Goal: Communication & Community: Answer question/provide support

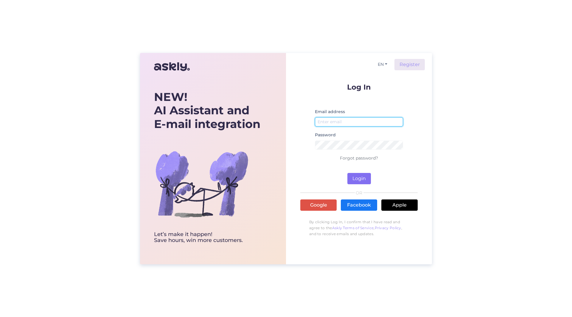
type input "[PERSON_NAME][EMAIL_ADDRESS][PERSON_NAME][DOMAIN_NAME]"
click at [368, 175] on button "Login" at bounding box center [359, 178] width 24 height 11
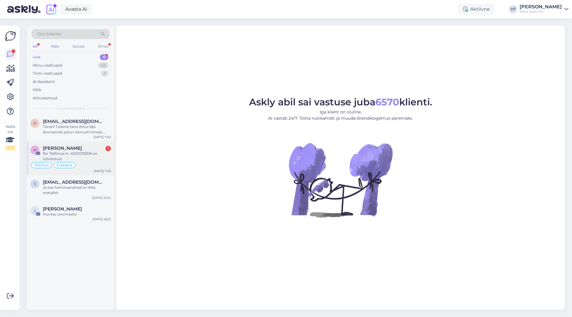
click at [96, 157] on div "Re: Tellimus nr. #200219306 on tühistatud" at bounding box center [77, 156] width 68 height 11
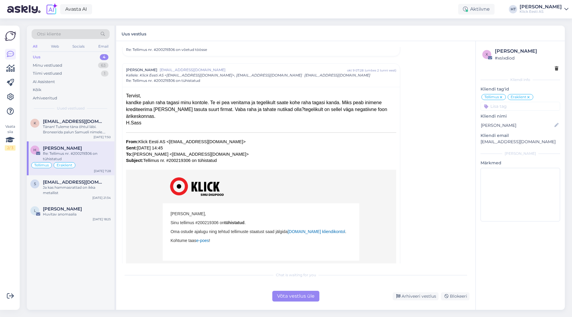
scroll to position [60, 0]
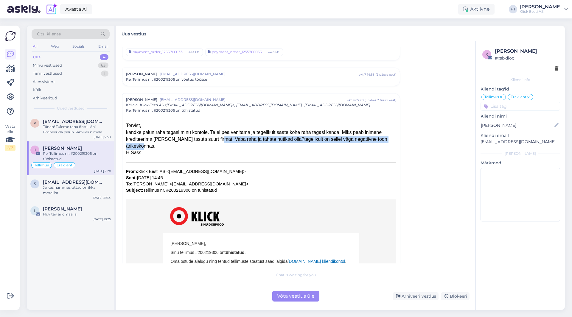
drag, startPoint x: 211, startPoint y: 138, endPoint x: 371, endPoint y: 148, distance: 159.6
click at [371, 148] on div "kandke palun raha tagasi minu kontole. Te ei pea venitama ja tegelikult saate k…" at bounding box center [261, 139] width 270 height 21
click at [326, 151] on div "H.Sass" at bounding box center [261, 153] width 270 height 7
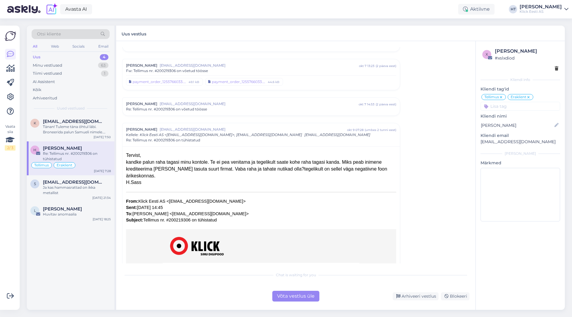
scroll to position [0, 0]
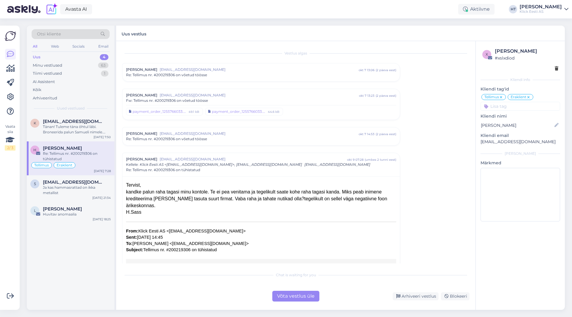
click at [294, 106] on div "payment_order_1255766033.asice 49.1 kB payment_order_1255766033.pdf 44.6 kB" at bounding box center [261, 110] width 270 height 11
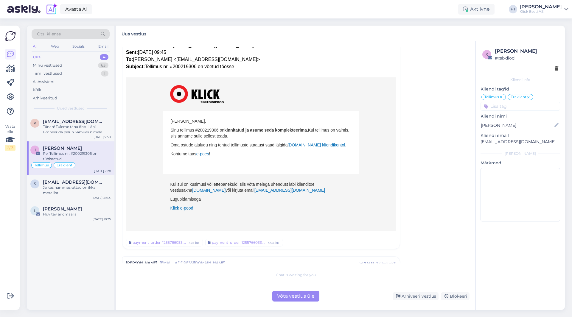
scroll to position [357, 0]
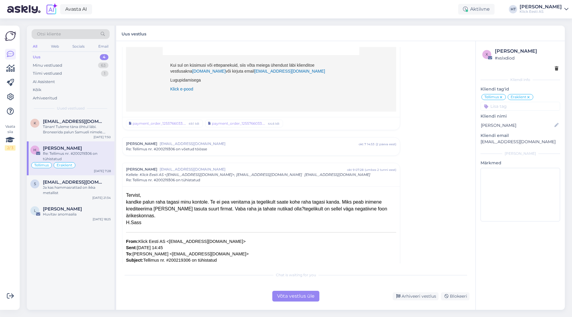
click at [258, 147] on div "Re: Tellimus nr. #200219306 on võetud töösse" at bounding box center [261, 149] width 270 height 5
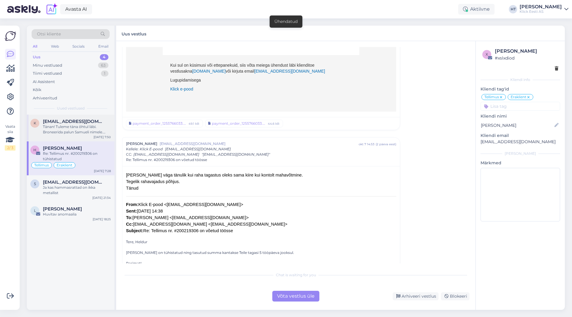
click at [77, 130] on div "Tänan! Tuleme täna õhtul läbi. Broneerida palun Samueli nimele. Suur aitäh!" at bounding box center [77, 129] width 68 height 11
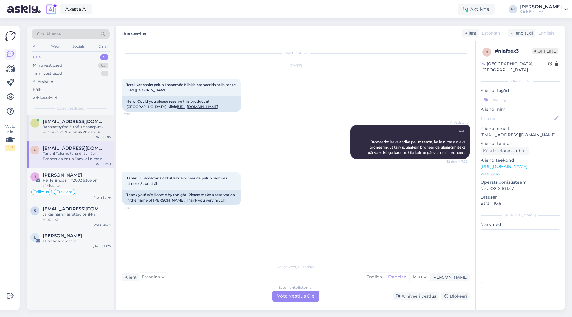
click at [74, 128] on div "Здравствуйте! Чтобы проверить наличие PSN карт на 20 евро в магазине [PERSON_NA…" at bounding box center [77, 129] width 68 height 11
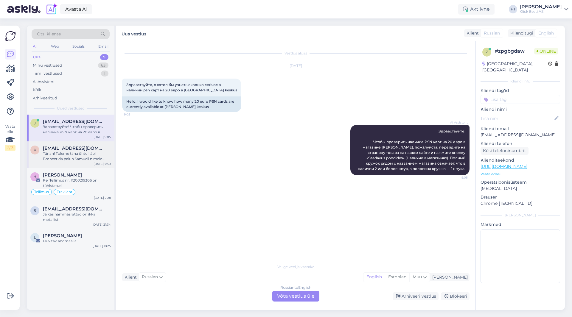
click at [83, 154] on div "Tänan! Tuleme täna õhtul läbi. Broneerida palun Samueli nimele. Suur aitäh!" at bounding box center [77, 156] width 68 height 11
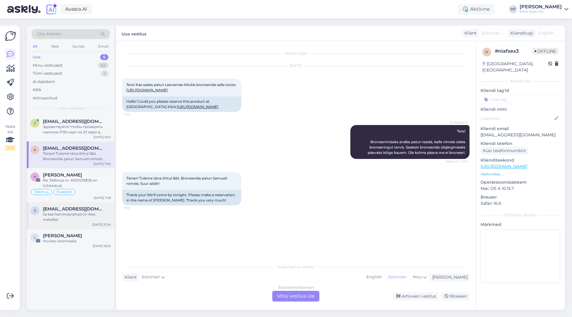
click at [87, 204] on div "5 [EMAIL_ADDRESS][DOMAIN_NAME] Ja kas hammasrattad on ikka metallist [DATE] 21:…" at bounding box center [71, 215] width 88 height 27
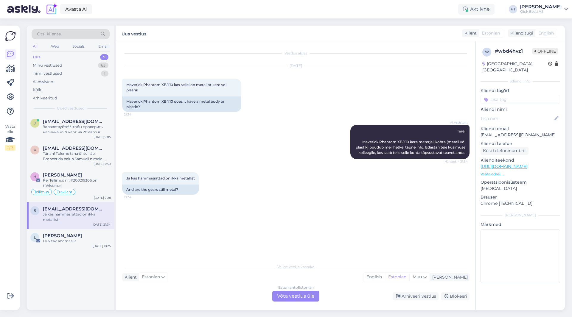
click at [497, 172] on p "Vaata edasi ..." at bounding box center [520, 174] width 80 height 5
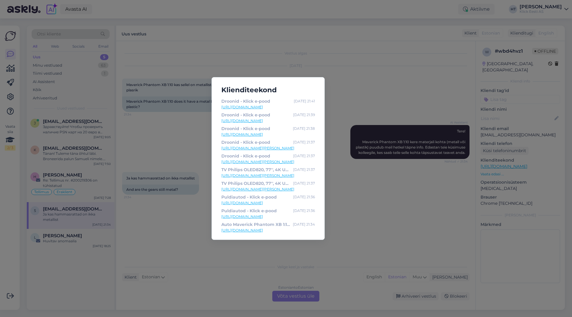
click at [202, 232] on div "Klienditeekond Droonid - Klick e-pood [DATE] 21:41 [URL][DOMAIN_NAME] Droonid -…" at bounding box center [286, 158] width 572 height 317
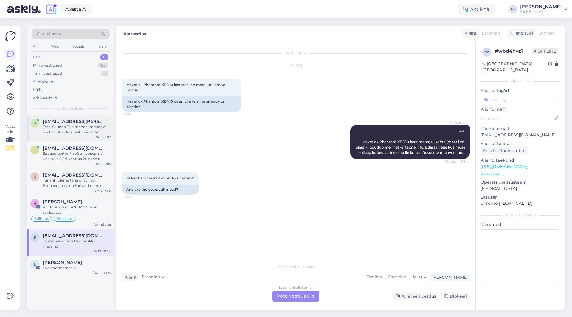
click at [78, 123] on span "[EMAIL_ADDRESS][PERSON_NAME][DOMAIN_NAME]" at bounding box center [74, 121] width 62 height 5
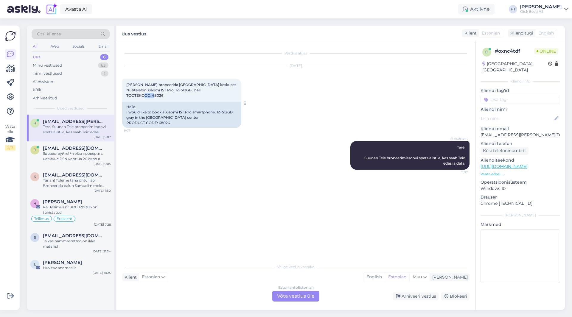
drag, startPoint x: 163, startPoint y: 104, endPoint x: 152, endPoint y: 101, distance: 11.9
click at [152, 101] on div "[PERSON_NAME] broneerida [GEOGRAPHIC_DATA] keskuses Nutitelefon Xiaomi 15T Pro,…" at bounding box center [181, 90] width 119 height 23
click at [152, 98] on span "[PERSON_NAME] broneerida [GEOGRAPHIC_DATA] keskuses Nutitelefon Xiaomi 15T Pro,…" at bounding box center [182, 89] width 113 height 15
click at [154, 98] on span "[PERSON_NAME] broneerida [GEOGRAPHIC_DATA] keskuses Nutitelefon Xiaomi 15T Pro,…" at bounding box center [182, 89] width 113 height 15
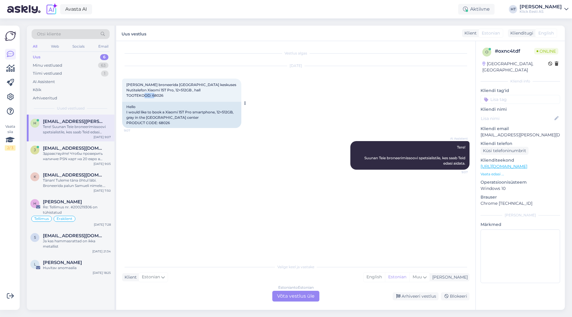
drag, startPoint x: 152, startPoint y: 101, endPoint x: 163, endPoint y: 101, distance: 10.4
click at [163, 98] on span "[PERSON_NAME] broneerida [GEOGRAPHIC_DATA] keskuses Nutitelefon Xiaomi 15T Pro,…" at bounding box center [182, 89] width 113 height 15
click at [161, 98] on span "[PERSON_NAME] broneerida [GEOGRAPHIC_DATA] keskuses Nutitelefon Xiaomi 15T Pro,…" at bounding box center [182, 89] width 113 height 15
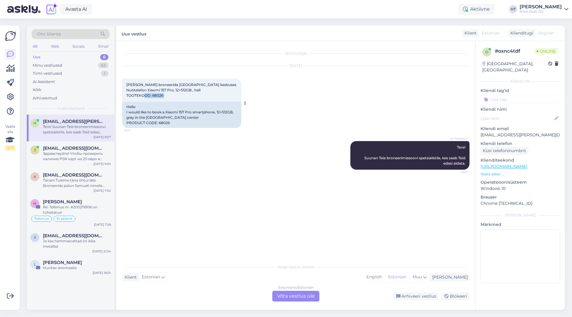
copy div "68026 9:07"
click at [81, 182] on div "Tänan! Tuleme täna õhtul läbi. Broneerida palun Samueli nimele. Suur aitäh!" at bounding box center [77, 183] width 68 height 11
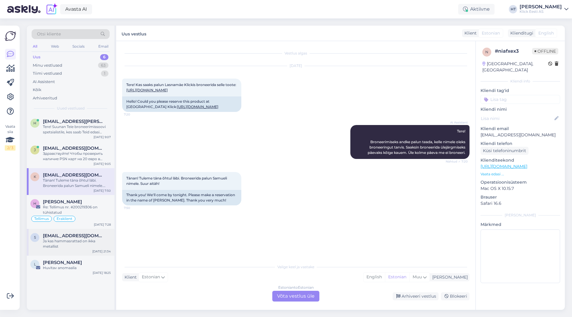
click at [96, 243] on div "Ja kas hammasrattad on ikka metallist" at bounding box center [77, 244] width 68 height 11
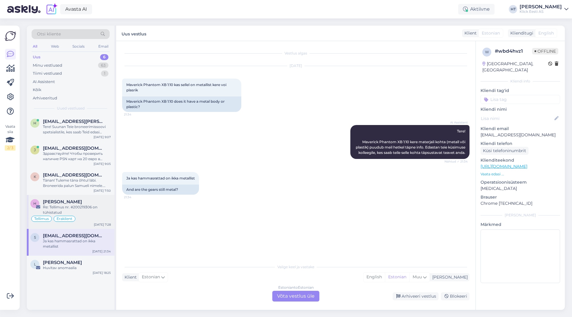
click at [101, 213] on div "Re: Tellimus nr. #200219306 on tühistatud" at bounding box center [77, 210] width 68 height 11
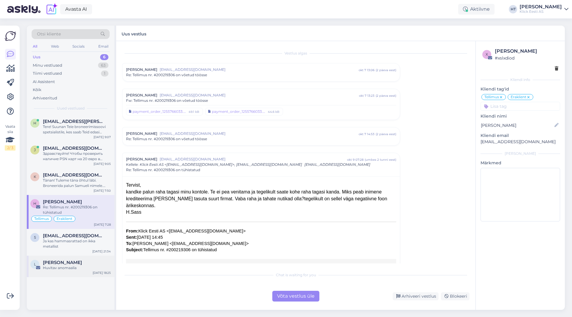
click at [88, 265] on div "Huvitav anomaalia" at bounding box center [77, 267] width 68 height 5
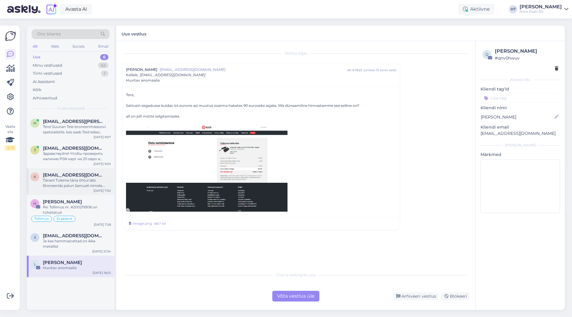
click at [95, 180] on div "Tänan! Tuleme täna õhtul läbi. Broneerida palun Samueli nimele. Suur aitäh!" at bounding box center [77, 183] width 68 height 11
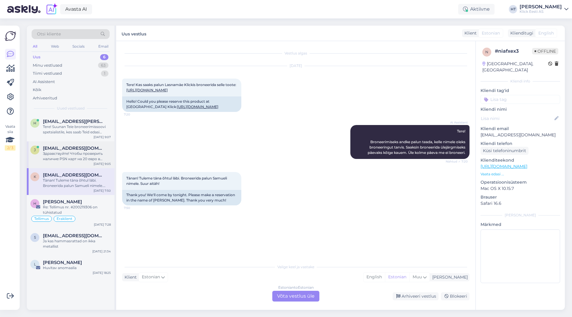
click at [101, 159] on div "Здравствуйте! Чтобы проверить наличие PSN карт на 20 евро в магазине [PERSON_NA…" at bounding box center [77, 156] width 68 height 11
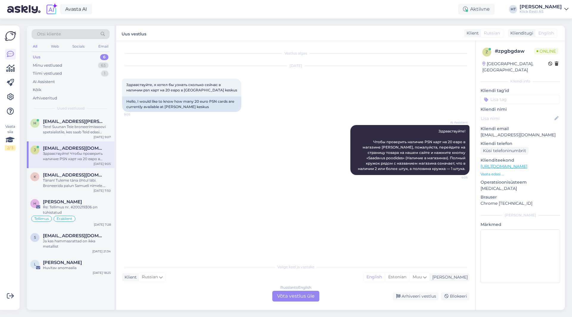
click at [239, 153] on div "AI Assistent Здравствуйте! Чтобы проверить наличие PSN карт на 20 евро в магази…" at bounding box center [295, 150] width 347 height 63
drag, startPoint x: 125, startPoint y: 85, endPoint x: 473, endPoint y: 171, distance: 358.1
click at [473, 171] on div "Vestlus algas [DATE] Здравствуйте, я хотел бы узнать сколько сейчас в наличии p…" at bounding box center [298, 151] width 353 height 208
click at [469, 170] on div "Vestlus algas [DATE] Здравствуйте, я хотел бы узнать сколько сейчас в наличии p…" at bounding box center [298, 151] width 353 height 208
drag, startPoint x: 467, startPoint y: 169, endPoint x: 435, endPoint y: 130, distance: 50.6
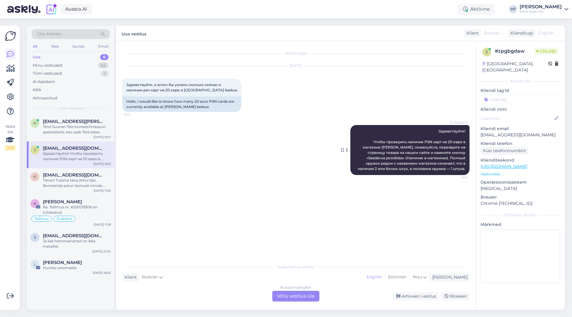
click at [435, 130] on div "AI Assistent Здравствуйте! Чтобы проверить наличие PSN карт на 20 евро в магази…" at bounding box center [409, 150] width 119 height 50
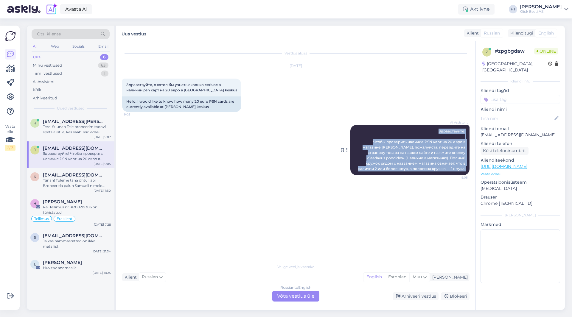
drag, startPoint x: 435, startPoint y: 130, endPoint x: 465, endPoint y: 168, distance: 48.4
click at [465, 168] on div "AI Assistent Здравствуйте! Чтобы проверить наличие PSN карт на 20 евро в магази…" at bounding box center [409, 150] width 119 height 50
click at [465, 169] on div "AI Assistent Здравствуйте! Чтобы проверить наличие PSN карт на 20 евро в магази…" at bounding box center [409, 150] width 119 height 50
drag, startPoint x: 465, startPoint y: 169, endPoint x: 443, endPoint y: 129, distance: 45.8
click at [443, 129] on div "AI Assistent Здравствуйте! Чтобы проверить наличие PSN карт на 20 евро в магази…" at bounding box center [409, 150] width 119 height 50
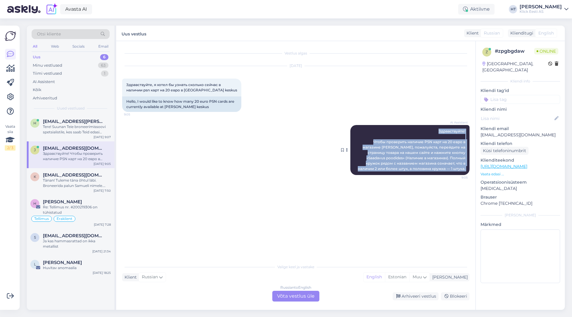
click at [441, 130] on span "Здравствуйте! Чтобы проверить наличие PSN карт на 20 евро в магазине [PERSON_NA…" at bounding box center [412, 150] width 108 height 42
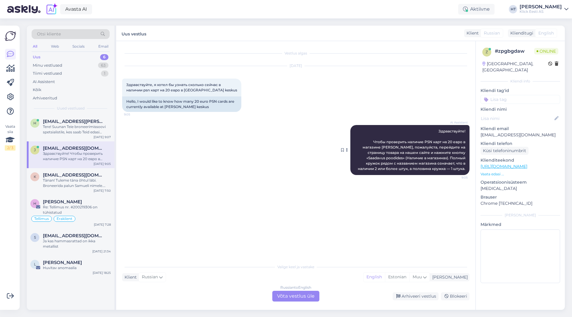
drag, startPoint x: 439, startPoint y: 131, endPoint x: 467, endPoint y: 168, distance: 46.6
click at [467, 168] on div "AI Assistent Здравствуйте! Чтобы проверить наличие PSN карт на 20 евро в магази…" at bounding box center [409, 150] width 119 height 50
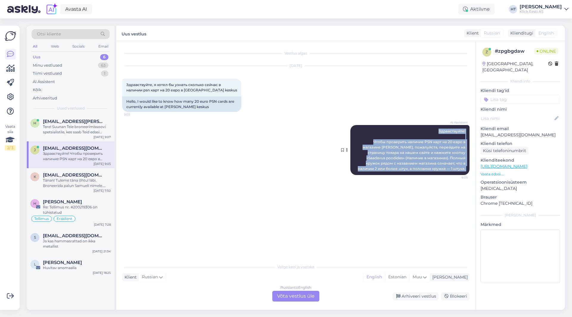
drag, startPoint x: 467, startPoint y: 168, endPoint x: 436, endPoint y: 129, distance: 49.4
click at [436, 129] on div "AI Assistent Здравствуйте! Чтобы проверить наличие PSN карт на 20 евро в магази…" at bounding box center [409, 150] width 119 height 50
drag, startPoint x: 436, startPoint y: 129, endPoint x: 465, endPoint y: 175, distance: 54.5
click at [465, 175] on div "AI Assistent Здравствуйте! Чтобы проверить наличие PSN карт на 20 евро в магази…" at bounding box center [409, 150] width 119 height 50
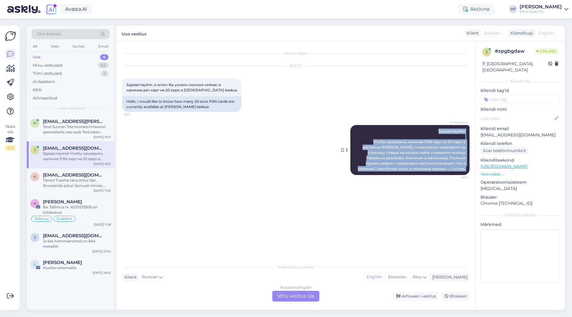
click at [466, 169] on div "AI Assistent Здравствуйте! Чтобы проверить наличие PSN карт на 20 евро в магази…" at bounding box center [409, 150] width 119 height 50
drag, startPoint x: 466, startPoint y: 169, endPoint x: 437, endPoint y: 131, distance: 48.0
click at [437, 131] on div "AI Assistent Здравствуйте! Чтобы проверить наличие PSN карт на 20 евро в магази…" at bounding box center [409, 150] width 119 height 50
click at [437, 130] on div "AI Assistent Здравствуйте! Чтобы проверить наличие PSN карт на 20 евро в магази…" at bounding box center [409, 150] width 119 height 50
drag, startPoint x: 437, startPoint y: 130, endPoint x: 442, endPoint y: 133, distance: 5.5
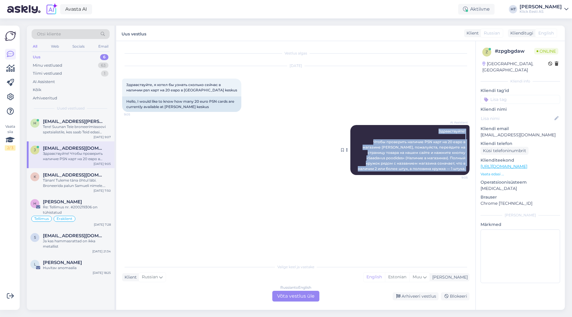
click at [439, 132] on div "AI Assistent Здравствуйте! Чтобы проверить наличие PSN карт на 20 евро в магази…" at bounding box center [409, 150] width 119 height 50
click at [439, 132] on span "Здравствуйте! Чтобы проверить наличие PSN карт на 20 евро в магазине [PERSON_NA…" at bounding box center [412, 150] width 108 height 42
drag, startPoint x: 437, startPoint y: 130, endPoint x: 467, endPoint y: 171, distance: 50.9
click at [467, 171] on div "AI Assistent Здравствуйте! Чтобы проверить наличие PSN карт на 20 евро в магази…" at bounding box center [409, 150] width 119 height 50
click at [467, 170] on div "AI Assistent Здравствуйте! Чтобы проверить наличие PSN карт на 20 евро в магази…" at bounding box center [409, 150] width 119 height 50
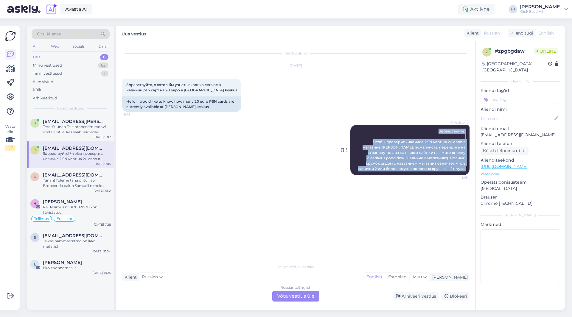
drag, startPoint x: 462, startPoint y: 161, endPoint x: 440, endPoint y: 131, distance: 36.5
click at [440, 131] on div "AI Assistent Здравствуйте! Чтобы проверить наличие PSN карт на 20 евро в магази…" at bounding box center [409, 150] width 119 height 50
click at [440, 131] on span "Здравствуйте! Чтобы проверить наличие PSN карт на 20 евро в магазине [PERSON_NA…" at bounding box center [412, 150] width 108 height 42
drag, startPoint x: 440, startPoint y: 131, endPoint x: 467, endPoint y: 168, distance: 46.0
click at [467, 168] on div "AI Assistent Здравствуйте! Чтобы проверить наличие PSN карт на 20 евро в магази…" at bounding box center [409, 150] width 119 height 50
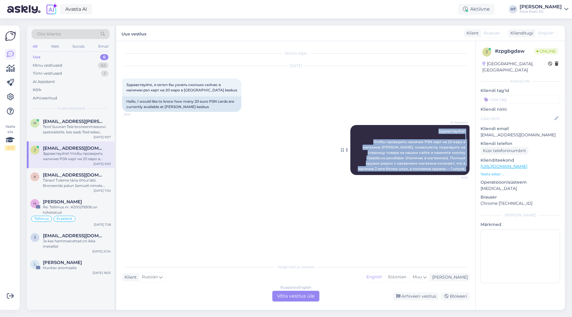
click at [467, 168] on div "AI Assistent Здравствуйте! Чтобы проверить наличие PSN карт на 20 евро в магази…" at bounding box center [409, 150] width 119 height 50
drag, startPoint x: 467, startPoint y: 169, endPoint x: 440, endPoint y: 130, distance: 47.3
click at [440, 130] on div "AI Assistent Здравствуйте! Чтобы проверить наличие PSN карт на 20 евро в магази…" at bounding box center [409, 150] width 119 height 50
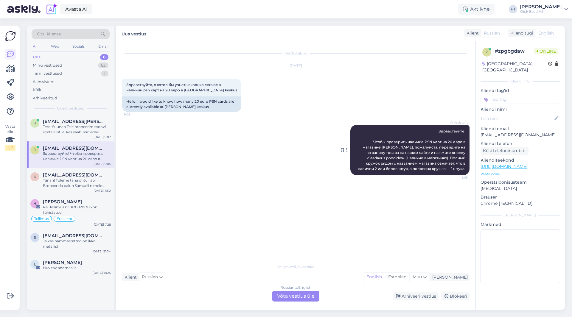
click at [438, 130] on div "AI Assistent Здравствуйте! Чтобы проверить наличие PSN карт на 20 евро в магази…" at bounding box center [409, 150] width 119 height 50
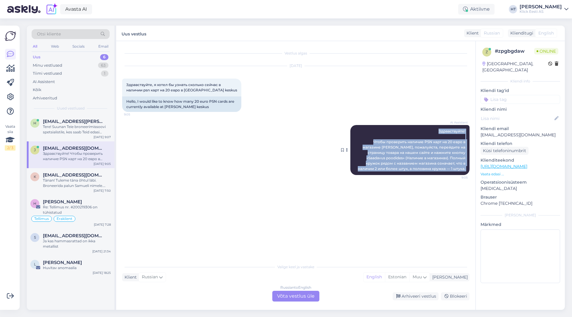
drag, startPoint x: 438, startPoint y: 130, endPoint x: 467, endPoint y: 169, distance: 48.5
click at [467, 169] on div "AI Assistent Здравствуйте! Чтобы проверить наличие PSN карт на 20 евро в магази…" at bounding box center [409, 150] width 119 height 50
drag, startPoint x: 467, startPoint y: 169, endPoint x: 440, endPoint y: 128, distance: 48.9
click at [440, 128] on div "AI Assistent Здравствуйте! Чтобы проверить наличие PSN карт на 20 евро в магази…" at bounding box center [409, 150] width 119 height 50
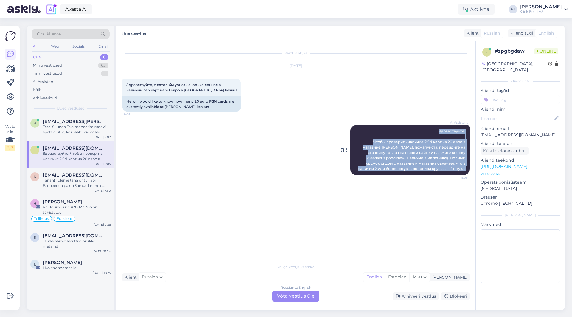
click at [438, 129] on div "AI Assistent Здравствуйте! Чтобы проверить наличие PSN карт на 20 евро в магази…" at bounding box center [409, 150] width 119 height 50
drag, startPoint x: 438, startPoint y: 129, endPoint x: 465, endPoint y: 168, distance: 47.0
click at [465, 168] on div "AI Assistent Здравствуйте! Чтобы проверить наличие PSN карт на 20 евро в магази…" at bounding box center [409, 150] width 119 height 50
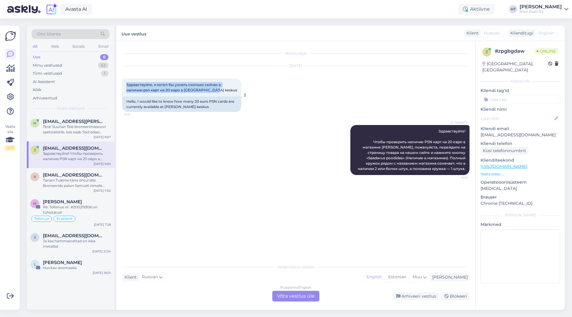
drag, startPoint x: 126, startPoint y: 85, endPoint x: 218, endPoint y: 88, distance: 92.4
click at [218, 88] on div "Здравствуйте, я хотел бы узнать сколько сейчас в наличии psn карт на 20 евро в …" at bounding box center [181, 88] width 119 height 18
click at [217, 89] on div "Здравствуйте, я хотел бы узнать сколько сейчас в наличии psn карт на 20 евро в …" at bounding box center [181, 88] width 119 height 18
click at [511, 132] on p "[EMAIL_ADDRESS][DOMAIN_NAME]" at bounding box center [520, 135] width 80 height 6
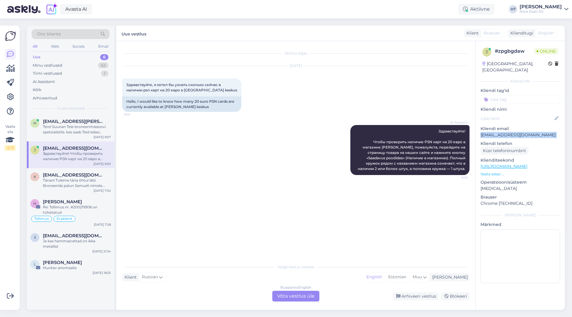
click at [511, 132] on p "[EMAIL_ADDRESS][DOMAIN_NAME]" at bounding box center [520, 135] width 80 height 6
copy p "[EMAIL_ADDRESS][DOMAIN_NAME]"
click at [89, 37] on div "Otsi kliente" at bounding box center [71, 34] width 78 height 10
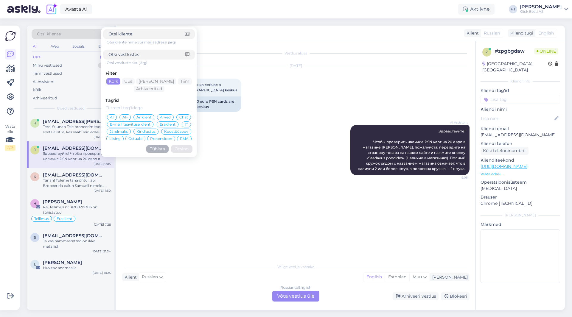
click at [129, 36] on input at bounding box center [146, 34] width 76 height 6
type input "[EMAIL_ADDRESS][DOMAIN_NAME]"
click button "Otsing" at bounding box center [181, 148] width 21 height 7
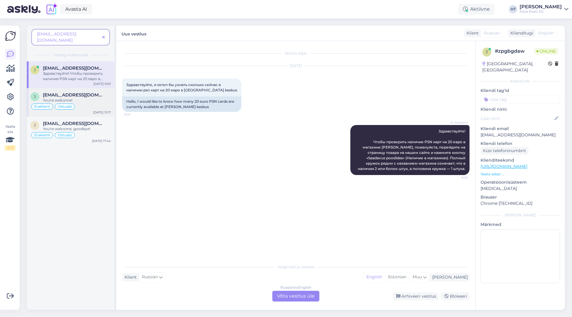
click at [97, 92] on span "[EMAIL_ADDRESS][DOMAIN_NAME]" at bounding box center [74, 94] width 62 height 5
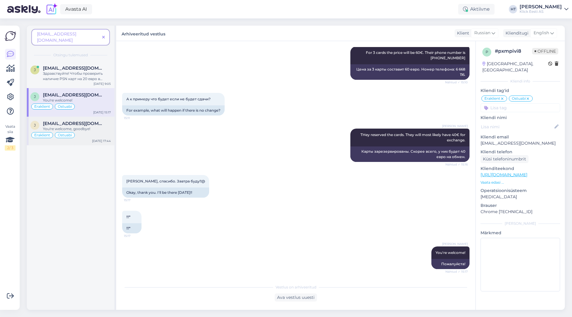
click at [96, 121] on span "[EMAIL_ADDRESS][DOMAIN_NAME]" at bounding box center [74, 123] width 62 height 5
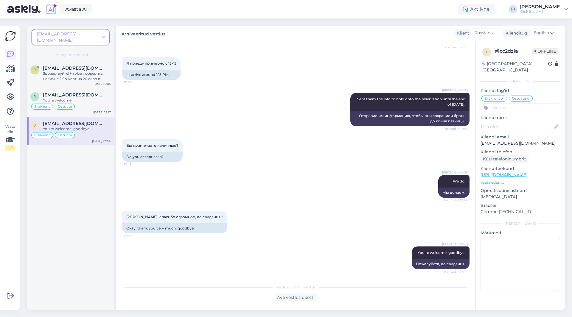
scroll to position [705, 0]
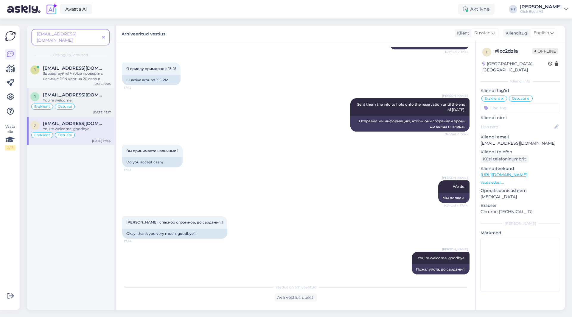
click at [98, 98] on div "You're welcome!" at bounding box center [77, 100] width 68 height 5
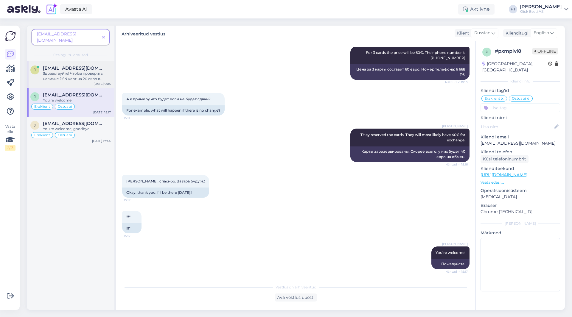
click at [100, 71] on div "Здравствуйте! Чтобы проверить наличие PSN карт на 20 евро в магазине [PERSON_NA…" at bounding box center [77, 76] width 68 height 11
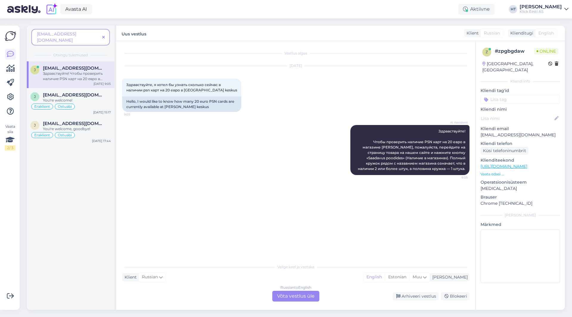
click at [102, 35] on icon at bounding box center [103, 37] width 3 height 4
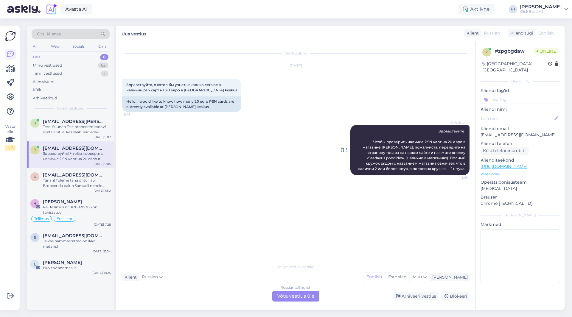
drag, startPoint x: 373, startPoint y: 142, endPoint x: 465, endPoint y: 171, distance: 96.7
click at [465, 171] on div "AI Assistent Здравствуйте! Чтобы проверить наличие PSN карт на 20 евро в магази…" at bounding box center [409, 150] width 119 height 50
copy span "Чтобы проверить наличие PSN карт на 20 евро в магазине [PERSON_NAME], пожалуйст…"
click at [490, 172] on p "Vaata edasi ..." at bounding box center [520, 174] width 80 height 5
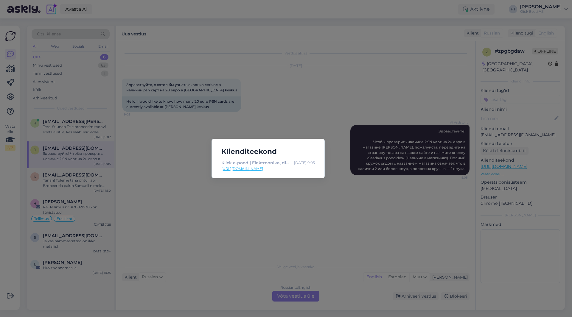
click at [305, 199] on div "Klienditeekond Klick e-pood | Elektroonika, digikaup, kodutehnika [DATE] 9:05 […" at bounding box center [286, 158] width 572 height 317
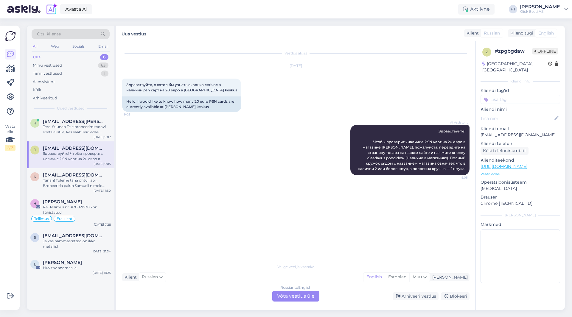
click at [206, 117] on div "[DATE] Здравствуйте, я хотел бы узнать сколько сейчас в наличии psn карт на 20 …" at bounding box center [295, 89] width 347 height 59
click at [505, 96] on input at bounding box center [520, 99] width 80 height 9
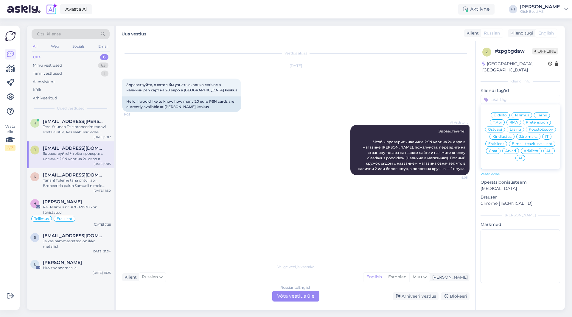
click at [498, 128] on span "Ostuabi" at bounding box center [495, 130] width 14 height 4
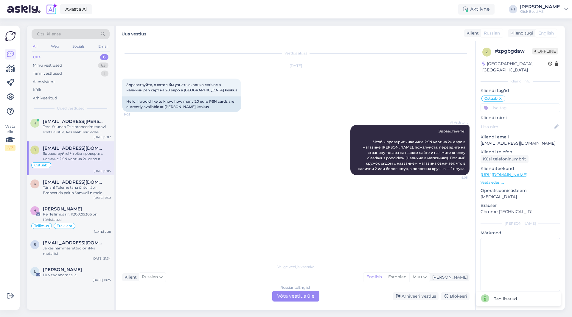
click at [507, 104] on input at bounding box center [520, 107] width 80 height 9
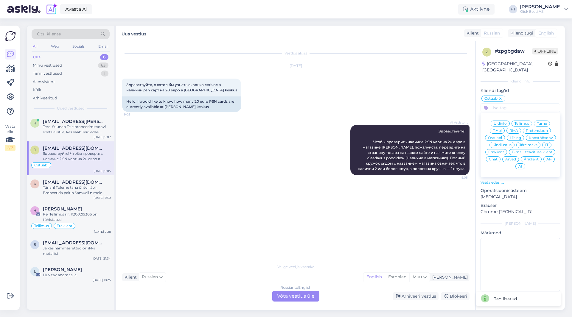
click at [497, 149] on div "Eraklient" at bounding box center [496, 152] width 22 height 6
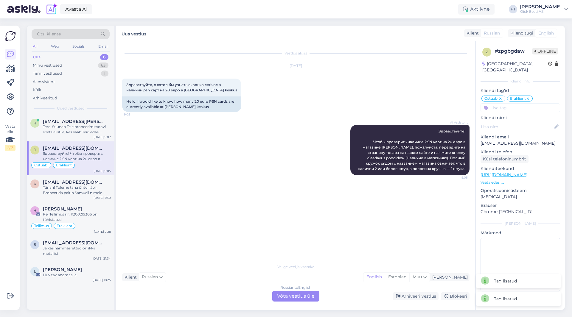
click at [515, 103] on input at bounding box center [520, 107] width 80 height 9
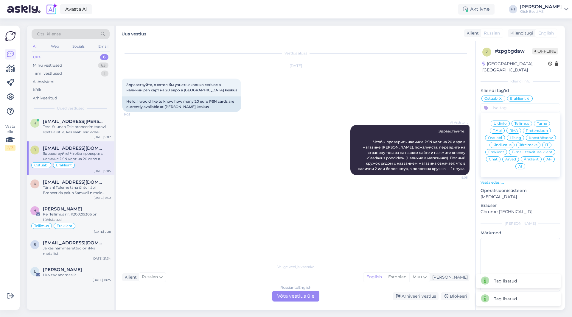
click at [521, 165] on span "AI" at bounding box center [520, 167] width 4 height 4
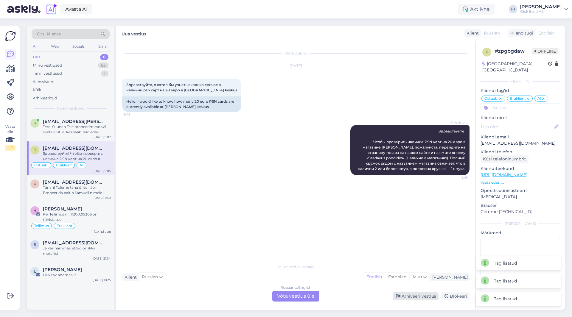
click at [415, 298] on div "Arhiveeri vestlus" at bounding box center [416, 296] width 46 height 8
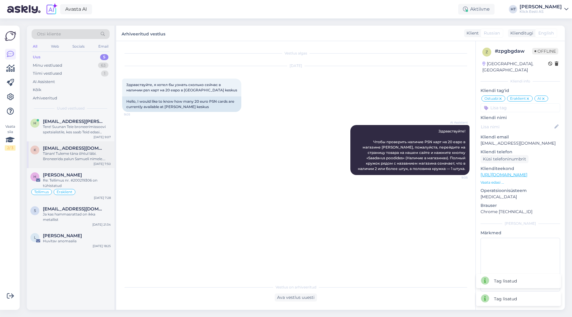
click at [104, 148] on div "[EMAIL_ADDRESS][DOMAIN_NAME]" at bounding box center [77, 148] width 68 height 5
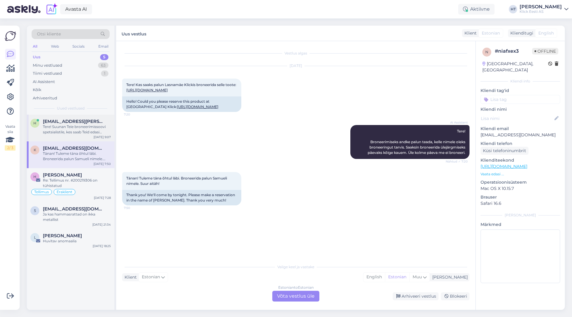
click at [96, 137] on div "[DATE] 9:07" at bounding box center [102, 137] width 17 height 4
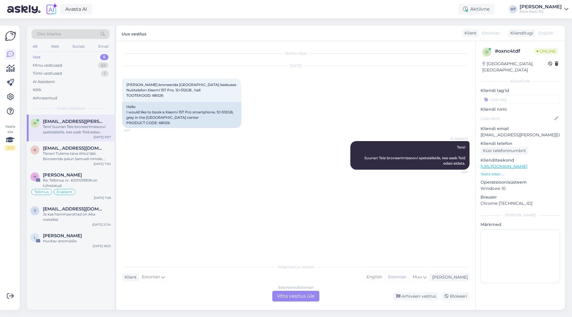
click at [296, 297] on div "Estonian to Estonian Võta vestlus üle" at bounding box center [295, 296] width 47 height 11
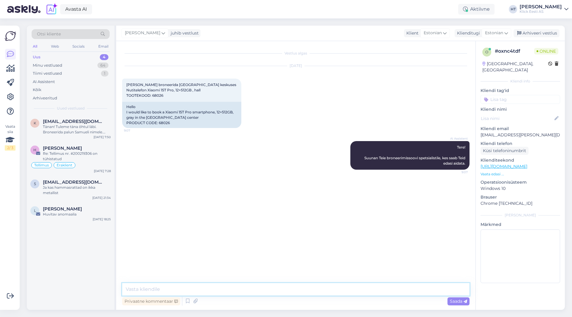
click at [288, 290] on textarea at bounding box center [295, 289] width 347 height 13
type textarea "[PERSON_NAME] on viimane telefon, ehk pruugib olla avatud pakendiga. Kas see so…"
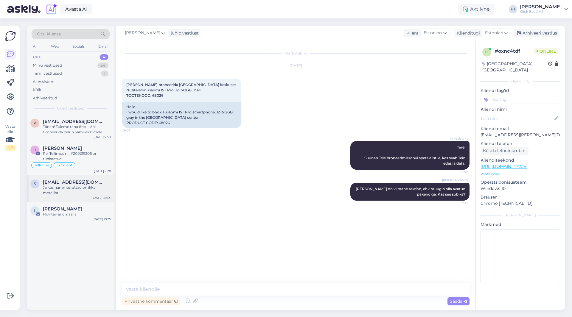
click at [85, 185] on div "Ja kas hammasrattad on ikka metallist" at bounding box center [77, 190] width 68 height 11
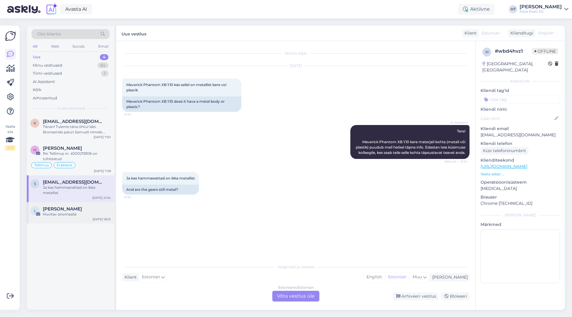
click at [75, 211] on div "[PERSON_NAME]" at bounding box center [77, 208] width 68 height 5
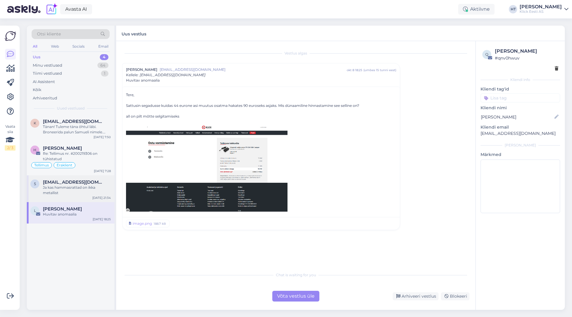
click at [81, 185] on div "Ja kas hammasrattad on ikka metallist" at bounding box center [77, 190] width 68 height 11
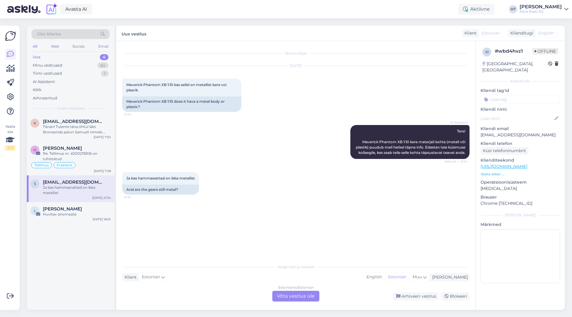
click at [493, 172] on p "Vaata edasi ..." at bounding box center [520, 174] width 80 height 5
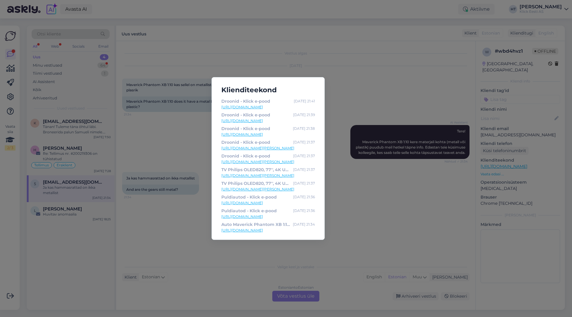
click at [194, 229] on div "Klienditeekond Droonid - Klick e-pood [DATE] 21:41 [URL][DOMAIN_NAME] Droonid -…" at bounding box center [286, 158] width 572 height 317
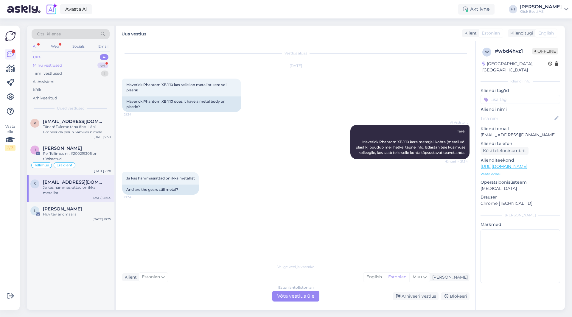
click at [97, 67] on div "Minu vestlused 64" at bounding box center [71, 65] width 78 height 8
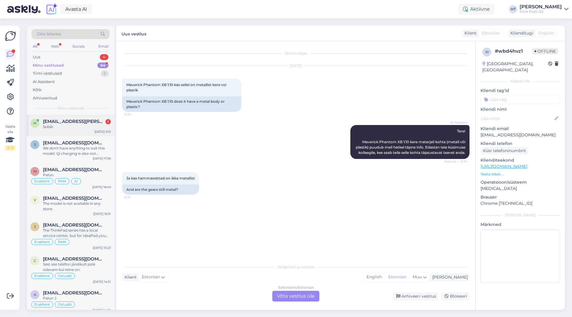
click at [96, 130] on div "h [EMAIL_ADDRESS][PERSON_NAME][DOMAIN_NAME] 1 Sobib [DATE] 9:15" at bounding box center [71, 125] width 88 height 21
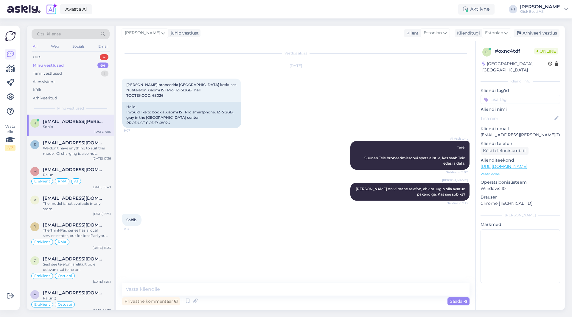
click at [231, 192] on div "[PERSON_NAME] [PERSON_NAME] on viimane telefon, ehk pruugib olla avatud pakendi…" at bounding box center [295, 191] width 347 height 31
click at [231, 286] on textarea at bounding box center [295, 289] width 347 height 13
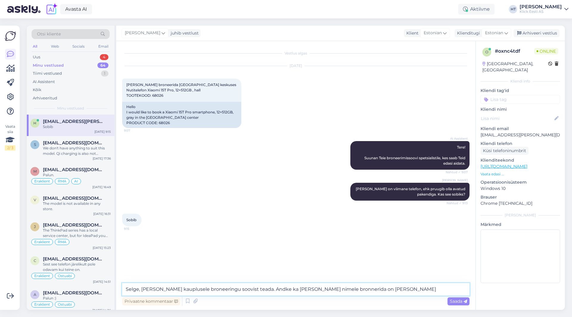
type textarea "Selge, [PERSON_NAME] kauplusele broneeringu soovist teada. Andke ka [PERSON_NAM…"
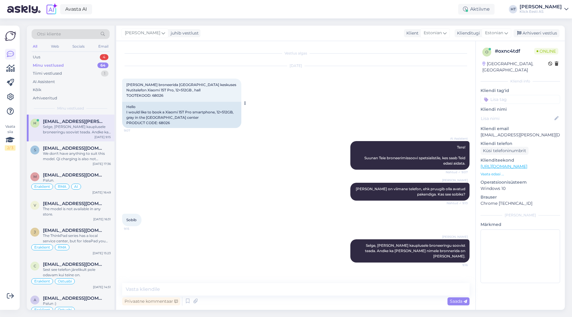
click at [157, 98] on span "[PERSON_NAME] broneerida [GEOGRAPHIC_DATA] keskuses Nutitelefon Xiaomi 15T Pro,…" at bounding box center [182, 89] width 113 height 15
copy div "68026 9:07"
click at [192, 102] on div "[PERSON_NAME] broneerida [GEOGRAPHIC_DATA] keskuses Nutitelefon Xiaomi 15T Pro,…" at bounding box center [181, 90] width 119 height 23
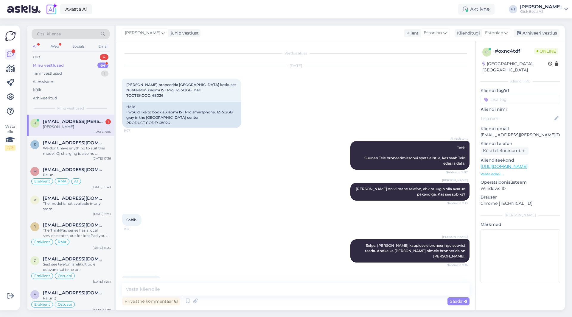
scroll to position [17, 0]
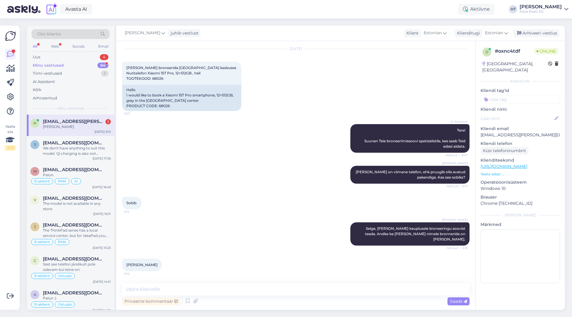
click at [78, 123] on span "[EMAIL_ADDRESS][PERSON_NAME][DOMAIN_NAME]" at bounding box center [74, 121] width 62 height 5
click at [187, 285] on textarea at bounding box center [295, 289] width 347 height 13
type textarea "Saaksite tänase jooksul järgi minna või päeva-kahe pärast?"
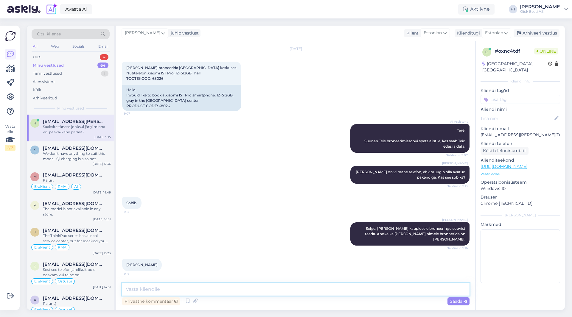
scroll to position [43, 0]
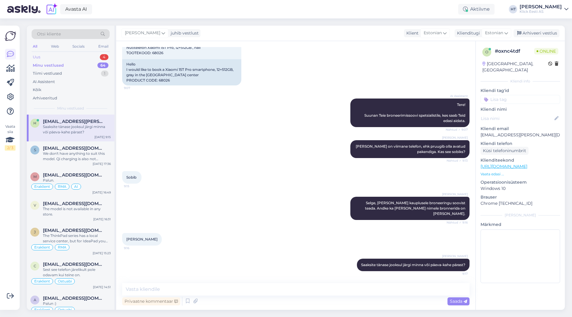
click at [90, 59] on div "Uus 4" at bounding box center [71, 57] width 78 height 8
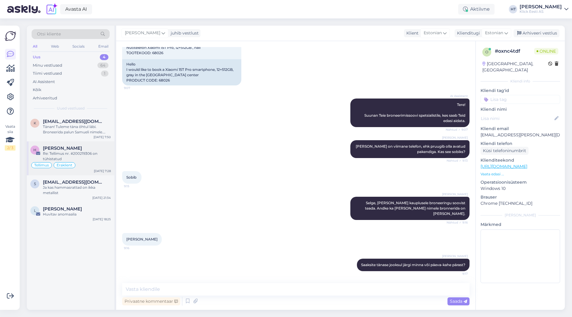
click at [85, 152] on div "Re: Tellimus nr. #200219306 on tühistatud" at bounding box center [77, 156] width 68 height 11
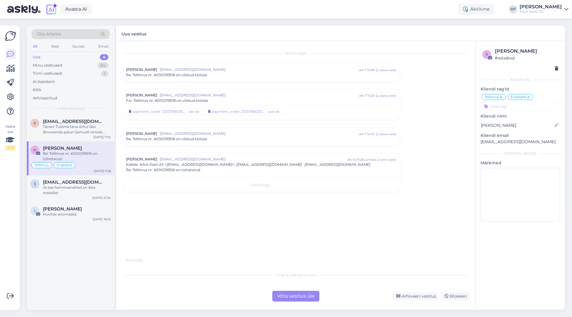
scroll to position [0, 0]
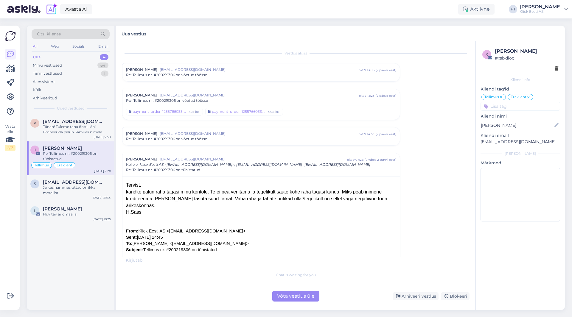
click at [203, 136] on span "[EMAIL_ADDRESS][DOMAIN_NAME]" at bounding box center [259, 133] width 199 height 5
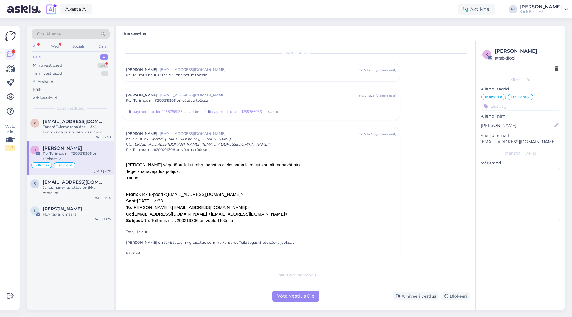
click at [207, 97] on span "[EMAIL_ADDRESS][DOMAIN_NAME]" at bounding box center [259, 95] width 199 height 5
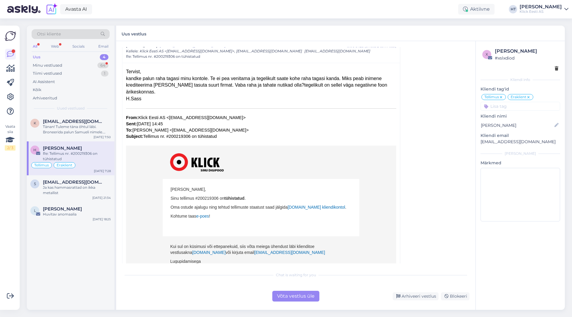
scroll to position [814, 0]
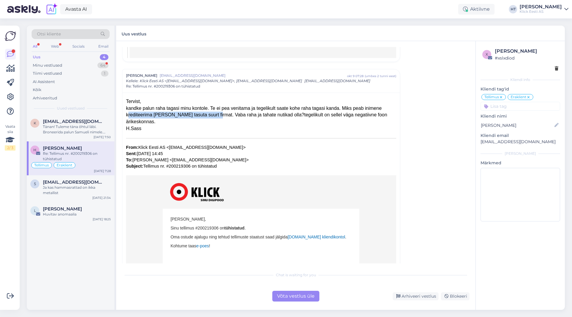
drag, startPoint x: 126, startPoint y: 108, endPoint x: 209, endPoint y: 108, distance: 83.1
click at [209, 108] on div "kandke palun raha tagasi minu kontole. Te ei pea venitama ja tegelikult saate k…" at bounding box center [261, 115] width 270 height 21
click at [209, 107] on div "kandke palun raha tagasi minu kontole. Te ei pea venitama ja tegelikult saate k…" at bounding box center [261, 115] width 270 height 21
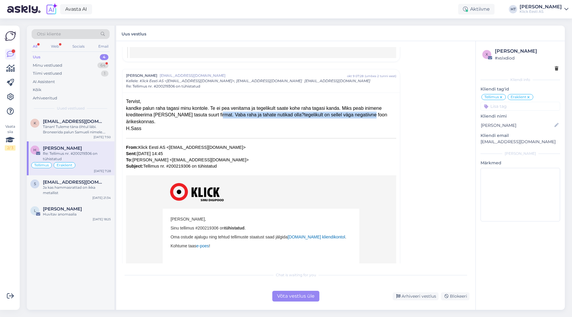
drag, startPoint x: 210, startPoint y: 107, endPoint x: 371, endPoint y: 107, distance: 160.8
click at [371, 107] on div "kandke palun raha tagasi minu kontole. Te ei pea venitama ja tegelikult saate k…" at bounding box center [261, 115] width 270 height 21
drag, startPoint x: 125, startPoint y: 107, endPoint x: 152, endPoint y: 107, distance: 26.5
click at [152, 107] on div "Tervist, kandke palun raha tagasi minu kontole. Te ei pea venitama ja tegelikul…" at bounding box center [260, 210] width 277 height 234
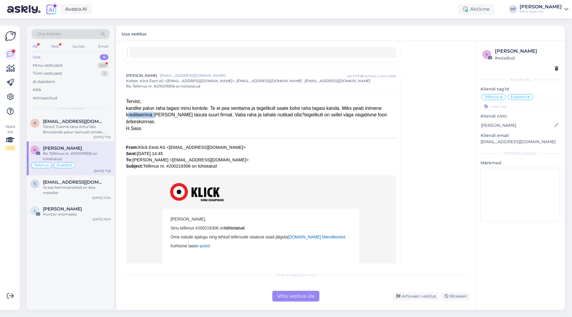
copy div "krediteerima"
click at [260, 125] on div "H.Sass" at bounding box center [261, 128] width 270 height 7
click at [100, 68] on div "64" at bounding box center [102, 66] width 11 height 6
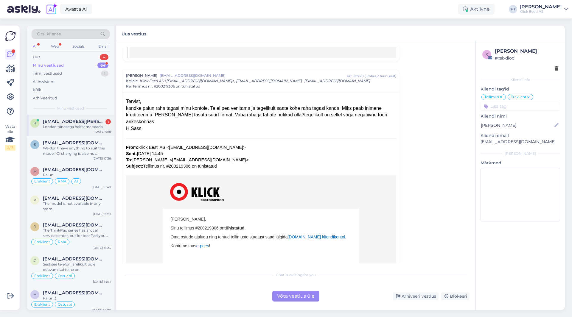
click at [88, 130] on div "h [EMAIL_ADDRESS][PERSON_NAME][DOMAIN_NAME] 1 Loodan tänasega hakkama saada [DA…" at bounding box center [71, 125] width 88 height 21
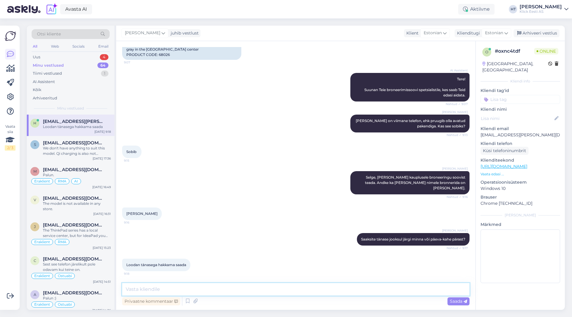
click at [208, 285] on textarea at bounding box center [295, 289] width 347 height 13
click at [66, 128] on div "Loodan tänasega hakkama saada" at bounding box center [77, 126] width 68 height 5
click at [217, 294] on textarea at bounding box center [295, 289] width 347 height 13
type textarea "Edastasin kauplusele info, broneeivad telefoni ära."
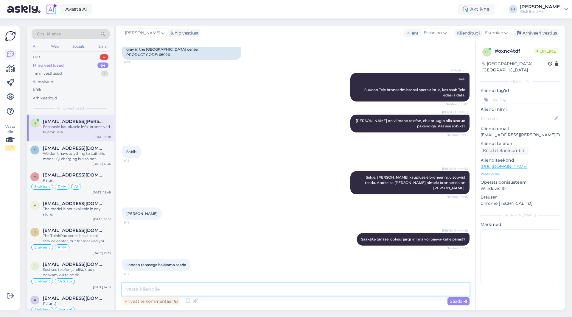
scroll to position [94, 0]
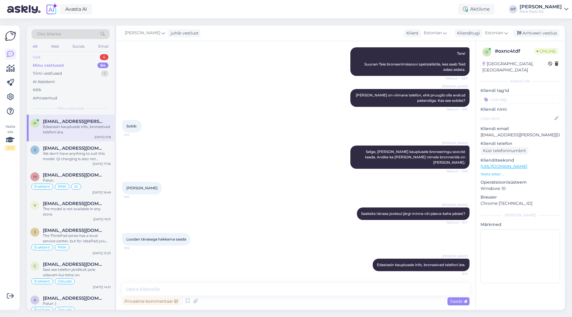
click at [107, 56] on div "4" at bounding box center [104, 57] width 9 height 6
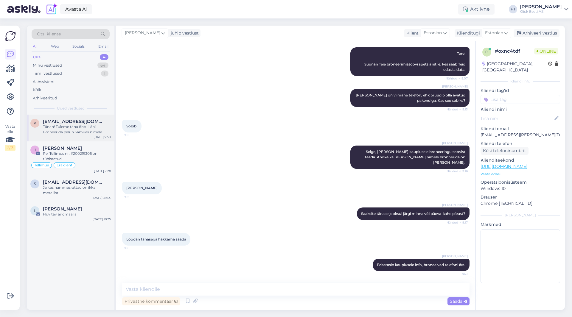
click at [91, 127] on div "Tänan! Tuleme täna õhtul läbi. Broneerida palun Samueli nimele. Suur aitäh!" at bounding box center [77, 129] width 68 height 11
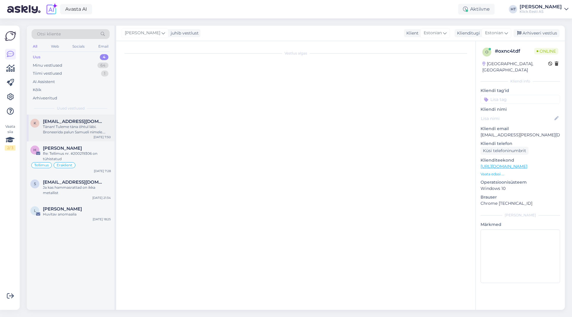
scroll to position [0, 0]
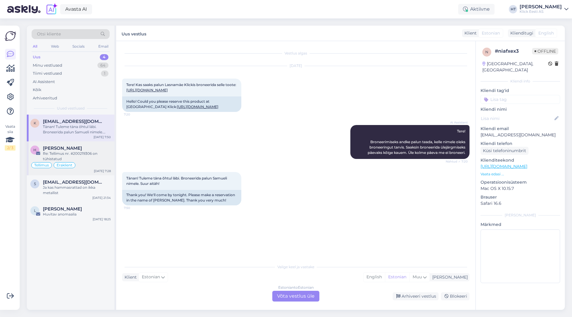
click at [92, 161] on div "Re: Tellimus nr. #200219306 on tühistatud" at bounding box center [77, 156] width 68 height 11
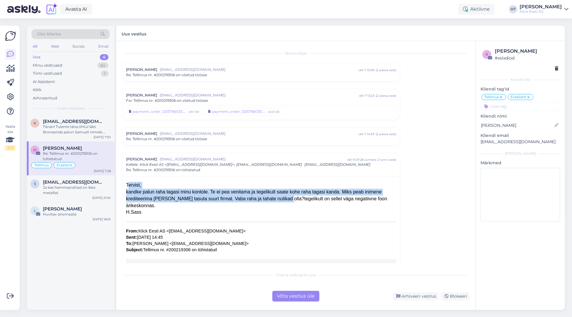
drag, startPoint x: 125, startPoint y: 184, endPoint x: 279, endPoint y: 199, distance: 154.9
click at [279, 199] on div "Tervist, kandke palun raha tagasi minu kontole. Te ei pea venitama ja tegelikul…" at bounding box center [260, 293] width 277 height 234
click at [279, 199] on div "kandke palun raha tagasi minu kontole. Te ei pea venitama ja tegelikult saate k…" at bounding box center [261, 199] width 270 height 21
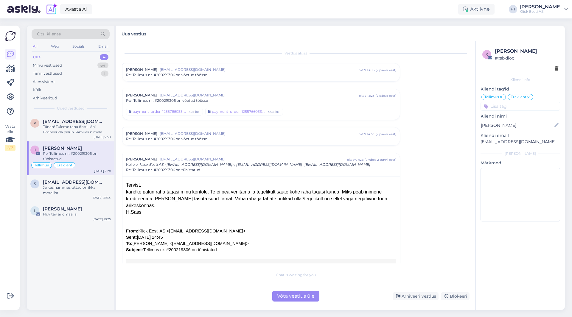
drag, startPoint x: 127, startPoint y: 185, endPoint x: 234, endPoint y: 213, distance: 110.8
click at [234, 213] on div "Tervist, kandke palun raha tagasi minu kontole. Te ei pea venitama ja tegelikul…" at bounding box center [261, 294] width 270 height 225
click at [146, 214] on div "H.Sass" at bounding box center [261, 212] width 270 height 7
drag, startPoint x: 144, startPoint y: 214, endPoint x: 125, endPoint y: 184, distance: 35.0
click at [125, 184] on div "Tervist, kandke palun raha tagasi minu kontole. Te ei pea venitama ja tegelikul…" at bounding box center [260, 293] width 277 height 234
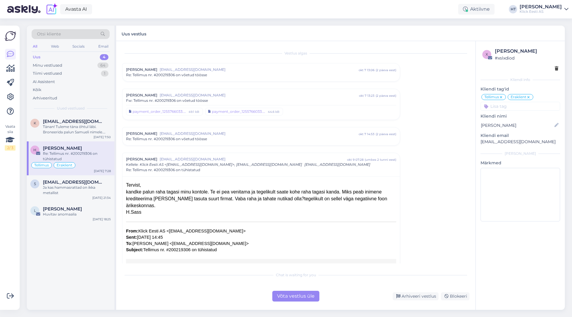
click at [125, 184] on div "Tervist, kandke palun raha tagasi minu kontole. Te ei pea venitama ja tegelikul…" at bounding box center [260, 293] width 277 height 234
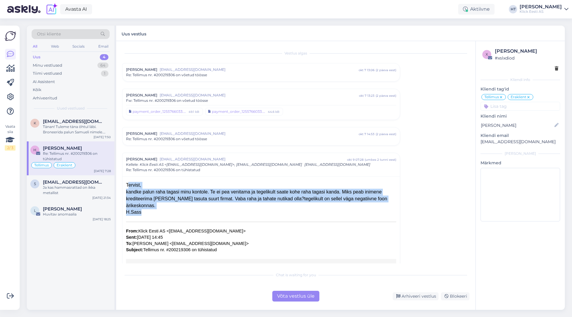
drag, startPoint x: 125, startPoint y: 184, endPoint x: 146, endPoint y: 211, distance: 34.0
click at [146, 211] on div "Tervist, kandke palun raha tagasi minu kontole. Te ei pea venitama ja tegelikul…" at bounding box center [260, 293] width 277 height 234
click at [146, 211] on div "H.Sass" at bounding box center [261, 212] width 270 height 7
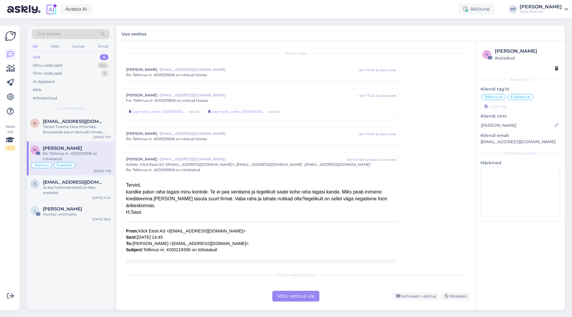
click at [223, 166] on span "Klick Eesti AS <[EMAIL_ADDRESS][DOMAIN_NAME]>, [EMAIL_ADDRESS][DOMAIN_NAME]" at bounding box center [221, 164] width 162 height 4
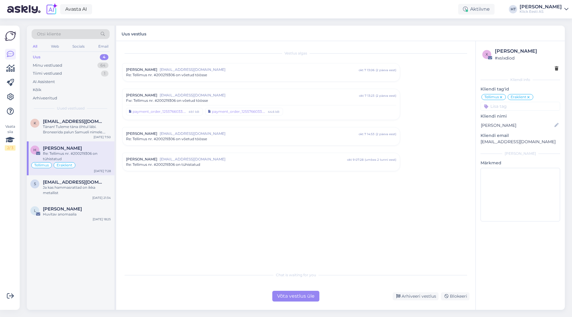
click at [222, 168] on div "[PERSON_NAME] [PERSON_NAME][EMAIL_ADDRESS][DOMAIN_NAME] [DATE] 07:28 ( umbes 2 …" at bounding box center [260, 162] width 277 height 18
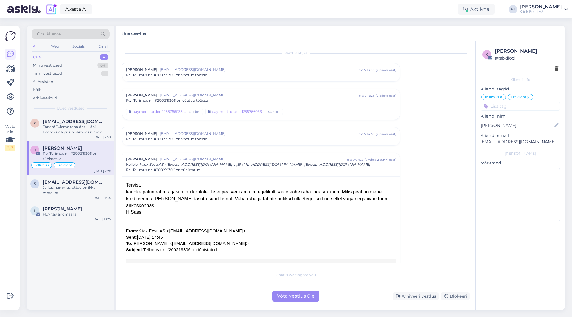
click at [212, 99] on div "Fw: Tellimus nr. #200219306 on võetud töösse" at bounding box center [261, 100] width 270 height 5
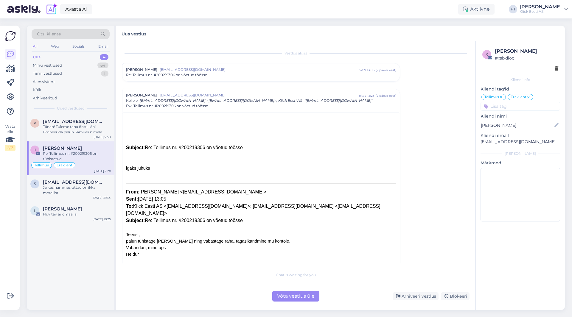
click at [219, 67] on span "[EMAIL_ADDRESS][DOMAIN_NAME]" at bounding box center [259, 69] width 199 height 5
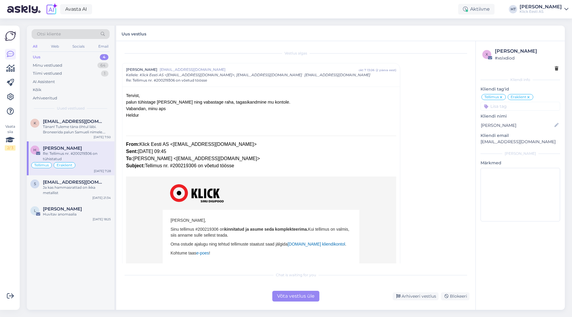
click at [205, 228] on span "Sinu tellimus #200219306 on" at bounding box center [197, 229] width 54 height 5
copy span "200219306"
click at [91, 128] on div "Tänan! Tuleme täna õhtul läbi. Broneerida palun Samueli nimele. Suur aitäh!" at bounding box center [77, 129] width 68 height 11
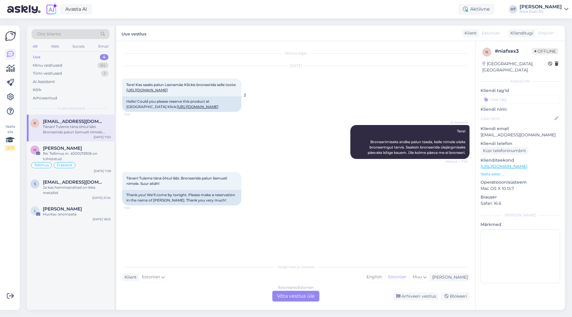
drag, startPoint x: 126, startPoint y: 84, endPoint x: 234, endPoint y: 95, distance: 108.0
click at [234, 95] on div "Tere! Kas saaks palun Lasnamäe Klickis broneerida selle toote: [URL][DOMAIN_NAM…" at bounding box center [181, 88] width 119 height 18
click at [234, 96] on div "Tere! Kas saaks palun Lasnamäe Klickis broneerida selle toote: [URL][DOMAIN_NAM…" at bounding box center [181, 88] width 119 height 18
click at [78, 182] on span "[EMAIL_ADDRESS][DOMAIN_NAME]" at bounding box center [74, 182] width 62 height 5
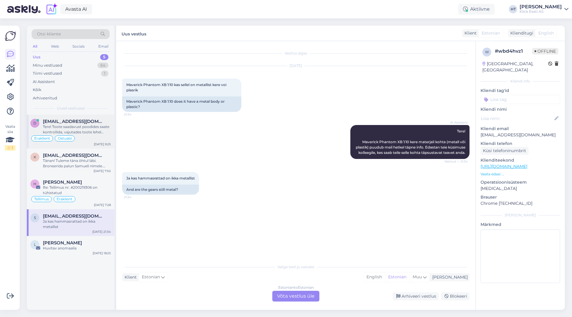
click at [94, 115] on div "d [EMAIL_ADDRESS][DOMAIN_NAME] Tere! Toote saadavust poodides saate kontrollida…" at bounding box center [71, 132] width 88 height 34
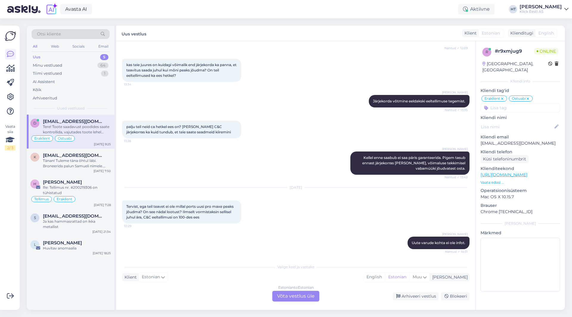
scroll to position [682, 0]
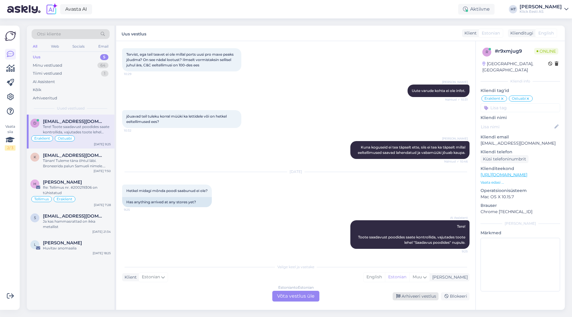
click at [422, 297] on div "Arhiveeri vestlus" at bounding box center [416, 296] width 46 height 8
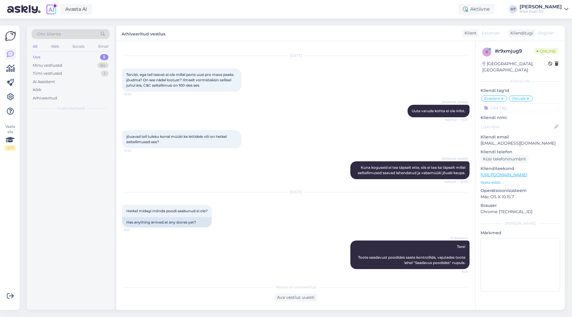
scroll to position [662, 0]
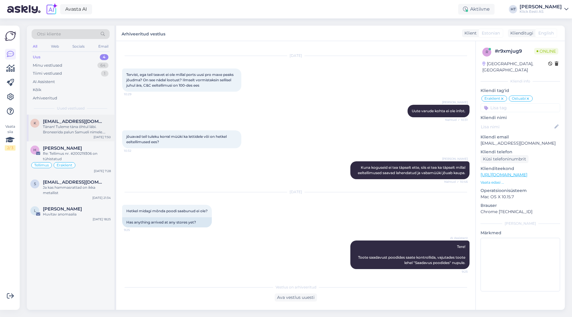
click at [89, 135] on div "k [EMAIL_ADDRESS][DOMAIN_NAME] Tänan! Tuleme [PERSON_NAME] õhtul läbi. Broneeri…" at bounding box center [71, 128] width 88 height 27
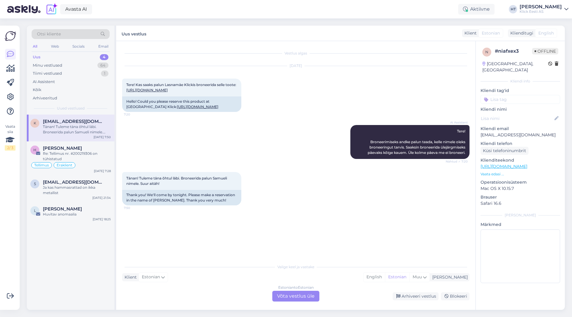
click at [299, 299] on div "Estonian to Estonian Võta vestlus üle" at bounding box center [295, 296] width 47 height 11
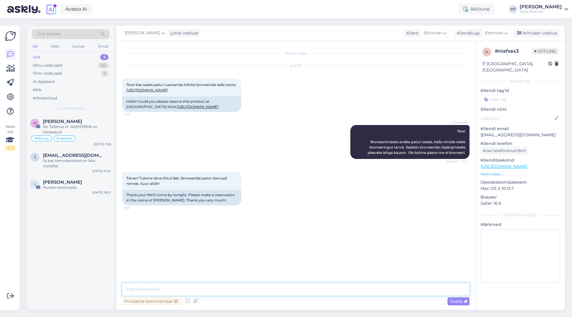
click at [300, 288] on textarea at bounding box center [295, 289] width 347 height 13
type textarea "Kauplusele on broneeringu info edastatud, hoiavad broneeringus tänase päeva lõp…"
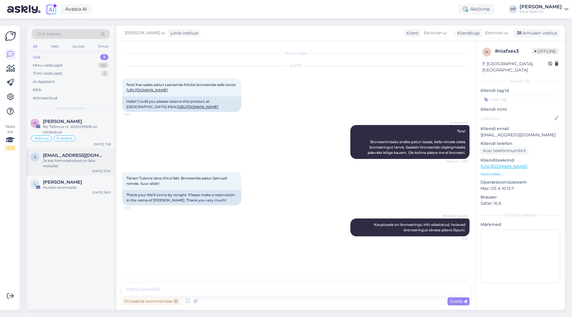
click at [74, 167] on div "Ja kas hammasrattad on ikka metallist" at bounding box center [77, 163] width 68 height 11
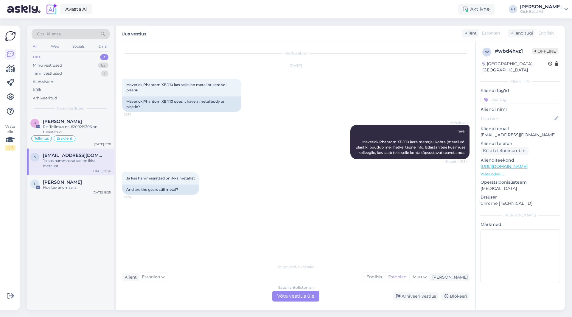
click at [188, 134] on div "AI Assistent Tere! Maverick Phantom XB 1:10 kere materjali kohta (metall või pl…" at bounding box center [295, 142] width 347 height 47
click at [303, 297] on div "Estonian to Estonian Võta vestlus üle" at bounding box center [295, 296] width 47 height 11
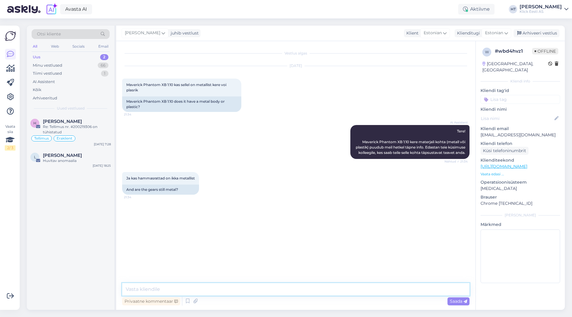
click at [299, 291] on textarea at bounding box center [295, 289] width 347 height 13
click at [322, 283] on textarea "Kere on tehtud plastikust." at bounding box center [295, 289] width 347 height 13
click at [280, 290] on textarea "Kere on tehtud plastikust. Sisemised osad on tehtud kas terasest, plastikust võ…" at bounding box center [295, 289] width 347 height 13
type textarea "Kere on tehtud plastikust. Sisemised osad on tehtud kas terasest või plastikust…"
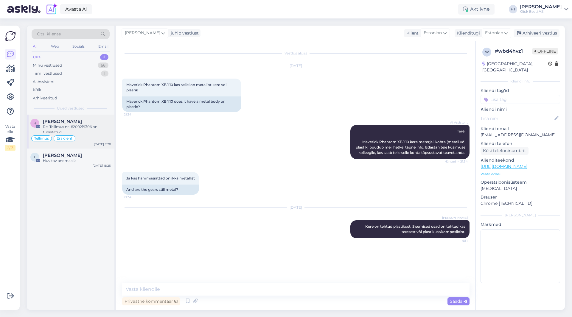
click at [99, 129] on div "Re: Tellimus nr. #200219306 on tühistatud" at bounding box center [77, 129] width 68 height 11
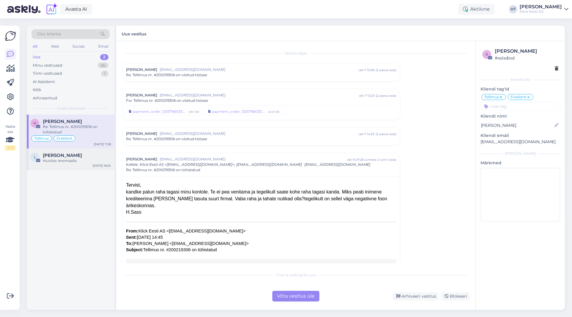
click at [91, 158] on div "[PERSON_NAME]" at bounding box center [77, 155] width 68 height 5
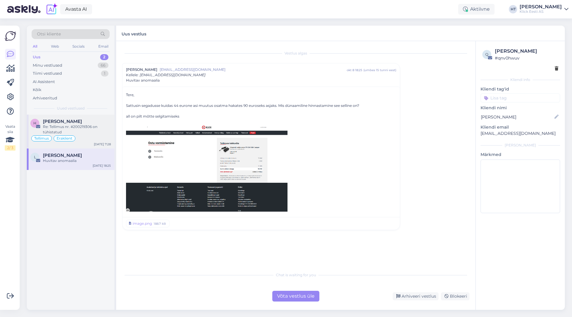
click at [97, 127] on div "Re: Tellimus nr. #200219306 on tühistatud" at bounding box center [77, 129] width 68 height 11
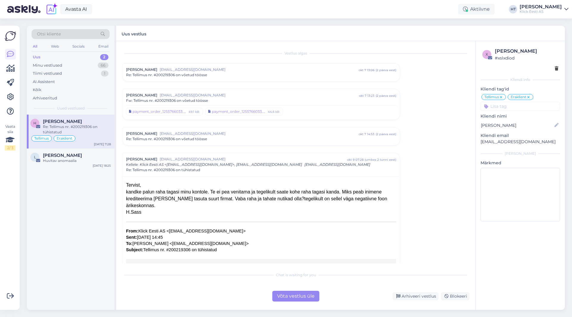
scroll to position [106, 0]
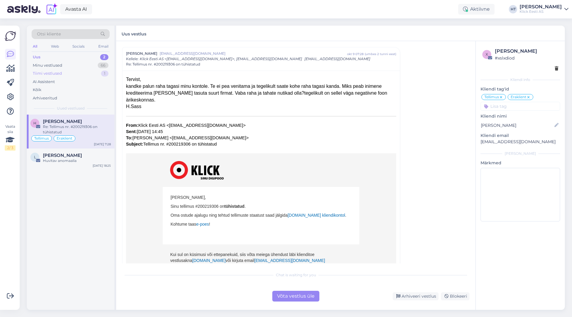
click at [91, 72] on div "Tiimi vestlused 1" at bounding box center [71, 73] width 78 height 8
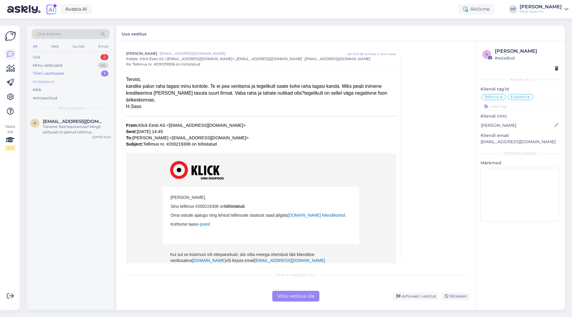
click at [87, 84] on div "AI Assistent" at bounding box center [71, 82] width 78 height 8
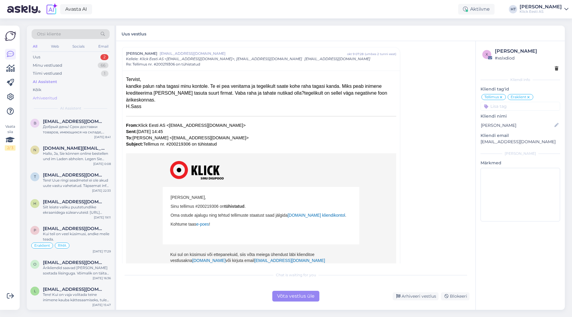
click at [85, 95] on div "Arhiveeritud" at bounding box center [71, 98] width 78 height 8
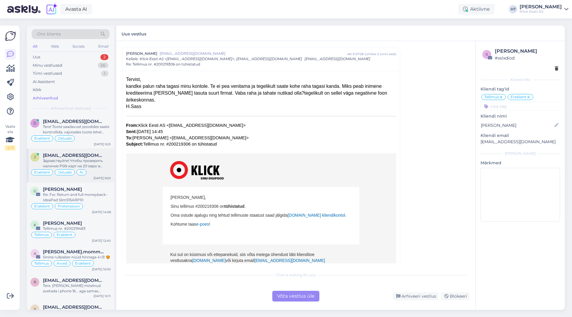
click at [96, 165] on div "Здравствуйте! Чтобы проверить наличие PSN карт на 20 евро в магазине [PERSON_NA…" at bounding box center [77, 163] width 68 height 11
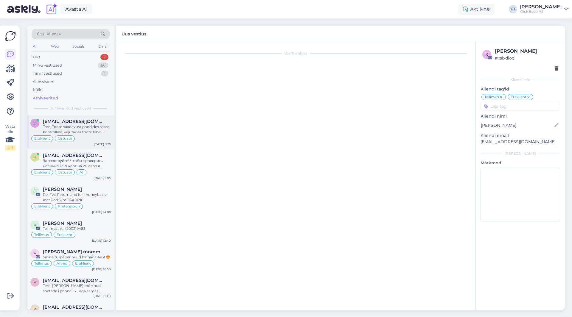
scroll to position [0, 0]
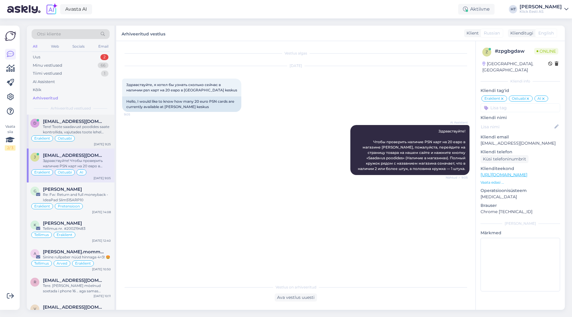
click at [97, 133] on div "Tere! Toote saadavust poodides saate kontrollida, vajutades toote lehel "Saadav…" at bounding box center [77, 129] width 68 height 11
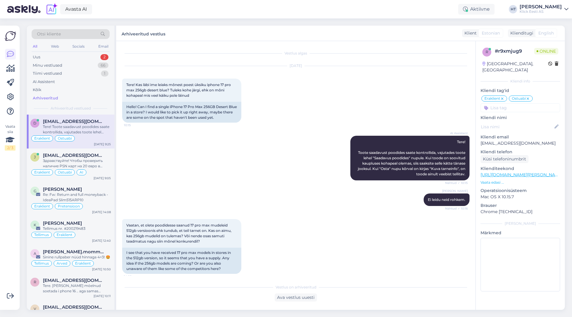
scroll to position [662, 0]
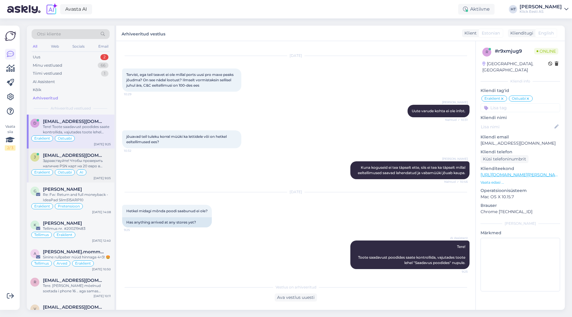
click at [80, 155] on span "[EMAIL_ADDRESS][DOMAIN_NAME]" at bounding box center [74, 155] width 62 height 5
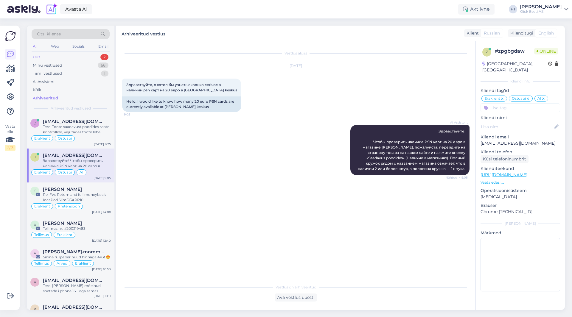
click at [91, 57] on div "Uus 2" at bounding box center [71, 57] width 78 height 8
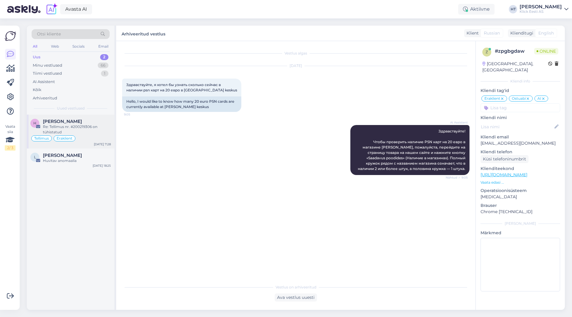
click at [98, 118] on div "H [PERSON_NAME] Re: Tellimus nr. #200219306 on tühistatud Tellimus Eraklient [D…" at bounding box center [71, 132] width 88 height 34
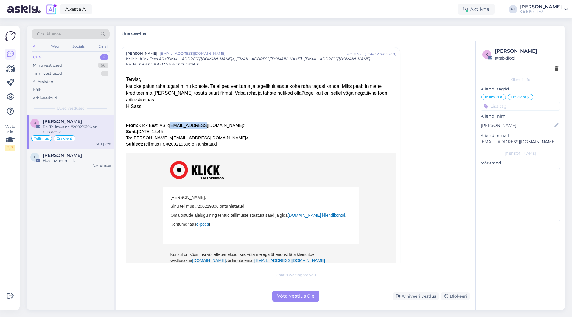
drag, startPoint x: 164, startPoint y: 124, endPoint x: 191, endPoint y: 125, distance: 26.5
click at [191, 125] on font "From: Klick Eesti AS <[EMAIL_ADDRESS][DOMAIN_NAME]> Sent: [DATE] 14:45 To: [PER…" at bounding box center [187, 135] width 123 height 24
drag, startPoint x: 191, startPoint y: 126, endPoint x: 164, endPoint y: 125, distance: 27.4
click at [164, 125] on font "From: Klick Eesti AS <[EMAIL_ADDRESS][DOMAIN_NAME]> Sent: [DATE] 14:45 To: [PER…" at bounding box center [187, 135] width 123 height 24
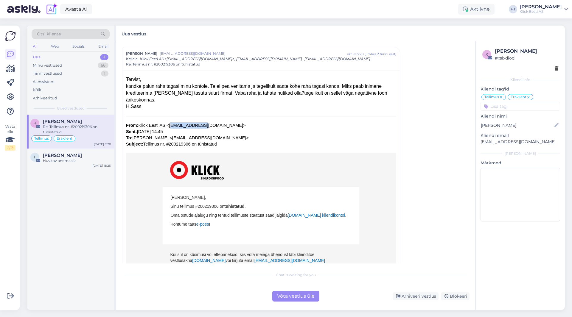
click at [164, 125] on font "From: Klick Eesti AS <[EMAIL_ADDRESS][DOMAIN_NAME]> Sent: [DATE] 14:45 To: [PER…" at bounding box center [187, 135] width 123 height 24
drag, startPoint x: 164, startPoint y: 125, endPoint x: 191, endPoint y: 126, distance: 26.8
click at [191, 126] on font "From: Klick Eesti AS <[EMAIL_ADDRESS][DOMAIN_NAME]> Sent: [DATE] 14:45 To: [PER…" at bounding box center [187, 135] width 123 height 24
click at [192, 126] on font "From: Klick Eesti AS <[EMAIL_ADDRESS][DOMAIN_NAME]> Sent: [DATE] 14:45 To: [PER…" at bounding box center [187, 135] width 123 height 24
click at [192, 125] on font "From: Klick Eesti AS <[EMAIL_ADDRESS][DOMAIN_NAME]> Sent: [DATE] 14:45 To: [PER…" at bounding box center [187, 135] width 123 height 24
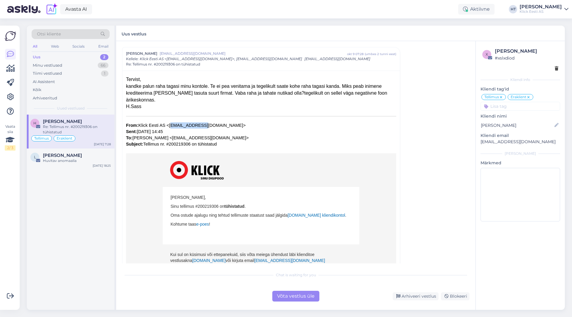
click at [191, 125] on font "From: Klick Eesti AS <[EMAIL_ADDRESS][DOMAIN_NAME]> Sent: [DATE] 14:45 To: [PER…" at bounding box center [187, 135] width 123 height 24
drag, startPoint x: 192, startPoint y: 125, endPoint x: 163, endPoint y: 124, distance: 28.6
click at [163, 124] on font "From: Klick Eesti AS <[EMAIL_ADDRESS][DOMAIN_NAME]> Sent: [DATE] 14:45 To: [PER…" at bounding box center [187, 135] width 123 height 24
drag, startPoint x: 163, startPoint y: 124, endPoint x: 189, endPoint y: 125, distance: 25.3
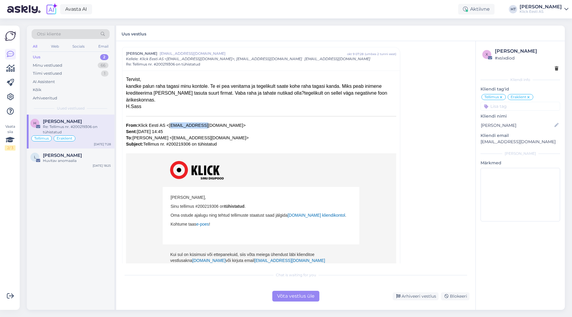
click at [189, 125] on font "From: Klick Eesti AS <[EMAIL_ADDRESS][DOMAIN_NAME]> Sent: [DATE] 14:45 To: [PER…" at bounding box center [187, 135] width 123 height 24
click at [190, 125] on font "From: Klick Eesti AS <[EMAIL_ADDRESS][DOMAIN_NAME]> Sent: [DATE] 14:45 To: [PER…" at bounding box center [187, 135] width 123 height 24
drag, startPoint x: 192, startPoint y: 125, endPoint x: 163, endPoint y: 124, distance: 28.3
click at [163, 124] on font "From: Klick Eesti AS <[EMAIL_ADDRESS][DOMAIN_NAME]> Sent: [DATE] 14:45 To: [PER…" at bounding box center [187, 135] width 123 height 24
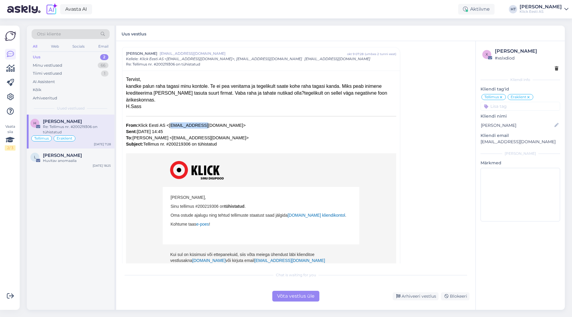
drag, startPoint x: 163, startPoint y: 124, endPoint x: 190, endPoint y: 124, distance: 26.2
click at [190, 124] on font "From: Klick Eesti AS <[EMAIL_ADDRESS][DOMAIN_NAME]> Sent: [DATE] 14:45 To: [PER…" at bounding box center [187, 135] width 123 height 24
click at [88, 153] on div "[PERSON_NAME]" at bounding box center [77, 155] width 68 height 5
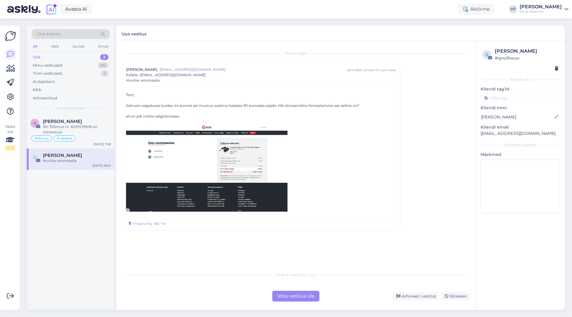
click at [71, 205] on div "H [PERSON_NAME] Re: Tellimus nr. #200219306 on tühistatud Tellimus Eraklient [D…" at bounding box center [71, 212] width 88 height 195
click at [68, 205] on div "H [PERSON_NAME] Re: Tellimus nr. #200219306 on tühistatud Tellimus Eraklient [D…" at bounding box center [71, 212] width 88 height 195
click at [69, 207] on div "H [PERSON_NAME] Re: Tellimus nr. #200219306 on tühistatud Tellimus Eraklient [D…" at bounding box center [71, 212] width 88 height 195
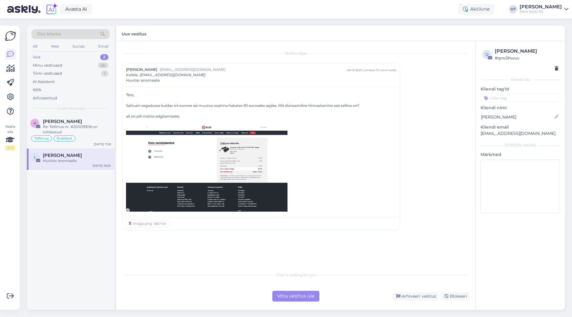
click at [69, 207] on div "H [PERSON_NAME] Re: Tellimus nr. #200219306 on tühistatud Tellimus Eraklient [D…" at bounding box center [71, 212] width 88 height 195
click at [77, 126] on div "Re: Tellimus nr. #200219306 on tühistatud" at bounding box center [77, 129] width 68 height 11
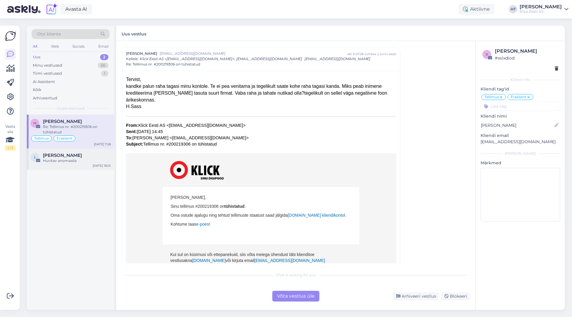
click at [79, 155] on div "[PERSON_NAME]" at bounding box center [77, 155] width 68 height 5
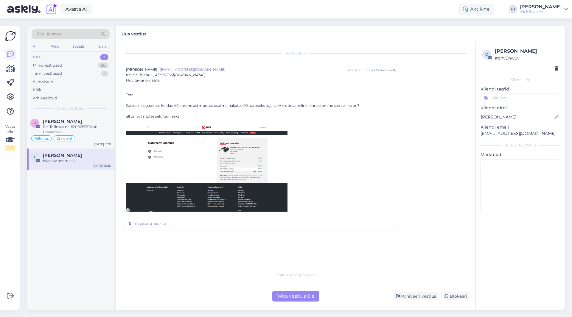
click at [73, 221] on div "H [PERSON_NAME] Re: Tellimus nr. #200219306 on tühistatud Tellimus Eraklient [D…" at bounding box center [71, 212] width 88 height 195
click at [69, 221] on div "H [PERSON_NAME] Re: Tellimus nr. #200219306 on tühistatud Tellimus Eraklient [D…" at bounding box center [71, 212] width 88 height 195
click at [68, 221] on div "H [PERSON_NAME] Re: Tellimus nr. #200219306 on tühistatud Tellimus Eraklient [D…" at bounding box center [71, 212] width 88 height 195
click at [66, 221] on div "H [PERSON_NAME] Re: Tellimus nr. #200219306 on tühistatud Tellimus Eraklient [D…" at bounding box center [71, 212] width 88 height 195
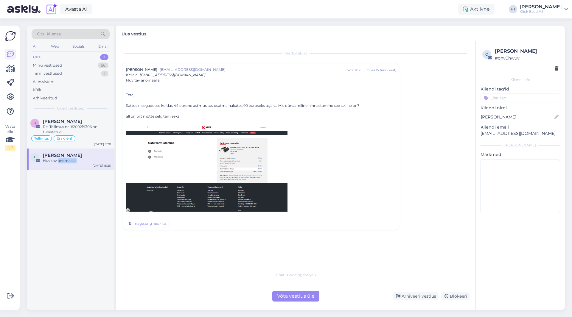
click at [66, 221] on div "H [PERSON_NAME] Re: Tellimus nr. #200219306 on tühistatud Tellimus Eraklient [D…" at bounding box center [71, 212] width 88 height 195
click at [75, 130] on div "Re: Tellimus nr. #200219306 on tühistatud" at bounding box center [77, 129] width 68 height 11
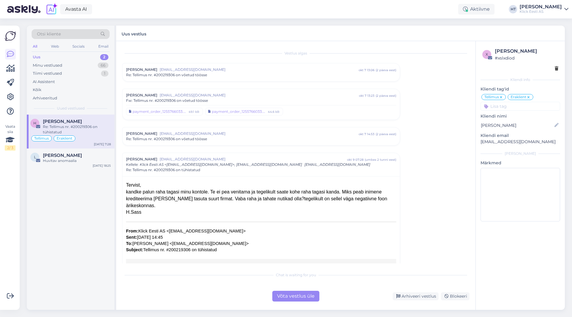
scroll to position [106, 0]
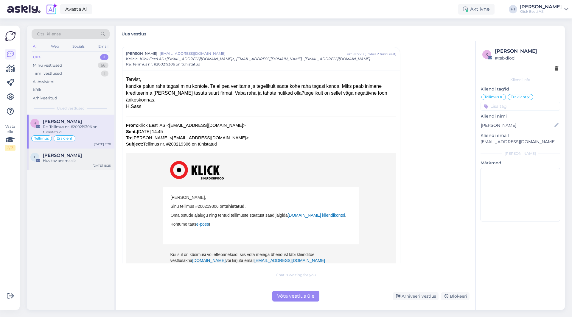
click at [79, 160] on div "Huvitav anomaalia" at bounding box center [77, 160] width 68 height 5
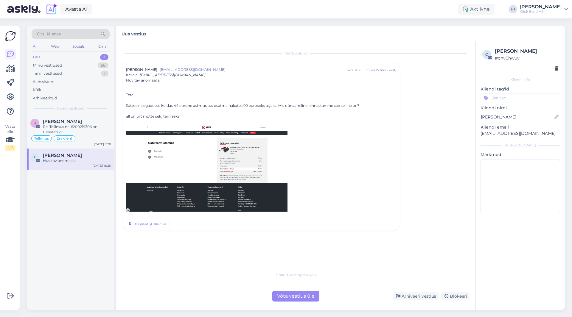
click at [79, 191] on div "H [PERSON_NAME] Re: Tellimus nr. #200219306 on tühistatud Tellimus Eraklient [D…" at bounding box center [71, 212] width 88 height 195
click at [68, 205] on div "H [PERSON_NAME] Re: Tellimus nr. #200219306 on tühistatud Tellimus Eraklient [D…" at bounding box center [71, 212] width 88 height 195
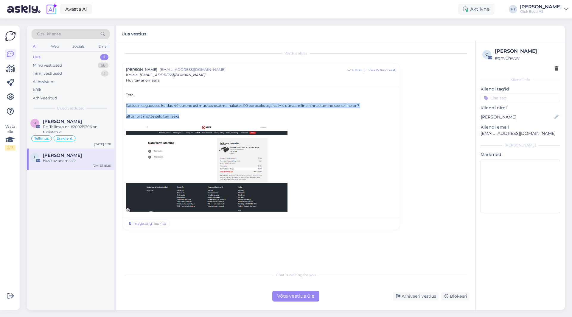
drag, startPoint x: 126, startPoint y: 105, endPoint x: 236, endPoint y: 116, distance: 109.8
click at [236, 116] on div "Tere, Sattusin segadusse kuidas 44 eurone asi muutus osatma hakates 90 euroseks…" at bounding box center [261, 151] width 270 height 119
click at [236, 116] on div "all on pilt mõtte selgitamiseks" at bounding box center [261, 116] width 270 height 5
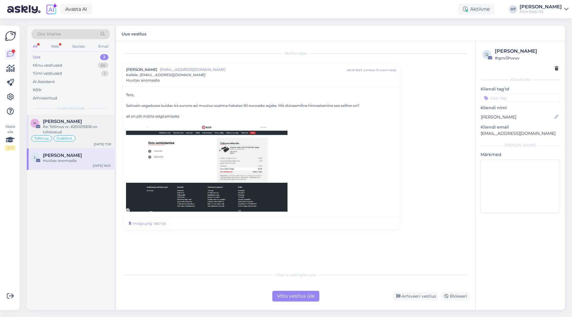
click at [95, 129] on div "Re: Tellimus nr. #200219306 on tühistatud" at bounding box center [77, 129] width 68 height 11
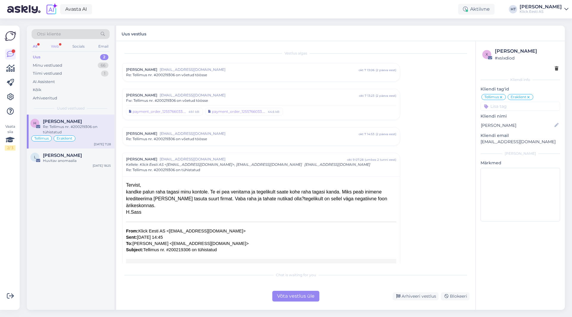
click at [56, 44] on div "Web" at bounding box center [55, 47] width 10 height 8
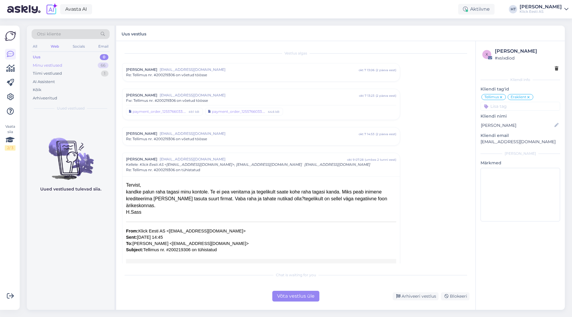
click at [94, 67] on div "Minu vestlused 66" at bounding box center [71, 65] width 78 height 8
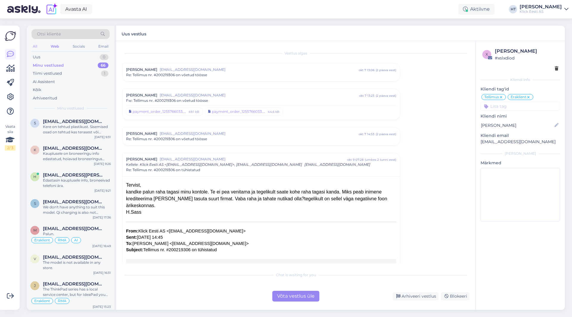
click at [32, 45] on div "All" at bounding box center [35, 47] width 7 height 8
click at [69, 60] on div "Uus 2" at bounding box center [71, 57] width 78 height 8
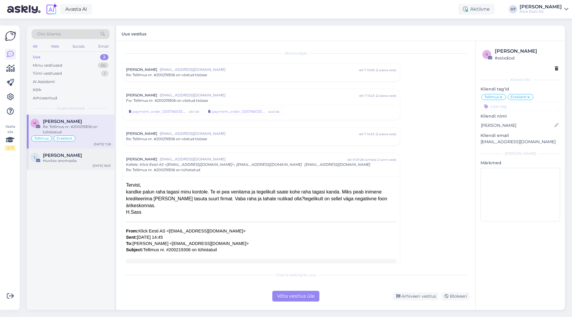
click at [90, 162] on div "Huvitav anomaalia" at bounding box center [77, 160] width 68 height 5
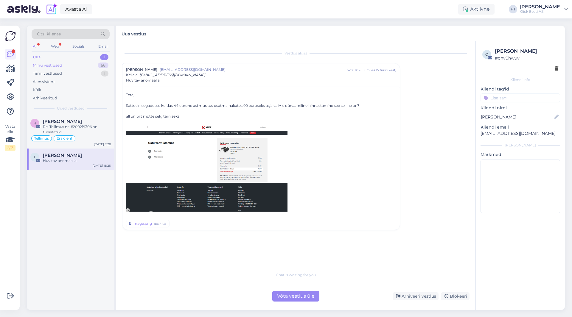
click at [82, 66] on div "Minu vestlused 66" at bounding box center [71, 65] width 78 height 8
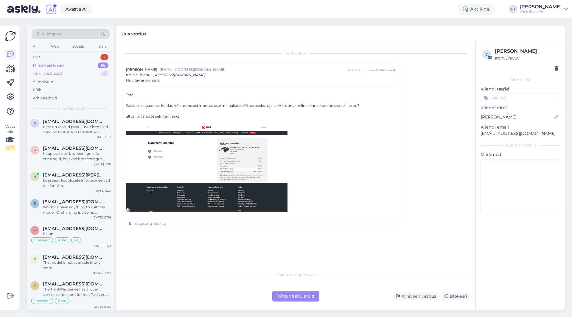
click at [71, 77] on div "Tiimi vestlused 1" at bounding box center [71, 73] width 78 height 8
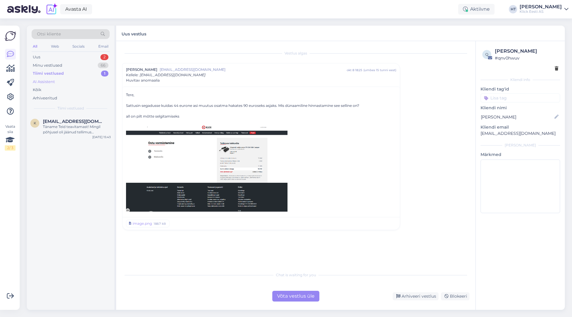
click at [70, 81] on div "AI Assistent" at bounding box center [71, 82] width 78 height 8
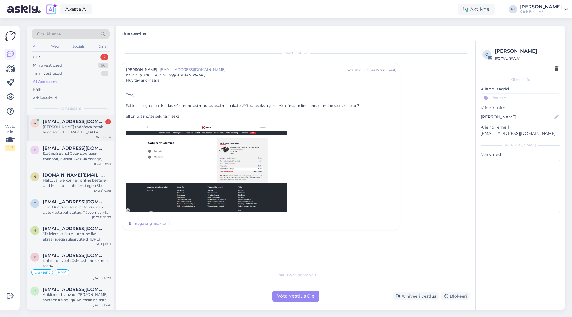
click at [83, 127] on div "[PERSON_NAME] tööpäeva võtab aega see [GEOGRAPHIC_DATA] [PERSON_NAME] jõudmisek…" at bounding box center [77, 129] width 68 height 11
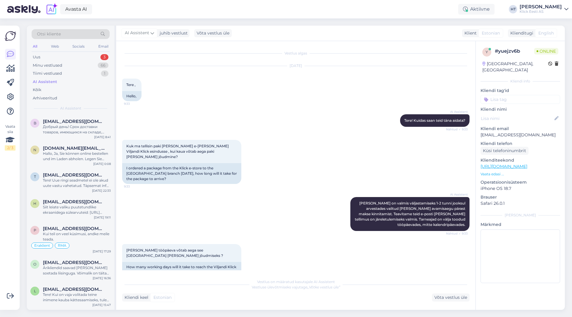
scroll to position [55, 0]
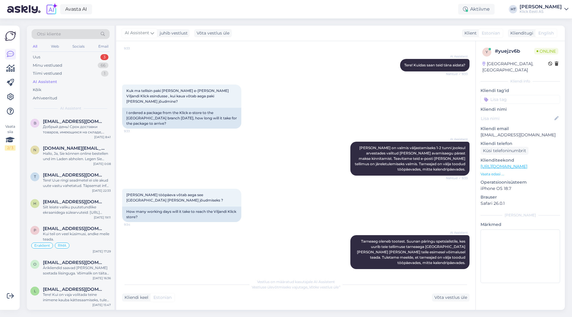
click at [519, 132] on p "[EMAIL_ADDRESS][DOMAIN_NAME]" at bounding box center [520, 135] width 80 height 6
copy p "[EMAIL_ADDRESS][DOMAIN_NAME]"
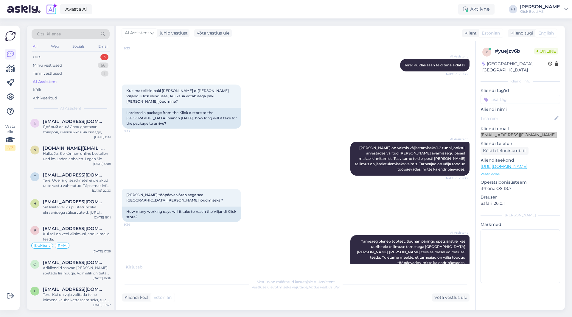
scroll to position [91, 0]
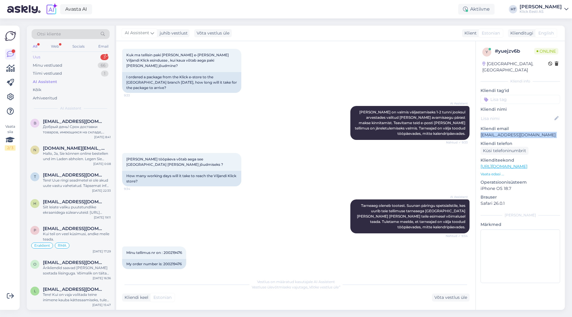
click at [107, 59] on div "3" at bounding box center [104, 57] width 8 height 6
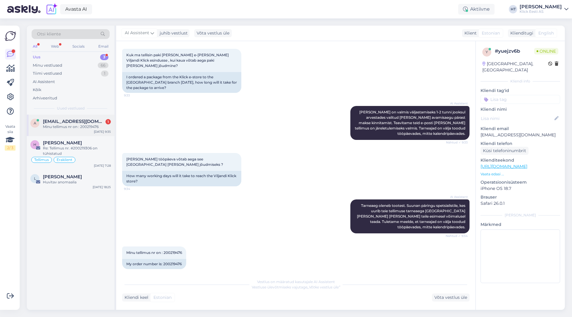
click at [93, 119] on div "A [EMAIL_ADDRESS][DOMAIN_NAME] 1 Minu tellimus nr on : 200219476 [DATE] 9:35" at bounding box center [71, 125] width 88 height 21
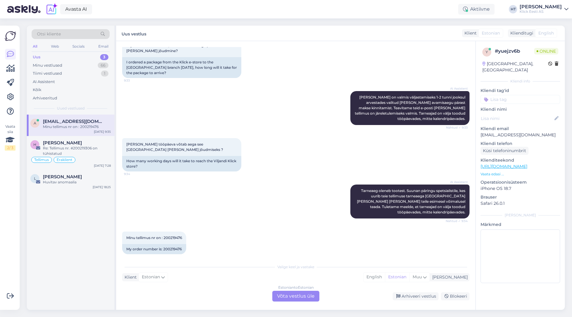
click at [211, 195] on div "AI Assistent Tarneaeg oleneb tootest. Suunan päringu spetsialistile, kes uurib …" at bounding box center [295, 201] width 347 height 47
click at [284, 298] on div "Estonian to Estonian Võta vestlus üle" at bounding box center [295, 296] width 47 height 11
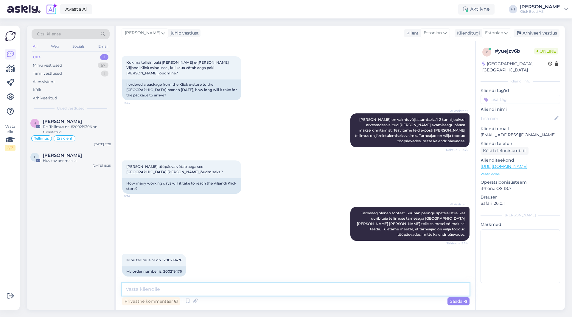
click at [288, 289] on textarea at bounding box center [295, 289] width 347 height 13
type textarea "Tarne oleks 1-3 tööpäeva."
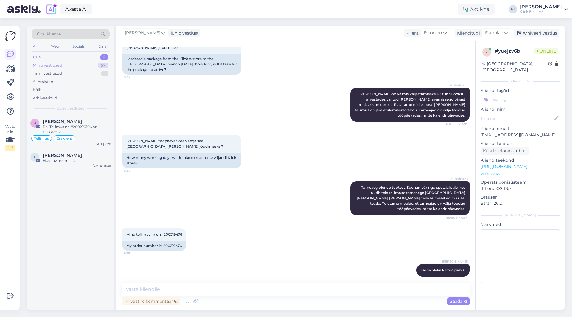
click at [105, 68] on div "67" at bounding box center [103, 66] width 11 height 6
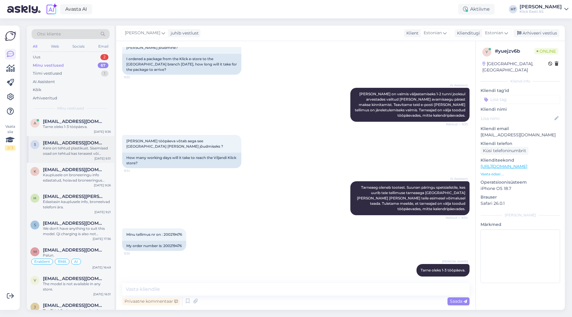
click at [88, 143] on span "[EMAIL_ADDRESS][DOMAIN_NAME]" at bounding box center [74, 142] width 62 height 5
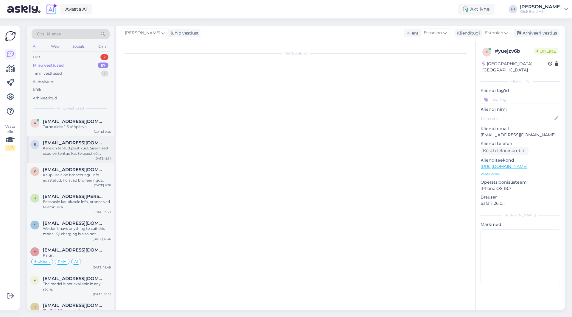
scroll to position [0, 0]
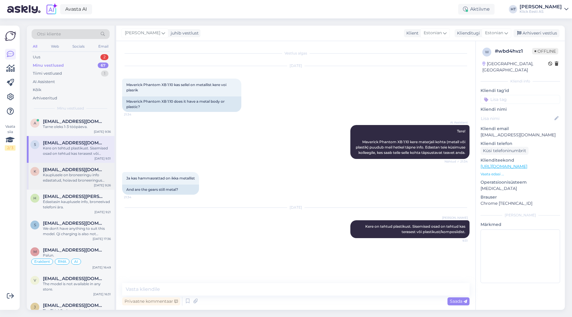
click at [95, 185] on div "k [EMAIL_ADDRESS][DOMAIN_NAME] Kauplusele on broneeringu info edastatud, hoiava…" at bounding box center [71, 176] width 88 height 27
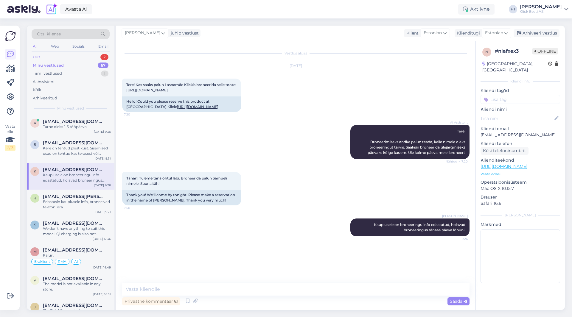
click at [97, 56] on div "Uus 2" at bounding box center [71, 57] width 78 height 8
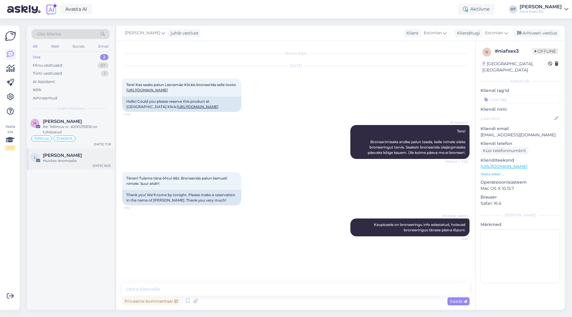
click at [88, 158] on div "[PERSON_NAME]" at bounding box center [77, 155] width 68 height 5
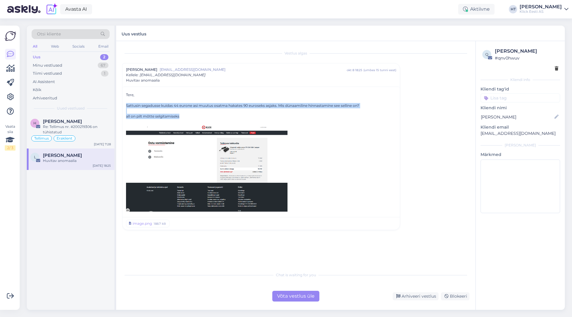
drag, startPoint x: 126, startPoint y: 105, endPoint x: 374, endPoint y: 119, distance: 248.4
click at [374, 119] on div "Tere, Sattusin segadusse kuidas 44 eurone asi muutus osatma hakates 90 euroseks…" at bounding box center [260, 151] width 277 height 129
click at [374, 119] on div "all on pilt mõtte selgitamiseks" at bounding box center [261, 116] width 270 height 5
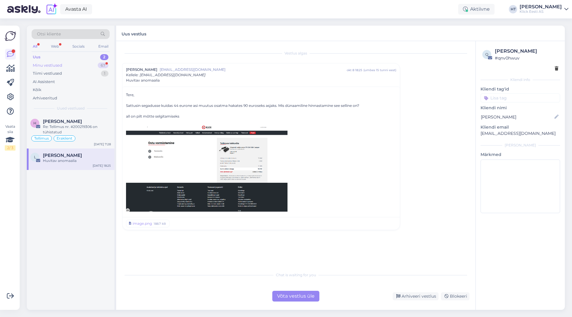
click at [95, 63] on div "Minu vestlused 67" at bounding box center [71, 65] width 78 height 8
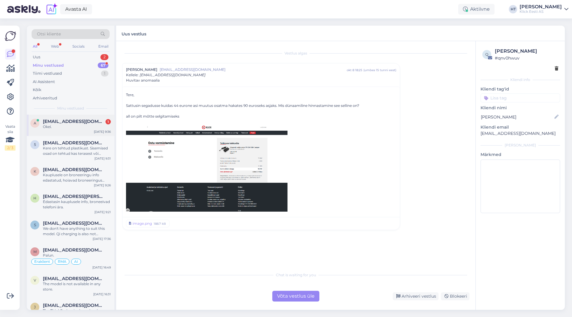
click at [82, 124] on div "Okei." at bounding box center [77, 126] width 68 height 5
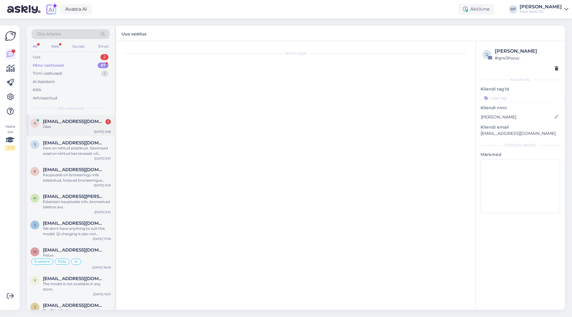
scroll to position [135, 0]
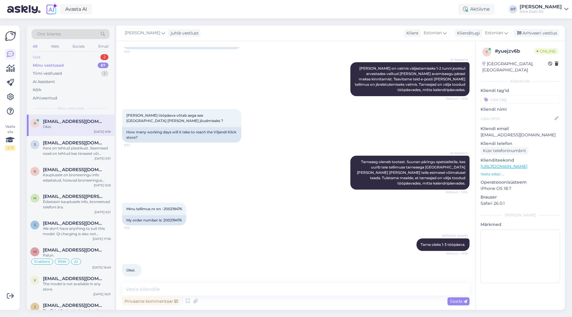
click at [92, 59] on div "Uus 2" at bounding box center [71, 57] width 78 height 8
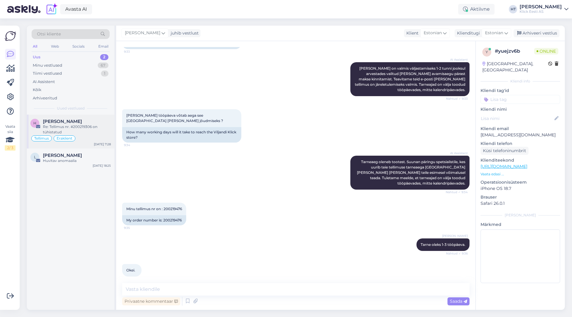
click at [87, 118] on div "H [PERSON_NAME] Re: Tellimus nr. #200219306 on tühistatud Tellimus Eraklient [D…" at bounding box center [71, 132] width 88 height 34
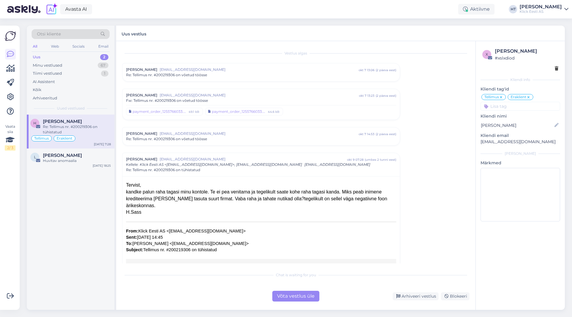
drag, startPoint x: 127, startPoint y: 185, endPoint x: 291, endPoint y: 215, distance: 167.2
click at [291, 215] on div "Tervist, kandke palun raha tagasi minu kontole. Te ei pea venitama ja tegelikul…" at bounding box center [261, 294] width 270 height 225
click at [157, 212] on div "H.Sass" at bounding box center [261, 212] width 270 height 7
drag, startPoint x: 156, startPoint y: 212, endPoint x: 126, endPoint y: 184, distance: 40.9
click at [126, 184] on div "Tervist, kandke palun raha tagasi minu kontole. Te ei pea venitama ja tegelikul…" at bounding box center [261, 294] width 270 height 225
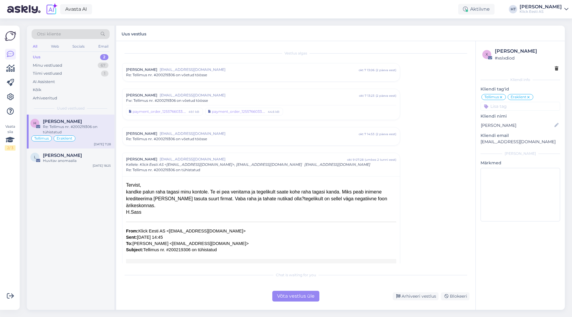
click at [126, 184] on div "Tervist," at bounding box center [261, 185] width 270 height 7
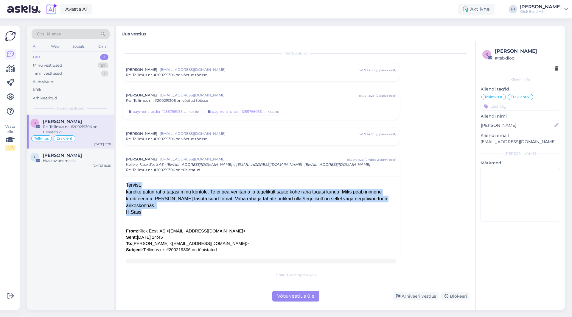
drag, startPoint x: 126, startPoint y: 184, endPoint x: 179, endPoint y: 216, distance: 61.9
click at [179, 216] on div "Tervist, kandke palun raha tagasi minu kontole. Te ei pea venitama ja tegelikul…" at bounding box center [261, 294] width 270 height 225
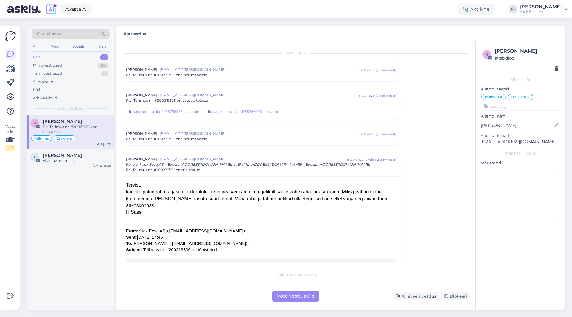
click at [179, 216] on div "Tervist, kandke palun raha tagasi minu kontole. Te ei pea venitama ja tegelikul…" at bounding box center [261, 294] width 270 height 225
drag, startPoint x: 163, startPoint y: 216, endPoint x: 126, endPoint y: 184, distance: 47.9
click at [126, 184] on div "Tervist, kandke palun raha tagasi minu kontole. Te ei pea venitama ja tegelikul…" at bounding box center [261, 294] width 270 height 225
click at [126, 184] on div "Tervist," at bounding box center [261, 185] width 270 height 7
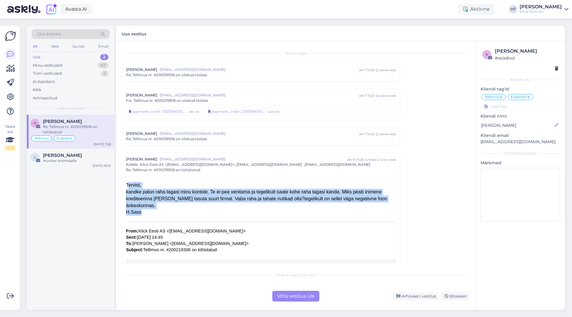
drag, startPoint x: 126, startPoint y: 184, endPoint x: 151, endPoint y: 217, distance: 41.0
click at [151, 217] on div "Tervist, kandke palun raha tagasi minu kontole. Te ei pea venitama ja tegelikul…" at bounding box center [261, 294] width 270 height 225
click at [151, 216] on div "H.Sass" at bounding box center [261, 212] width 270 height 7
drag, startPoint x: 149, startPoint y: 214, endPoint x: 127, endPoint y: 181, distance: 39.9
click at [127, 181] on div "Tervist, kandke palun raha tagasi minu kontole. Te ei pea venitama ja tegelikul…" at bounding box center [260, 293] width 277 height 234
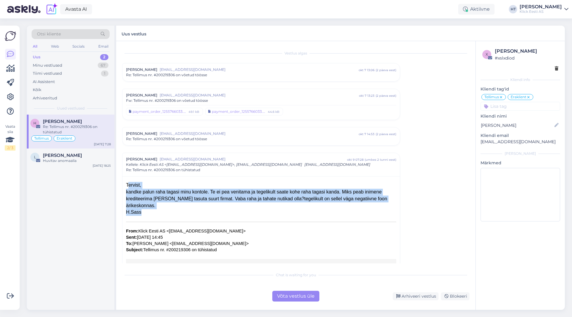
click at [127, 183] on div "Tervist," at bounding box center [261, 185] width 270 height 7
drag, startPoint x: 127, startPoint y: 183, endPoint x: 155, endPoint y: 212, distance: 40.2
click at [155, 212] on div "Tervist, kandke palun raha tagasi minu kontole. Te ei pea venitama ja tegelikul…" at bounding box center [261, 294] width 270 height 225
click at [155, 212] on div "H.Sass" at bounding box center [261, 212] width 270 height 7
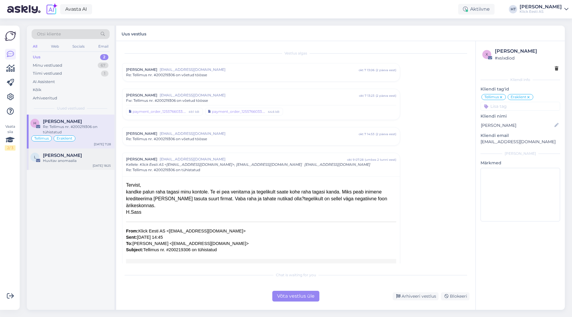
click at [102, 166] on div "[DATE] 18:25" at bounding box center [102, 165] width 18 height 4
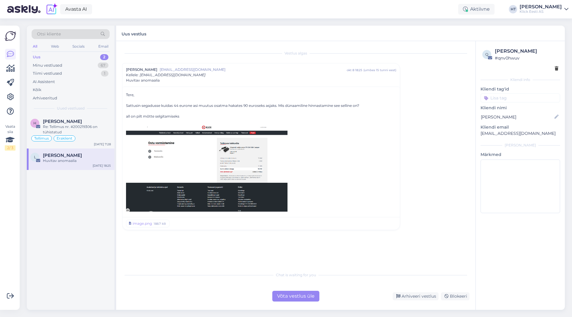
click at [85, 205] on div "H [PERSON_NAME] Re: Tellimus nr. #200219306 on tühistatud Tellimus Eraklient [D…" at bounding box center [71, 212] width 88 height 195
click at [82, 211] on div "H [PERSON_NAME] Re: Tellimus nr. #200219306 on tühistatud Tellimus Eraklient [D…" at bounding box center [71, 212] width 88 height 195
click at [506, 133] on p "[EMAIL_ADDRESS][DOMAIN_NAME]" at bounding box center [520, 133] width 80 height 6
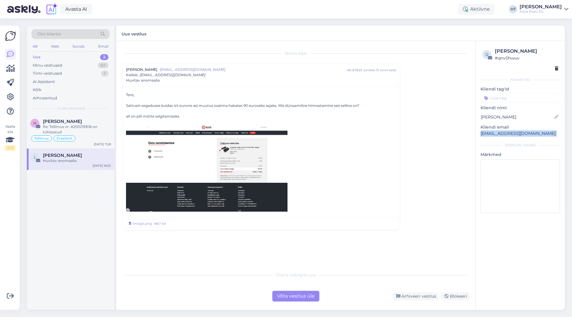
copy div "[EMAIL_ADDRESS][DOMAIN_NAME] [PERSON_NAME]"
click at [459, 127] on div "Vestlus [PERSON_NAME] [EMAIL_ADDRESS][DOMAIN_NAME] [DATE] 18:25 ( umbes 15 tunn…" at bounding box center [298, 155] width 353 height 217
click at [184, 176] on img at bounding box center [206, 167] width 161 height 87
click at [261, 263] on div "Vestlus [PERSON_NAME] [EMAIL_ADDRESS][DOMAIN_NAME] [DATE] 18:25 ( umbes 15 tunn…" at bounding box center [298, 155] width 353 height 217
click at [285, 299] on div "Võta vestlus üle" at bounding box center [295, 296] width 47 height 11
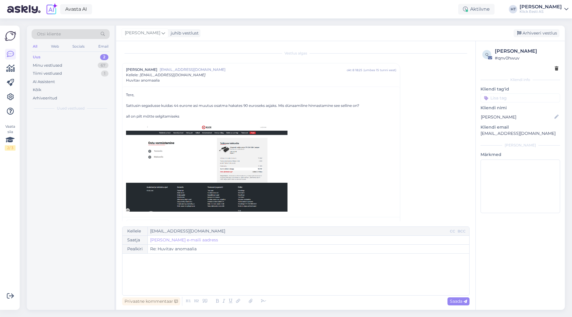
scroll to position [13, 0]
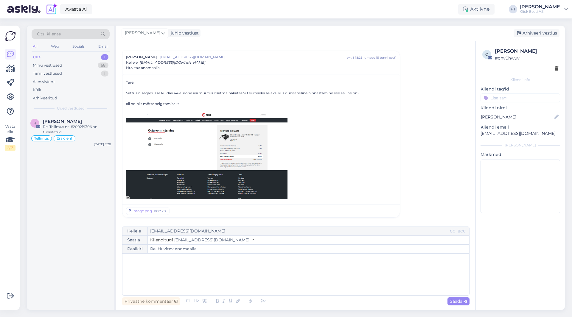
click at [207, 262] on p "﻿" at bounding box center [295, 260] width 341 height 6
click at [463, 303] on span "Saada" at bounding box center [458, 301] width 17 height 5
type input "Re: Huvitav anomaalia"
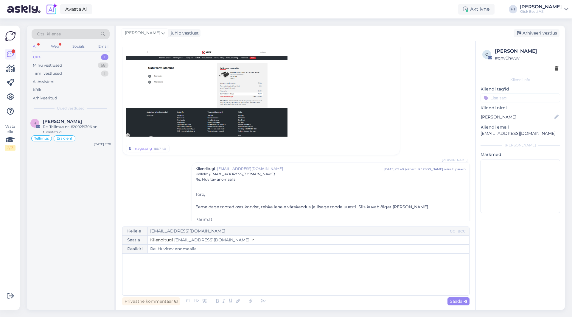
scroll to position [84, 0]
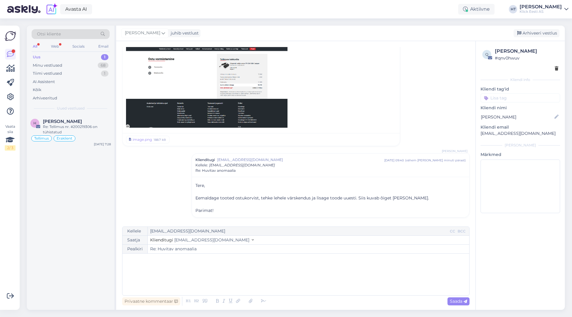
click at [505, 98] on input at bounding box center [520, 98] width 80 height 9
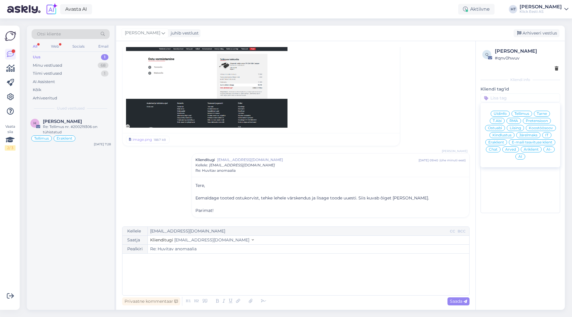
click at [549, 134] on div "IT" at bounding box center [546, 135] width 9 height 6
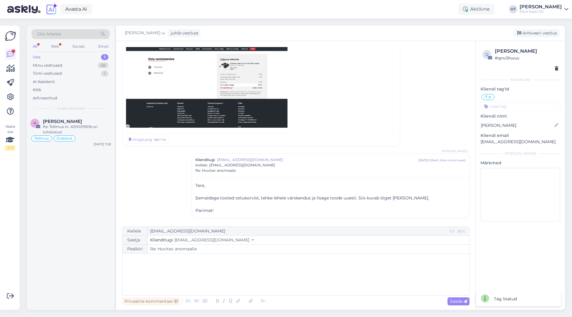
click at [512, 107] on input at bounding box center [520, 106] width 80 height 9
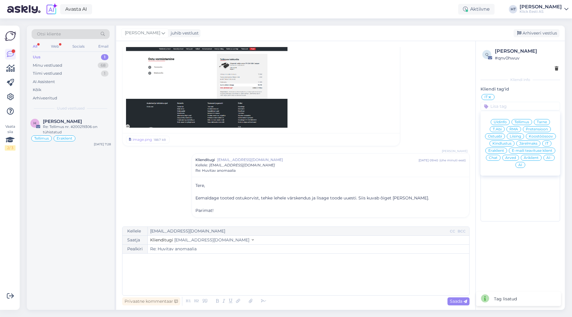
click at [489, 150] on span "Eraklient" at bounding box center [496, 151] width 16 height 4
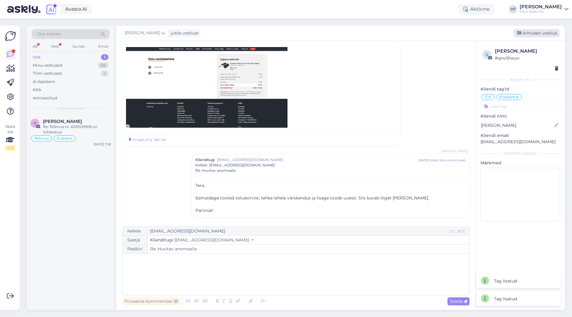
click at [527, 34] on div "Arhiveeri vestlus" at bounding box center [536, 33] width 46 height 8
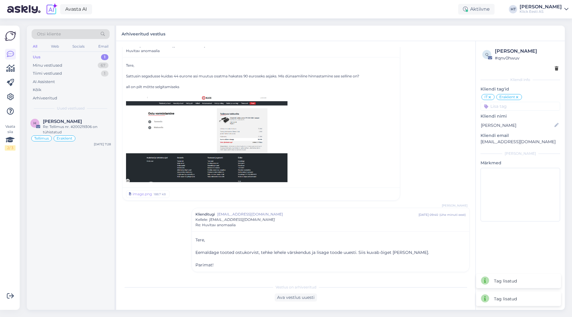
click at [74, 173] on div "H [PERSON_NAME] Re: Tellimus nr. #200219306 on tühistatud Tellimus Eraklient [D…" at bounding box center [71, 212] width 88 height 195
click at [84, 78] on div "AI Assistent" at bounding box center [71, 82] width 78 height 8
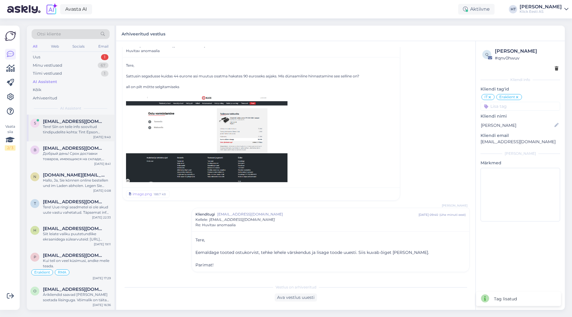
click at [80, 115] on div "s [EMAIL_ADDRESS][DOMAIN_NAME] Tere! Siin on teile info soovitud tindipudelite …" at bounding box center [71, 128] width 88 height 27
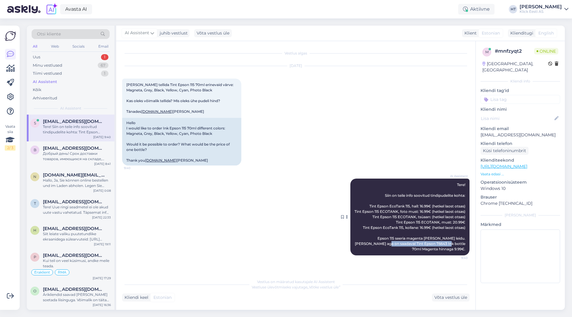
drag, startPoint x: 356, startPoint y: 258, endPoint x: 416, endPoint y: 259, distance: 60.8
click at [416, 251] on span "Tere! Siin on teile info soovitud tindipudelite kohta: Tint Epson EcoTank 115, …" at bounding box center [410, 217] width 112 height 69
copy span "Tint Epson T6643 Ink bottle 70ml"
drag, startPoint x: 154, startPoint y: 71, endPoint x: 178, endPoint y: 74, distance: 24.3
click at [178, 82] on span "[PERSON_NAME] tellida Tint Epson 115 70ml erinevaid värve: Magneta, Grey, Black…" at bounding box center [180, 97] width 108 height 31
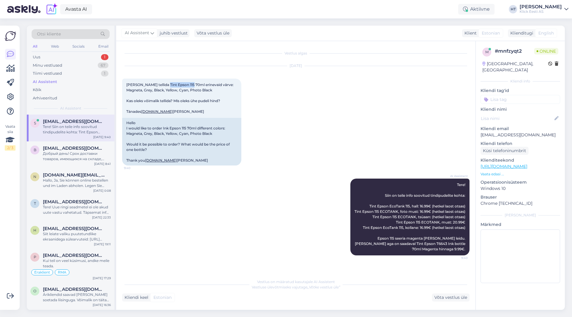
copy span "Tint Epson 115"
click at [284, 88] on div "[DATE] Tere Sooviks tellida Tint Epson 115 70ml erinevaid värve: Magneta, Grey,…" at bounding box center [295, 116] width 347 height 113
click at [75, 124] on div "Tere! Siin on teile info soovitud tindipudelite kohta: Tint Epson EcoTank 115, …" at bounding box center [77, 129] width 68 height 11
click at [457, 299] on div "Võta vestlus üle" at bounding box center [451, 298] width 38 height 8
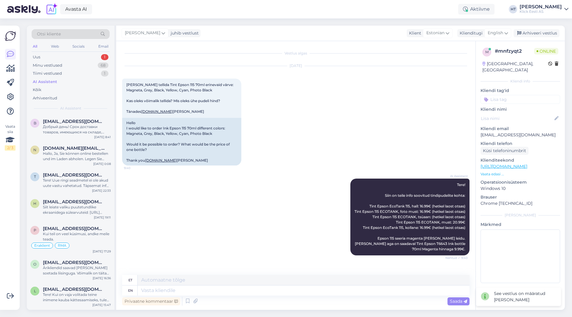
click at [503, 95] on input at bounding box center [520, 99] width 80 height 9
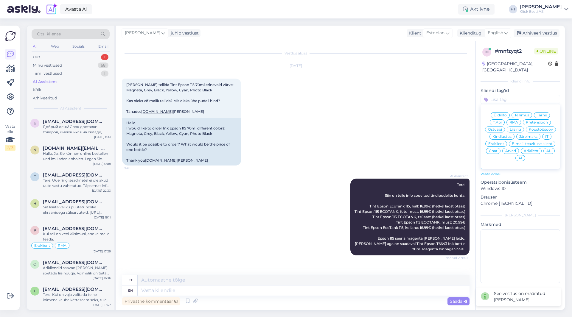
click at [379, 112] on div "[DATE] Tere Sooviks tellida Tint Epson 115 70ml erinevaid värve: Magneta, Grey,…" at bounding box center [295, 116] width 347 height 113
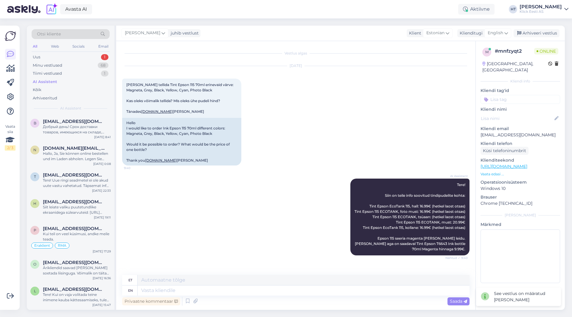
click at [518, 88] on div "Kliendi tag'id Üldinfo Tellimus Tarne T.Abi RMA Pretensioon Ostuabi Liising Koo…" at bounding box center [520, 96] width 80 height 16
click at [519, 95] on input at bounding box center [520, 99] width 80 height 9
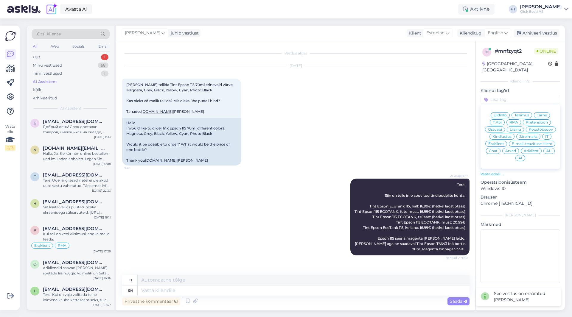
click at [548, 148] on div "AI-" at bounding box center [548, 151] width 11 height 6
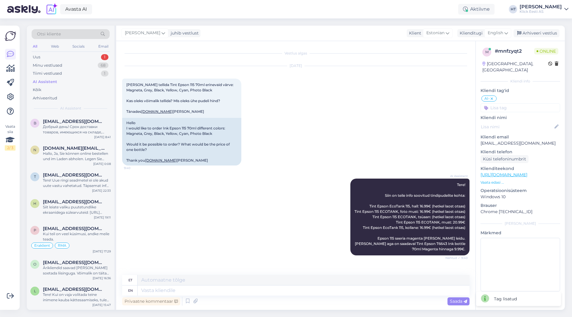
scroll to position [19, 0]
click at [99, 57] on div "Uus 1" at bounding box center [71, 57] width 78 height 8
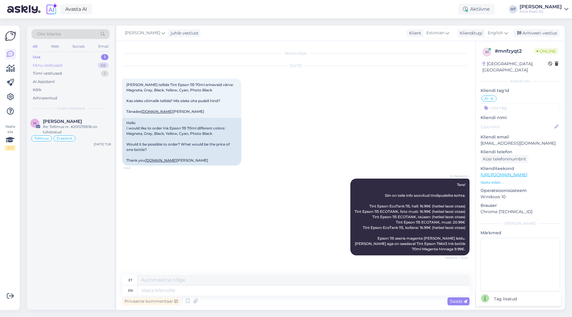
click at [84, 69] on div "Minu vestlused 68" at bounding box center [71, 65] width 78 height 8
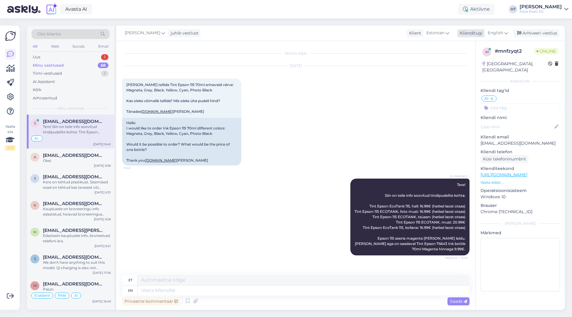
click at [490, 36] on span "English" at bounding box center [495, 33] width 15 height 7
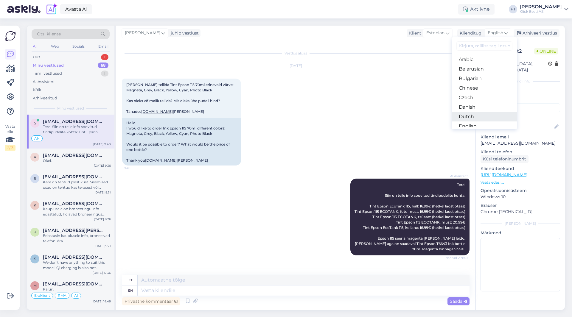
scroll to position [30, 0]
click at [478, 104] on link "Estonian" at bounding box center [484, 106] width 66 height 10
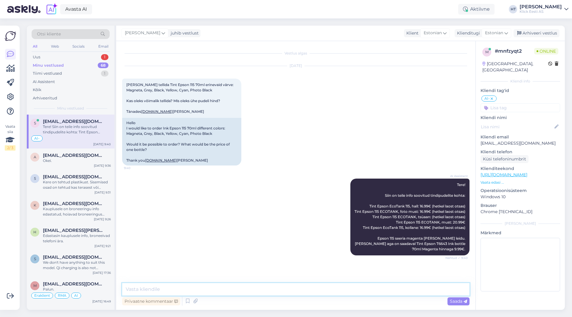
click at [246, 284] on textarea at bounding box center [295, 289] width 347 height 13
paste textarea "[URL][DOMAIN_NAME]"
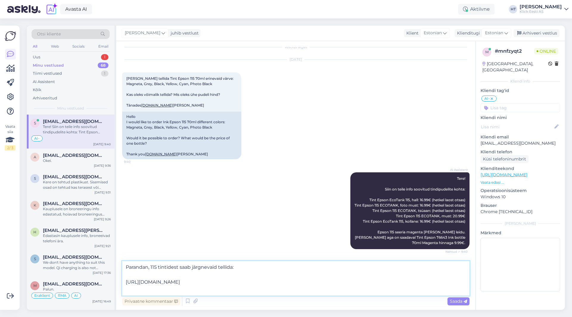
paste textarea "[URL][DOMAIN_NAME]"
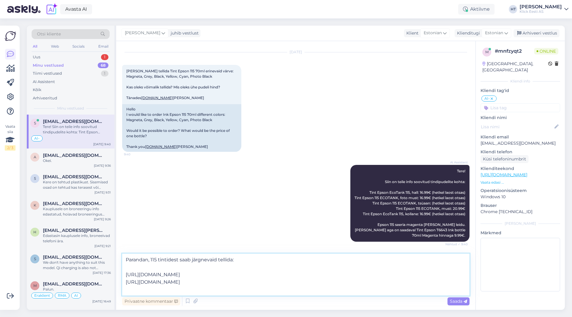
paste textarea "[URL][DOMAIN_NAME]"
type textarea "Parandan, 115 tintidest saab järgnevaid tellida: [URL][DOMAIN_NAME] [URL][DOMAI…"
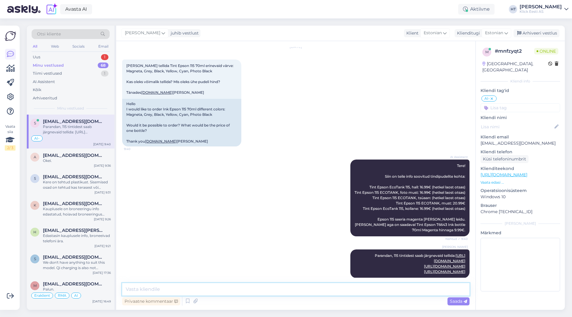
scroll to position [58, 0]
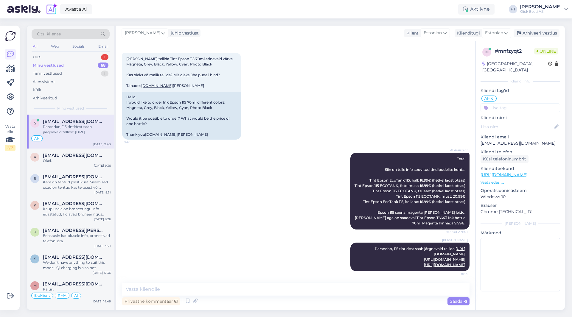
click at [512, 103] on input at bounding box center [520, 107] width 80 height 9
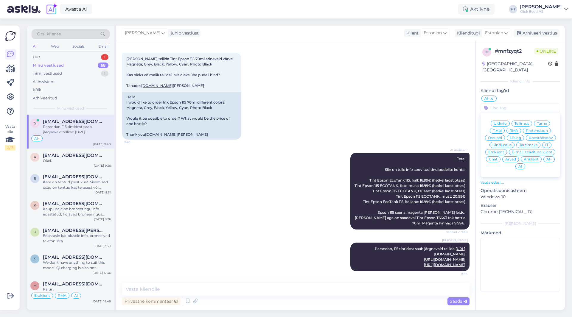
click at [499, 149] on div "Eraklient" at bounding box center [496, 152] width 22 height 6
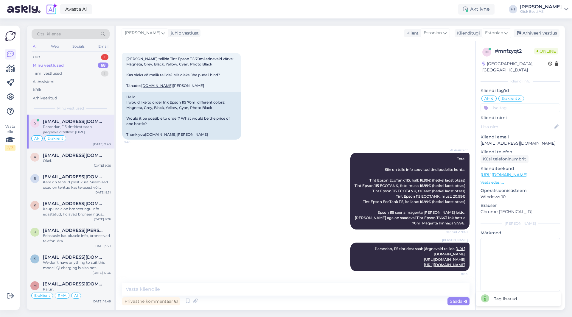
click at [505, 104] on input at bounding box center [520, 107] width 80 height 9
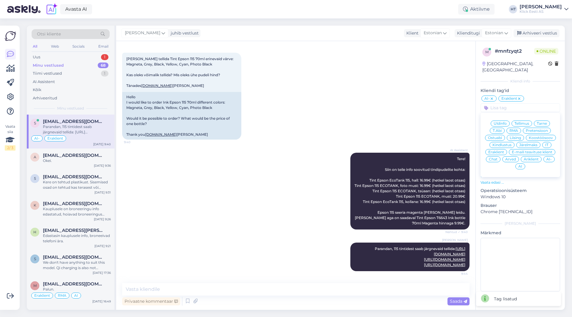
click at [518, 96] on icon at bounding box center [519, 98] width 4 height 5
click at [411, 113] on div "[DATE] Tere Sooviks tellida Tint Epson 115 70ml erinevaid värve: Magneta, Grey,…" at bounding box center [295, 90] width 347 height 113
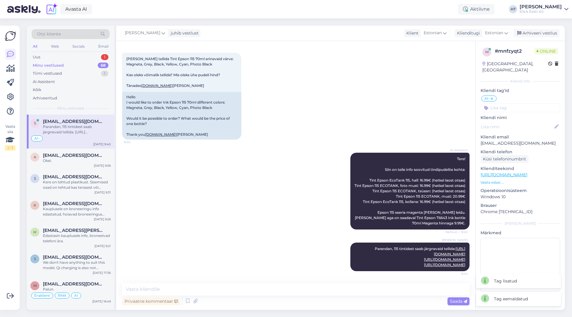
click at [512, 105] on input at bounding box center [520, 107] width 80 height 9
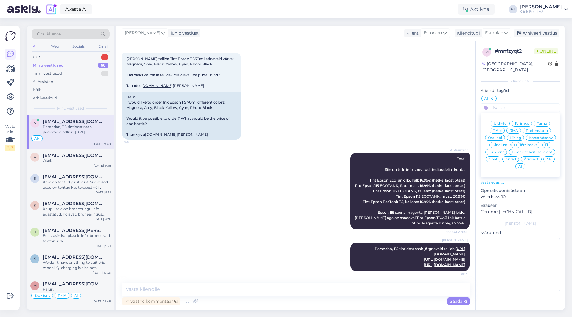
click at [532, 158] on span "Äriklient" at bounding box center [531, 160] width 15 height 4
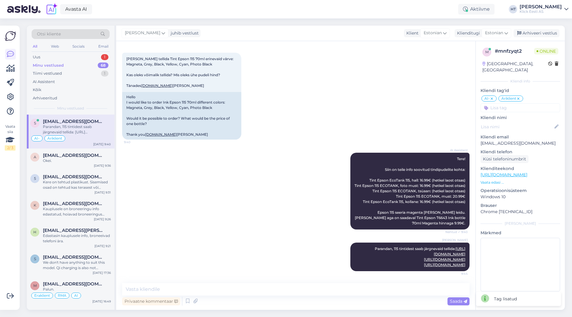
click at [514, 106] on div "m # mnfzyqt2 Online [GEOGRAPHIC_DATA], [GEOGRAPHIC_DATA] Kliendi info Kliendi t…" at bounding box center [520, 170] width 89 height 259
click at [514, 105] on input at bounding box center [520, 107] width 80 height 9
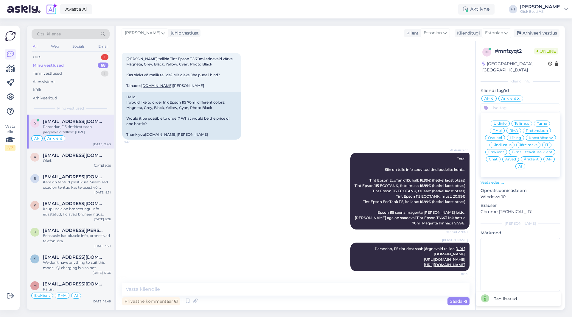
click at [495, 136] on span "Ostuabi" at bounding box center [495, 138] width 14 height 4
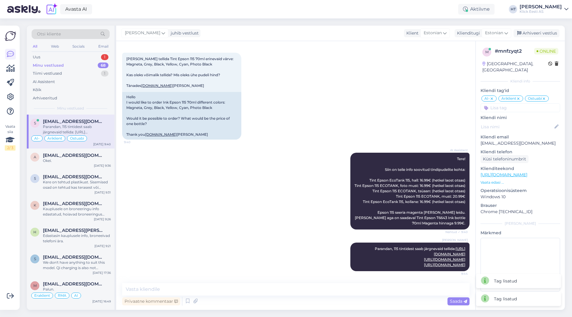
click at [365, 111] on div "[DATE] Tere Sooviks tellida Tint Epson 115 70ml erinevaid värve: Magneta, Grey,…" at bounding box center [295, 90] width 347 height 113
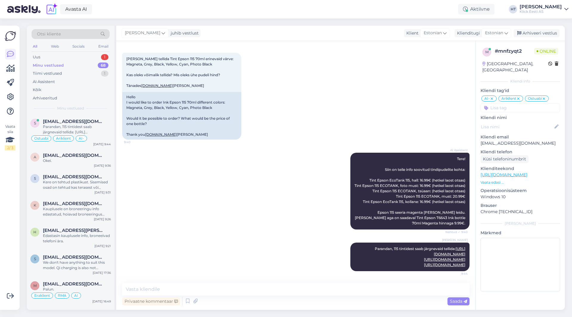
click at [199, 196] on div "AI Assistent Tere! Siin on teile info soovitud tindipudelite kohta: Tint Epson …" at bounding box center [295, 191] width 347 height 90
click at [97, 56] on div "Uus 1" at bounding box center [71, 57] width 78 height 8
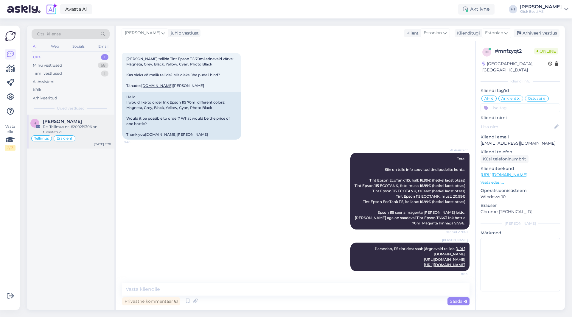
click at [96, 125] on div "Re: Tellimus nr. #200219306 on tühistatud" at bounding box center [77, 129] width 68 height 11
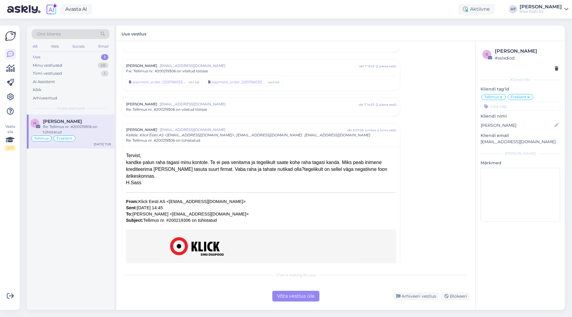
scroll to position [30, 0]
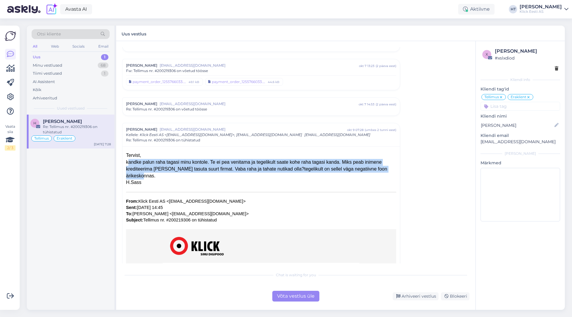
drag, startPoint x: 126, startPoint y: 161, endPoint x: 365, endPoint y: 174, distance: 239.5
click at [365, 174] on div "kandke palun raha tagasi minu kontole. Te ei pea venitama ja tegelikult saate k…" at bounding box center [261, 169] width 270 height 21
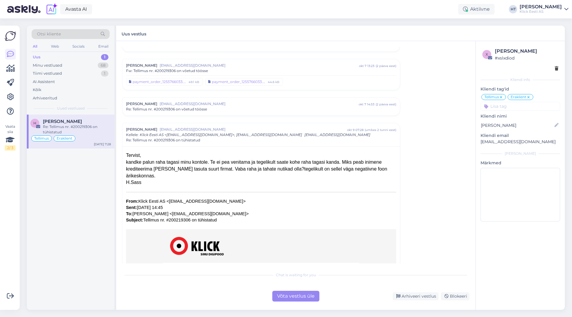
click at [163, 180] on div "H.Sass" at bounding box center [261, 182] width 270 height 7
drag, startPoint x: 151, startPoint y: 181, endPoint x: 126, endPoint y: 156, distance: 35.4
click at [126, 156] on div "Tervist, kandke palun raha tagasi minu kontole. Te ei pea venitama ja tegelikul…" at bounding box center [260, 264] width 277 height 234
drag, startPoint x: 126, startPoint y: 155, endPoint x: 180, endPoint y: 186, distance: 62.3
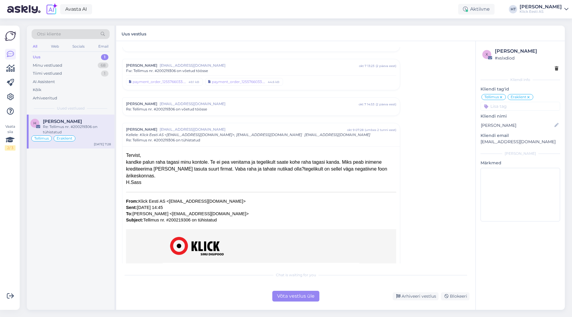
click at [180, 186] on div "Tervist, kandke palun raha tagasi minu kontole. Te ei pea venitama ja tegelikul…" at bounding box center [260, 264] width 277 height 234
click at [177, 186] on div "H.Sass" at bounding box center [261, 182] width 270 height 7
drag, startPoint x: 146, startPoint y: 183, endPoint x: 124, endPoint y: 154, distance: 36.6
click at [124, 154] on div "Tervist, kandke palun raha tagasi minu kontole. Te ei pea venitama ja tegelikul…" at bounding box center [260, 264] width 277 height 234
click at [127, 154] on div "Tervist," at bounding box center [261, 155] width 270 height 7
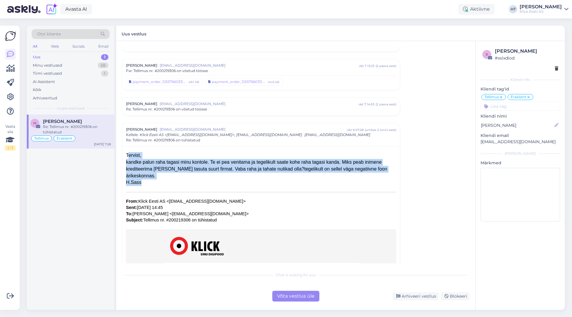
drag, startPoint x: 127, startPoint y: 154, endPoint x: 154, endPoint y: 186, distance: 42.7
click at [154, 186] on div "Tervist, kandke palun raha tagasi minu kontole. Te ei pea venitama ja tegelikul…" at bounding box center [261, 264] width 270 height 225
click at [154, 186] on div "H.Sass" at bounding box center [261, 182] width 270 height 7
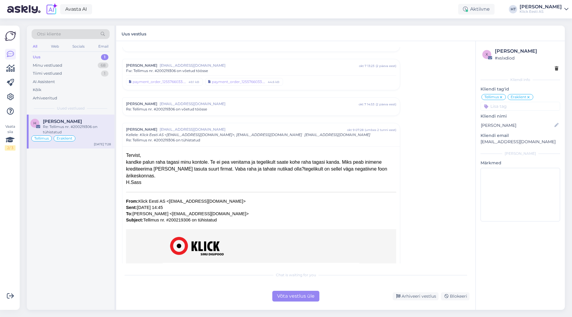
drag, startPoint x: 149, startPoint y: 185, endPoint x: 124, endPoint y: 154, distance: 39.2
click at [123, 154] on div "Tervist, kandke palun raha tagasi minu kontole. Te ei pea venitama ja tegelikul…" at bounding box center [260, 264] width 277 height 234
click at [125, 154] on div "Tervist, kandke palun raha tagasi minu kontole. Te ei pea venitama ja tegelikul…" at bounding box center [260, 264] width 277 height 234
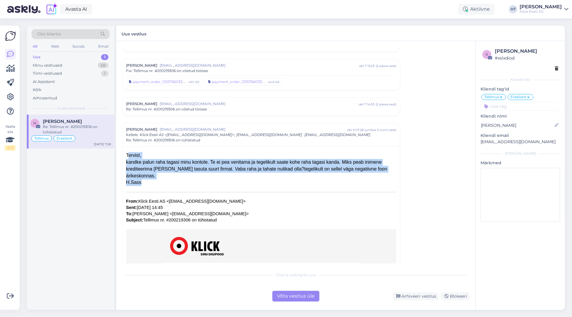
drag, startPoint x: 125, startPoint y: 154, endPoint x: 162, endPoint y: 183, distance: 46.7
click at [162, 183] on div "Tervist, kandke palun raha tagasi minu kontole. Te ei pea venitama ja tegelikul…" at bounding box center [260, 264] width 277 height 234
click at [161, 183] on div "H.Sass" at bounding box center [261, 182] width 270 height 7
drag, startPoint x: 143, startPoint y: 186, endPoint x: 126, endPoint y: 156, distance: 34.1
click at [126, 156] on div "Tervist, kandke palun raha tagasi minu kontole. Te ei pea venitama ja tegelikul…" at bounding box center [261, 264] width 270 height 225
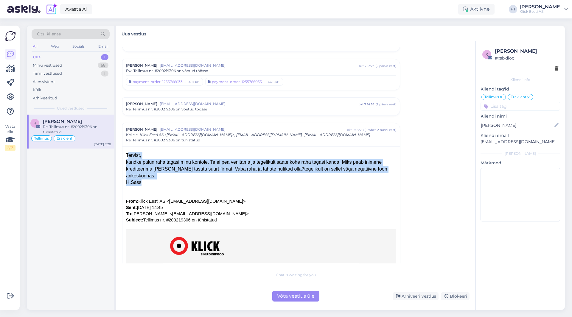
click at [126, 156] on div "Tervist," at bounding box center [261, 155] width 270 height 7
drag, startPoint x: 126, startPoint y: 156, endPoint x: 159, endPoint y: 183, distance: 42.5
click at [159, 183] on div "Tervist, kandke palun raha tagasi minu kontole. Te ei pea venitama ja tegelikul…" at bounding box center [261, 264] width 270 height 225
click at [159, 183] on div "H.Sass" at bounding box center [261, 182] width 270 height 7
drag, startPoint x: 150, startPoint y: 186, endPoint x: 127, endPoint y: 155, distance: 38.5
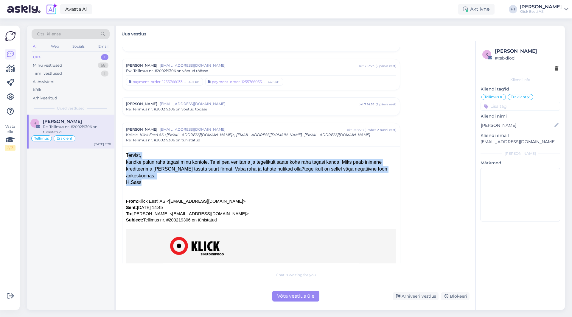
click at [127, 155] on div "Tervist, kandke palun raha tagasi minu kontole. Te ei pea venitama ja tegelikul…" at bounding box center [261, 264] width 270 height 225
click at [127, 155] on div "Tervist," at bounding box center [261, 155] width 270 height 7
drag, startPoint x: 127, startPoint y: 155, endPoint x: 144, endPoint y: 182, distance: 32.5
click at [144, 182] on div "Tervist, kandke palun raha tagasi minu kontole. Te ei pea venitama ja tegelikul…" at bounding box center [261, 264] width 270 height 225
click at [144, 182] on div "H.Sass" at bounding box center [261, 182] width 270 height 7
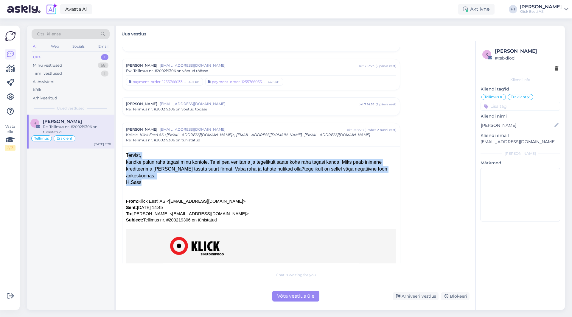
drag, startPoint x: 144, startPoint y: 182, endPoint x: 127, endPoint y: 154, distance: 33.2
click at [127, 154] on div "Tervist, kandke palun raha tagasi minu kontole. Te ei pea venitama ja tegelikul…" at bounding box center [261, 264] width 270 height 225
click at [127, 154] on div "Tervist," at bounding box center [261, 155] width 270 height 7
drag, startPoint x: 127, startPoint y: 154, endPoint x: 147, endPoint y: 184, distance: 36.5
click at [147, 184] on div "Tervist, kandke palun raha tagasi minu kontole. Te ei pea venitama ja tegelikul…" at bounding box center [261, 264] width 270 height 225
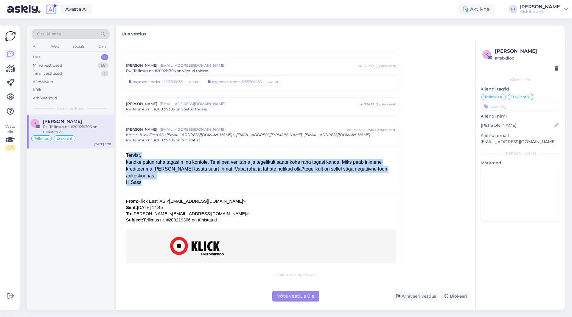
click at [147, 184] on div "H.Sass" at bounding box center [261, 182] width 270 height 7
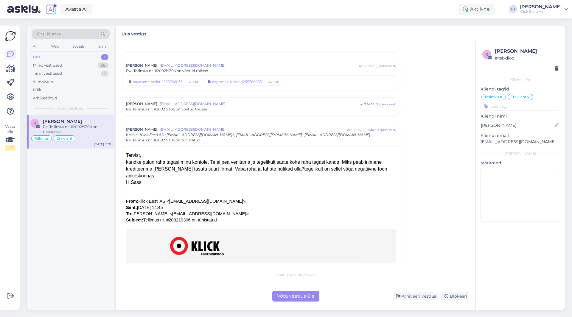
click at [245, 105] on span "[EMAIL_ADDRESS][DOMAIN_NAME]" at bounding box center [259, 103] width 199 height 5
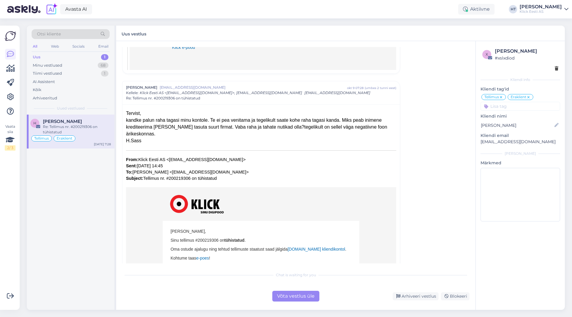
scroll to position [513, 0]
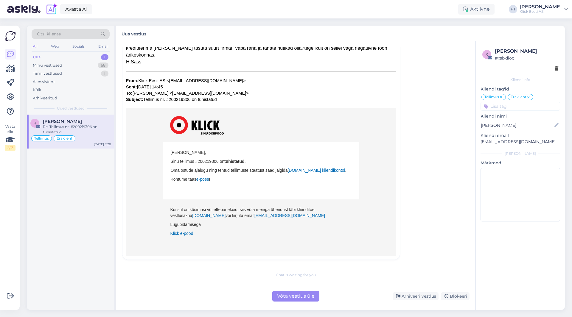
click at [92, 270] on div "H [PERSON_NAME] Re: Tellimus nr. #200219306 on tühistatud Tellimus Eraklient [D…" at bounding box center [71, 212] width 88 height 195
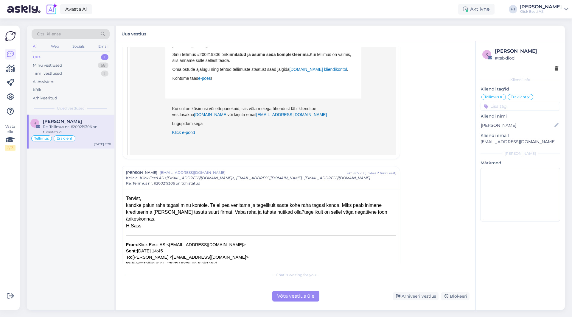
scroll to position [0, 0]
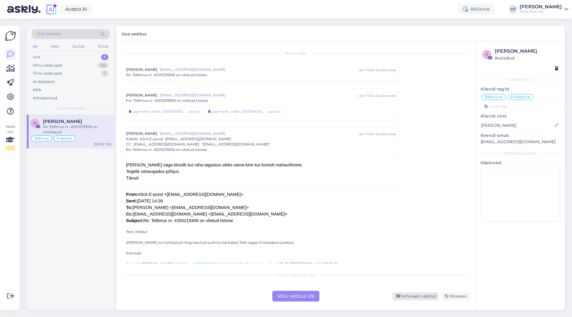
click at [408, 298] on div "Arhiveeri vestlus" at bounding box center [416, 296] width 46 height 8
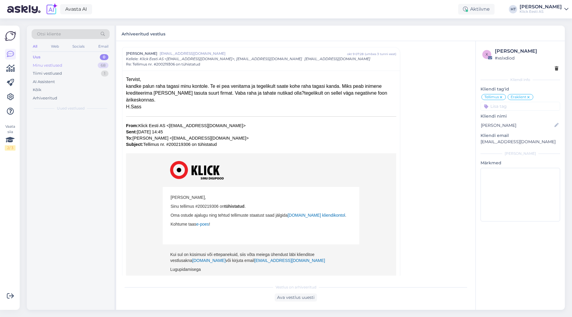
click at [100, 66] on div "68" at bounding box center [103, 66] width 11 height 6
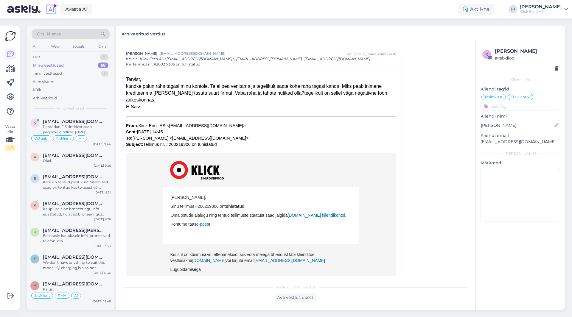
click at [15, 224] on div "Vaata siia 2 / 3" at bounding box center [10, 167] width 11 height 275
click at [50, 85] on div "AI Assistent" at bounding box center [71, 82] width 78 height 8
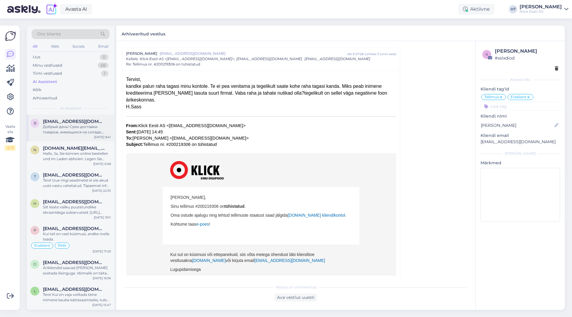
click at [71, 121] on span "[EMAIL_ADDRESS][DOMAIN_NAME]" at bounding box center [74, 121] width 62 height 5
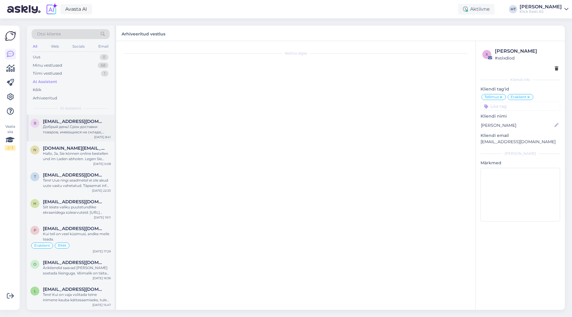
scroll to position [0, 0]
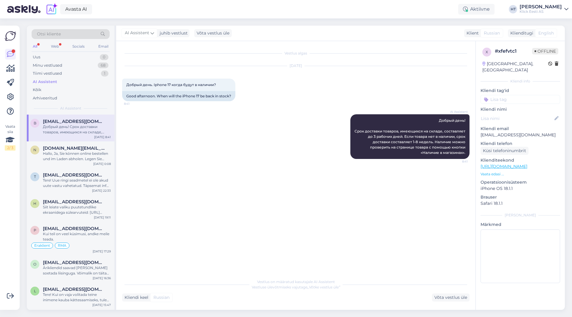
click at [64, 80] on div "AI Assistent" at bounding box center [71, 82] width 78 height 8
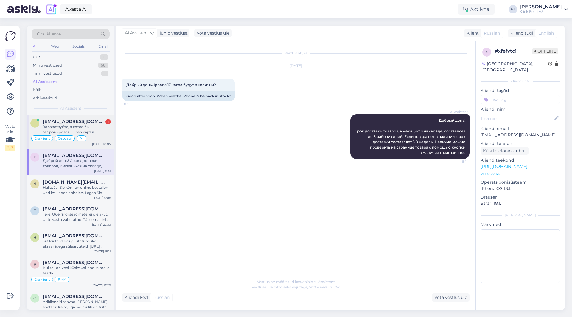
click at [73, 117] on div "[PERSON_NAME] [PERSON_NAME][EMAIL_ADDRESS][DOMAIN_NAME] 1 Здравствуйте, я хотел…" at bounding box center [71, 132] width 88 height 34
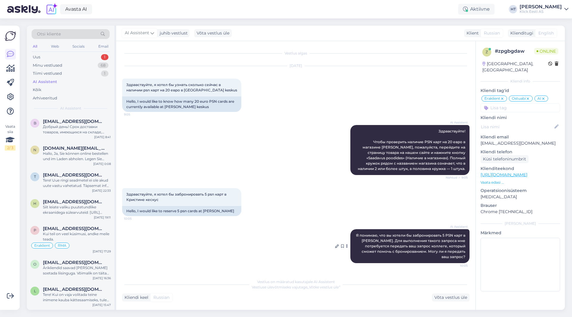
drag, startPoint x: 356, startPoint y: 235, endPoint x: 468, endPoint y: 256, distance: 113.8
click at [468, 256] on div "AI Assistent Я понимаю, что вы хотели бы забронировать 5 PSN карт в [PERSON_NAM…" at bounding box center [409, 246] width 119 height 34
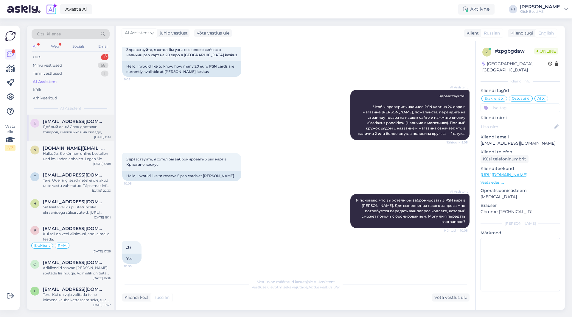
click at [46, 133] on div "Добрый день! Срок доставки товаров, имеющихся на складе, составляет до 3 рабочи…" at bounding box center [77, 129] width 68 height 11
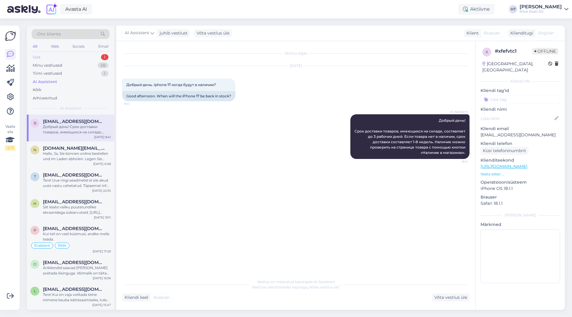
click at [94, 58] on div "Uus 1" at bounding box center [71, 57] width 78 height 8
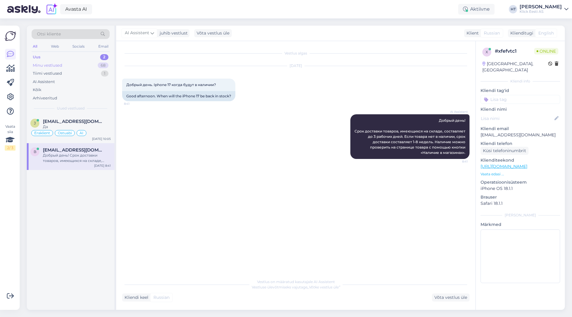
click at [81, 64] on div "Minu vestlused 68" at bounding box center [71, 65] width 78 height 8
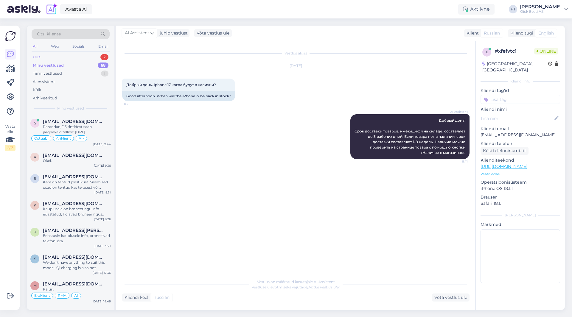
click at [81, 57] on div "Uus 2" at bounding box center [71, 57] width 78 height 8
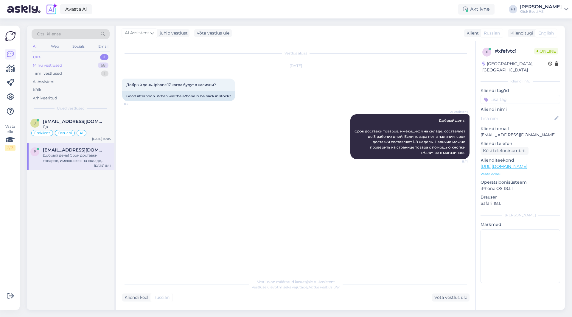
click at [97, 66] on div "Minu vestlused 68" at bounding box center [71, 65] width 78 height 8
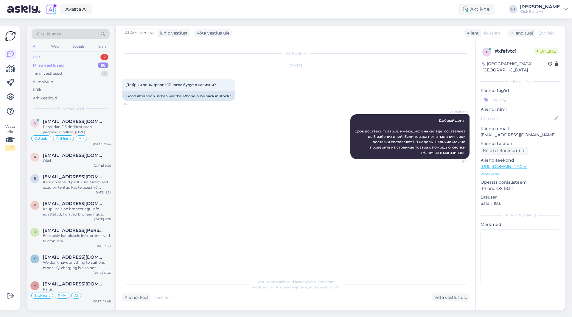
click at [99, 59] on div "Uus 2" at bounding box center [71, 57] width 78 height 8
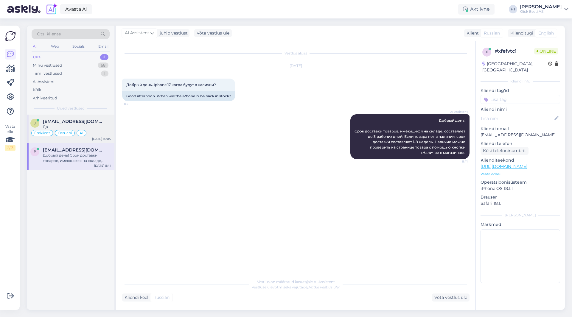
click at [103, 131] on div "Eraklient Ostuabi AI" at bounding box center [70, 133] width 80 height 7
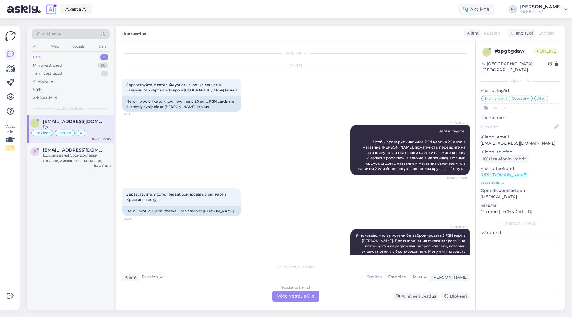
scroll to position [50, 0]
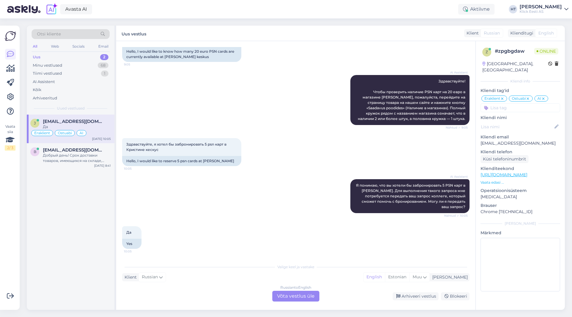
click at [292, 298] on div "Russian to English Võta vestlus üle" at bounding box center [295, 296] width 47 height 11
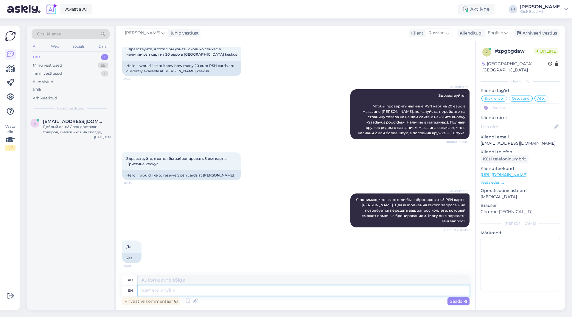
click at [285, 293] on textarea at bounding box center [304, 291] width 332 height 10
type textarea "They"
type textarea "[PERSON_NAME]"
type textarea "They have p"
type textarea "У них есть"
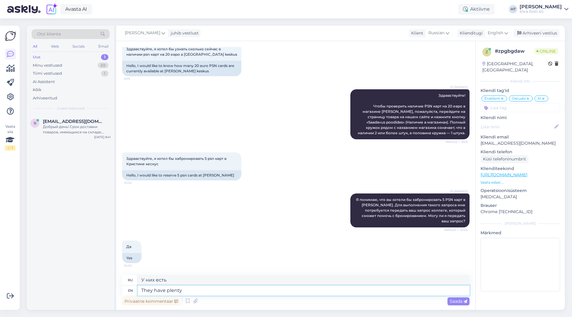
type textarea "They have plenty"
type textarea "У них много"
type textarea "They have plenty in stock, i"
type textarea "У них много на складе,"
type textarea "They have plenty in stock, I"
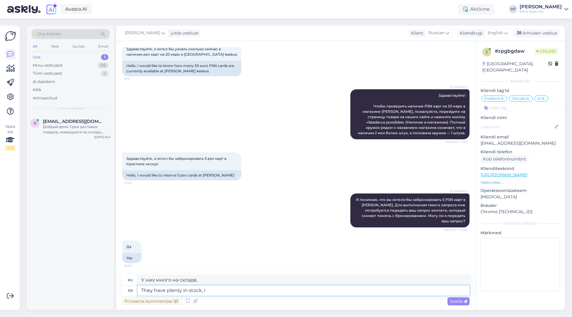
type textarea "У них много на складе, я"
type textarea "They have plenty in stock, I don't"
type textarea "У них много на складе, я не знаю."
type textarea "They have plenty in stock, I don't think a"
type textarea "У них много на складе, я не думаю, что"
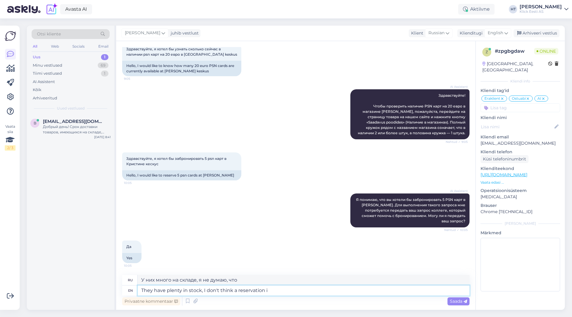
type textarea "They have plenty in stock, I don't think a reservation is"
type textarea "У них много в наличии, я не думаю, что нужно бронировать."
type textarea "They have plenty in stock, I don't think a reservation is"
type textarea "У них много в наличии, я не думаю, что есть необходимость в бронировании."
type textarea "They have plenty in stock, I don't think a reservation is strictly n"
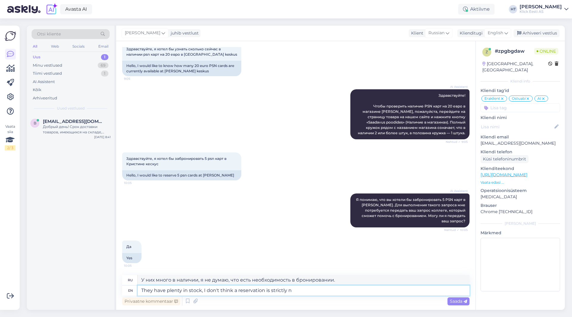
type textarea "У них много в наличии, я не думаю, что бронирование строго обязательно."
type textarea "They have plenty in stock, I don't think a reservation is strictly necescary."
type textarea "У них много товара в наличии, не думаю, что резервирование строго обязательно."
click at [296, 293] on textarea "They have plenty in stock, I don't think a reservation is strictly necescary." at bounding box center [304, 291] width 332 height 10
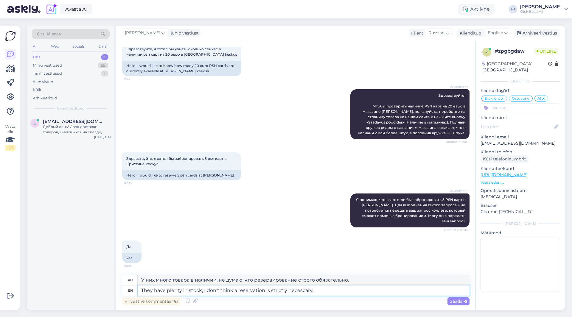
click at [296, 293] on textarea "They have plenty in stock, I don't think a reservation is strictly necescary." at bounding box center [304, 291] width 332 height 10
click at [316, 292] on textarea "They have plenty in stock, I don't think a reservation is strictly necescary." at bounding box center [304, 291] width 332 height 10
paste textarea "s"
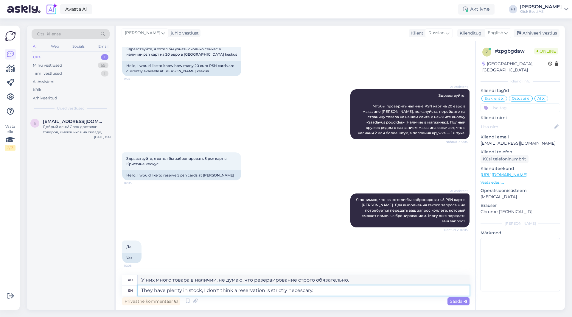
type textarea "They have plenty in stock, I don't think a reservation is strictly necessary."
type textarea "У них много товара в наличии, не думаю, что предварительное бронирование обязат…"
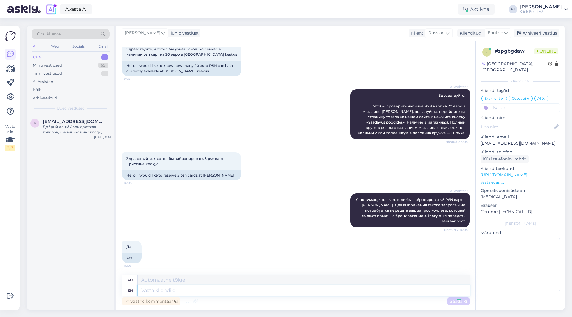
scroll to position [82, 0]
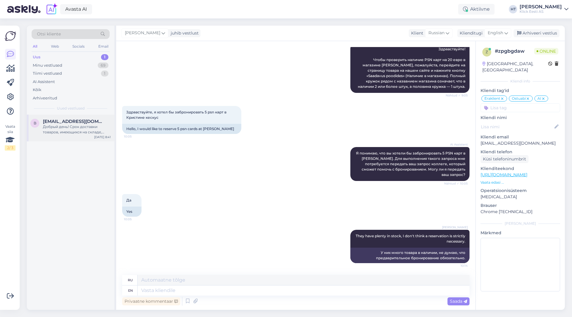
click at [99, 124] on div "Добрый день! Срок доставки товаров, имеющихся на складе, составляет до 3 рабочи…" at bounding box center [77, 129] width 68 height 11
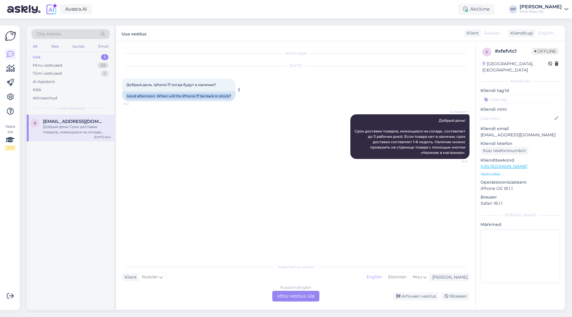
drag, startPoint x: 126, startPoint y: 95, endPoint x: 233, endPoint y: 98, distance: 107.6
click at [233, 98] on div "Good afternoon. When will the iPhone 17 be back in stock?" at bounding box center [178, 96] width 113 height 10
click at [233, 96] on div "Good afternoon. When will the iPhone 17 be back in stock?" at bounding box center [178, 96] width 113 height 10
drag, startPoint x: 233, startPoint y: 96, endPoint x: 128, endPoint y: 84, distance: 105.9
click at [129, 84] on div "Добрый день. Iphone 17 когда будут в наличии? 8:41 Good afternoon. When will th…" at bounding box center [178, 90] width 113 height 23
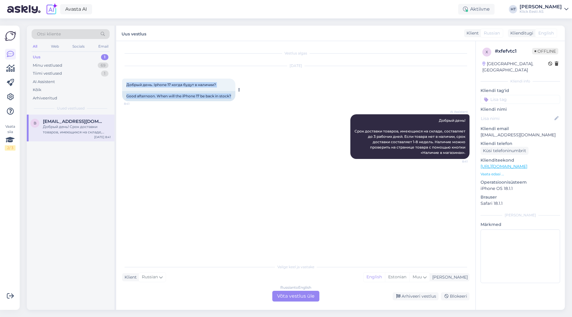
click at [127, 84] on span "Добрый день. Iphone 17 когда будут в наличии?" at bounding box center [171, 84] width 90 height 4
drag, startPoint x: 127, startPoint y: 84, endPoint x: 239, endPoint y: 99, distance: 113.3
click at [235, 99] on div "Добрый день. Iphone 17 когда будут в наличии? 8:41 Good afternoon. When will th…" at bounding box center [178, 90] width 113 height 23
click at [233, 98] on div "Good afternoon. When will the iPhone 17 be back in stock?" at bounding box center [178, 96] width 113 height 10
drag, startPoint x: 234, startPoint y: 96, endPoint x: 127, endPoint y: 83, distance: 107.5
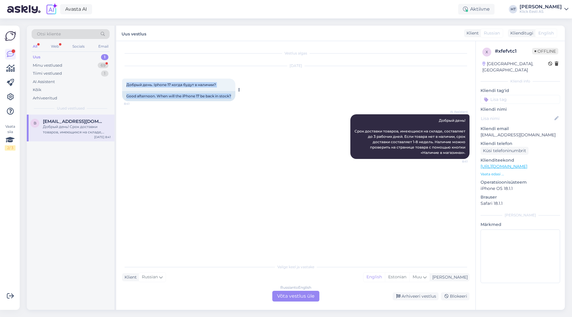
click at [127, 83] on div "Добрый день. Iphone 17 когда будут в наличии? 8:41 Good afternoon. When will th…" at bounding box center [178, 90] width 113 height 23
click at [127, 83] on span "Добрый день. Iphone 17 когда будут в наличии?" at bounding box center [171, 84] width 90 height 4
click at [97, 64] on div "Minu vestlused 69" at bounding box center [71, 65] width 78 height 8
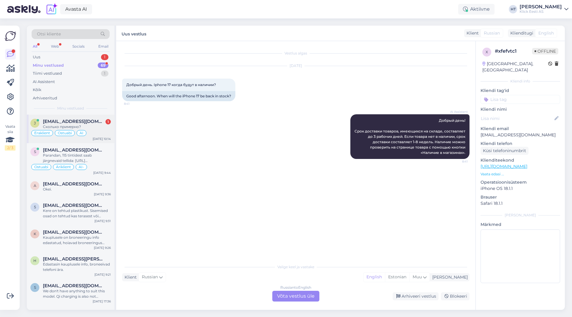
click at [99, 119] on span "[EMAIL_ADDRESS][DOMAIN_NAME]" at bounding box center [74, 121] width 62 height 5
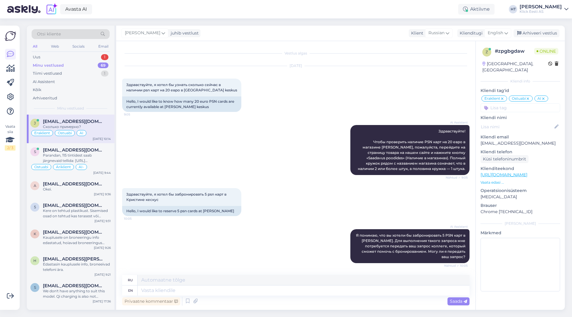
scroll to position [118, 0]
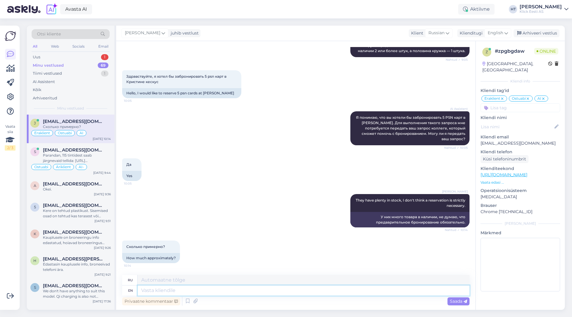
click at [204, 294] on textarea at bounding box center [304, 291] width 332 height 10
type textarea "15"
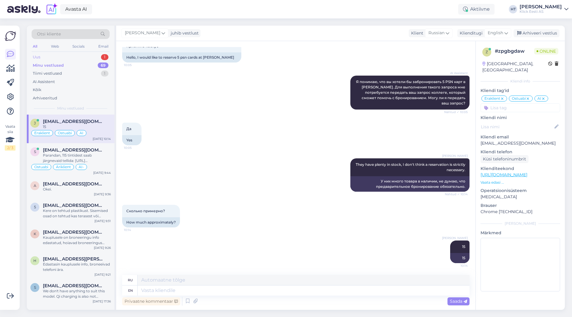
click at [87, 59] on div "Uus 1" at bounding box center [71, 57] width 78 height 8
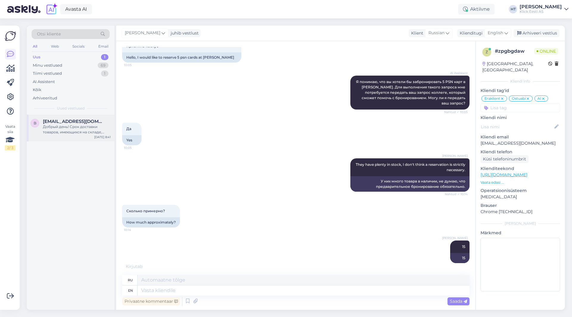
click at [87, 118] on div "B [EMAIL_ADDRESS][DOMAIN_NAME] Добрый день! Срок доставки товаров, имеющихся на…" at bounding box center [71, 128] width 88 height 27
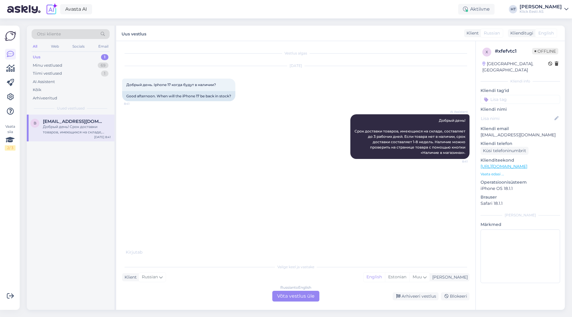
scroll to position [0, 0]
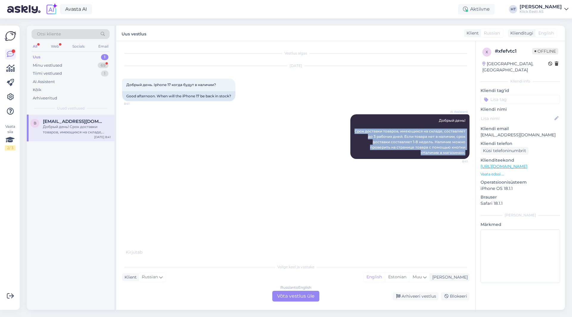
drag, startPoint x: 355, startPoint y: 131, endPoint x: 471, endPoint y: 156, distance: 118.7
click at [471, 156] on div "Vestlus algas [DATE] Добрый день. Iphone 17 когда будут в наличии? 8:41 Good af…" at bounding box center [298, 148] width 353 height 202
click at [86, 66] on div "Minu vestlused 69" at bounding box center [71, 65] width 78 height 8
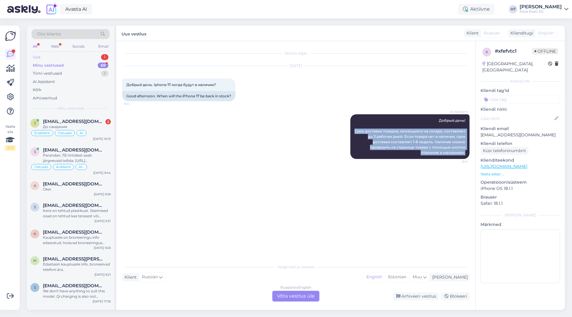
click at [91, 57] on div "Uus 1" at bounding box center [71, 57] width 78 height 8
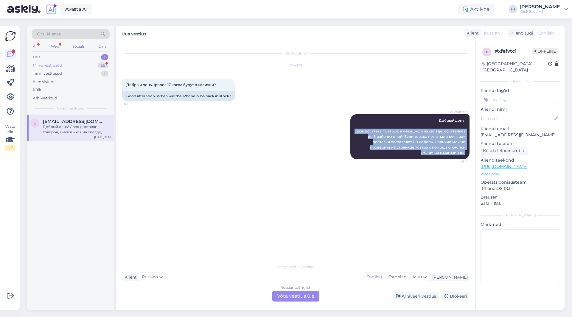
click at [94, 68] on div "Minu vestlused 69" at bounding box center [71, 65] width 78 height 8
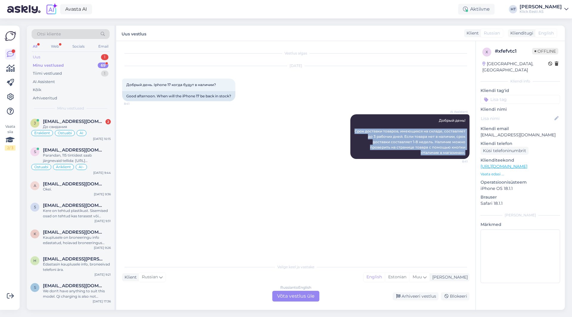
click at [95, 58] on div "Uus 1" at bounding box center [71, 57] width 78 height 8
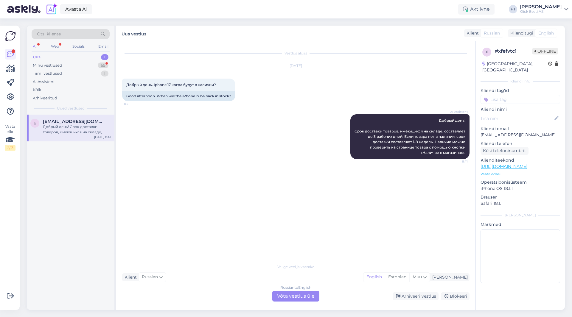
click at [84, 120] on div "[EMAIL_ADDRESS][DOMAIN_NAME]" at bounding box center [77, 121] width 68 height 5
click at [182, 85] on span "Добрый день. Iphone 17 когда будут в наличии?" at bounding box center [171, 84] width 90 height 4
click at [154, 84] on span "Добрый день. Iphone 17 когда будут в наличии?" at bounding box center [171, 84] width 90 height 4
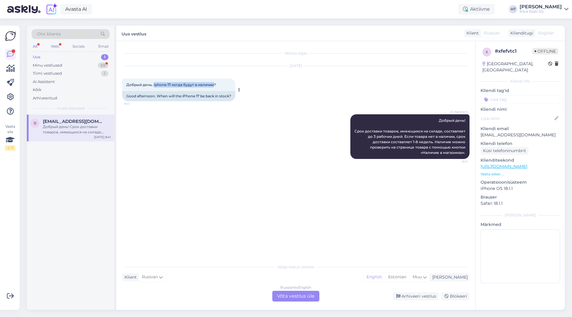
drag, startPoint x: 154, startPoint y: 84, endPoint x: 209, endPoint y: 85, distance: 55.4
click at [209, 85] on span "Добрый день. Iphone 17 когда будут в наличии?" at bounding box center [171, 84] width 90 height 4
click at [382, 141] on span "Добрый день! Срок доставки товаров, имеющихся на складе, составляет до 3 рабочи…" at bounding box center [410, 136] width 112 height 37
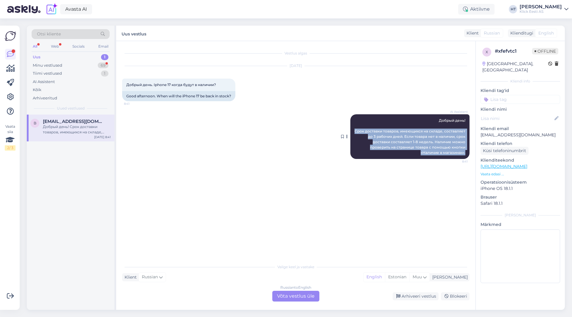
drag, startPoint x: 355, startPoint y: 130, endPoint x: 466, endPoint y: 155, distance: 114.0
click at [466, 155] on div "AI Assistent Добрый день! Срок доставки товаров, имеющихся на складе, составляе…" at bounding box center [409, 136] width 119 height 45
click at [216, 142] on div "AI Assistent Добрый день! Срок доставки товаров, имеющихся на складе, составляе…" at bounding box center [295, 137] width 347 height 58
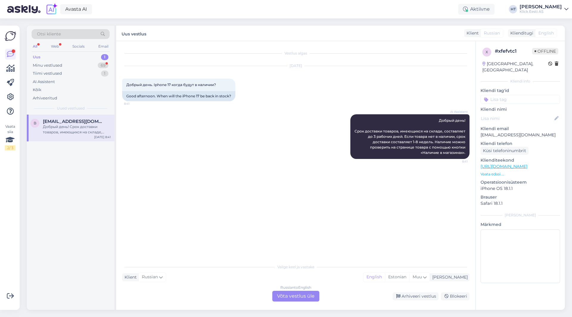
click at [497, 95] on input at bounding box center [520, 99] width 80 height 9
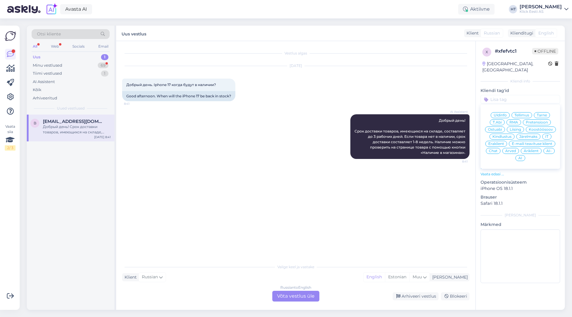
click at [501, 128] on span "Ostuabi" at bounding box center [495, 130] width 14 height 4
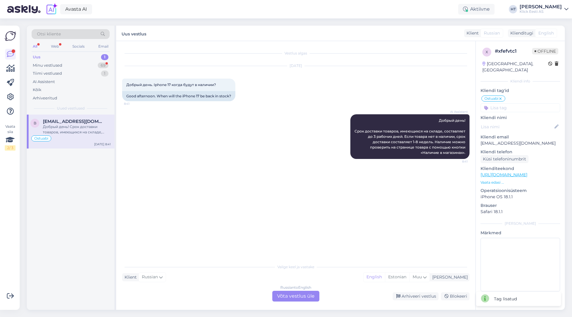
click at [509, 103] on input at bounding box center [520, 107] width 80 height 9
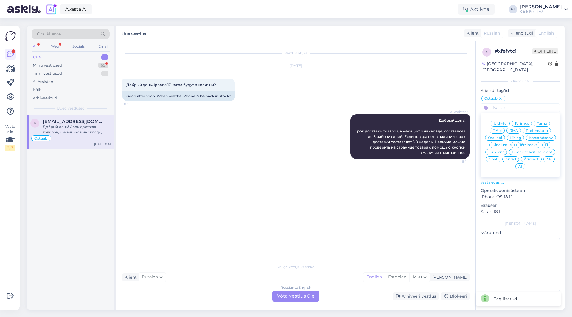
click at [499, 150] on span "Eraklient" at bounding box center [496, 152] width 16 height 4
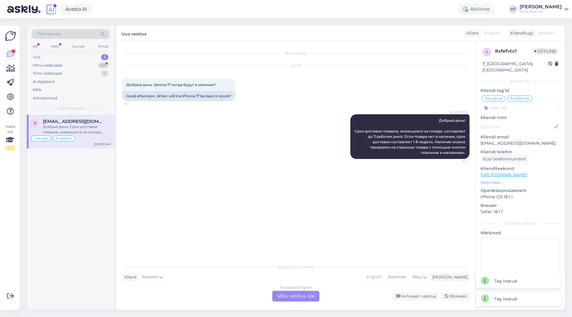
click at [515, 104] on input at bounding box center [520, 107] width 80 height 9
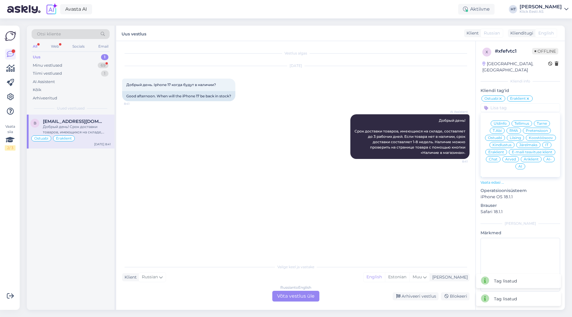
click at [519, 165] on span "AI" at bounding box center [520, 167] width 4 height 4
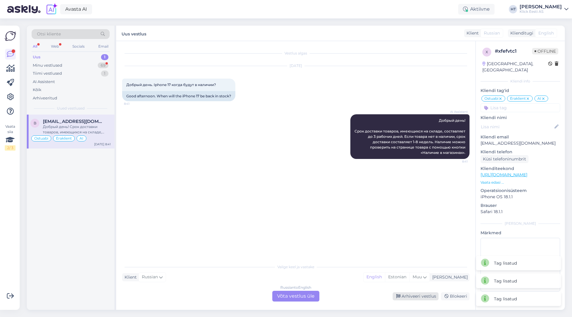
click at [411, 295] on div "Arhiveeri vestlus" at bounding box center [416, 296] width 46 height 8
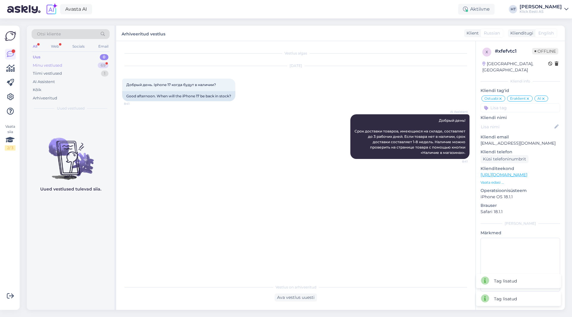
click at [107, 64] on div "69" at bounding box center [103, 66] width 11 height 6
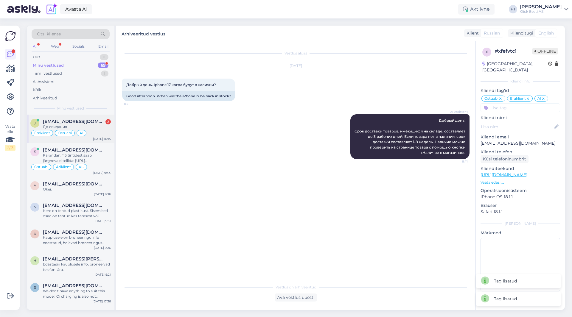
click at [94, 123] on span "[EMAIL_ADDRESS][DOMAIN_NAME]" at bounding box center [74, 121] width 62 height 5
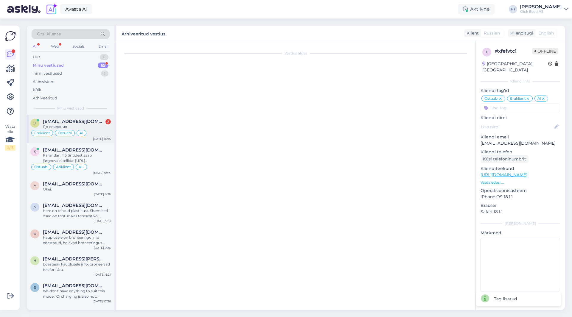
scroll to position [225, 0]
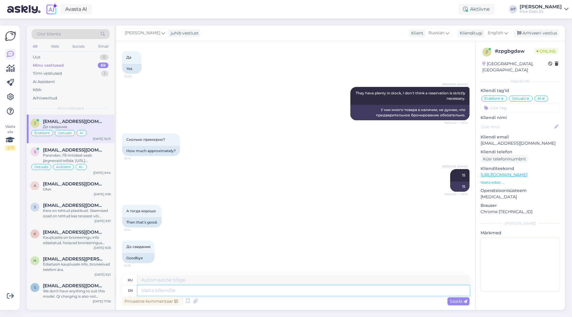
click at [215, 294] on textarea at bounding box center [304, 291] width 332 height 10
type textarea "Have"
type textarea "Иметь"
type textarea "Have a nice d"
type textarea "Приятного времяпрепровождения"
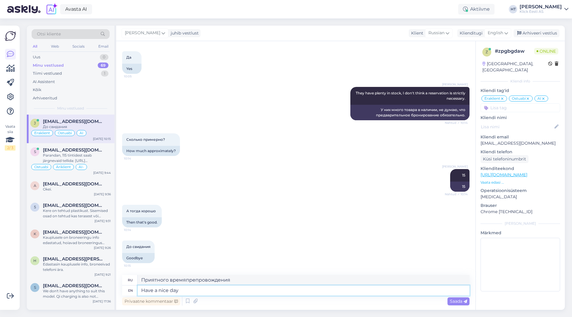
type textarea "Have a nice day."
type textarea "Хорошего дня."
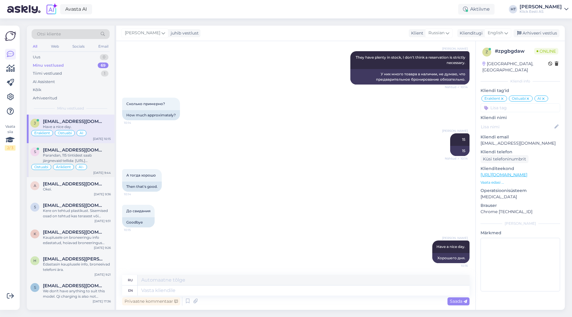
click at [104, 164] on div "Ostuabi Äriklient AI-" at bounding box center [70, 166] width 80 height 7
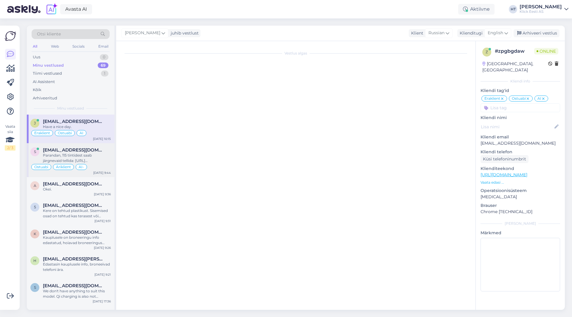
scroll to position [58, 0]
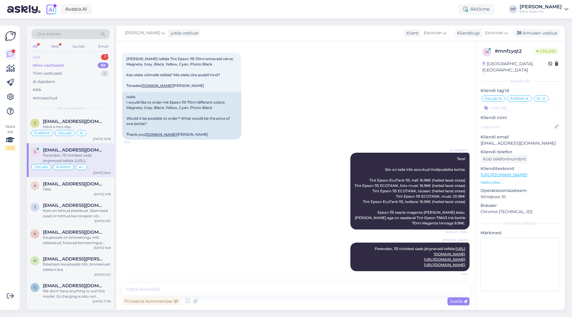
click at [97, 60] on div "Uus 1" at bounding box center [71, 57] width 78 height 8
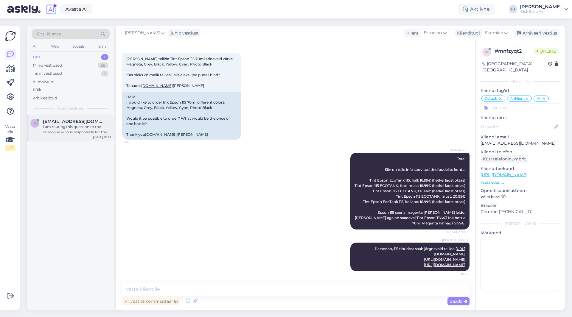
click at [89, 119] on span "[EMAIL_ADDRESS][DOMAIN_NAME]" at bounding box center [74, 121] width 62 height 5
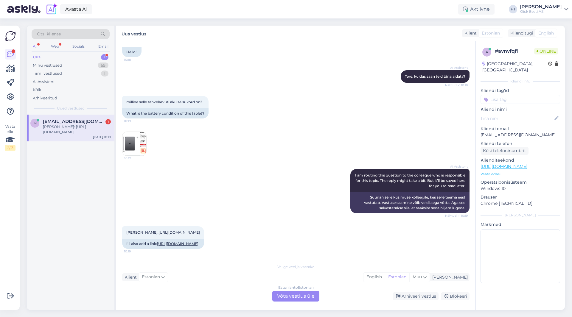
scroll to position [0, 0]
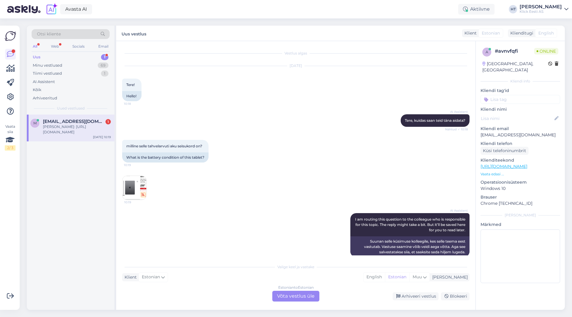
click at [142, 180] on img at bounding box center [134, 188] width 24 height 24
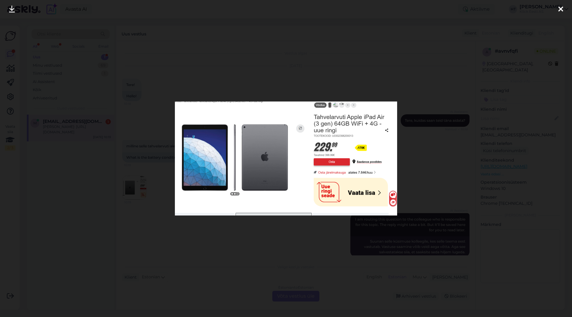
click at [223, 236] on div at bounding box center [286, 158] width 572 height 317
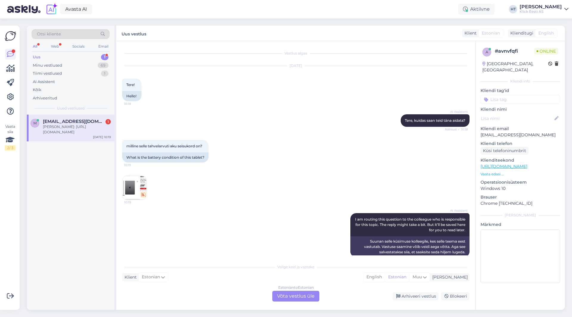
scroll to position [55, 0]
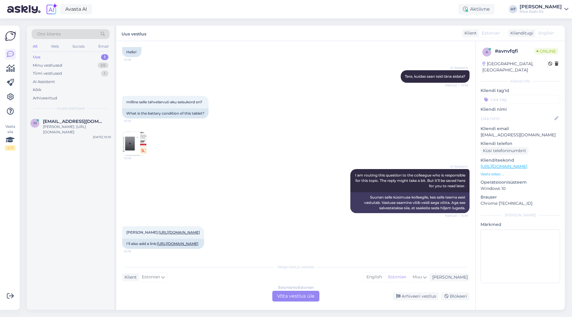
click at [82, 32] on div "Otsi kliente" at bounding box center [71, 34] width 78 height 10
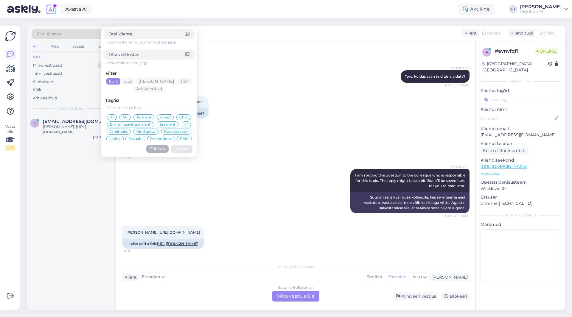
click at [143, 50] on div at bounding box center [149, 55] width 92 height 10
click at [146, 54] on input at bounding box center [146, 55] width 77 height 6
type input "uue ringi"
click button "Otsing" at bounding box center [181, 148] width 21 height 7
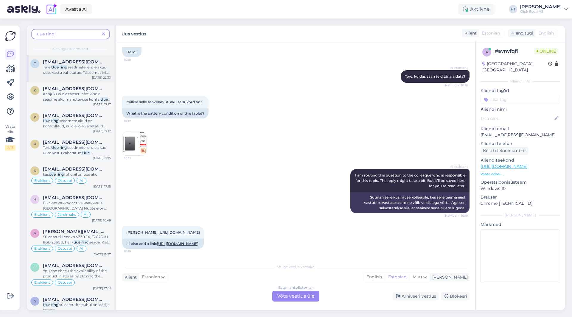
click at [90, 68] on span "seadmetel ei ole akud uute vastu vahetatud. Täpsemat infot kindla seadme aku ma…" at bounding box center [76, 75] width 67 height 21
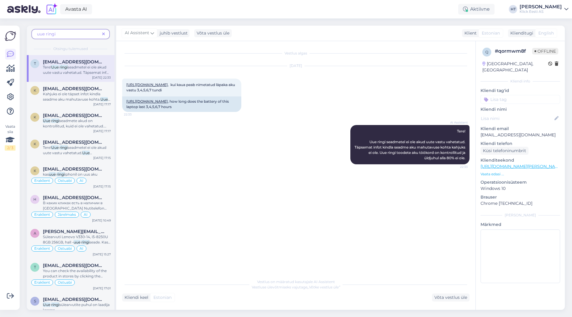
scroll to position [0, 0]
click at [88, 98] on span "Kahjuks ei ole täpset infot kindla seadme aku mahutavuse kohta." at bounding box center [71, 97] width 57 height 10
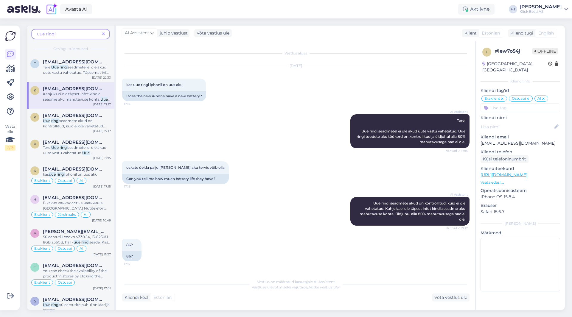
scroll to position [34, 0]
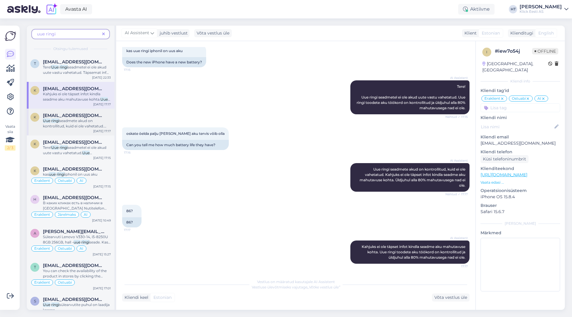
click at [87, 113] on span "[EMAIL_ADDRESS][DOMAIN_NAME]" at bounding box center [74, 115] width 62 height 5
click at [90, 149] on span "seadmetel ei ole akud uute vastu vahetatud." at bounding box center [74, 150] width 63 height 10
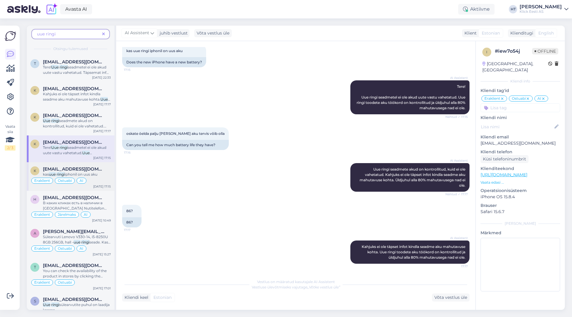
click at [94, 172] on div "kas uue ringi iphonil on uus aku" at bounding box center [77, 174] width 68 height 5
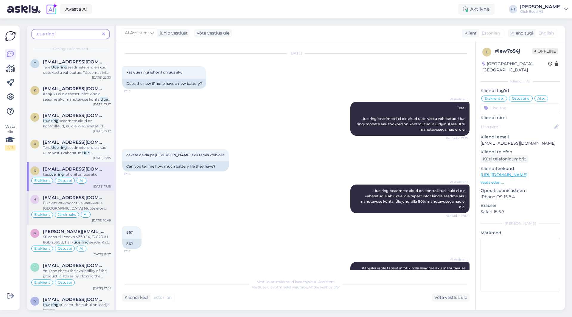
click at [99, 201] on span "В каких кликах есть в наличии в [GEOGRAPHIC_DATA] Nutitelefon iPhone 13 mini 12…" at bounding box center [75, 208] width 64 height 15
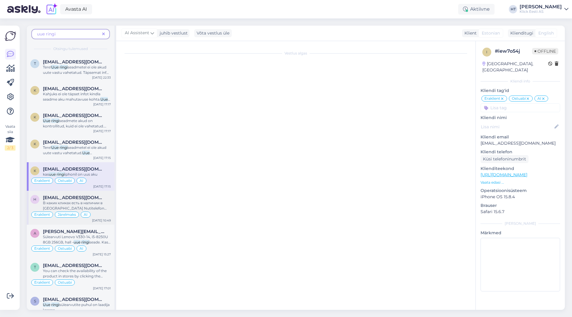
scroll to position [354, 0]
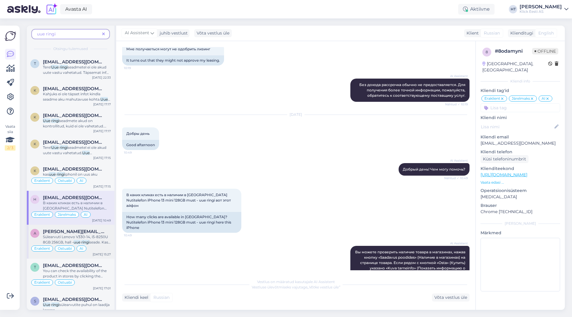
click at [104, 237] on span "Sülearvuti Lenovo V330-14, i5-8250U 8GB 256GB, hall -" at bounding box center [75, 240] width 65 height 10
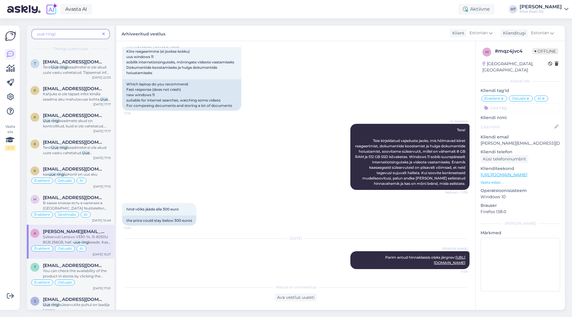
scroll to position [768, 0]
click at [105, 264] on div "[EMAIL_ADDRESS][DOMAIN_NAME]" at bounding box center [77, 265] width 68 height 5
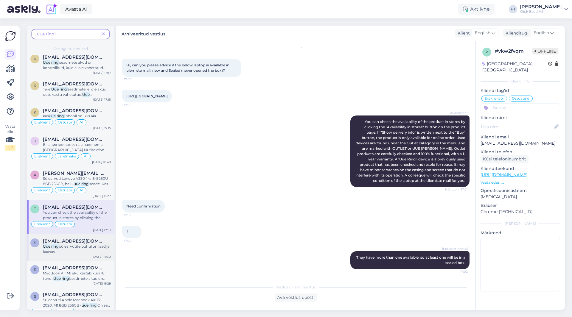
scroll to position [60, 0]
click at [101, 246] on div "Uue ringi sülearvutite puhul on laadija kaasas." at bounding box center [77, 248] width 68 height 11
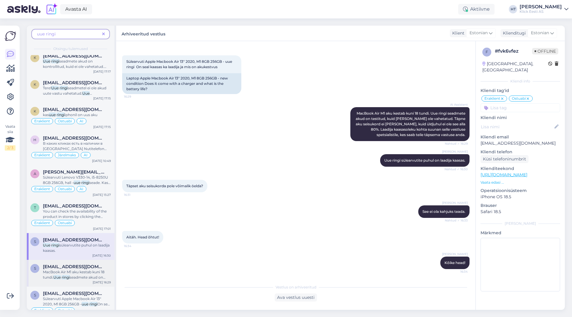
click at [97, 279] on span "seadmete akud on testitud, kuid [PERSON_NAME] ole vahetatud. Täpne aku seisukor…" at bounding box center [76, 296] width 66 height 42
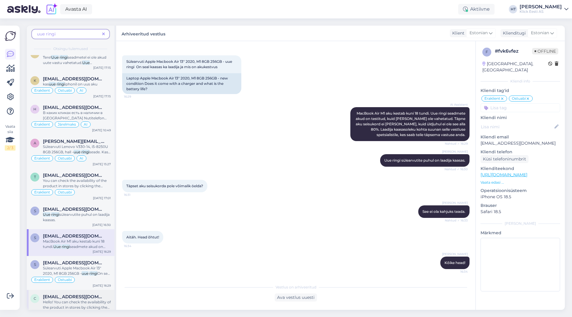
scroll to position [119, 0]
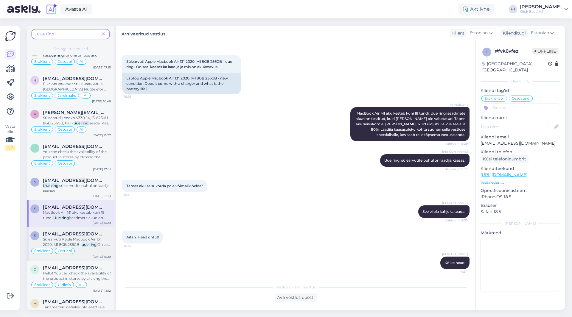
click at [99, 245] on span "On seal kaasas ka laadija ja mis on akukestvus" at bounding box center [77, 247] width 68 height 10
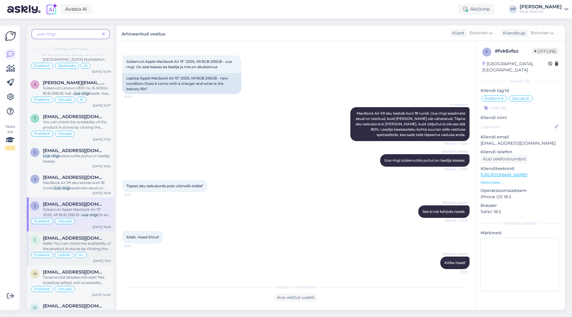
click at [86, 239] on span "[EMAIL_ADDRESS][DOMAIN_NAME]" at bounding box center [74, 238] width 62 height 5
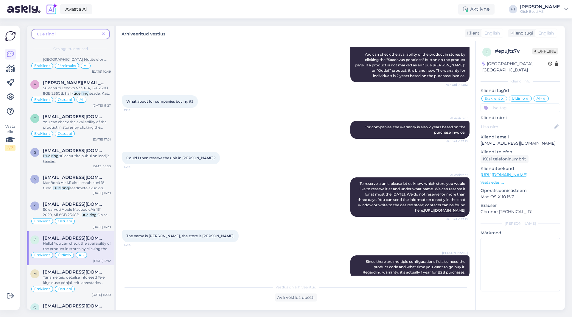
scroll to position [179, 0]
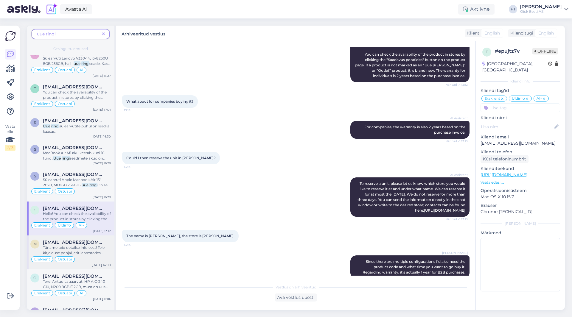
click at [92, 245] on span "Täname teid detailse info eest! Teie kirjelduse põhjal, eriti arvestades pildik…" at bounding box center [75, 271] width 64 height 53
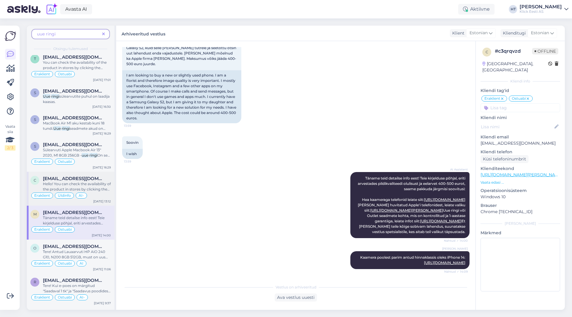
scroll to position [238, 0]
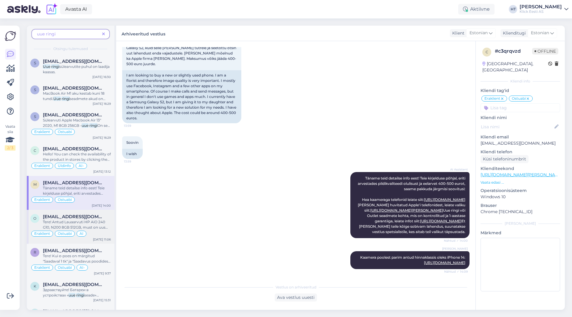
click at [94, 222] on span "Tere! Antud Lauaarvuti HP AiO 240 G10, N200 8GB 512GB, must on uus toode. Meie "" at bounding box center [75, 227] width 65 height 15
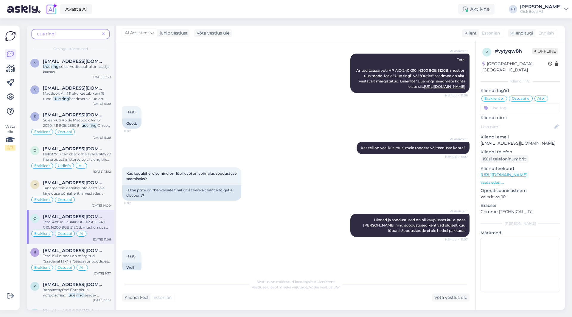
scroll to position [0, 0]
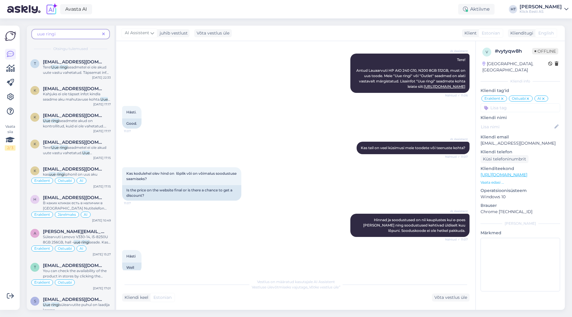
click at [103, 35] on icon at bounding box center [103, 34] width 3 height 4
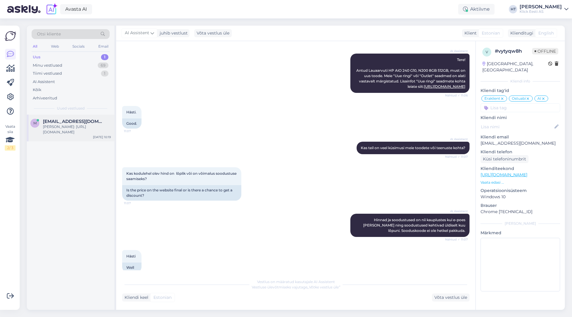
click at [84, 128] on div "[PERSON_NAME]: [URL][DOMAIN_NAME]" at bounding box center [77, 129] width 68 height 11
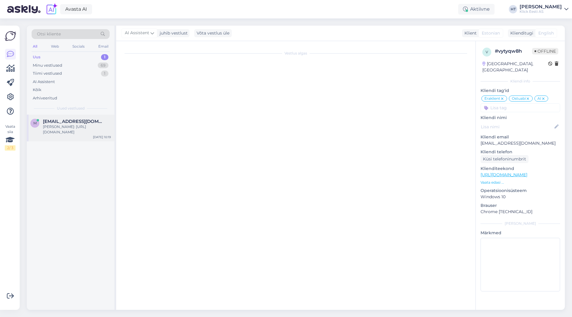
scroll to position [55, 0]
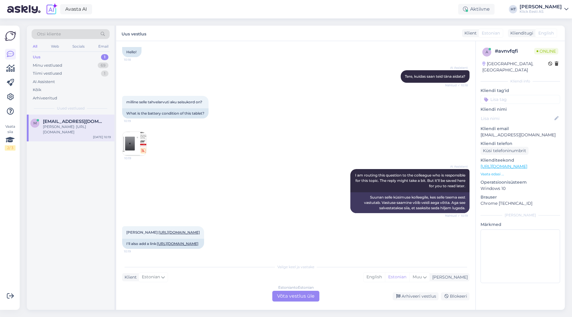
click at [145, 135] on img at bounding box center [134, 144] width 24 height 24
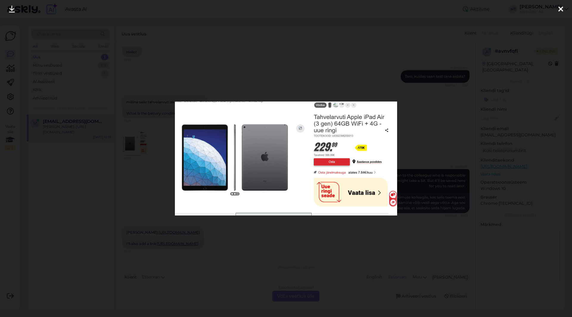
click at [145, 162] on div at bounding box center [286, 158] width 572 height 317
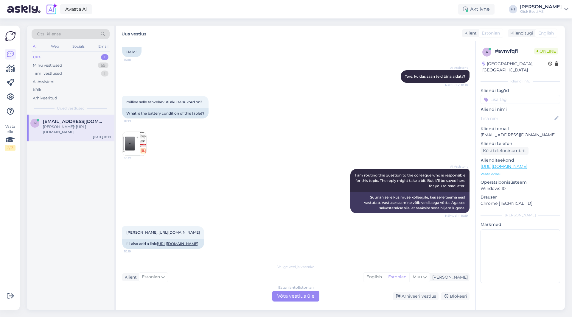
click at [291, 294] on div "Estonian to Estonian Võta vestlus üle" at bounding box center [295, 296] width 47 height 11
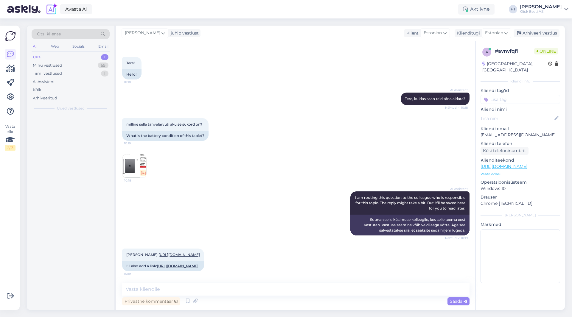
scroll to position [32, 0]
click at [281, 290] on textarea at bounding box center [295, 289] width 347 height 13
type textarea "K"
click at [71, 32] on div "Otsi kliente" at bounding box center [71, 34] width 78 height 10
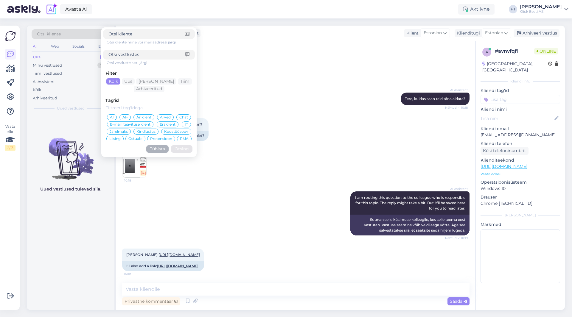
click at [145, 54] on input at bounding box center [146, 55] width 77 height 6
type input "uue ringi"
click button "Otsing" at bounding box center [181, 148] width 21 height 7
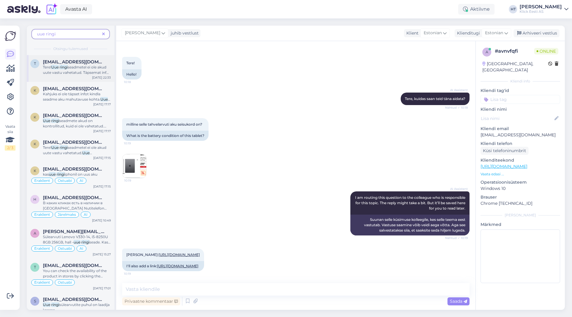
click at [86, 66] on span "seadmetel ei ole akud uute vastu vahetatud. Täpsemat infot kindla seadme aku ma…" at bounding box center [76, 75] width 67 height 21
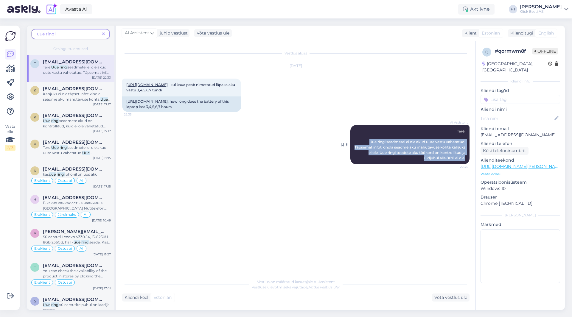
drag, startPoint x: 368, startPoint y: 152, endPoint x: 467, endPoint y: 169, distance: 99.9
click at [467, 164] on div "AI Assistent Tere! Uue ringi seadmetel ei ole akud uute vastu vahetatud. Täpsem…" at bounding box center [409, 144] width 119 height 39
click at [102, 35] on icon at bounding box center [103, 34] width 3 height 4
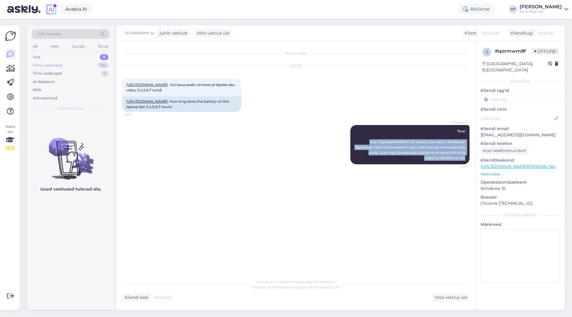
click at [68, 63] on div "Minu vestlused 70" at bounding box center [71, 65] width 78 height 8
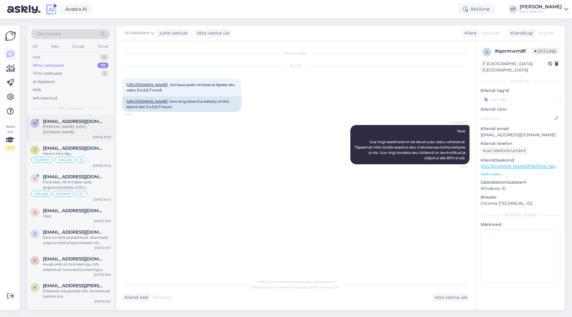
click at [84, 123] on span "[EMAIL_ADDRESS][DOMAIN_NAME]" at bounding box center [74, 121] width 62 height 5
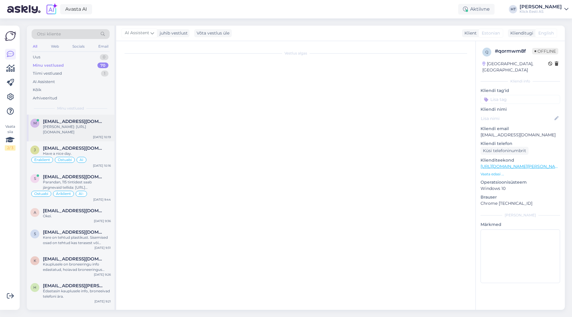
scroll to position [32, 0]
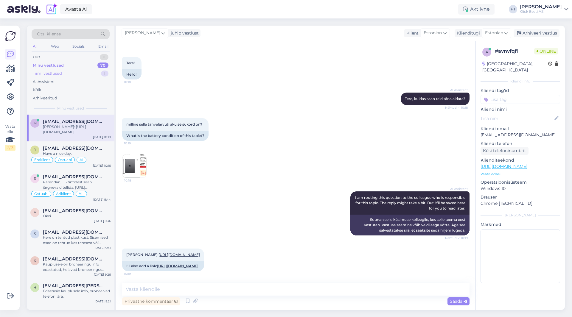
click at [71, 74] on div "Tiimi vestlused 1" at bounding box center [71, 73] width 78 height 8
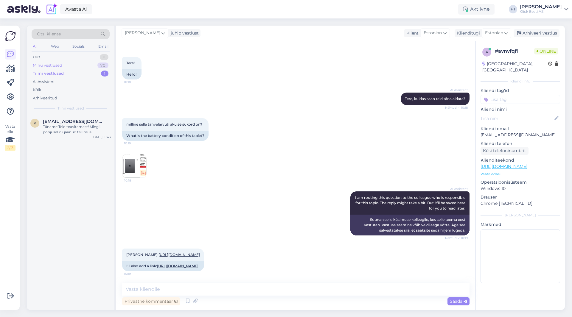
click at [75, 65] on div "Minu vestlused 70" at bounding box center [71, 65] width 78 height 8
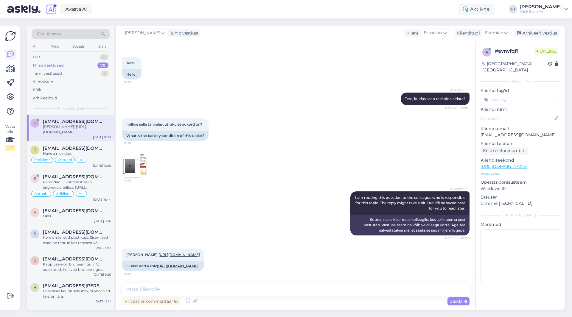
click at [96, 122] on span "[EMAIL_ADDRESS][DOMAIN_NAME]" at bounding box center [74, 121] width 62 height 5
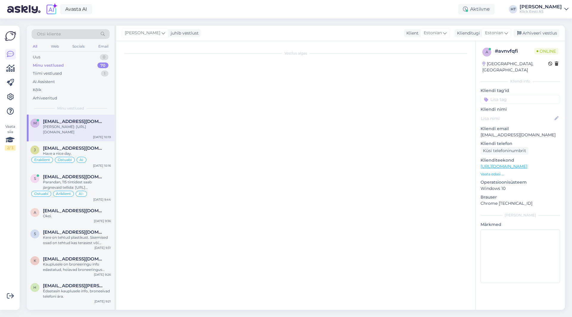
scroll to position [0, 0]
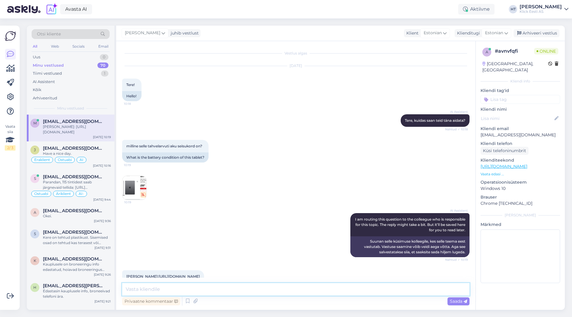
click at [235, 292] on textarea at bounding box center [295, 289] width 347 height 13
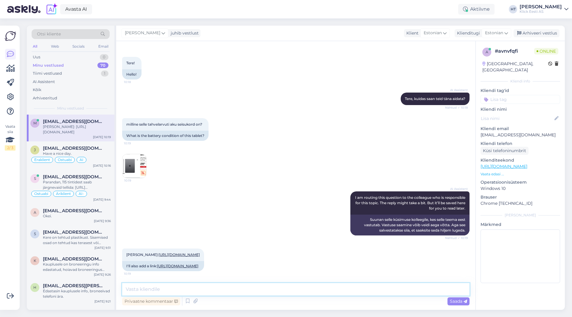
paste textarea "Uue ringi seadmetel ei ole akud uute vastu vahetatud. Täpsemat infot kindla sea…"
type textarea "Uue ringi seadmetel ei ole akud uute vastu vahetatud. Täpsemat infot kindla sea…"
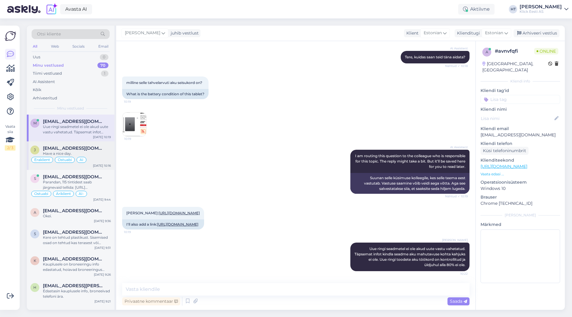
click at [89, 161] on div "Eraklient Ostuabi AI" at bounding box center [70, 159] width 80 height 7
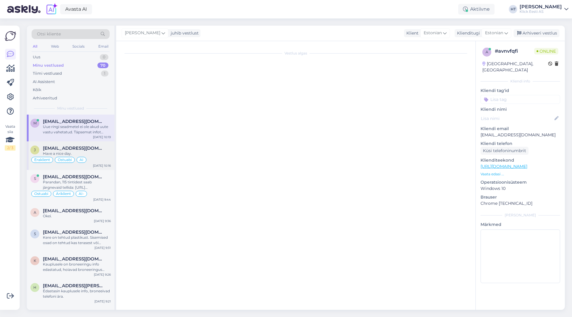
scroll to position [261, 0]
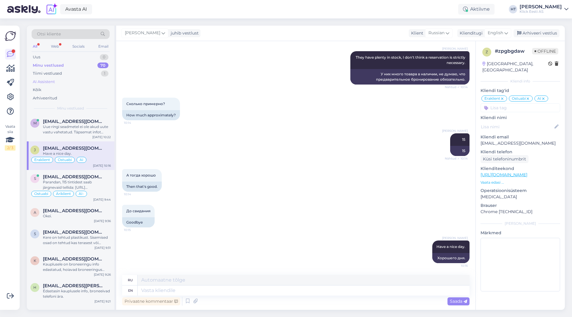
click at [56, 83] on div "AI Assistent" at bounding box center [71, 82] width 78 height 8
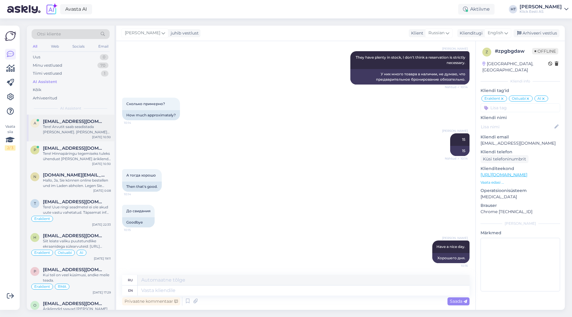
click at [73, 115] on div "a [EMAIL_ADDRESS][DOMAIN_NAME] Tere! Arvutit saab seadistada [PERSON_NAME]. [PE…" at bounding box center [71, 128] width 88 height 27
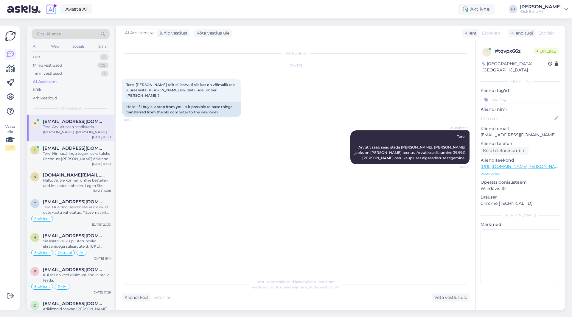
scroll to position [0, 0]
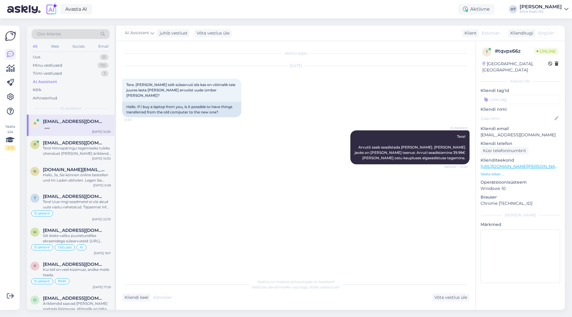
click at [266, 221] on div "Vestlus algas [DATE] Tere. [PERSON_NAME] teilt sülearvuti siis kas on võimalik …" at bounding box center [298, 158] width 353 height 223
click at [89, 153] on div "Tere! Hinnapäringu tegemiseks tuleks ühendust [PERSON_NAME] ärikliendi teenindu…" at bounding box center [77, 151] width 68 height 11
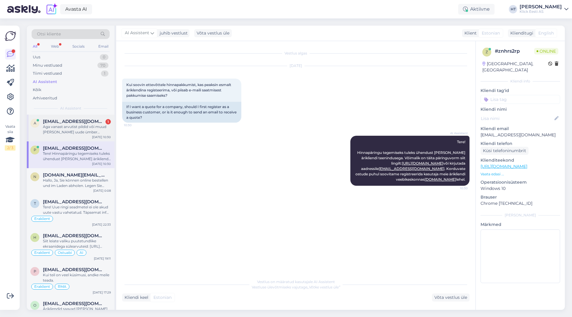
click at [92, 135] on div "Aga vanast arvutist pildid või muud [PERSON_NAME] uude ümber [PERSON_NAME]?" at bounding box center [77, 129] width 68 height 11
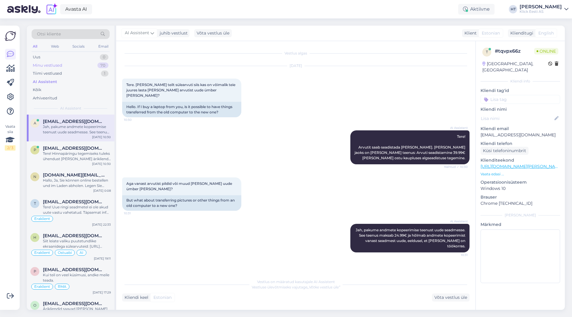
click at [97, 65] on div "Minu vestlused 70" at bounding box center [71, 65] width 78 height 8
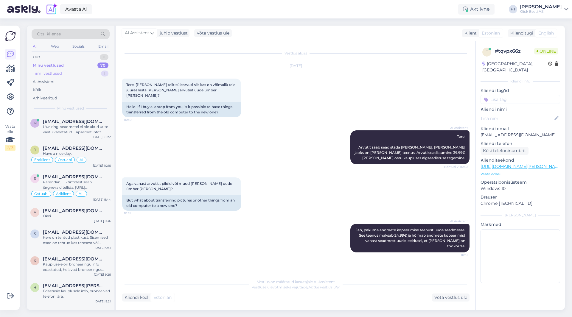
click at [86, 75] on div "Tiimi vestlused 1" at bounding box center [71, 73] width 78 height 8
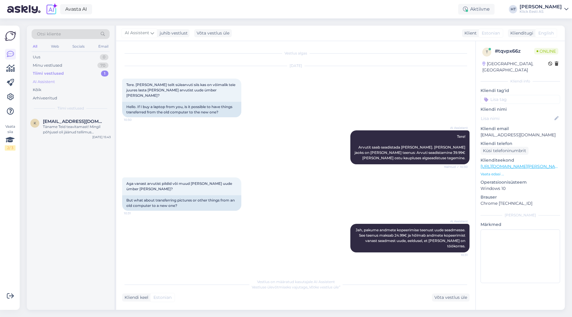
click at [82, 81] on div "AI Assistent" at bounding box center [71, 82] width 78 height 8
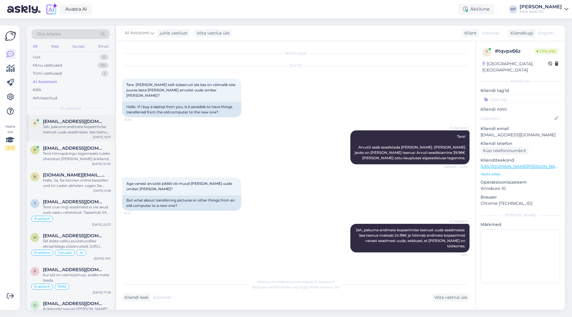
click at [101, 133] on div "Jah, pakume andmete kopeerimise teenust uude seadmesse. See teenus maksab 24.99…" at bounding box center [77, 129] width 68 height 11
click at [442, 299] on div "Võta vestlus üle" at bounding box center [451, 298] width 38 height 8
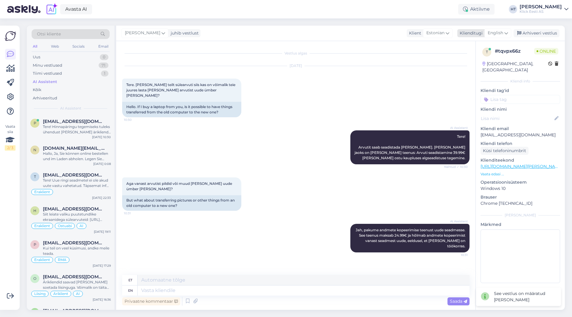
click at [497, 34] on span "English" at bounding box center [495, 33] width 15 height 7
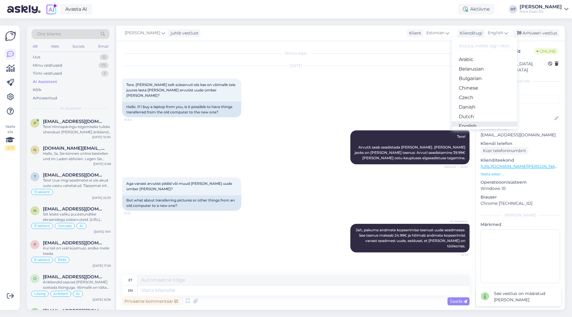
click at [482, 122] on link "English" at bounding box center [484, 127] width 66 height 10
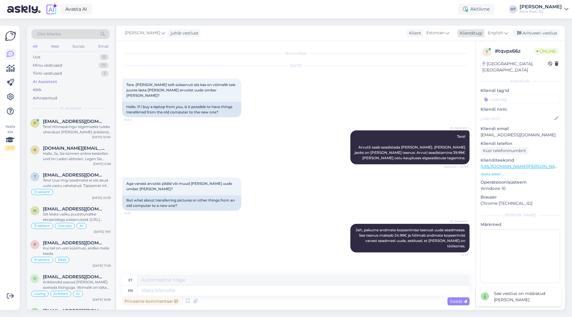
click at [492, 33] on span "English" at bounding box center [495, 33] width 15 height 7
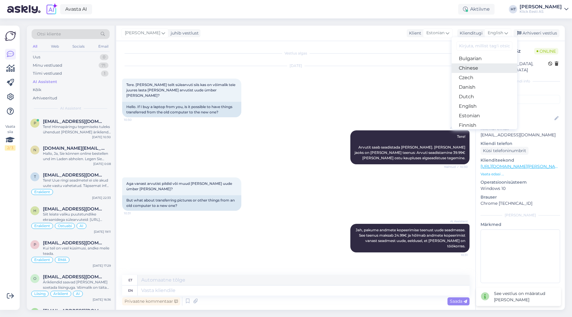
scroll to position [30, 0]
click at [479, 105] on link "Estonian" at bounding box center [484, 106] width 66 height 10
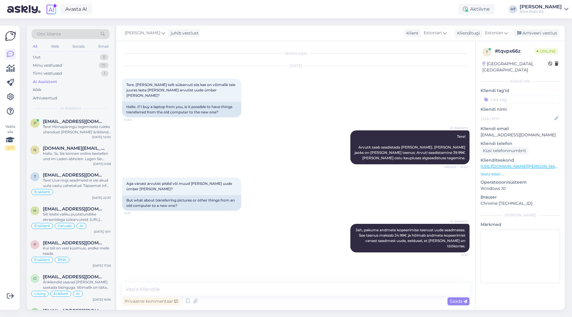
click at [349, 297] on div "Privaatne kommentaar Saada" at bounding box center [295, 301] width 347 height 11
click at [351, 292] on textarea at bounding box center [295, 289] width 347 height 13
paste textarea "Andmete kopeerimine töökorras arvutist või andmekandjalt alates 35€ Andmete kop…"
type textarea "Parandan, arvutist kopeerimiseks on järgnev teenus: Andmete kopeerimine töökorr…"
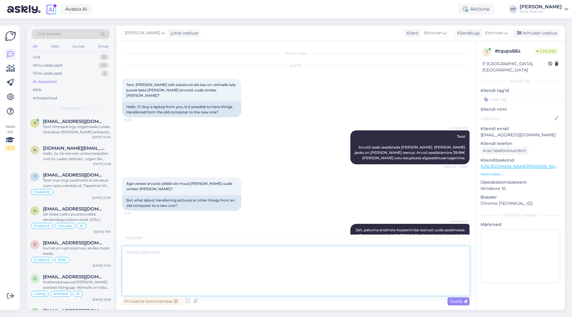
scroll to position [50, 0]
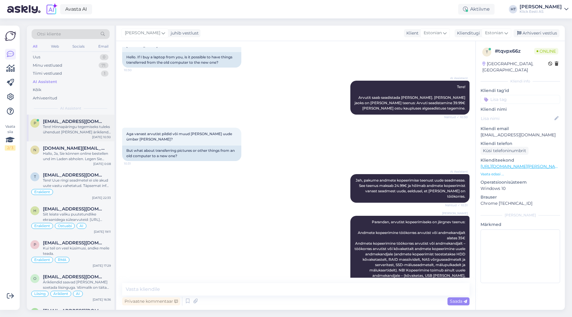
click at [100, 125] on div "Tere! Hinnapäringu tegemiseks tuleks ühendust [PERSON_NAME] ärikliendi teenindu…" at bounding box center [77, 129] width 68 height 11
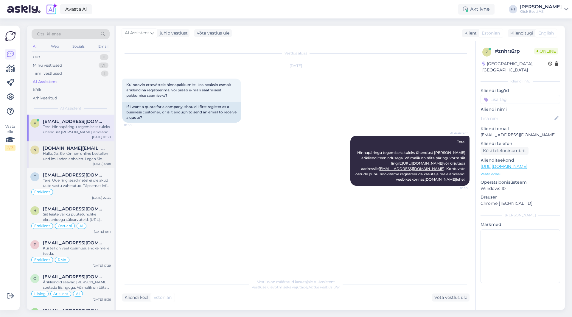
click at [82, 148] on span "[DOMAIN_NAME][EMAIL_ADDRESS][DOMAIN_NAME]" at bounding box center [74, 148] width 62 height 5
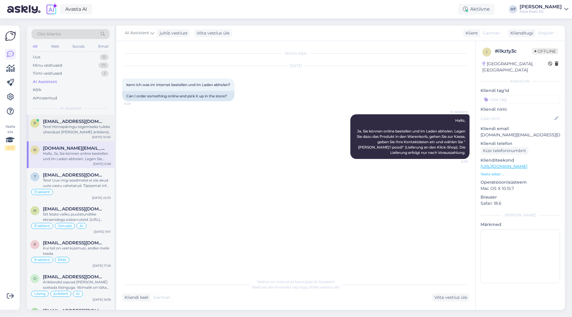
click at [85, 126] on div "Tere! Hinnapäringu tegemiseks tuleks ühendust [PERSON_NAME] ärikliendi teenindu…" at bounding box center [77, 129] width 68 height 11
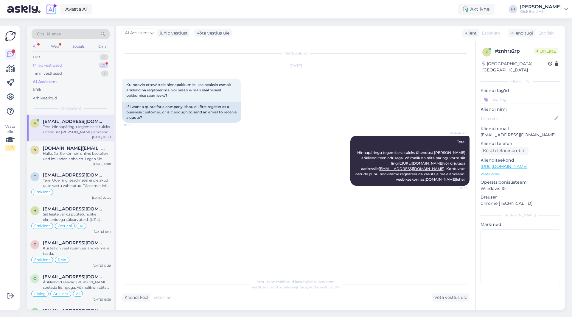
click at [90, 67] on div "Minu vestlused 71" at bounding box center [71, 65] width 78 height 8
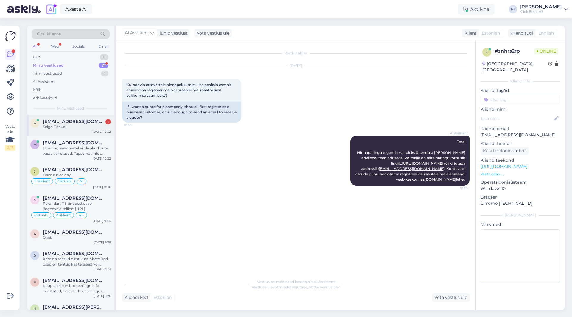
click at [91, 119] on div "[EMAIL_ADDRESS][DOMAIN_NAME] 1" at bounding box center [77, 121] width 68 height 5
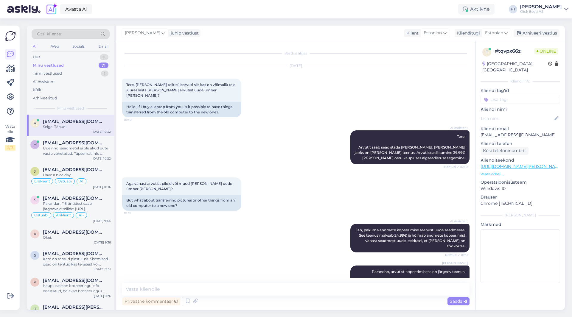
scroll to position [75, 0]
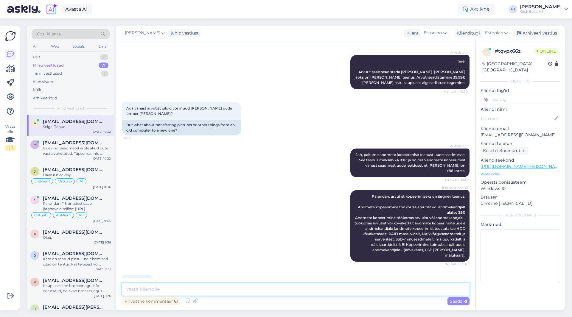
click at [252, 293] on textarea at bounding box center [295, 289] width 347 height 13
type textarea "Palun!"
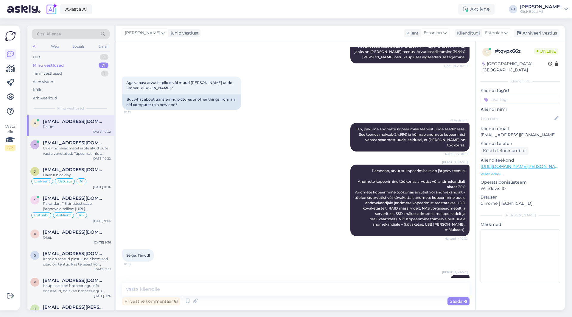
click at [519, 88] on p "Kliendi tag'id" at bounding box center [520, 91] width 80 height 6
click at [518, 95] on input at bounding box center [520, 99] width 80 height 9
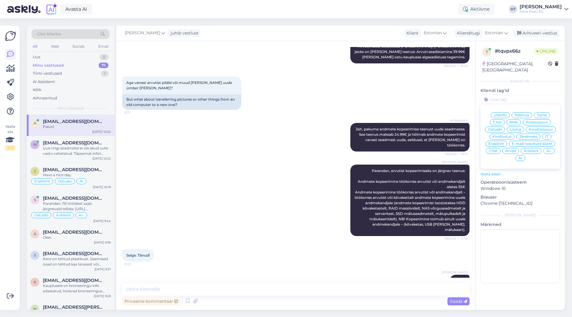
click at [502, 113] on div "Üldinfo Tellimus Tarne T.Abi RMA Pretensioon Ostuabi Liising Koostöösoov Kindlu…" at bounding box center [520, 137] width 80 height 60
click at [503, 113] on span "Üldinfo" at bounding box center [499, 115] width 13 height 4
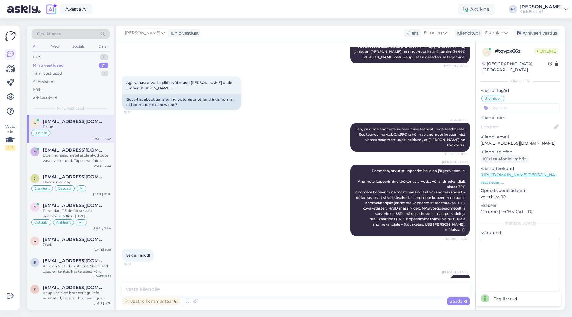
click at [505, 103] on input at bounding box center [520, 107] width 80 height 9
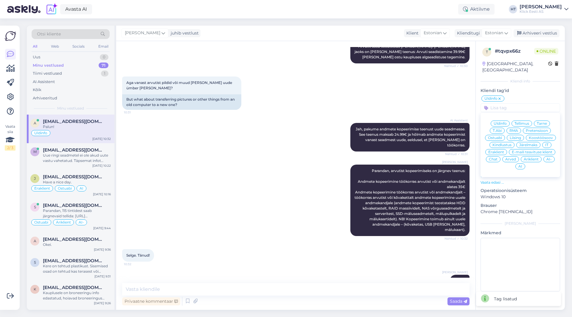
click at [528, 158] on span "Äriklient" at bounding box center [531, 160] width 15 height 4
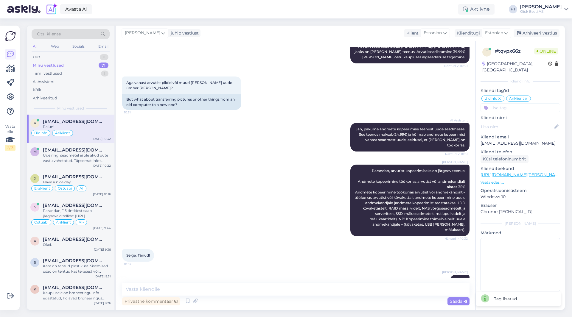
click at [533, 105] on input at bounding box center [520, 107] width 80 height 9
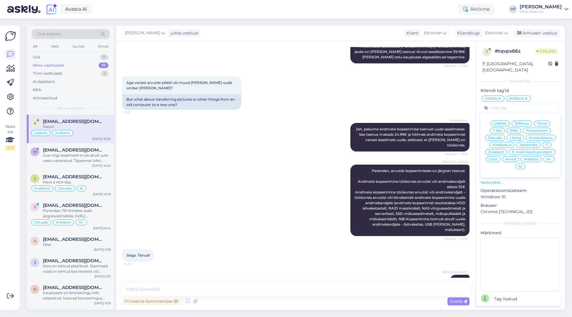
click at [549, 158] on span "AI-" at bounding box center [548, 160] width 5 height 4
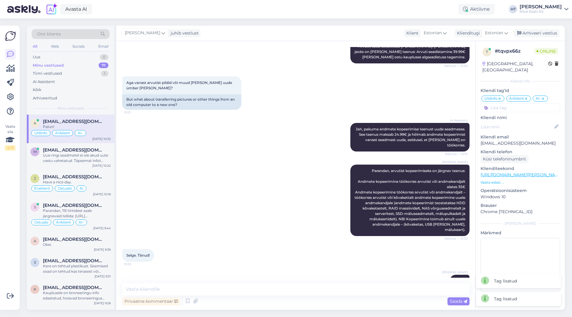
click at [158, 169] on div "[PERSON_NAME] Parandan, arvutist kopeerimiseks on järgnev teenus: Andmete kopee…" at bounding box center [295, 200] width 347 height 85
click at [63, 152] on span "[EMAIL_ADDRESS][DOMAIN_NAME]" at bounding box center [74, 149] width 62 height 5
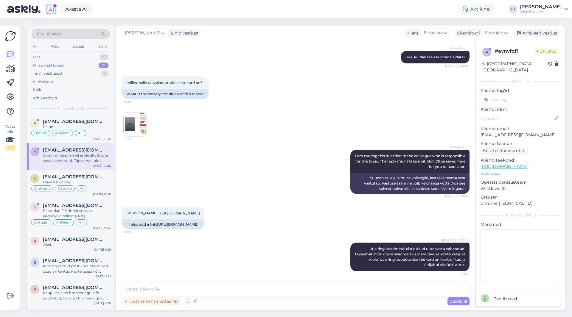
click at [522, 95] on input at bounding box center [520, 99] width 80 height 9
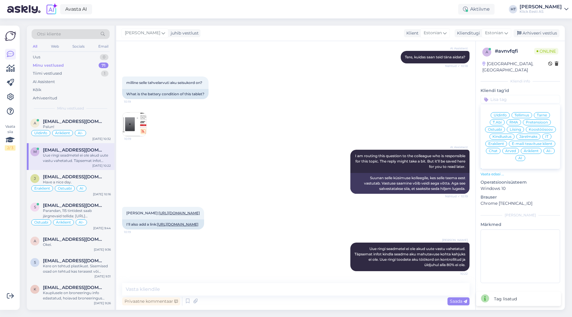
click at [497, 128] on span "Ostuabi" at bounding box center [495, 130] width 14 height 4
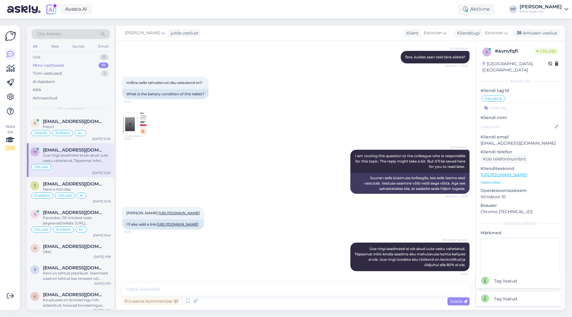
click at [509, 103] on input at bounding box center [520, 107] width 80 height 9
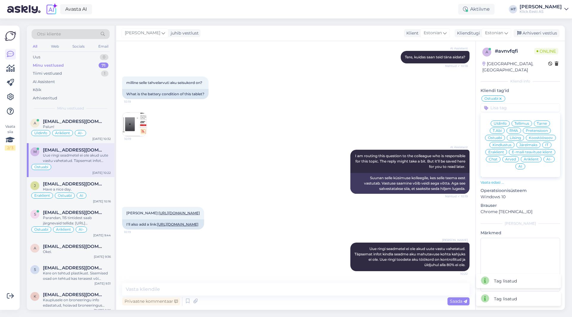
click at [505, 149] on div "Eraklient" at bounding box center [496, 152] width 22 height 6
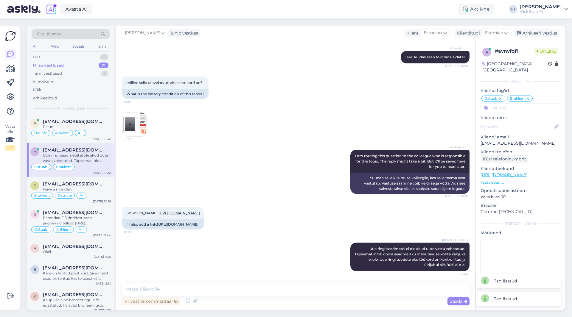
click at [302, 131] on div "[PERSON_NAME] tahvelarvuti aku seisukord on? 10:19 What is the battery conditio…" at bounding box center [295, 106] width 347 height 73
click at [73, 190] on div "Have a nice day." at bounding box center [77, 189] width 68 height 5
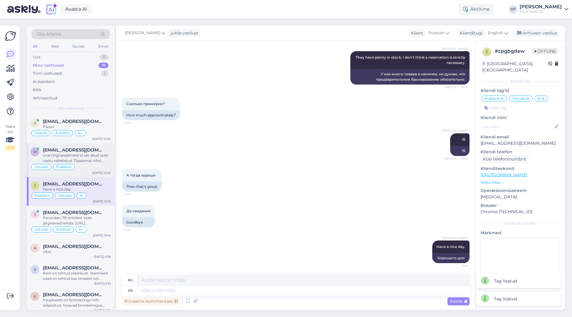
click at [91, 163] on div "Ostuabi Eraklient" at bounding box center [70, 166] width 80 height 7
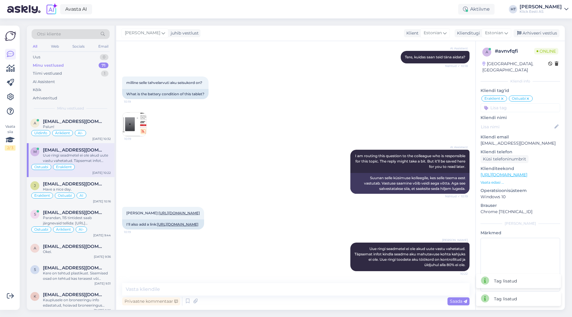
scroll to position [74, 0]
click at [502, 96] on icon at bounding box center [502, 98] width 4 height 5
click at [504, 103] on input at bounding box center [520, 107] width 80 height 9
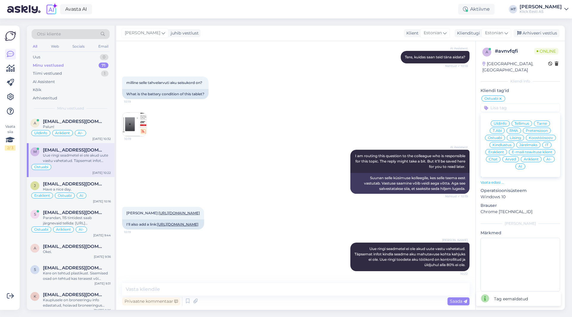
click at [536, 158] on span "Äriklient" at bounding box center [531, 160] width 15 height 4
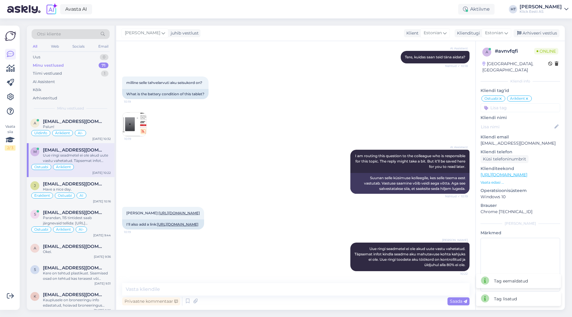
click at [323, 82] on div "[PERSON_NAME] tahvelarvuti aku seisukord on? 10:19 What is the battery conditio…" at bounding box center [295, 106] width 347 height 73
click at [80, 192] on div "Eraklient Ostuabi AI" at bounding box center [70, 195] width 80 height 7
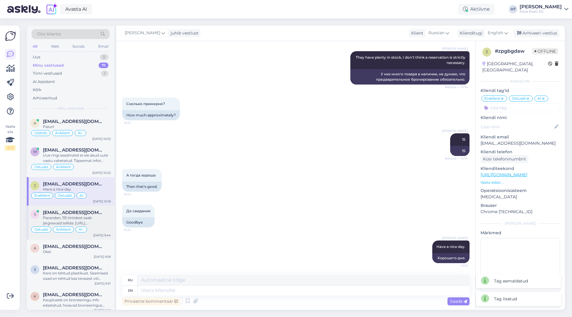
click at [88, 215] on div "[EMAIL_ADDRESS][DOMAIN_NAME]" at bounding box center [77, 212] width 68 height 5
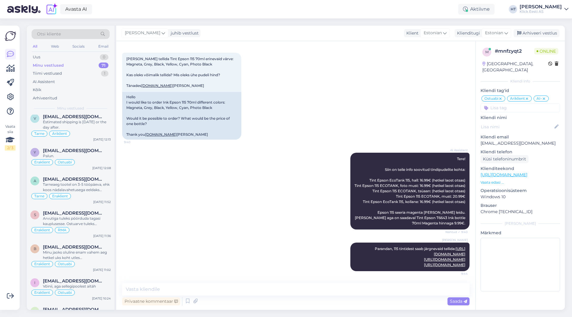
scroll to position [1958, 0]
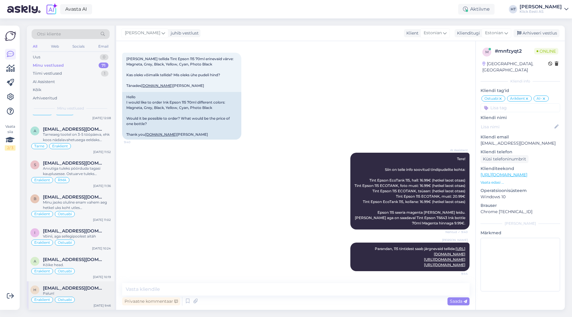
click at [86, 292] on div "Palun!" at bounding box center [77, 293] width 68 height 5
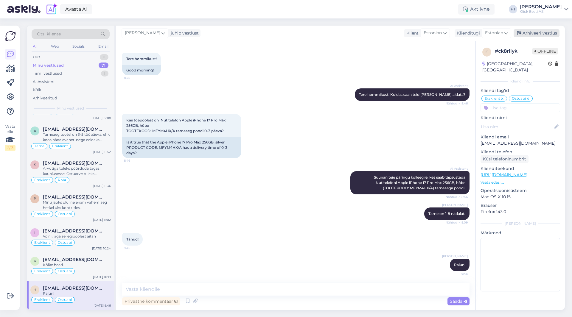
click at [537, 35] on div "Arhiveeri vestlus" at bounding box center [536, 33] width 46 height 8
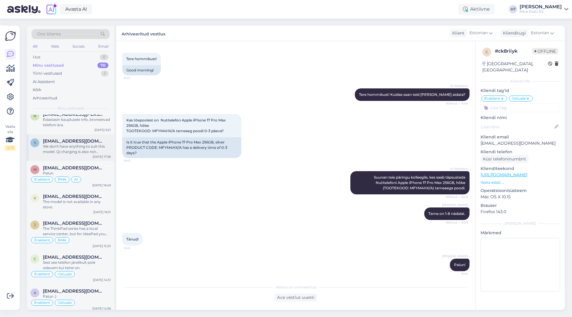
scroll to position [208, 0]
click at [82, 206] on div "The model is not available in any store." at bounding box center [77, 203] width 68 height 11
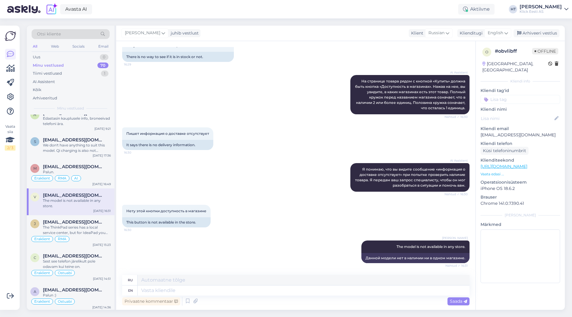
click at [513, 95] on input at bounding box center [520, 99] width 80 height 9
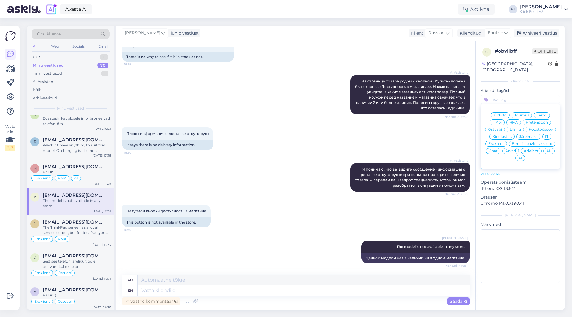
click at [499, 128] on span "Ostuabi" at bounding box center [495, 130] width 14 height 4
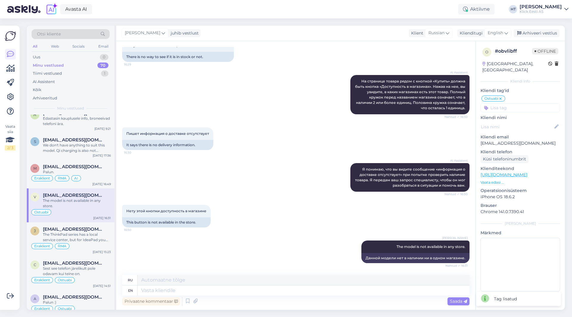
click at [508, 103] on input at bounding box center [520, 107] width 80 height 9
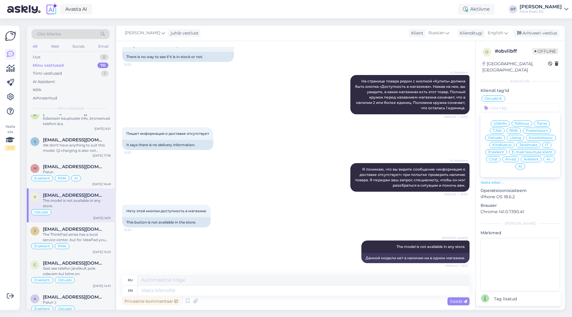
click at [503, 150] on span "Eraklient" at bounding box center [496, 152] width 16 height 4
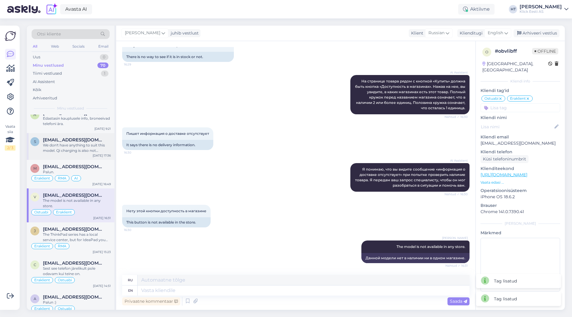
click at [94, 145] on div "We don't have anything to suit this model. Qi charging is also not supported, s…" at bounding box center [77, 148] width 68 height 11
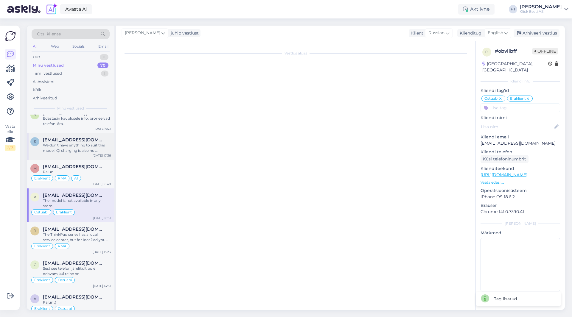
scroll to position [0, 0]
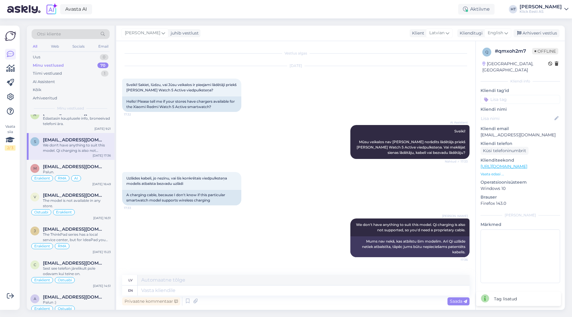
click at [525, 96] on input at bounding box center [520, 99] width 80 height 9
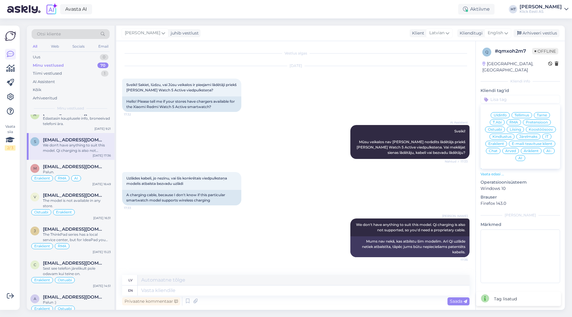
click at [500, 127] on div "Ostuabi" at bounding box center [495, 130] width 20 height 6
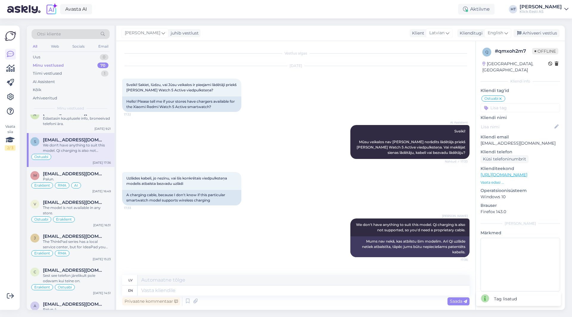
click at [513, 103] on input at bounding box center [520, 107] width 80 height 9
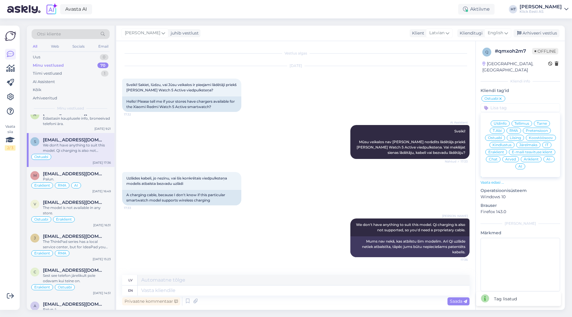
click at [493, 150] on span "Eraklient" at bounding box center [496, 152] width 16 height 4
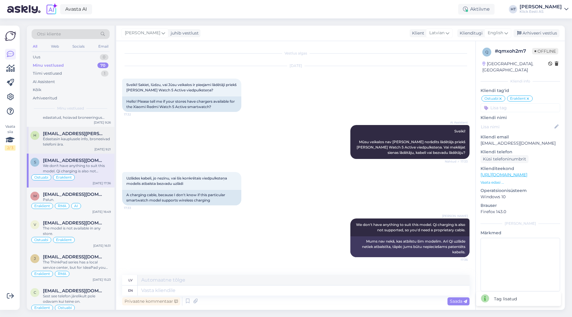
scroll to position [179, 0]
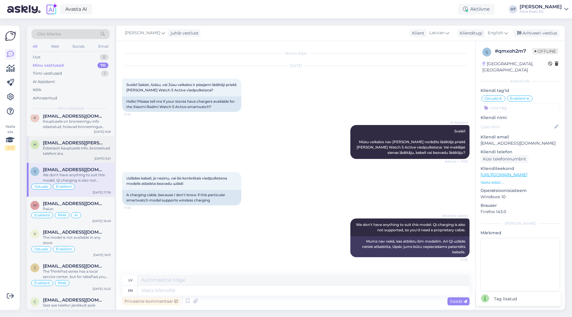
click at [89, 154] on div "Edastasin kauplusele info, broneeivad telefoni ära." at bounding box center [77, 151] width 68 height 11
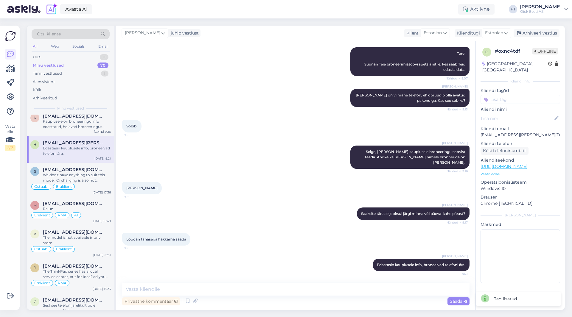
click at [507, 95] on input at bounding box center [520, 99] width 80 height 9
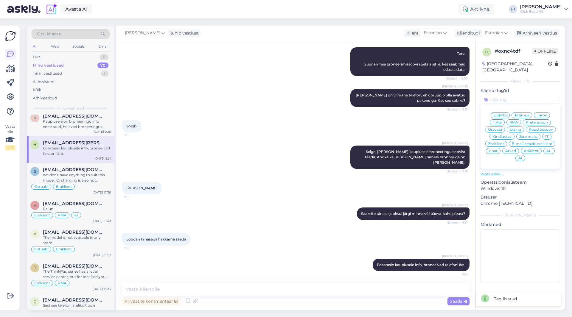
click at [497, 127] on div "Ostuabi" at bounding box center [495, 130] width 20 height 6
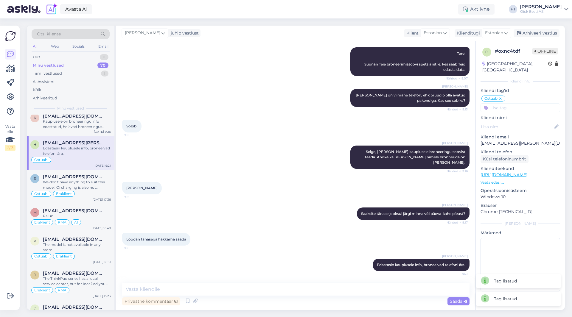
click at [504, 106] on input at bounding box center [520, 107] width 80 height 9
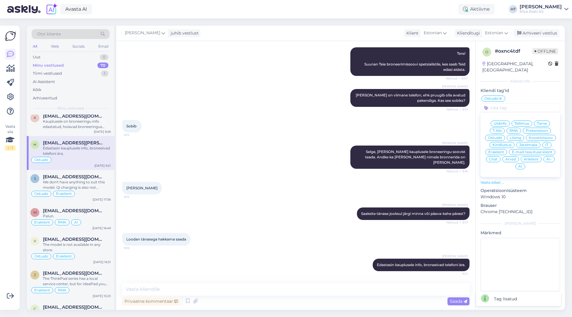
click at [495, 150] on span "Eraklient" at bounding box center [496, 152] width 16 height 4
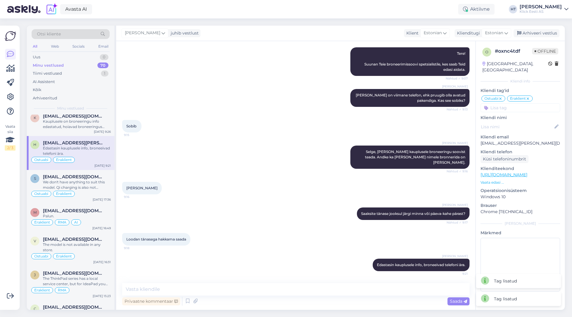
click at [266, 109] on div "[PERSON_NAME] [PERSON_NAME] on viimane telefon, ehk pruugib olla avatud pakendi…" at bounding box center [295, 97] width 347 height 31
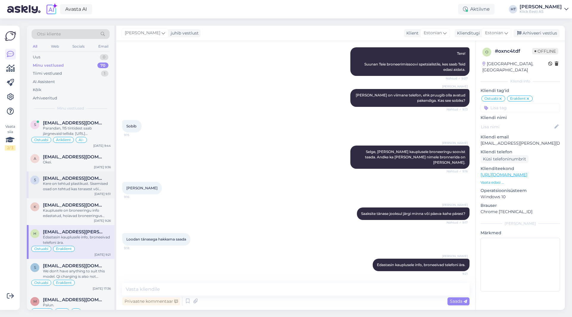
scroll to position [89, 0]
click at [74, 202] on div "k [EMAIL_ADDRESS][DOMAIN_NAME] Kauplusele on broneeringu info edastatud, hoiava…" at bounding box center [71, 212] width 88 height 27
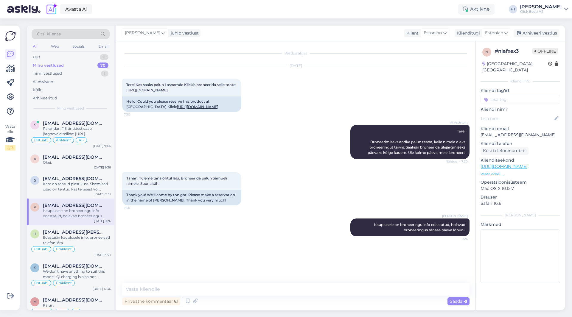
click at [518, 95] on input at bounding box center [520, 99] width 80 height 9
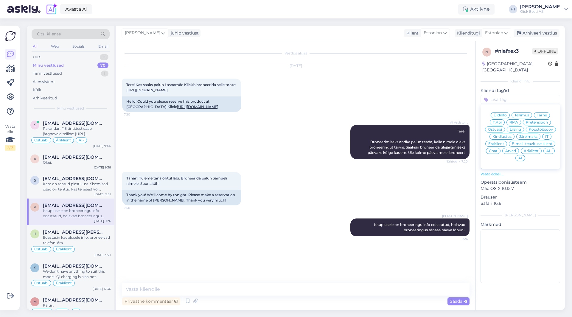
click at [501, 128] on span "Ostuabi" at bounding box center [495, 130] width 14 height 4
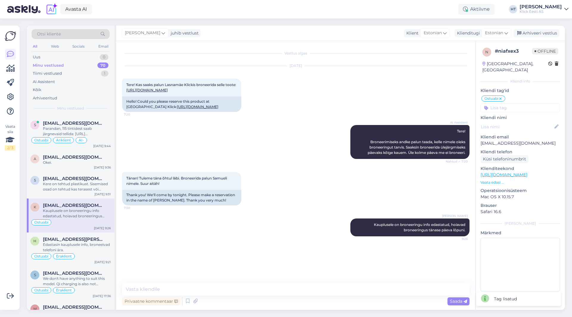
click at [514, 103] on input at bounding box center [520, 107] width 80 height 9
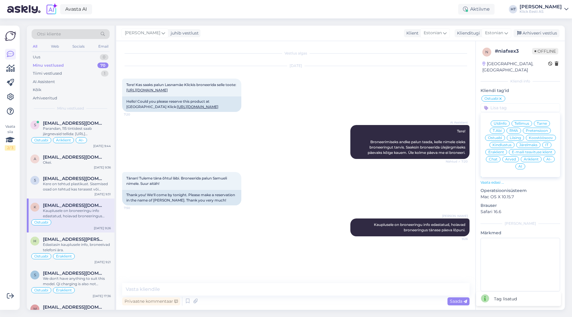
click at [498, 149] on div "Eraklient" at bounding box center [496, 152] width 22 height 6
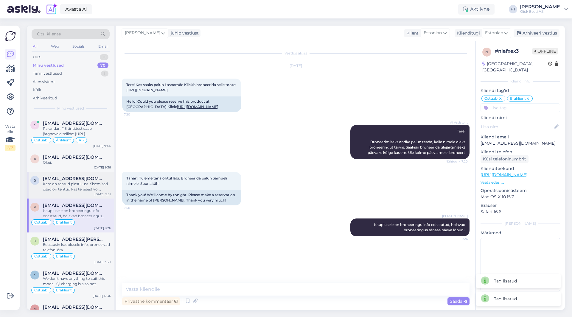
click at [87, 186] on div "Kere on tehtud plastikust. Sisemised osad on tehtud kas terasest või plastikust…" at bounding box center [77, 186] width 68 height 11
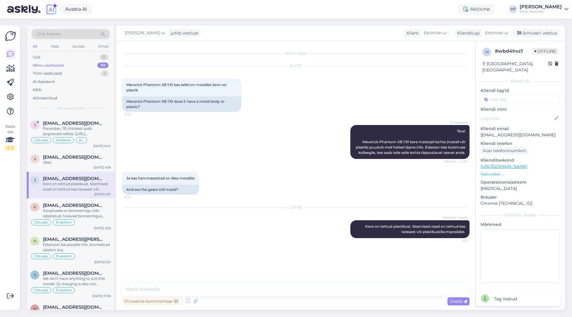
click at [511, 96] on input at bounding box center [520, 99] width 80 height 9
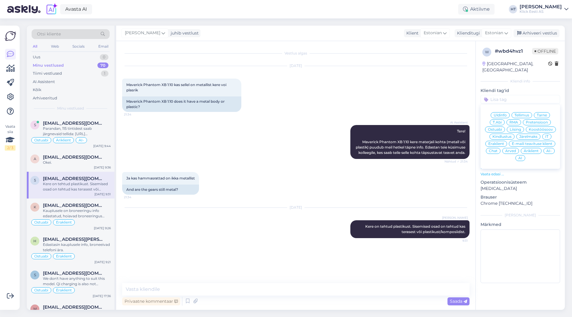
click at [495, 128] on span "Ostuabi" at bounding box center [495, 130] width 14 height 4
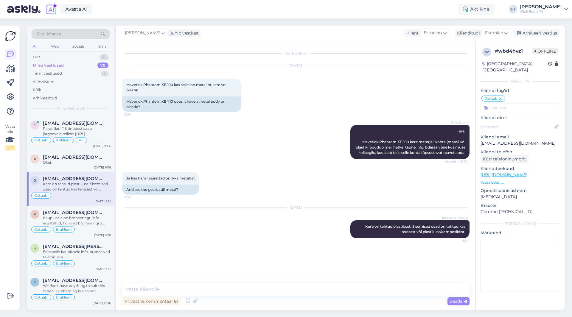
click at [511, 103] on input at bounding box center [520, 107] width 80 height 9
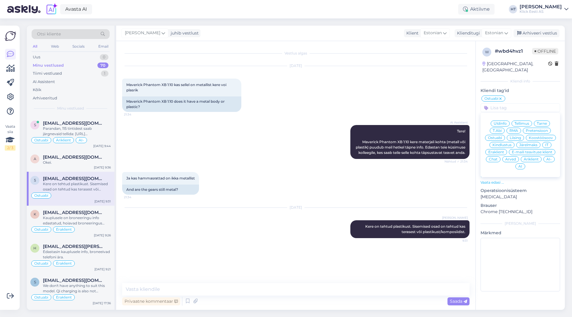
click at [497, 149] on div "Eraklient" at bounding box center [496, 152] width 22 height 6
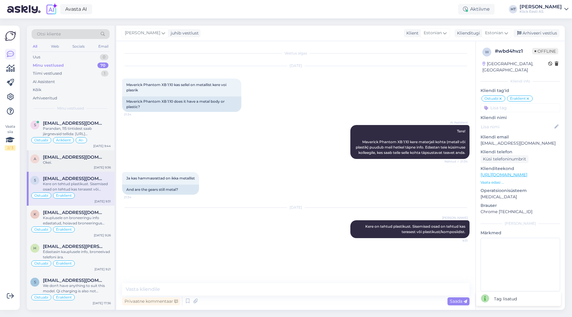
click at [75, 161] on div "Okei." at bounding box center [77, 162] width 68 height 5
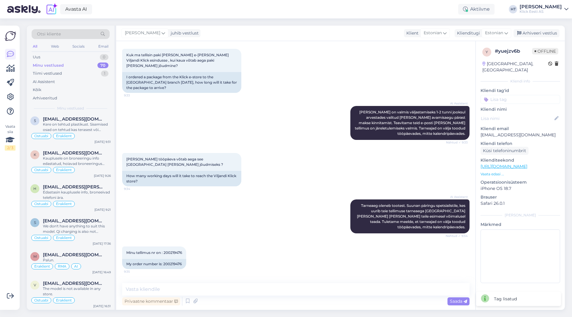
scroll to position [46, 0]
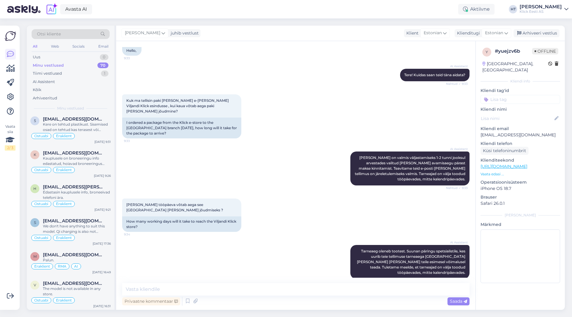
click at [503, 96] on input at bounding box center [520, 99] width 80 height 9
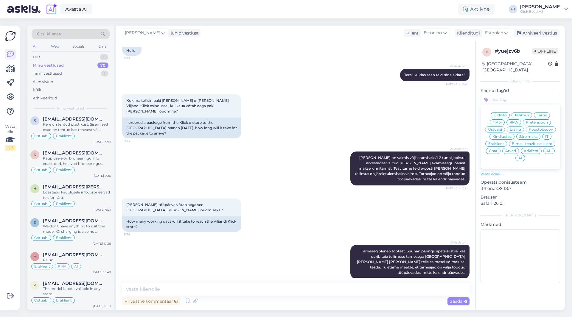
click at [545, 113] on span "Tarne" at bounding box center [542, 115] width 10 height 4
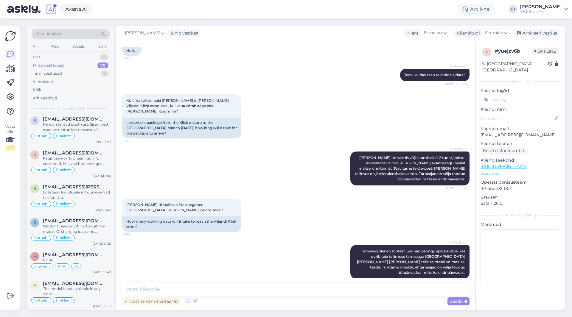
scroll to position [156, 0]
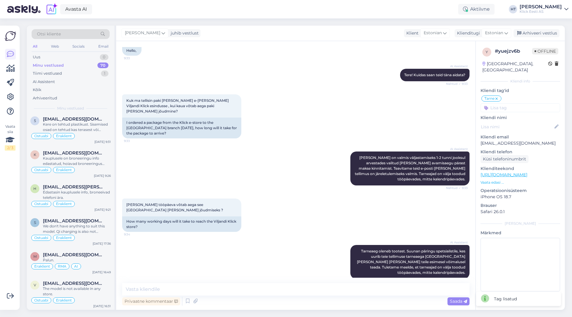
click at [524, 103] on input at bounding box center [520, 107] width 80 height 9
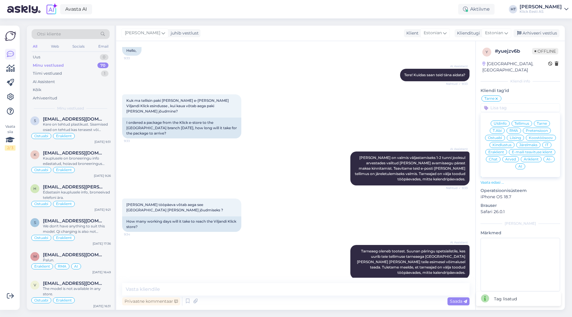
click at [495, 149] on div "Eraklient" at bounding box center [496, 152] width 22 height 6
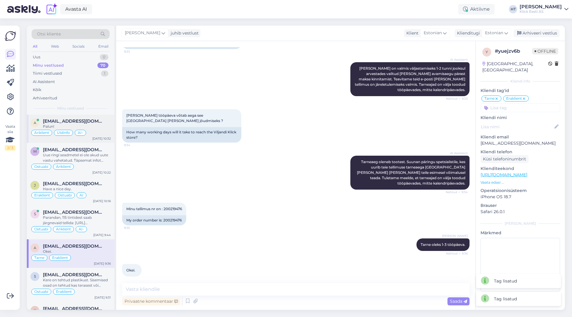
scroll to position [0, 0]
click at [94, 133] on div "Äriklient Üldinfo AI-" at bounding box center [70, 133] width 80 height 7
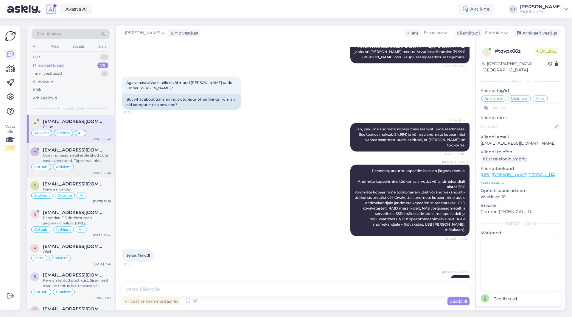
click at [98, 161] on div "Uue ringi seadmetel ei ole akud uute vastu vahetatud. Täpsemat infot kindla sea…" at bounding box center [77, 158] width 68 height 11
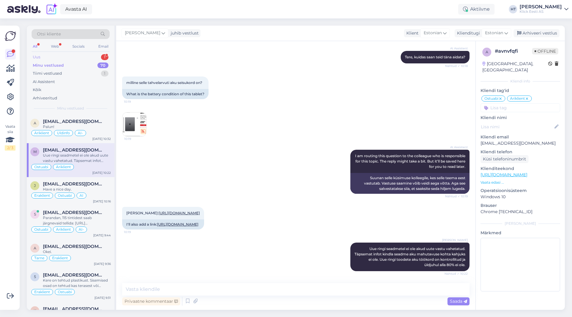
click at [102, 54] on div "1" at bounding box center [104, 57] width 7 height 6
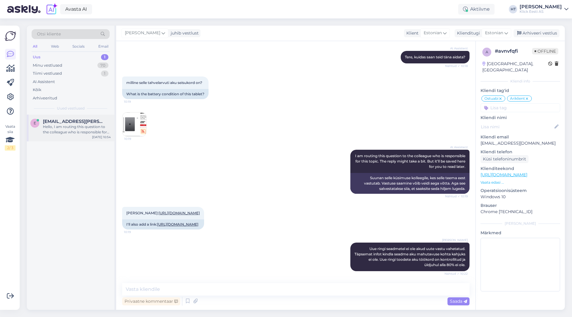
click at [94, 121] on div "[EMAIL_ADDRESS][PERSON_NAME][DOMAIN_NAME]" at bounding box center [77, 121] width 68 height 5
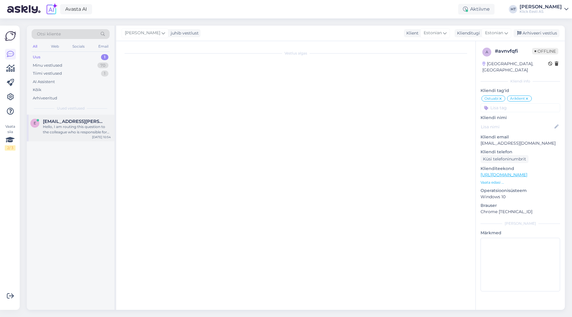
scroll to position [0, 0]
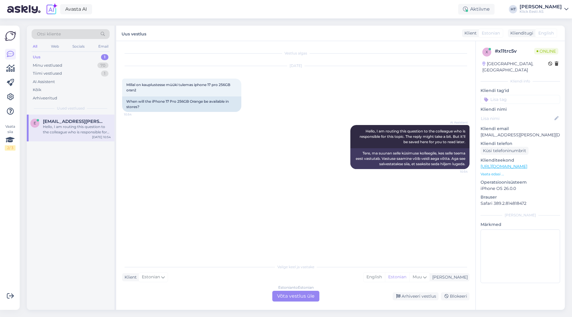
click at [284, 296] on div "Estonian to Estonian Võta vestlus üle" at bounding box center [295, 296] width 47 height 11
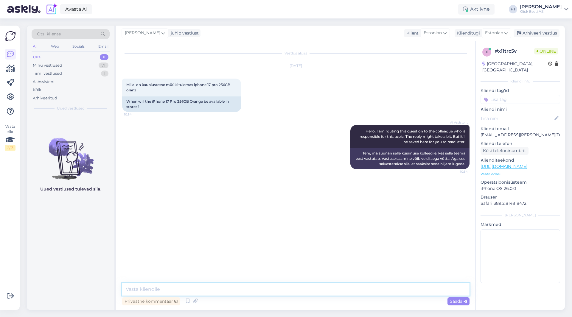
click at [280, 286] on textarea at bounding box center [295, 289] width 347 height 13
type textarea "Ei ole infot selle kohta."
click at [96, 66] on div "Minu vestlused 71" at bounding box center [71, 65] width 78 height 8
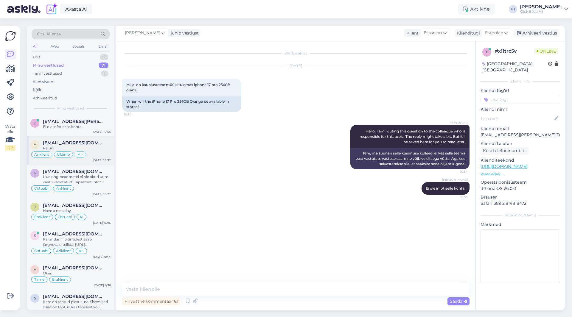
click at [93, 161] on div "a [EMAIL_ADDRESS][DOMAIN_NAME] Palun! Äriklient Üldinfo AI- [DATE] 10:32" at bounding box center [71, 150] width 88 height 29
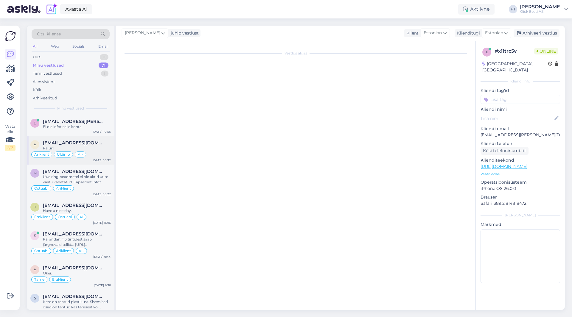
scroll to position [101, 0]
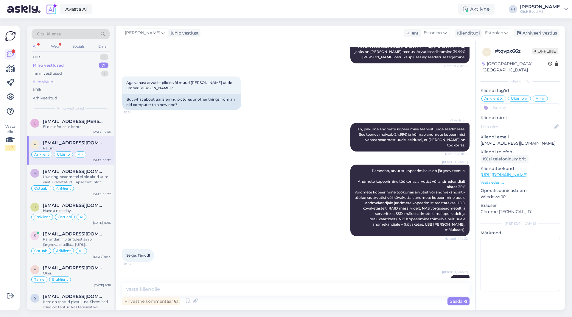
click at [62, 82] on div "AI Assistent" at bounding box center [71, 82] width 78 height 8
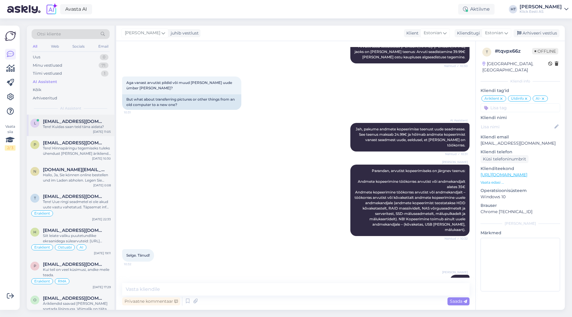
click at [85, 122] on span "[EMAIL_ADDRESS][DOMAIN_NAME]" at bounding box center [74, 121] width 62 height 5
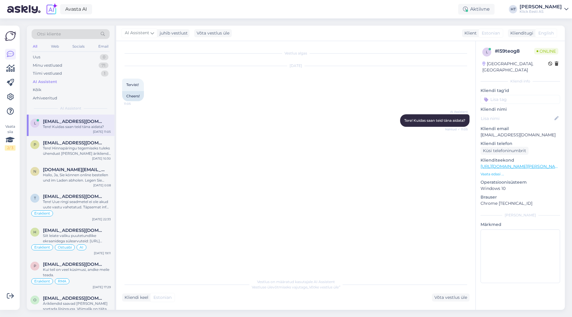
scroll to position [0, 0]
click at [98, 144] on div "[EMAIL_ADDRESS][DOMAIN_NAME]" at bounding box center [77, 142] width 68 height 5
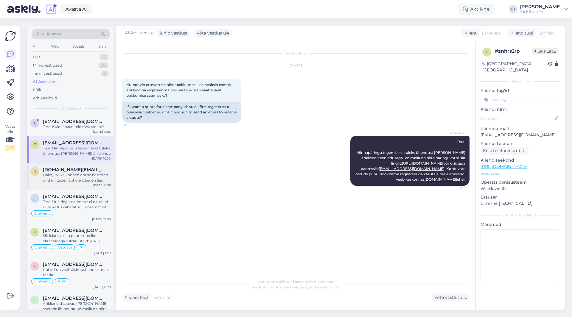
click at [94, 175] on div "Hallo, Ja, Sie können online bestellen und im Laden abholen. Legen Sie dazu das…" at bounding box center [77, 177] width 68 height 11
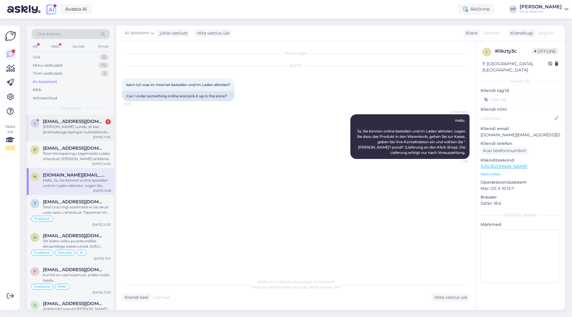
click at [79, 135] on div "L [EMAIL_ADDRESS][DOMAIN_NAME] 1 Sooviks uurida, et kas järelmaksuga lepingut n…" at bounding box center [71, 128] width 88 height 27
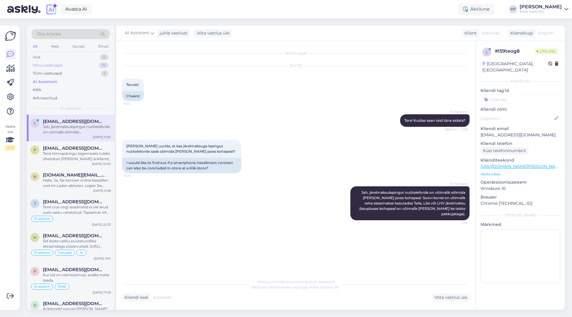
click at [92, 62] on div "Minu vestlused 71" at bounding box center [71, 65] width 78 height 8
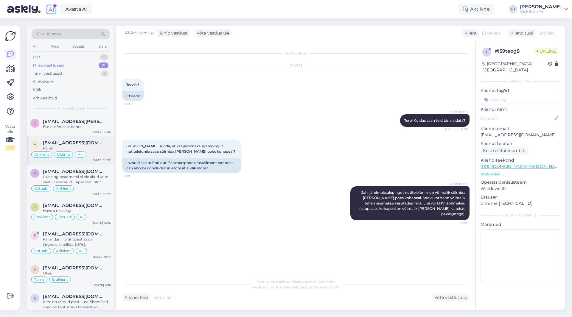
click at [103, 149] on div "Palun!" at bounding box center [77, 148] width 68 height 5
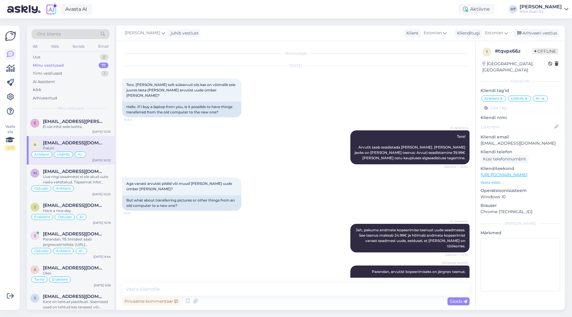
scroll to position [101, 0]
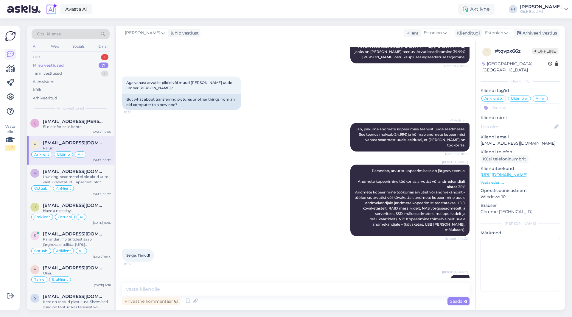
click at [105, 59] on div "1" at bounding box center [104, 57] width 7 height 6
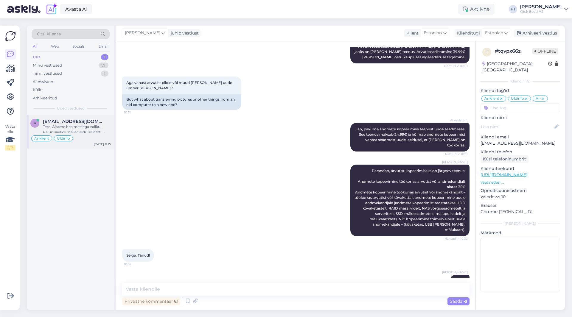
click at [90, 118] on div "a [EMAIL_ADDRESS][DOMAIN_NAME] Tere! Aitame hea meelega valikul. Palun saatke m…" at bounding box center [71, 132] width 88 height 34
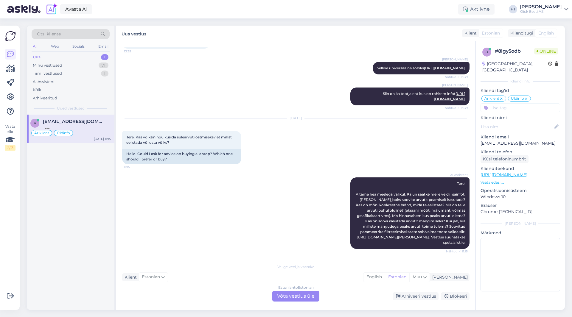
scroll to position [376, 0]
click at [97, 63] on div "Minu vestlused 71" at bounding box center [71, 65] width 78 height 8
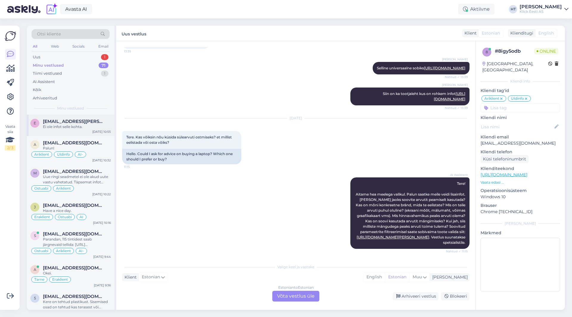
click at [94, 133] on div "e [EMAIL_ADDRESS][PERSON_NAME][DOMAIN_NAME] Ei ole infot selle kohta. [DATE] 10…" at bounding box center [71, 125] width 88 height 21
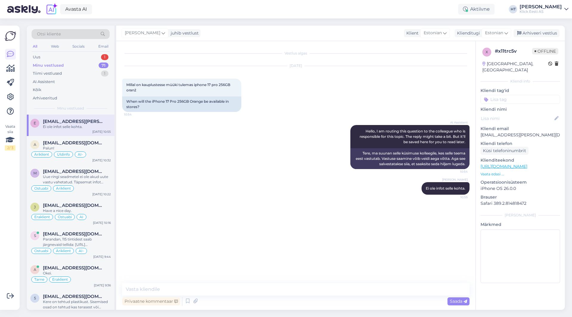
scroll to position [0, 0]
click at [100, 149] on div "Palun!" at bounding box center [77, 148] width 68 height 5
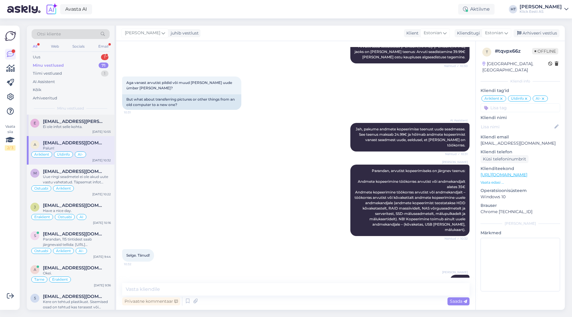
click at [97, 134] on div "e [EMAIL_ADDRESS][PERSON_NAME][DOMAIN_NAME] Ei ole infot selle kohta. [DATE] 10…" at bounding box center [71, 125] width 88 height 21
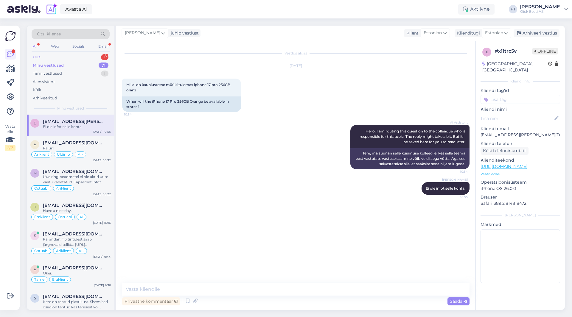
click at [99, 58] on div "Uus 1" at bounding box center [71, 57] width 78 height 8
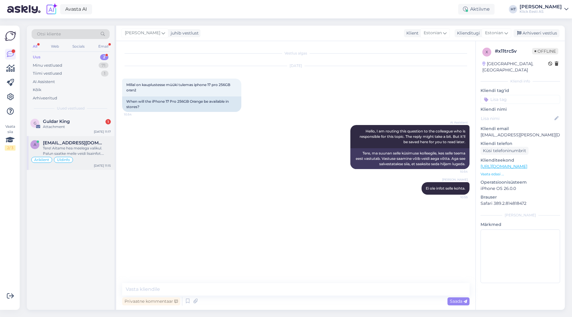
click at [93, 146] on div "Tere! Aitame hea meelega valikul. Palun saatke meile veidi lisainfot. [PERSON_N…" at bounding box center [77, 151] width 68 height 11
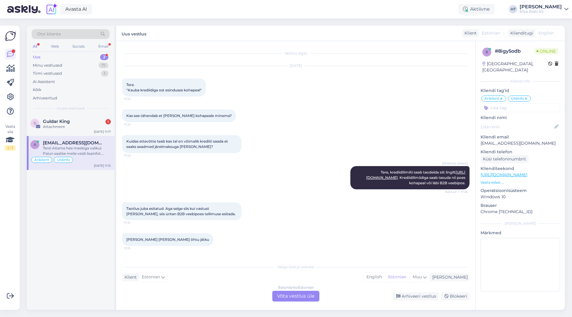
scroll to position [376, 0]
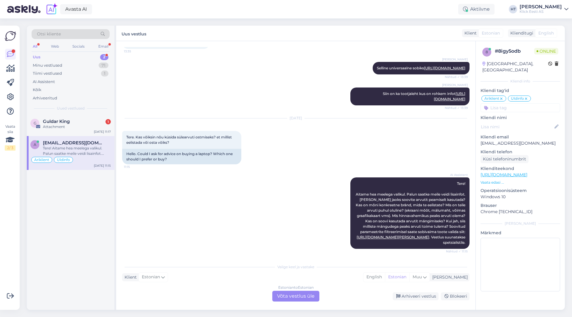
click at [290, 295] on div "Estonian to Estonian Võta vestlus üle" at bounding box center [295, 296] width 47 height 11
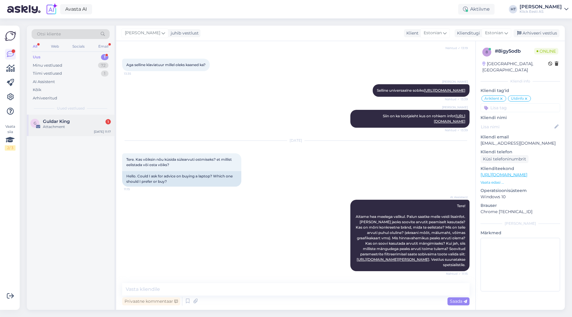
click at [97, 124] on div "Attachment" at bounding box center [77, 126] width 68 height 5
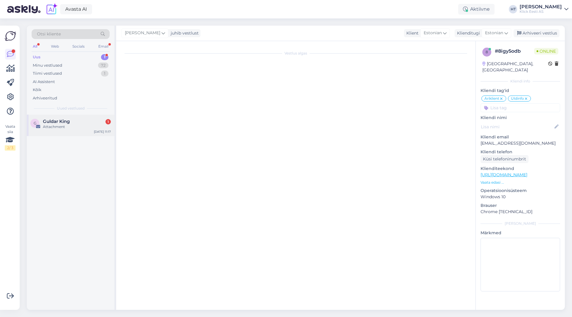
scroll to position [0, 0]
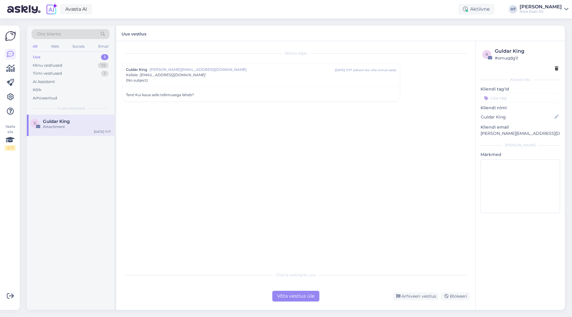
click at [208, 95] on div "Tere! Kui kaua selle tellimusega läheb?" at bounding box center [261, 94] width 270 height 5
click at [178, 172] on div "Vestlus algas Guldar King [PERSON_NAME][EMAIL_ADDRESS][DOMAIN_NAME] [DATE] 11:1…" at bounding box center [298, 155] width 353 height 217
click at [495, 136] on p "[PERSON_NAME][EMAIL_ADDRESS][DOMAIN_NAME]" at bounding box center [520, 133] width 80 height 6
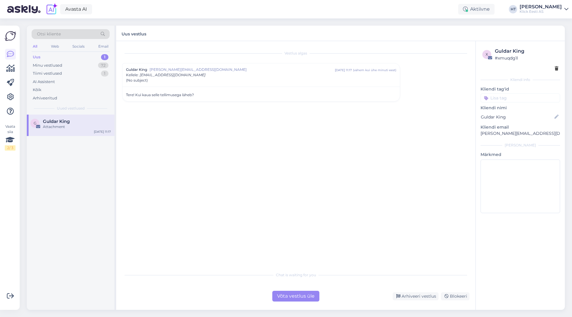
click at [425, 140] on div "Vestlus algas Guldar King [PERSON_NAME][EMAIL_ADDRESS][DOMAIN_NAME] [DATE] 11:1…" at bounding box center [298, 155] width 353 height 217
click at [335, 160] on div "Vestlus algas Guldar King [PERSON_NAME][EMAIL_ADDRESS][DOMAIN_NAME] [DATE] 11:1…" at bounding box center [298, 155] width 353 height 217
click at [88, 64] on div "Minu vestlused 72" at bounding box center [71, 65] width 78 height 8
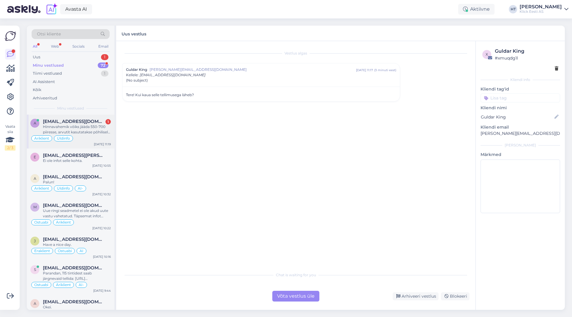
click at [95, 124] on div "[EMAIL_ADDRESS][DOMAIN_NAME] 1" at bounding box center [77, 121] width 68 height 5
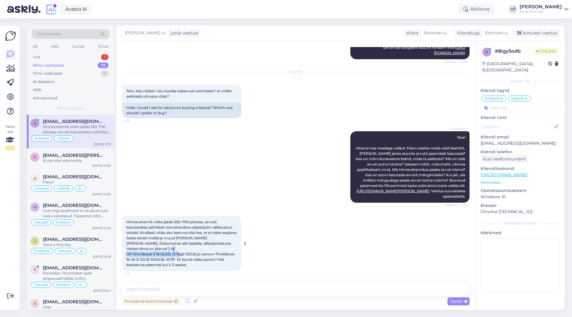
drag, startPoint x: 132, startPoint y: 254, endPoint x: 190, endPoint y: 255, distance: 57.5
click at [190, 255] on span "Hinnavahemik võiks jääda 550-700 piiresse, arvutit kasutatakse põhiliselt tööva…" at bounding box center [182, 243] width 112 height 47
click at [489, 180] on p "Vaata edasi ..." at bounding box center [520, 182] width 80 height 5
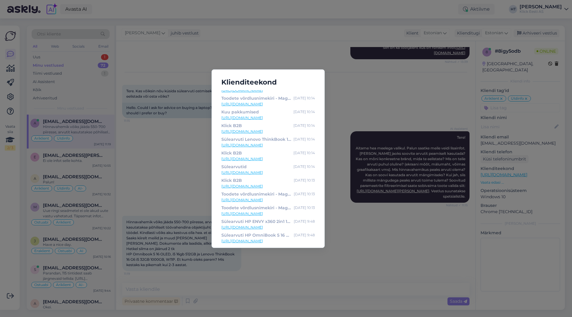
scroll to position [60, 0]
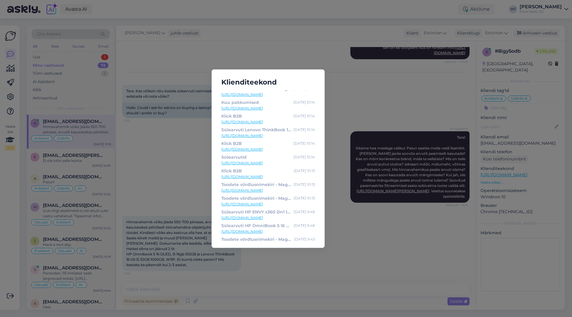
click at [174, 180] on div "Klienditeekond Sülearvuti Lenovo ThinkBook 16 G6 i5 32GB 1000GB, W11P [DATE] 10…" at bounding box center [286, 158] width 572 height 317
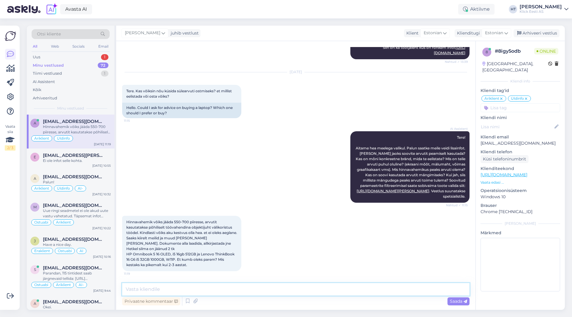
click at [217, 293] on textarea at bounding box center [295, 289] width 347 height 13
click at [131, 289] on textarea "Joudluse poolest võiks pigem eelistada ThinkBooki." at bounding box center [295, 289] width 347 height 13
click at [277, 287] on textarea "Jõudluse poolest võiks pigem eelistada ThinkBooki." at bounding box center [295, 289] width 347 height 13
type textarea "Jõudluse poolest võiks pigem eelistada ThinkBooki. Think seeria tüüpiliselt vas…"
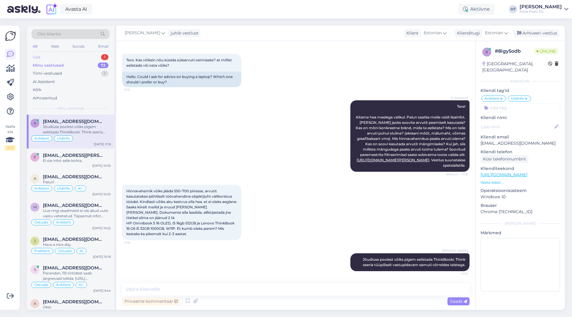
click at [99, 54] on div "Uus 1" at bounding box center [71, 57] width 78 height 8
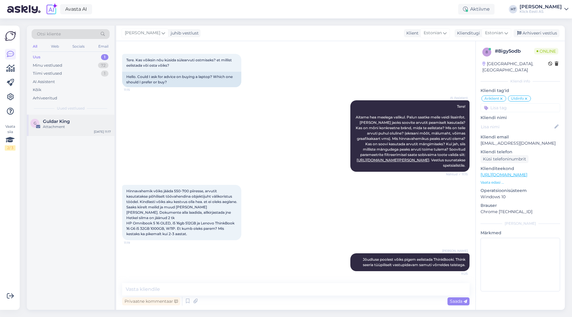
click at [81, 118] on div "G Guldar King Attachment [DATE] 11:17" at bounding box center [71, 125] width 88 height 21
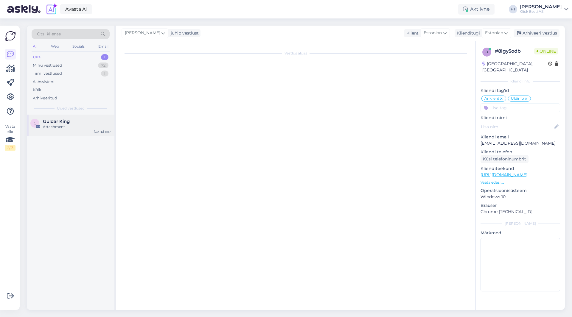
scroll to position [0, 0]
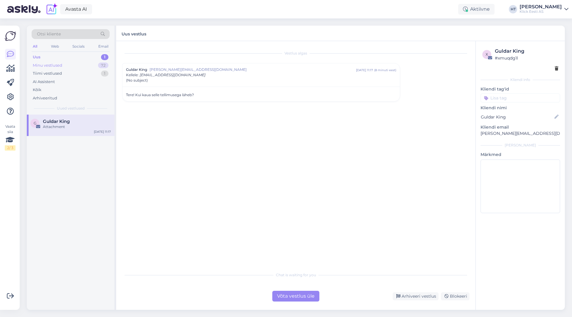
click at [85, 68] on div "Minu vestlused 72" at bounding box center [71, 65] width 78 height 8
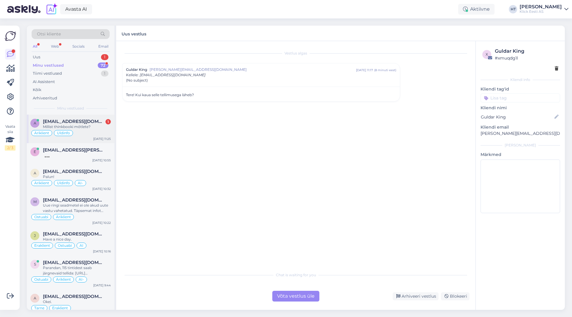
click at [84, 125] on div "Millist thinkbooki mõtlete?" at bounding box center [77, 126] width 68 height 5
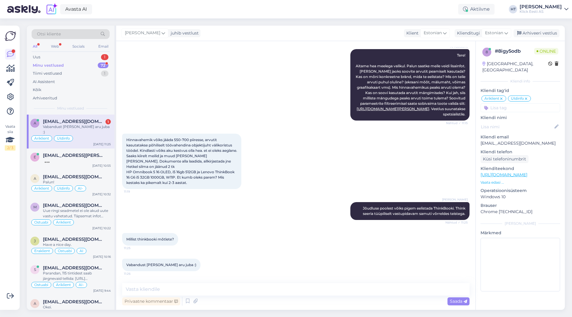
scroll to position [505, 0]
click at [247, 230] on div "Millist thinkbooki mõtlete? 11:25" at bounding box center [295, 240] width 347 height 26
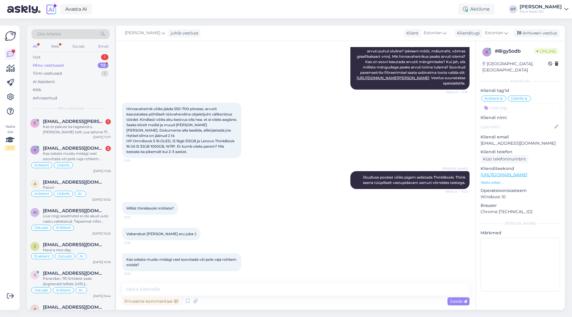
scroll to position [536, 0]
click at [251, 291] on textarea at bounding box center [295, 289] width 347 height 13
type textarea "Pigem võib sama mudeliga piirduda. Ei leia palju etemat, mis vastaks nõuetele."
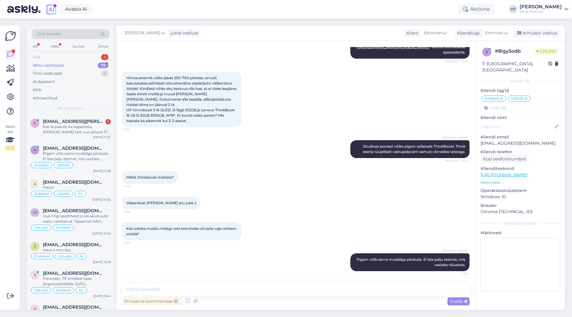
click at [101, 59] on div "Uus 1" at bounding box center [71, 57] width 78 height 8
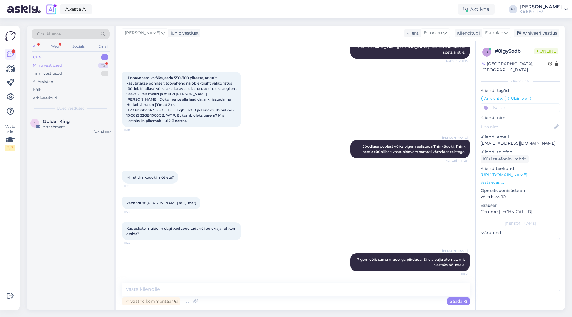
click at [94, 66] on div "Minu vestlused 72" at bounding box center [71, 65] width 78 height 8
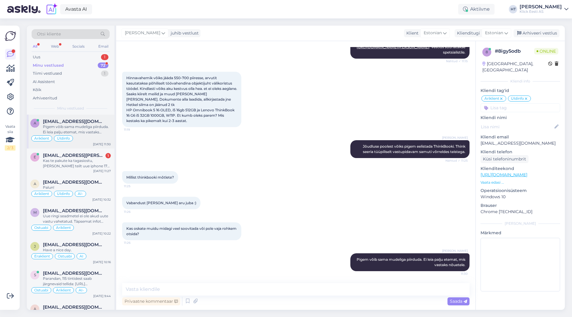
click at [94, 136] on div "Äriklient Üldinfo" at bounding box center [70, 138] width 80 height 7
click at [96, 159] on div "Kas te pakute ka tagasiostu, [PERSON_NAME] teilt uue iphone 17 [PERSON_NAME] os…" at bounding box center [77, 163] width 68 height 11
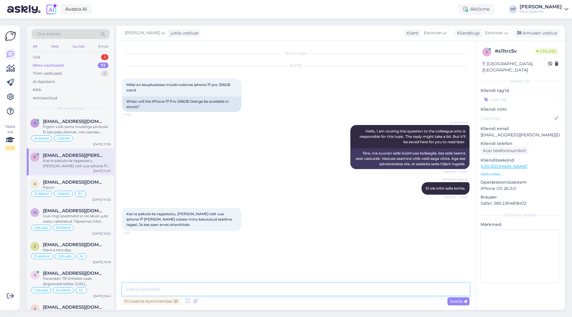
click at [269, 292] on textarea at bounding box center [295, 289] width 347 height 13
type textarea "Tagasiaostu teenus on olemas. Hindamine ja tagasiostu vormistamine toimub läbi …"
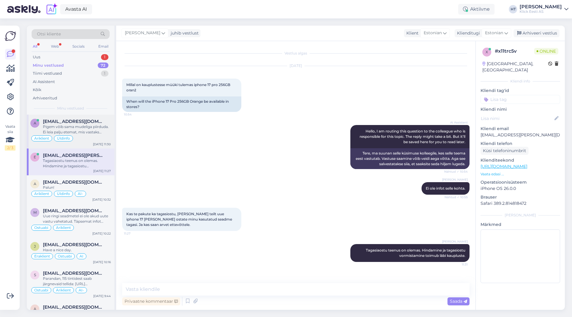
click at [85, 124] on div "Pigem võib sama mudeliga piirduda. Ei leia palju etemat, mis vastaks nõuetele." at bounding box center [77, 129] width 68 height 11
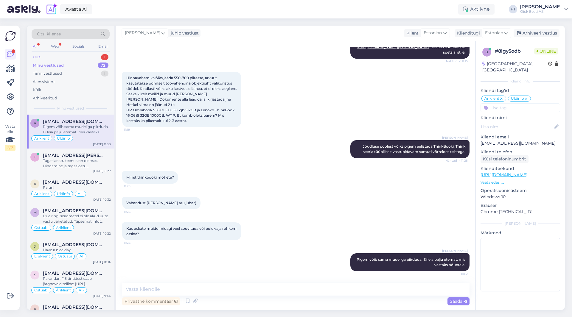
click at [91, 58] on div "Uus 1" at bounding box center [71, 57] width 78 height 8
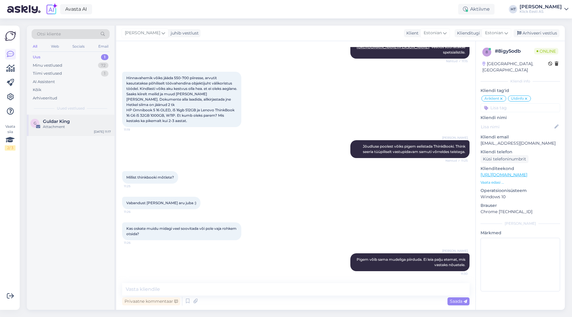
click at [89, 115] on div "G Guldar King Attachment [DATE] 11:17" at bounding box center [71, 125] width 88 height 21
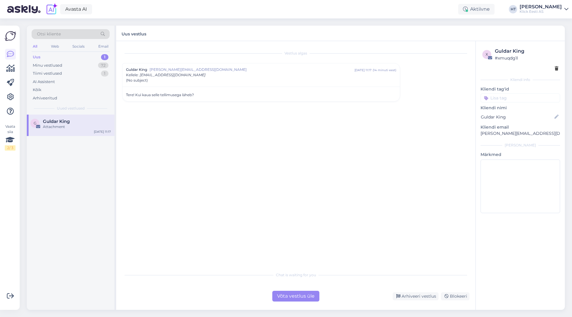
click at [284, 299] on div "Võta vestlus üle" at bounding box center [295, 296] width 47 height 11
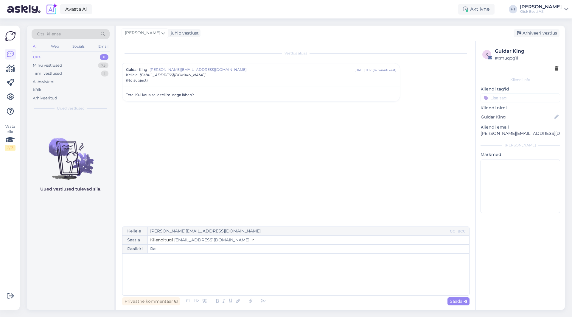
click at [227, 264] on div "﻿" at bounding box center [295, 275] width 341 height 36
click at [461, 300] on span "Saada" at bounding box center [458, 301] width 17 height 5
type input "Re:"
click at [67, 66] on div "Minu vestlused 73" at bounding box center [71, 65] width 78 height 8
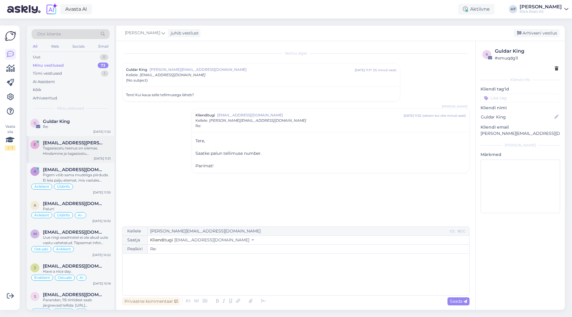
click at [77, 148] on div "Tagasiaostu teenus on olemas. Hindamine ja tagasiostu vormistamine toimub läbi …" at bounding box center [77, 151] width 68 height 11
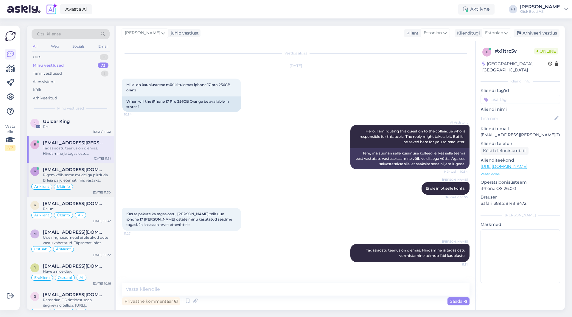
click at [85, 175] on div "Pigem võib sama mudeliga piirduda. Ei leia palju etemat, mis vastaks nõuetele." at bounding box center [77, 177] width 68 height 11
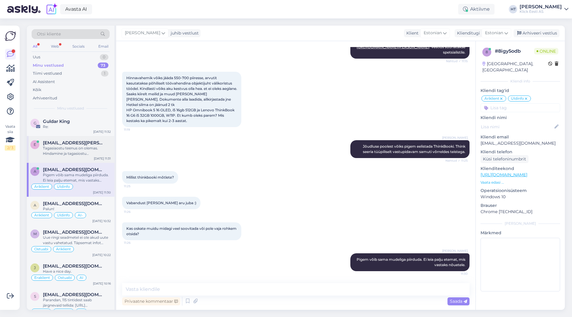
click at [88, 152] on div "Tagasiaostu teenus on olemas. Hindamine ja tagasiostu vormistamine toimub läbi …" at bounding box center [77, 151] width 68 height 11
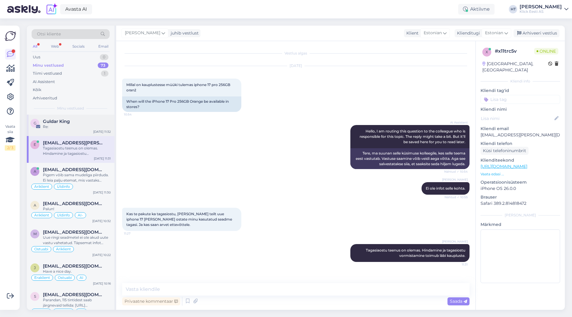
click at [83, 125] on div "Re:" at bounding box center [77, 126] width 68 height 5
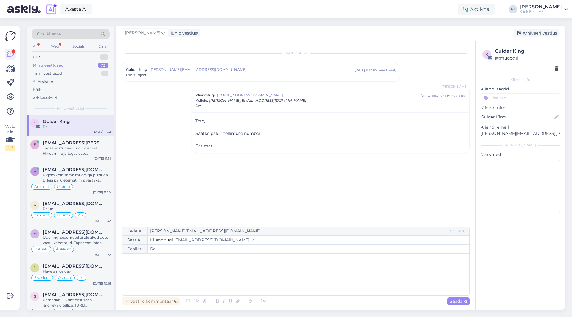
click at [516, 97] on input at bounding box center [520, 98] width 80 height 9
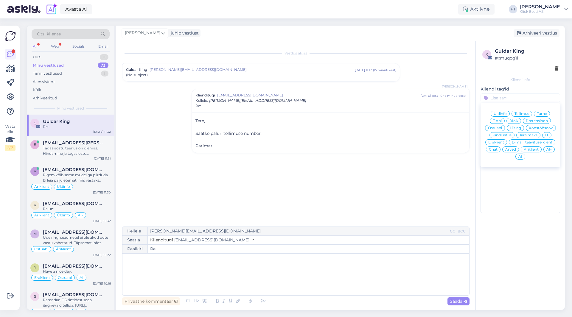
click at [538, 112] on span "Tarne" at bounding box center [542, 114] width 10 height 4
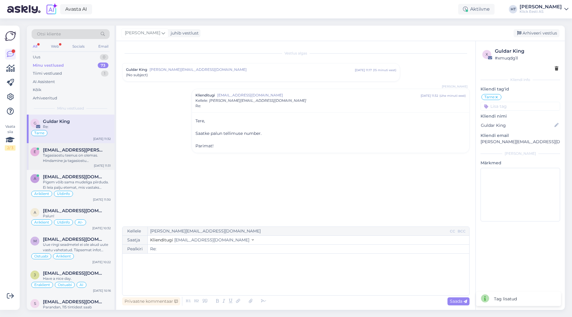
click at [67, 159] on div "Tagasiaostu teenus on olemas. Hindamine ja tagasiostu vormistamine toimub läbi …" at bounding box center [77, 158] width 68 height 11
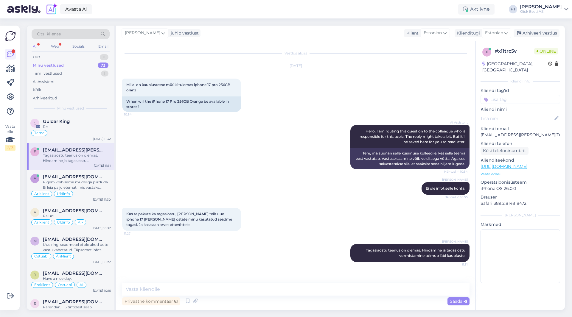
click at [516, 95] on input at bounding box center [520, 99] width 80 height 9
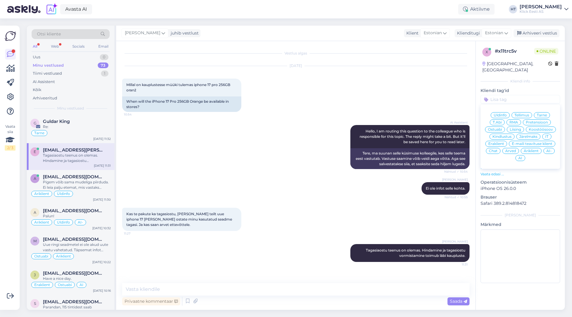
click at [492, 128] on span "Ostuabi" at bounding box center [495, 130] width 14 height 4
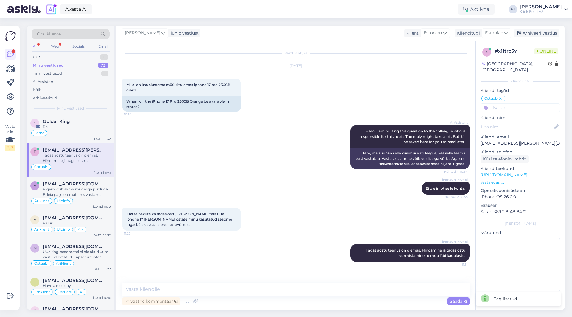
click at [519, 103] on input at bounding box center [520, 107] width 80 height 9
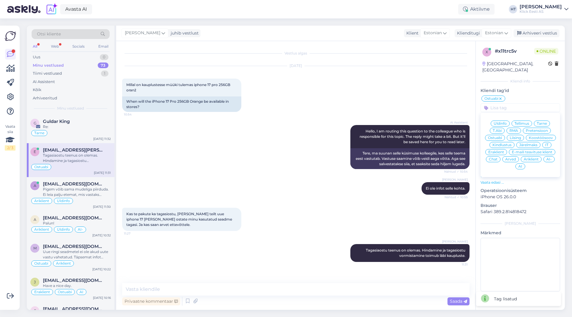
click at [503, 121] on div "Üldinfo" at bounding box center [499, 124] width 19 height 6
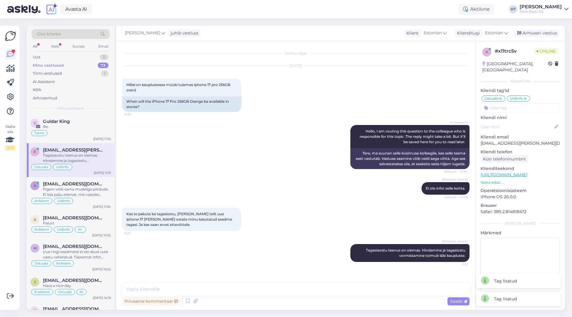
click at [520, 103] on input at bounding box center [520, 107] width 80 height 9
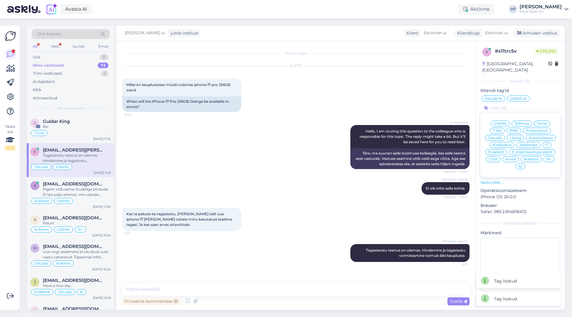
click at [426, 88] on div "[DATE] Millal on kauplustesse müüki tulemas iphone 17 pro 256GB oranž 10:54 Whe…" at bounding box center [295, 89] width 347 height 59
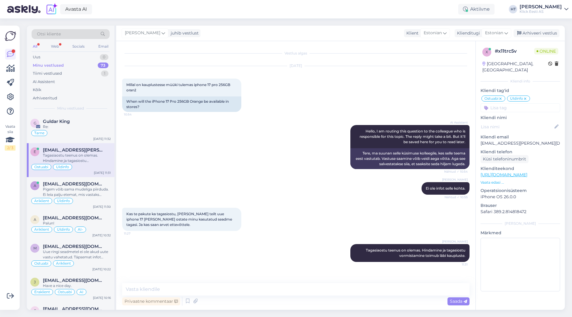
click at [503, 103] on input at bounding box center [520, 107] width 80 height 9
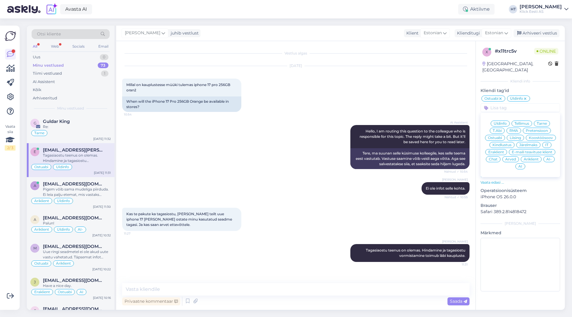
click at [498, 150] on span "Eraklient" at bounding box center [496, 152] width 16 height 4
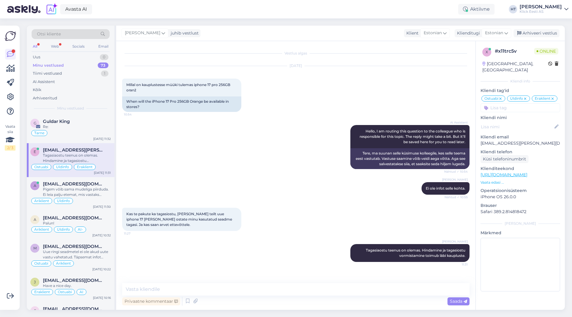
click at [555, 96] on div "Eraklient" at bounding box center [545, 99] width 26 height 6
click at [553, 96] on icon at bounding box center [553, 98] width 4 height 5
click at [537, 103] on input at bounding box center [520, 107] width 80 height 9
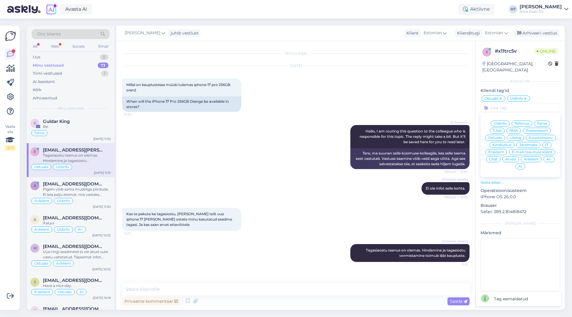
click at [538, 158] on span "Äriklient" at bounding box center [531, 160] width 15 height 4
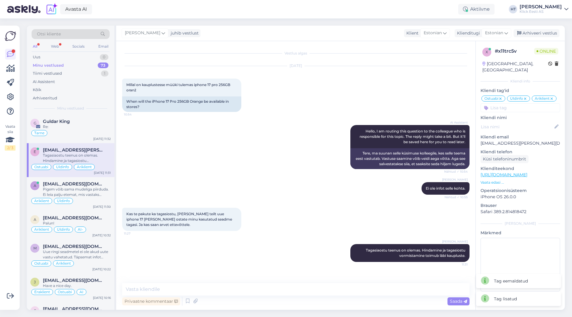
click at [388, 89] on div "[DATE] Millal on kauplustesse müüki tulemas iphone 17 pro 256GB oranž 10:54 Whe…" at bounding box center [295, 89] width 347 height 59
click at [93, 132] on div "Tarne" at bounding box center [70, 133] width 80 height 7
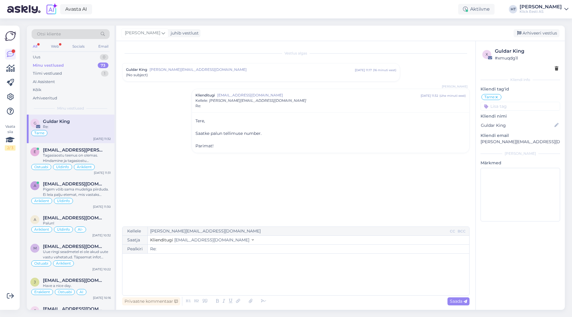
click at [342, 166] on div "Vestlus algas Guldar King [PERSON_NAME][EMAIL_ADDRESS][DOMAIN_NAME] [DATE] 11:1…" at bounding box center [298, 134] width 353 height 174
click at [70, 62] on div "Minu vestlused 73" at bounding box center [71, 65] width 78 height 8
click at [70, 80] on div "AI Assistent" at bounding box center [71, 82] width 78 height 8
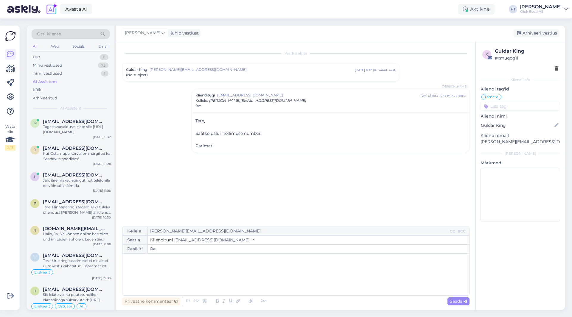
click at [175, 125] on div "Vestlus algas Guldar King [PERSON_NAME][EMAIL_ADDRESS][DOMAIN_NAME] [DATE] 11:1…" at bounding box center [298, 134] width 353 height 174
click at [86, 64] on div "Minu vestlused 73" at bounding box center [71, 65] width 78 height 8
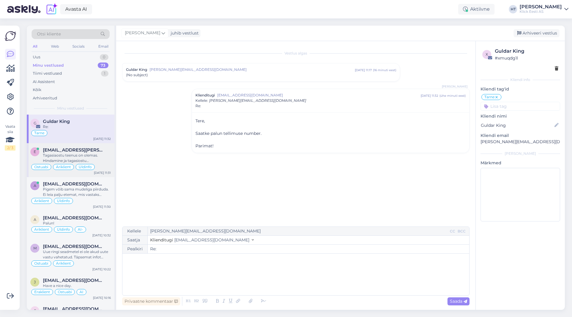
click at [83, 150] on div "[EMAIL_ADDRESS][PERSON_NAME][DOMAIN_NAME]" at bounding box center [77, 149] width 68 height 5
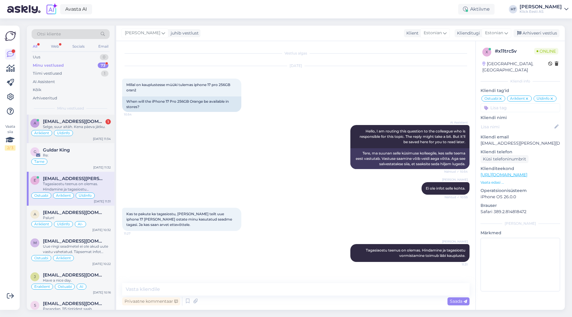
click at [82, 123] on div "[EMAIL_ADDRESS][DOMAIN_NAME] 1" at bounding box center [77, 121] width 68 height 5
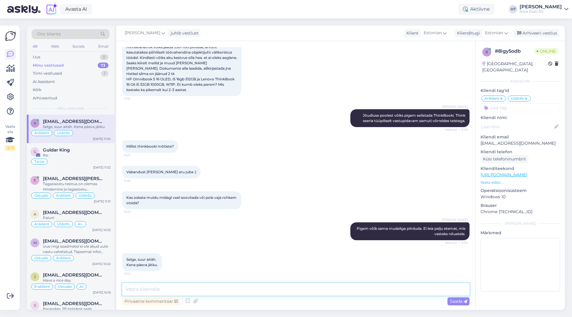
click at [216, 289] on textarea at bounding box center [295, 289] width 347 height 13
type textarea "Palun. Kõike head!"
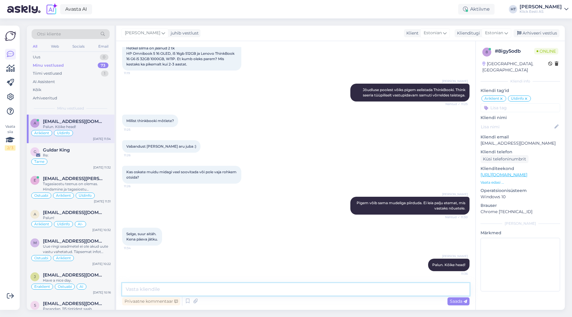
scroll to position [623, 0]
click at [80, 166] on div "G Guldar King Re: Tarne [DATE] 11:32" at bounding box center [71, 157] width 88 height 29
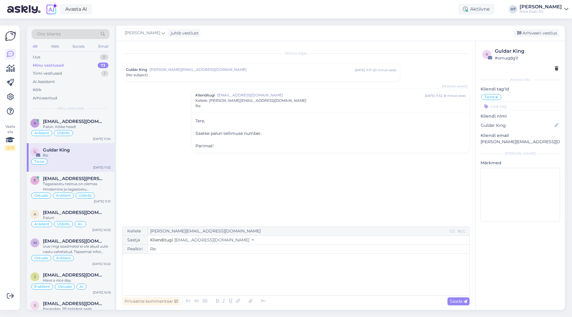
click at [75, 67] on div "Minu vestlused 73" at bounding box center [71, 65] width 78 height 8
click at [89, 197] on span "Üldinfo" at bounding box center [85, 196] width 13 height 4
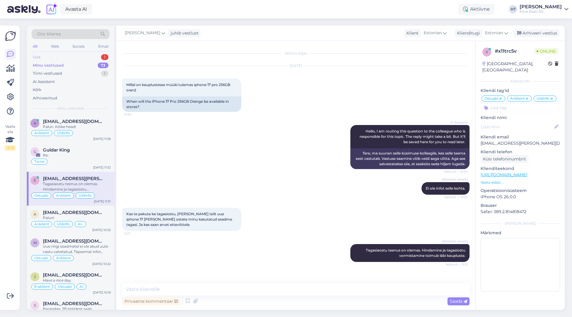
click at [83, 58] on div "Uus 1" at bounding box center [71, 57] width 78 height 8
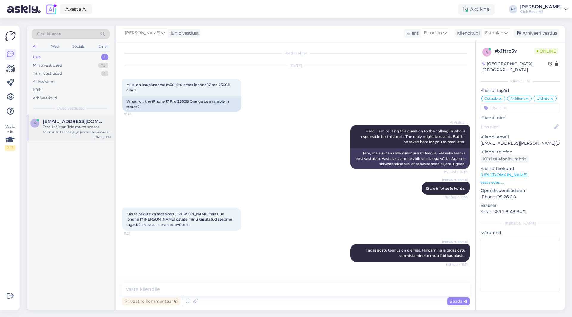
click at [73, 119] on div "m [EMAIL_ADDRESS][DOMAIN_NAME] Tere! Mõistan Teie muret seoses tellimuse tarnea…" at bounding box center [71, 128] width 88 height 27
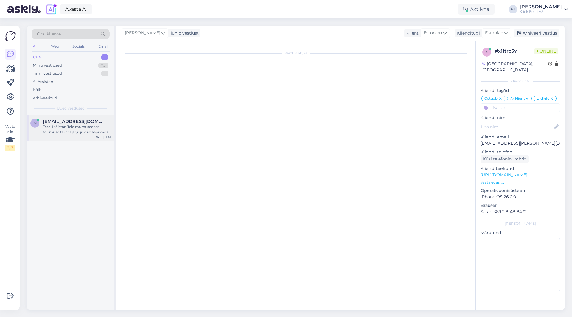
scroll to position [1029, 0]
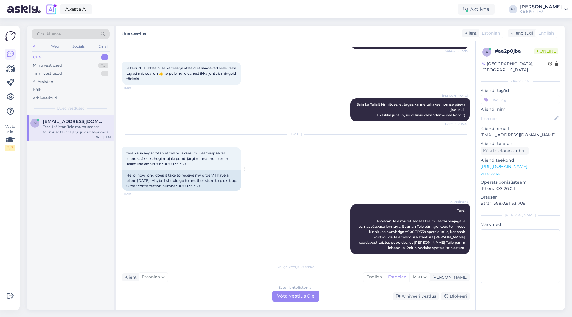
click at [175, 159] on span "tere kaua aega võtab et tellimuskàes, mul esmaspäeval lennuk , äkki kuhugi muja…" at bounding box center [177, 158] width 103 height 15
click at [272, 163] on div "[DATE] tere kaua aega võtab et tellimuskàes, mul esmaspäeval lennuk , äkki kuhu…" at bounding box center [295, 163] width 347 height 70
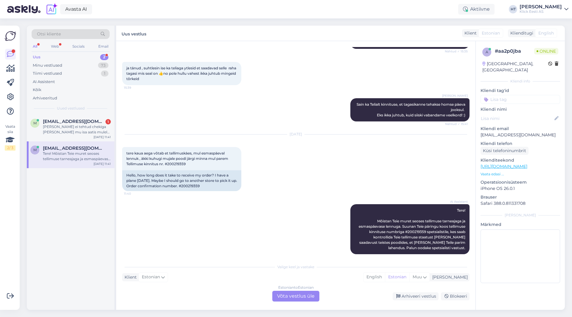
click at [324, 175] on div "[DATE] tere kaua aega võtab et tellimuskàes, mul esmaspäeval lennuk , äkki kuhu…" at bounding box center [295, 163] width 347 height 70
click at [294, 295] on div "Estonian to Estonian Võta vestlus üle" at bounding box center [295, 296] width 47 height 11
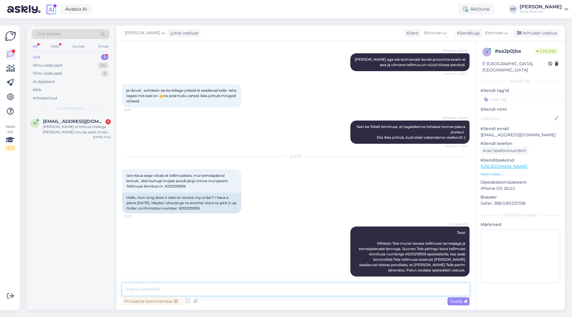
click at [294, 293] on textarea at bounding box center [295, 289] width 347 height 13
type textarea "Ootab veel kauba tarnet poodi, eelduste kohaselt tänase/homse jooksul saab valm…"
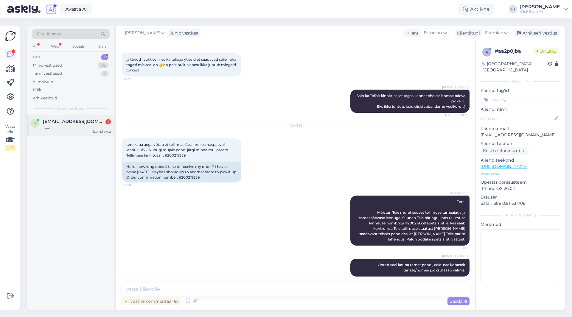
click at [43, 128] on div at bounding box center [77, 126] width 68 height 5
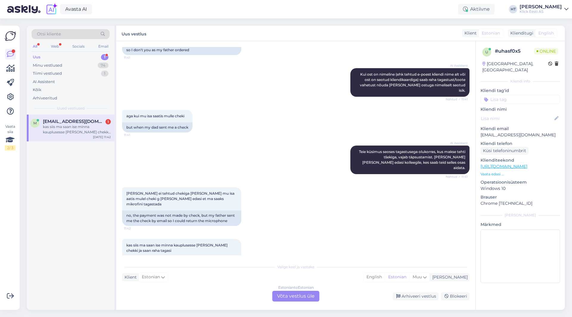
scroll to position [457, 0]
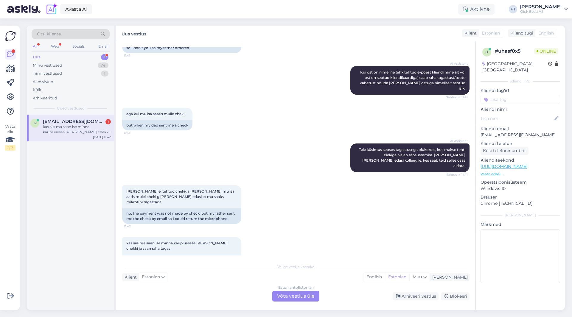
click at [276, 202] on div "[PERSON_NAME] ei tehtud chekiga [PERSON_NAME] mu isa aatis mulel cheki g [PERSO…" at bounding box center [295, 205] width 347 height 52
click at [296, 202] on div "[PERSON_NAME] ei tehtud chekiga [PERSON_NAME] mu isa aatis mulel cheki g [PERSO…" at bounding box center [295, 205] width 347 height 52
click at [293, 179] on div "[PERSON_NAME] ei tehtud chekiga [PERSON_NAME] mu isa aatis mulel cheki g [PERSO…" at bounding box center [295, 205] width 347 height 52
click at [289, 295] on div "Estonian to Estonian Võta vestlus üle" at bounding box center [295, 296] width 47 height 11
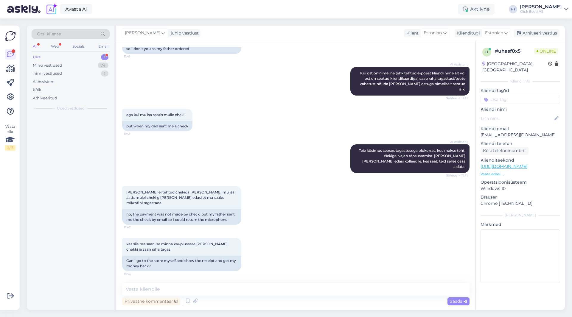
scroll to position [435, 0]
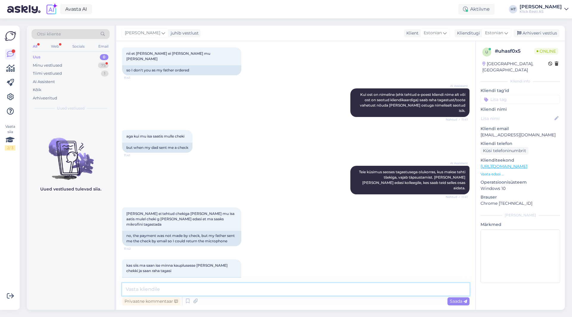
click at [289, 290] on textarea at bounding box center [295, 289] width 347 height 13
type textarea "Mis ostuarve number täpsemalt on?"
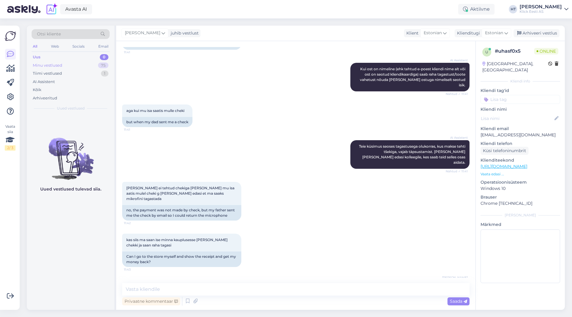
click at [77, 66] on div "Minu vestlused 75" at bounding box center [71, 65] width 78 height 8
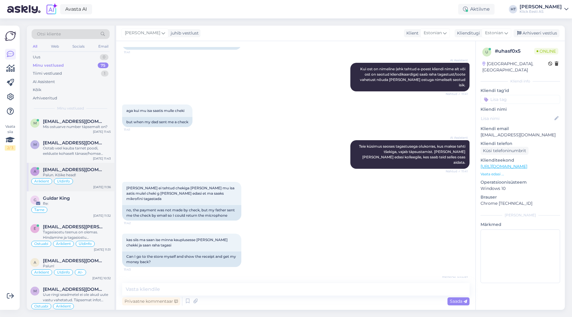
click at [82, 169] on div "[EMAIL_ADDRESS][DOMAIN_NAME]" at bounding box center [77, 169] width 68 height 5
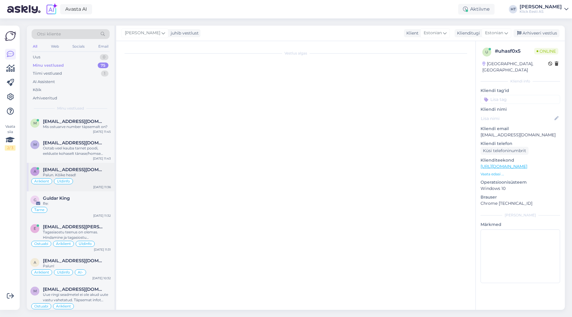
scroll to position [623, 0]
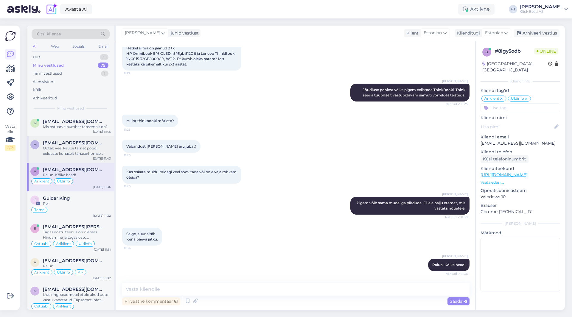
click at [98, 151] on div "Ootab veel kauba tarnet poodi, eelduste kohaselt tänase/homse jooksul saab valm…" at bounding box center [77, 151] width 68 height 11
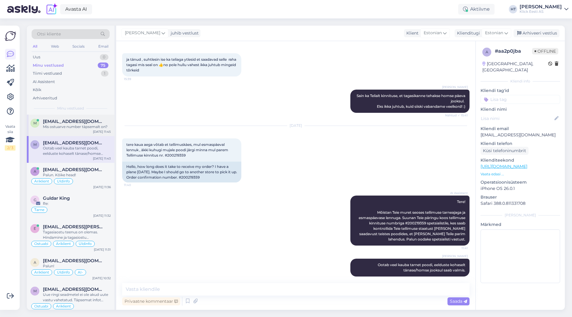
click at [93, 131] on div "m [EMAIL_ADDRESS][DOMAIN_NAME] Mis ostuarve number täpsemalt on? [DATE] 11:45" at bounding box center [71, 125] width 88 height 21
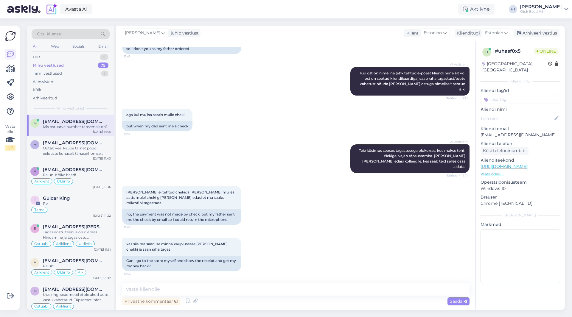
scroll to position [460, 0]
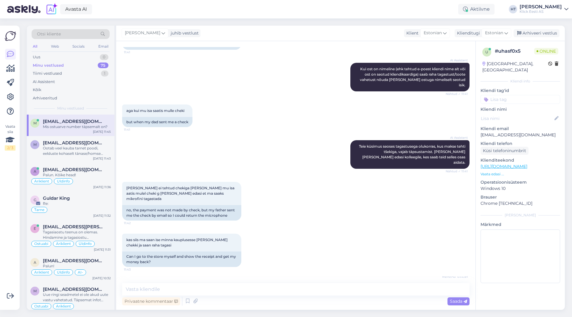
click at [294, 134] on div "AI Assistent [PERSON_NAME] seoses tagastusega olukorras, kus makse tehti tšekig…" at bounding box center [295, 155] width 347 height 42
click at [85, 135] on div "m [EMAIL_ADDRESS][DOMAIN_NAME] Mis ostuarve number täpsemalt on? [DATE] 11:45" at bounding box center [71, 125] width 88 height 21
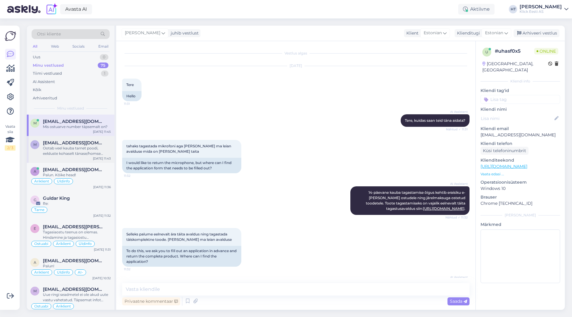
click at [87, 144] on span "[EMAIL_ADDRESS][DOMAIN_NAME]" at bounding box center [74, 142] width 62 height 5
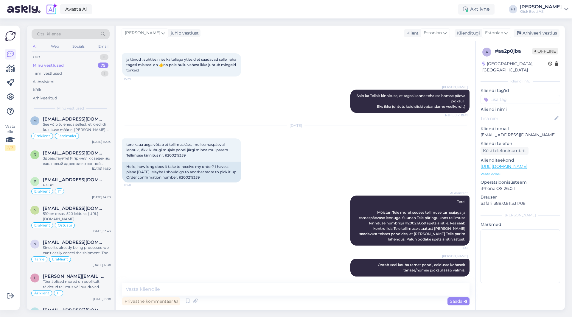
scroll to position [2111, 0]
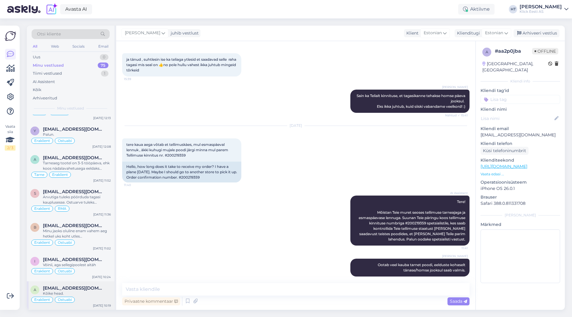
click at [86, 284] on div "a [EMAIL_ADDRESS][DOMAIN_NAME] Kõike head. Eraklient Ostuabi [DATE] 10:19" at bounding box center [71, 295] width 88 height 29
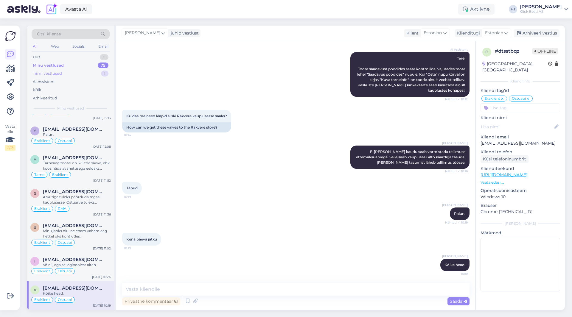
click at [77, 75] on div "Tiimi vestlused 1" at bounding box center [71, 73] width 78 height 8
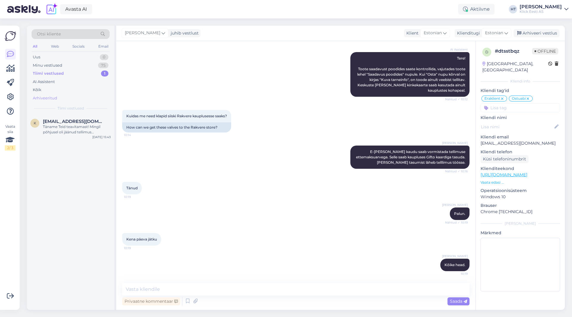
click at [63, 96] on div "Arhiveeritud" at bounding box center [71, 98] width 78 height 8
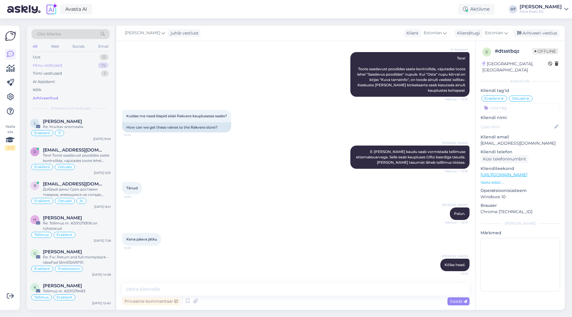
click at [78, 66] on div "Minu vestlused 75" at bounding box center [71, 65] width 78 height 8
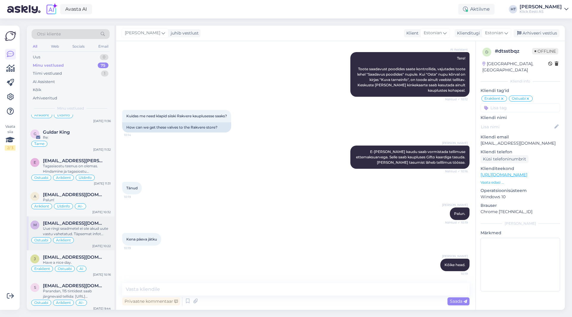
scroll to position [119, 0]
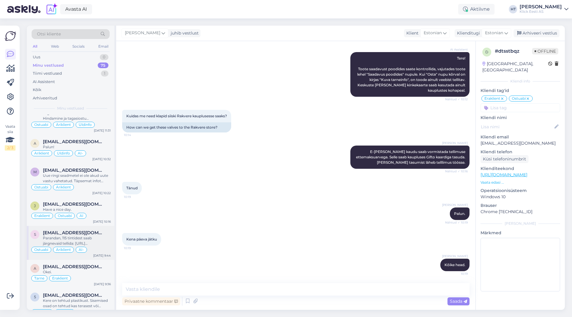
click at [86, 235] on div "[EMAIL_ADDRESS][DOMAIN_NAME]" at bounding box center [77, 232] width 68 height 5
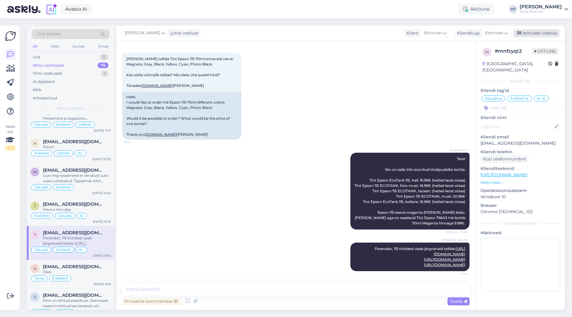
click at [541, 32] on div "Arhiveeri vestlus" at bounding box center [536, 33] width 46 height 8
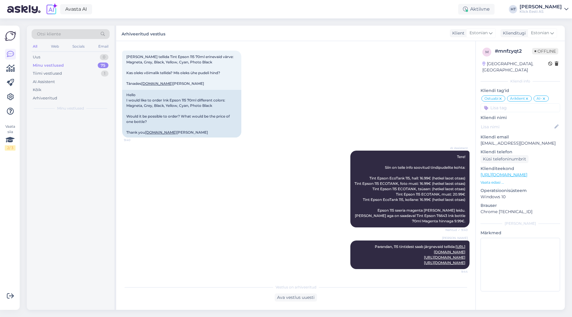
scroll to position [0, 0]
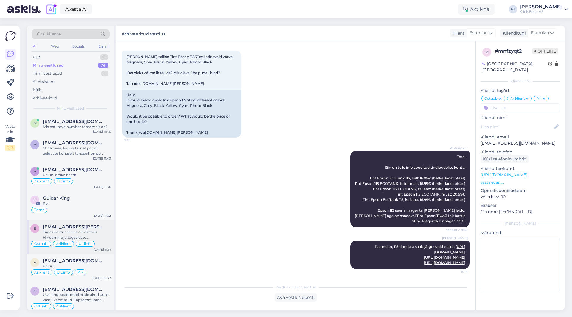
click at [95, 228] on div "[EMAIL_ADDRESS][PERSON_NAME][DOMAIN_NAME]" at bounding box center [77, 226] width 68 height 5
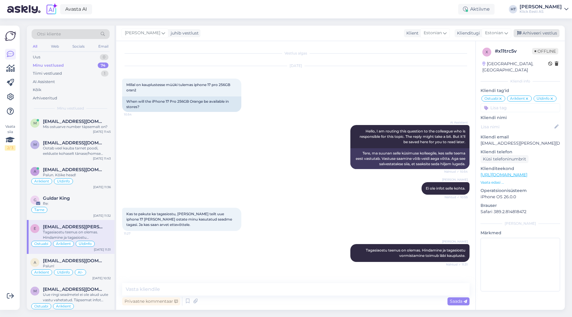
click at [533, 35] on div "Arhiveeri vestlus" at bounding box center [536, 33] width 46 height 8
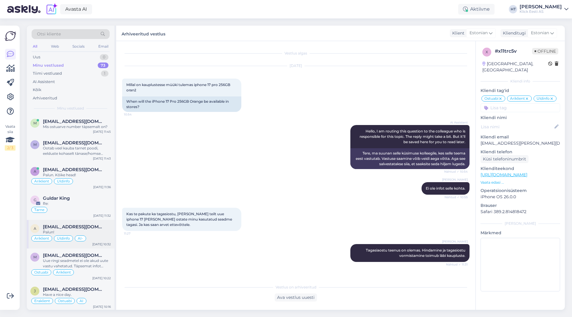
click at [104, 235] on div "Palun!" at bounding box center [77, 232] width 68 height 5
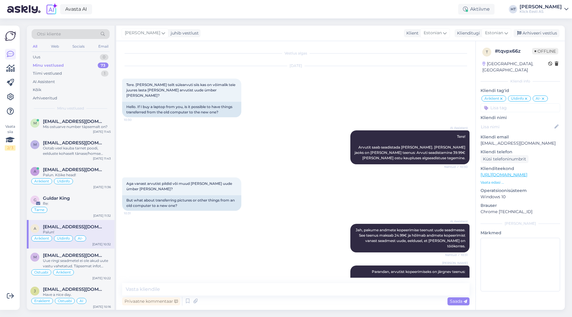
scroll to position [101, 0]
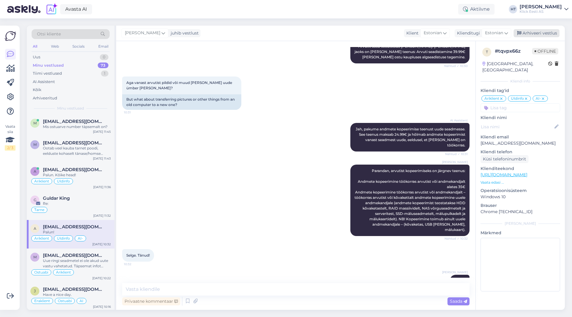
click at [540, 32] on div "Arhiveeri vestlus" at bounding box center [536, 33] width 46 height 8
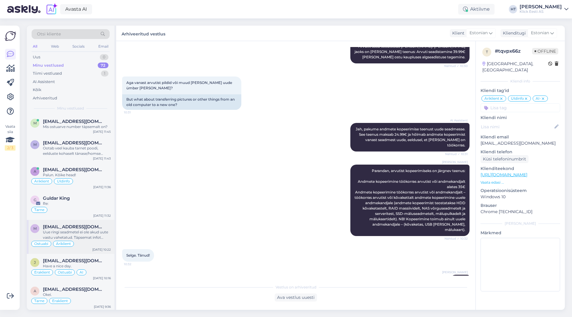
click at [94, 231] on div "Uue ringi seadmetel ei ole akud uute vastu vahetatud. Täpsemat infot kindla sea…" at bounding box center [77, 235] width 68 height 11
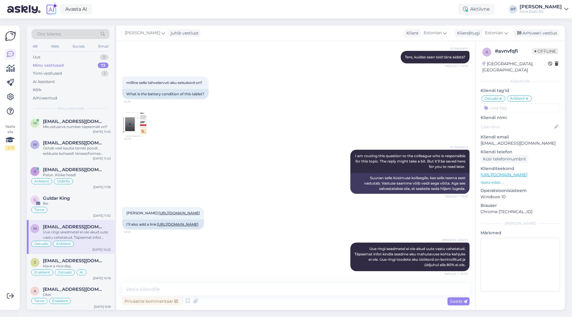
scroll to position [74, 0]
click at [530, 34] on div "Arhiveeri vestlus" at bounding box center [536, 33] width 46 height 8
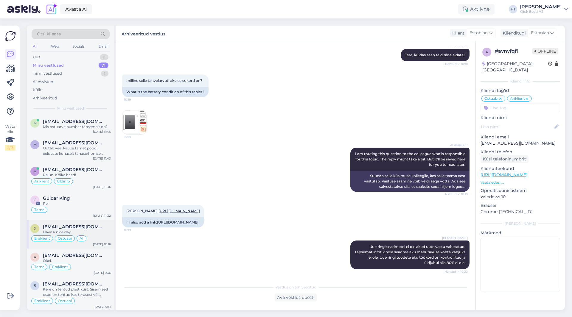
click at [91, 225] on span "[EMAIL_ADDRESS][DOMAIN_NAME]" at bounding box center [74, 226] width 62 height 5
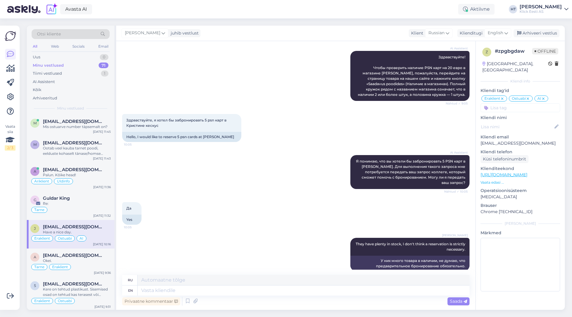
scroll to position [261, 0]
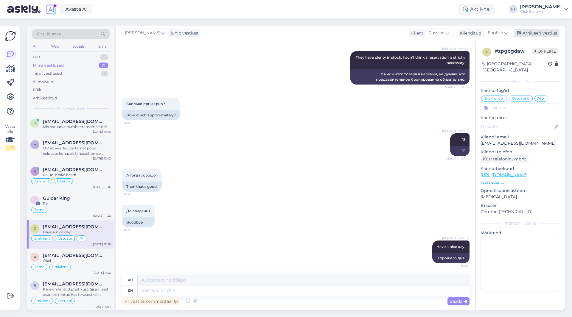
click at [530, 33] on div "Arhiveeri vestlus" at bounding box center [536, 33] width 46 height 8
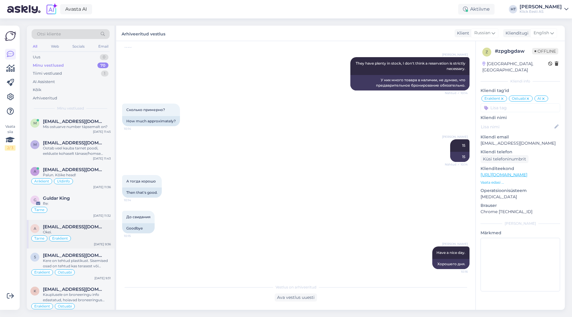
click at [93, 238] on div "Tarne Eraklient" at bounding box center [70, 238] width 80 height 7
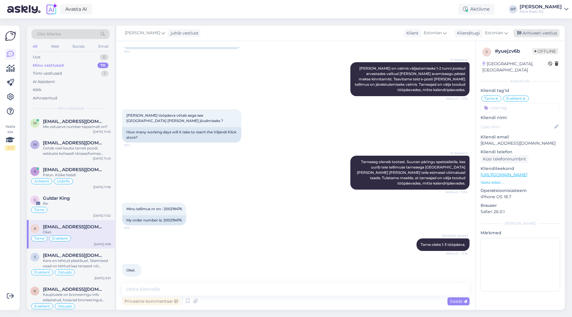
click at [536, 32] on div "Arhiveeri vestlus" at bounding box center [536, 33] width 46 height 8
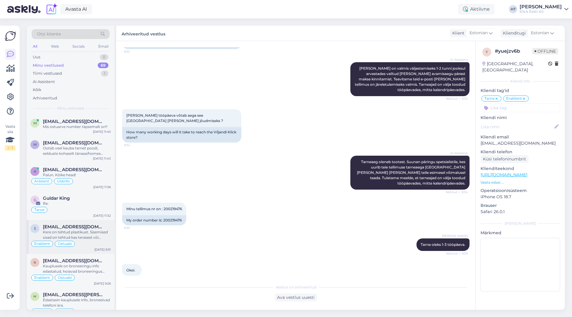
click at [101, 227] on div "[EMAIL_ADDRESS][DOMAIN_NAME]" at bounding box center [77, 226] width 68 height 5
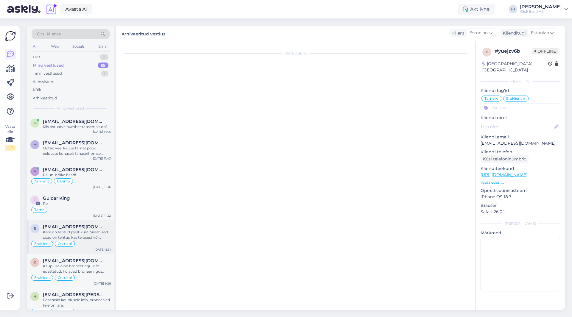
scroll to position [0, 0]
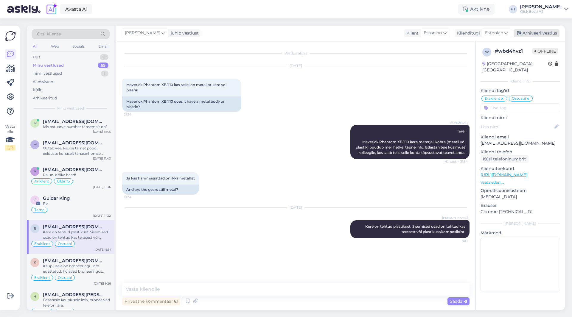
click at [534, 32] on div "Arhiveeri vestlus" at bounding box center [536, 33] width 46 height 8
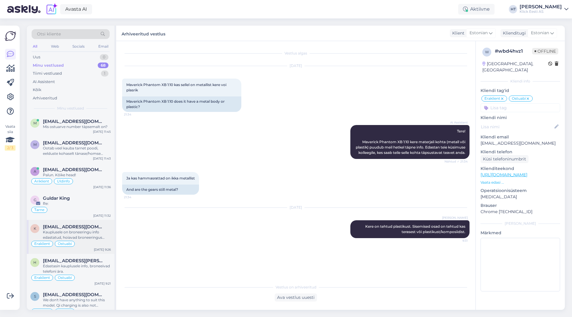
click at [84, 245] on div "Eraklient Ostuabi" at bounding box center [70, 243] width 80 height 7
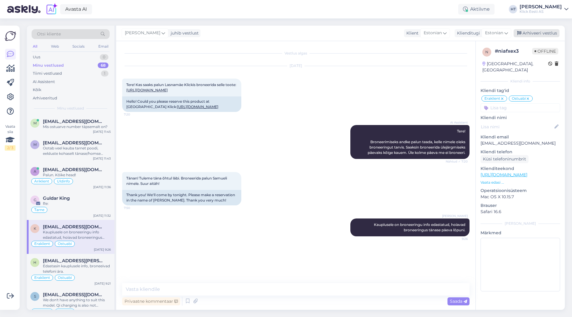
click at [553, 34] on div "Arhiveeri vestlus" at bounding box center [536, 33] width 46 height 8
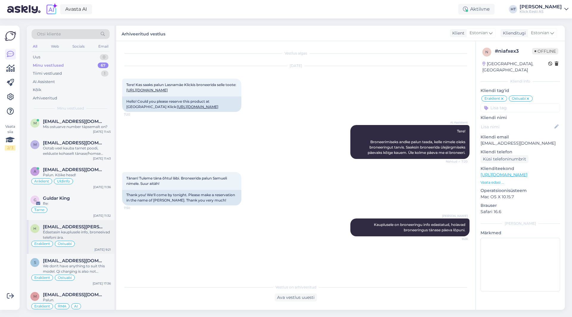
click at [92, 228] on span "[EMAIL_ADDRESS][PERSON_NAME][DOMAIN_NAME]" at bounding box center [74, 226] width 62 height 5
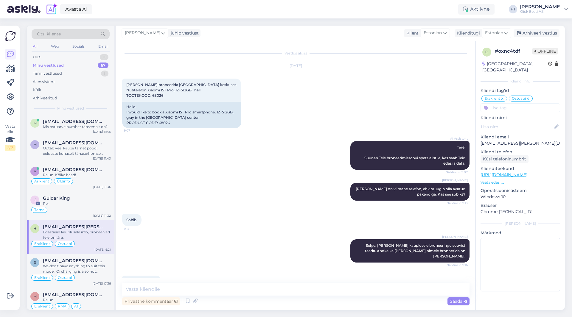
scroll to position [94, 0]
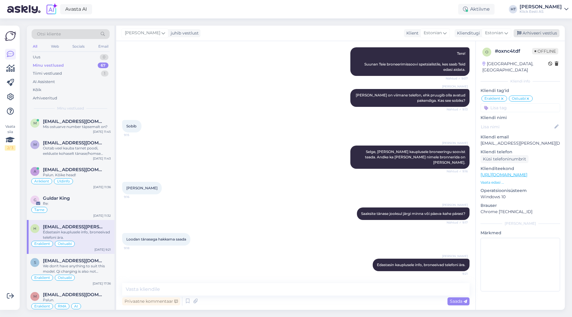
click at [540, 30] on div "Arhiveeri vestlus" at bounding box center [536, 33] width 46 height 8
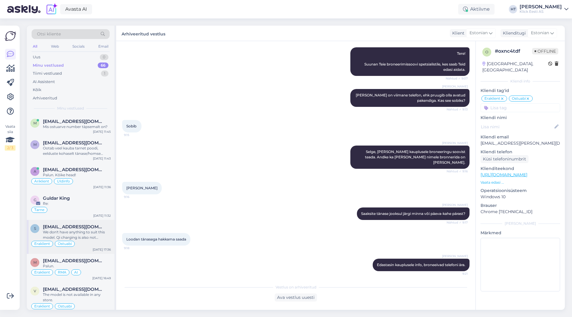
click at [98, 227] on div "[EMAIL_ADDRESS][DOMAIN_NAME]" at bounding box center [77, 226] width 68 height 5
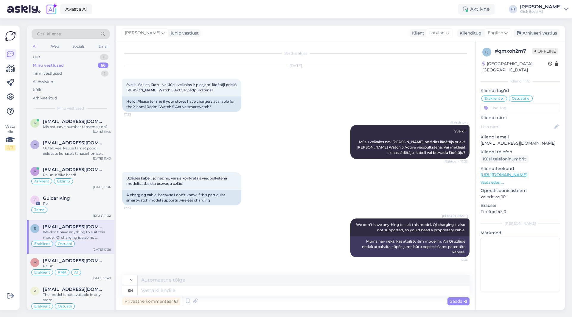
click at [533, 39] on div "[PERSON_NAME] juhib vestlust Klient [DEMOGRAPHIC_DATA] Klienditugi [DEMOGRAPHIC…" at bounding box center [340, 33] width 449 height 15
click at [537, 34] on div "Arhiveeri vestlus" at bounding box center [536, 33] width 46 height 8
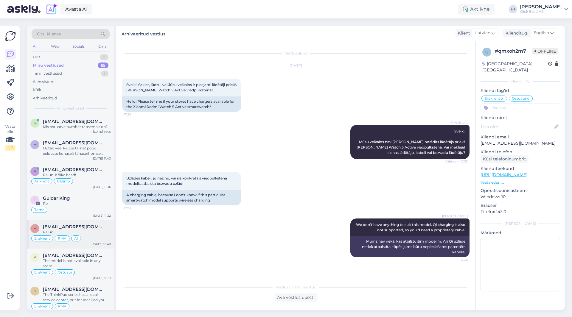
click at [84, 226] on span "[EMAIL_ADDRESS][DOMAIN_NAME]" at bounding box center [74, 226] width 62 height 5
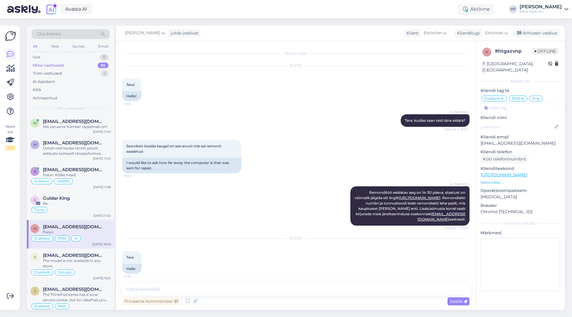
scroll to position [298, 0]
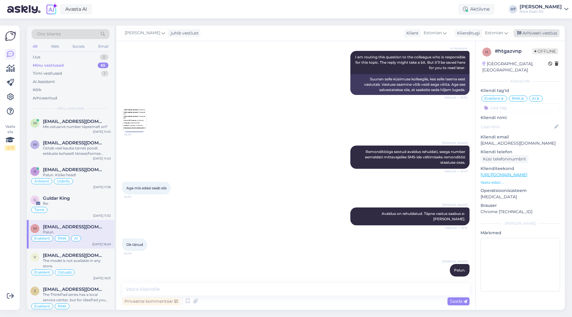
click at [535, 32] on div "Arhiveeri vestlus" at bounding box center [536, 33] width 46 height 8
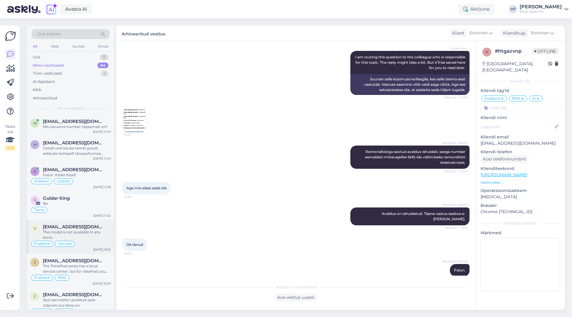
click at [99, 246] on div "Eraklient Ostuabi" at bounding box center [70, 243] width 80 height 7
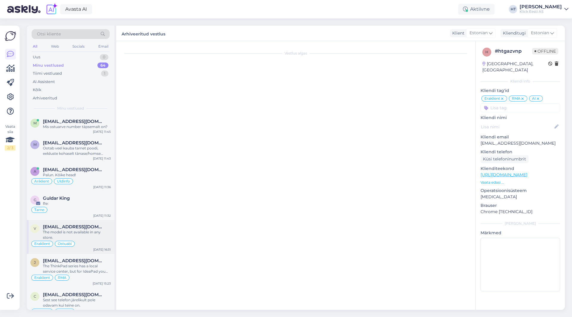
scroll to position [133, 0]
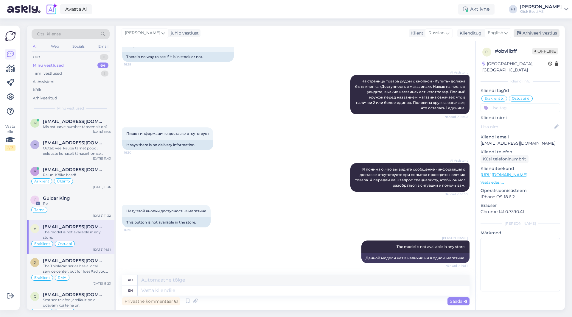
click at [546, 33] on div "Arhiveeri vestlus" at bounding box center [536, 33] width 46 height 8
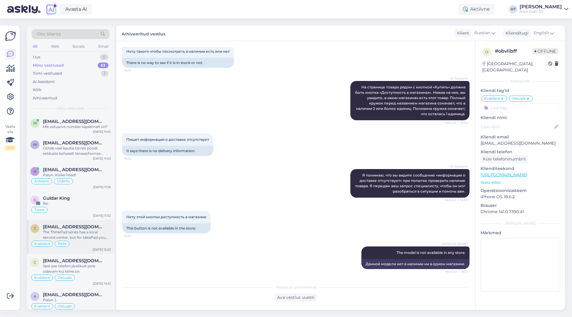
click at [88, 226] on span "[EMAIL_ADDRESS][DOMAIN_NAME]" at bounding box center [74, 226] width 62 height 5
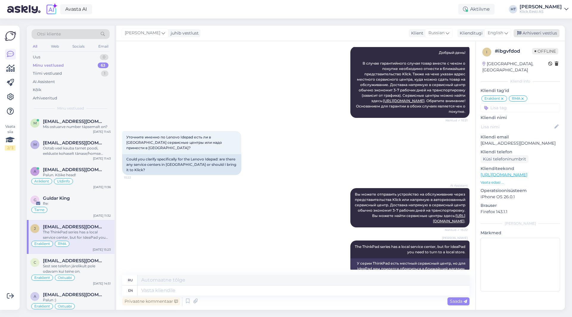
click at [527, 34] on div "Arhiveeri vestlus" at bounding box center [536, 33] width 46 height 8
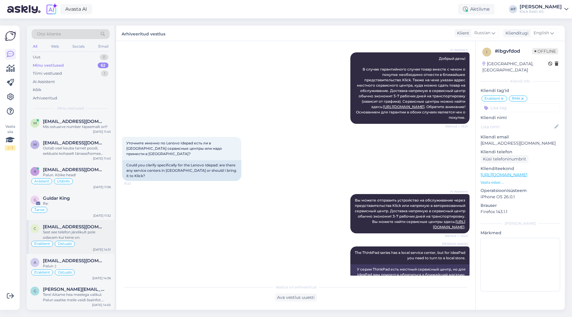
click at [99, 226] on span "[EMAIL_ADDRESS][DOMAIN_NAME]" at bounding box center [74, 226] width 62 height 5
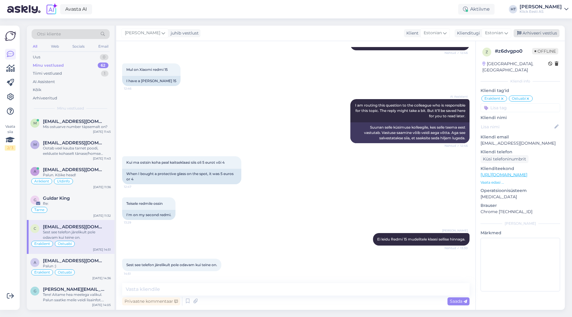
click at [534, 35] on div "Arhiveeri vestlus" at bounding box center [536, 33] width 46 height 8
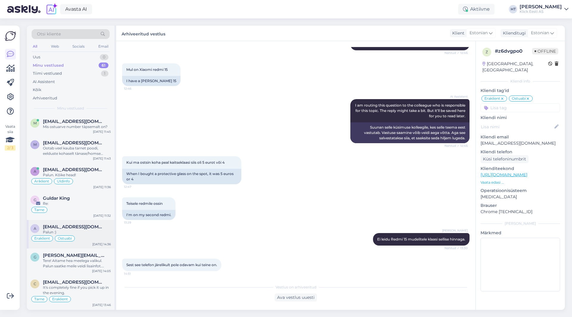
click at [86, 228] on span "[EMAIL_ADDRESS][DOMAIN_NAME]" at bounding box center [74, 226] width 62 height 5
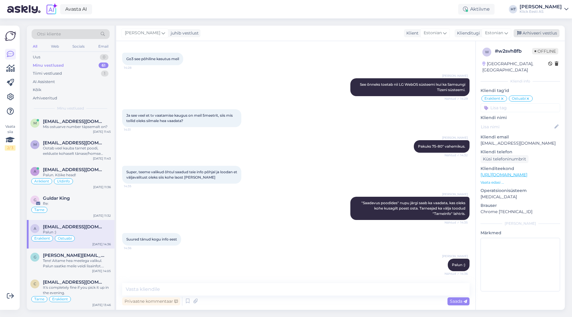
click at [541, 31] on div "Arhiveeri vestlus" at bounding box center [536, 33] width 46 height 8
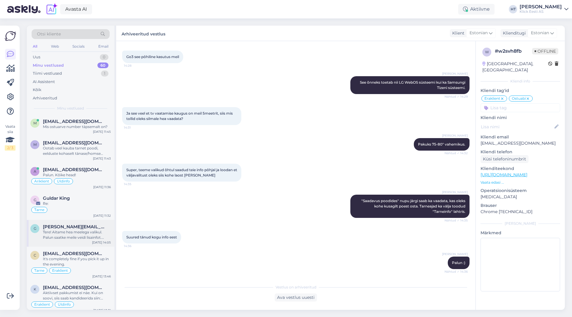
click at [82, 235] on div "Tere! Aitame hea meelega valikul. Palun saatke meile veidi lisainfot. [PERSON_N…" at bounding box center [77, 235] width 68 height 11
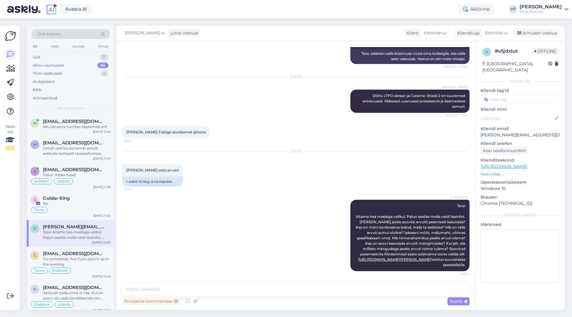
scroll to position [94, 0]
click at [538, 30] on div "Arhiveeri vestlus" at bounding box center [536, 33] width 46 height 8
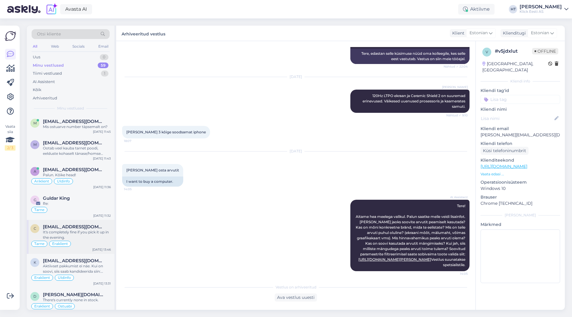
click at [104, 225] on span "[EMAIL_ADDRESS][DOMAIN_NAME]" at bounding box center [74, 226] width 62 height 5
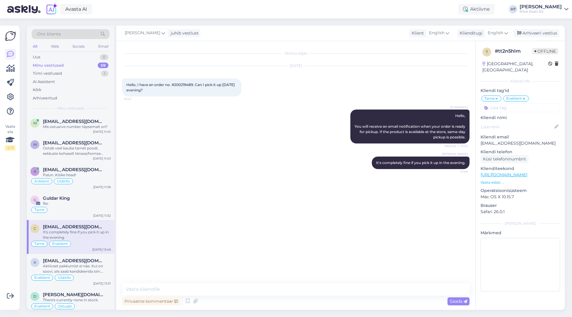
scroll to position [0, 0]
click at [542, 31] on div "Arhiveeri vestlus" at bounding box center [536, 33] width 46 height 8
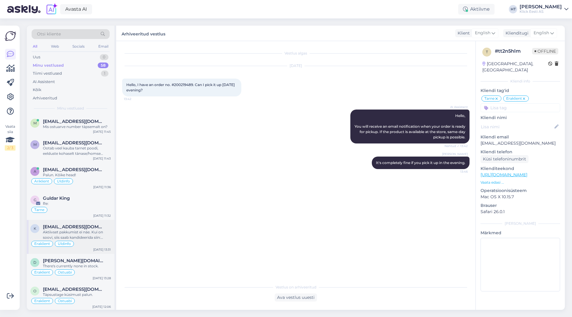
click at [105, 236] on div "Aktiivset pakkumist ei näe. Kui on soovi, siis saab kandideerida siin: [URL][DO…" at bounding box center [77, 235] width 68 height 11
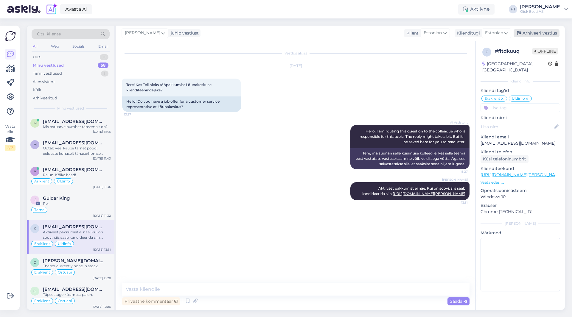
click at [540, 33] on div "Arhiveeri vestlus" at bounding box center [536, 33] width 46 height 8
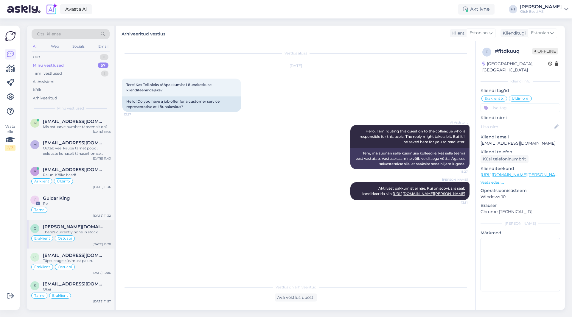
click at [96, 238] on div "Eraklient Ostuabi" at bounding box center [70, 238] width 80 height 7
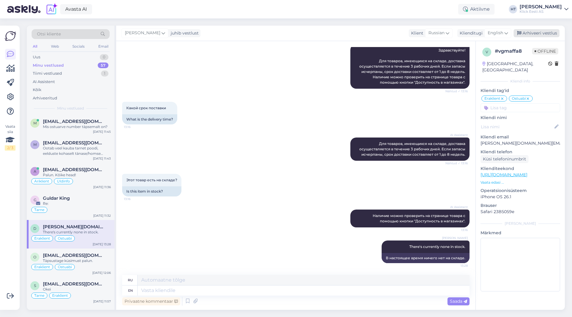
click at [532, 35] on div "Arhiveeri vestlus" at bounding box center [536, 33] width 46 height 8
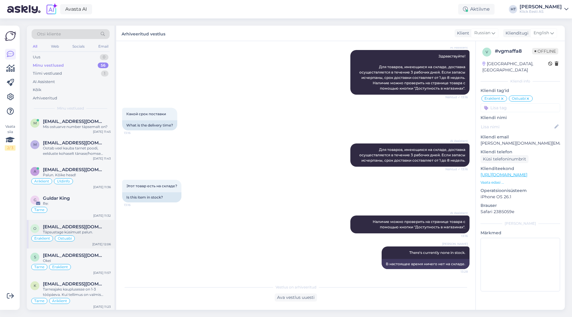
click at [110, 228] on div "[EMAIL_ADDRESS][DOMAIN_NAME]" at bounding box center [77, 226] width 68 height 5
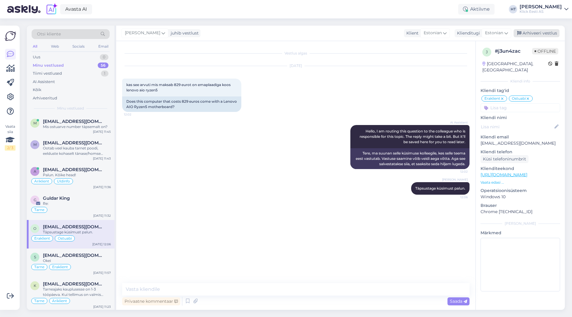
click at [538, 33] on div "Arhiveeri vestlus" at bounding box center [536, 33] width 46 height 8
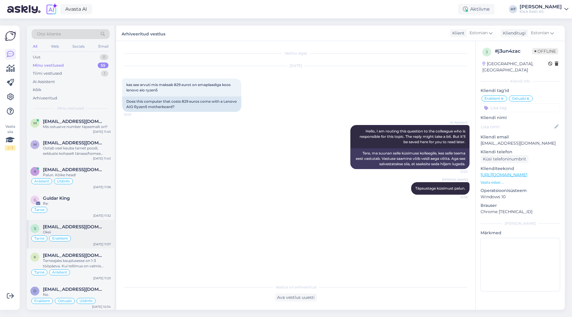
click at [96, 236] on div "Tarne Eraklient" at bounding box center [70, 238] width 80 height 7
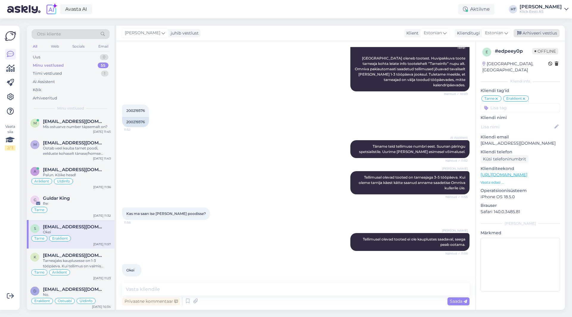
click at [541, 32] on div "Arhiveeri vestlus" at bounding box center [536, 33] width 46 height 8
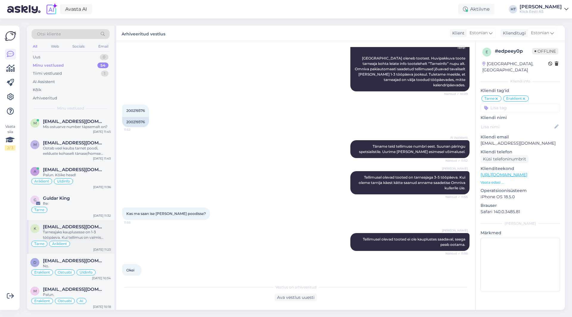
click at [90, 236] on div "Tarneajaks kauplusesse on 1-3 tööpäeva. Kui tellimus on valmis tuleb selle koht…" at bounding box center [77, 235] width 68 height 11
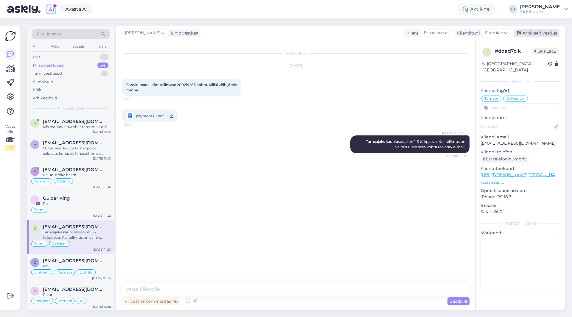
click at [529, 35] on div "Arhiveeri vestlus" at bounding box center [536, 33] width 46 height 8
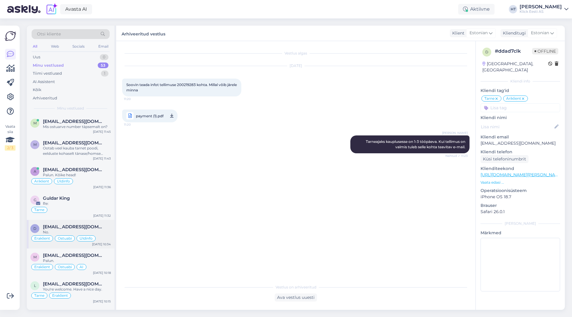
click at [79, 237] on div "Üldinfo" at bounding box center [86, 239] width 19 height 6
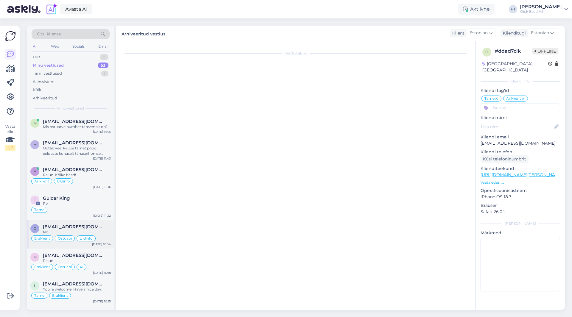
scroll to position [87, 0]
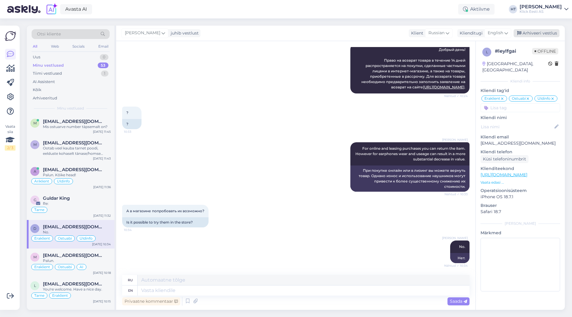
click at [527, 32] on div "Arhiveeri vestlus" at bounding box center [536, 33] width 46 height 8
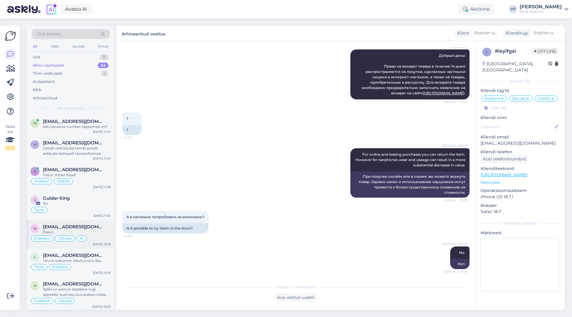
click at [106, 232] on div "Palun." at bounding box center [77, 232] width 68 height 5
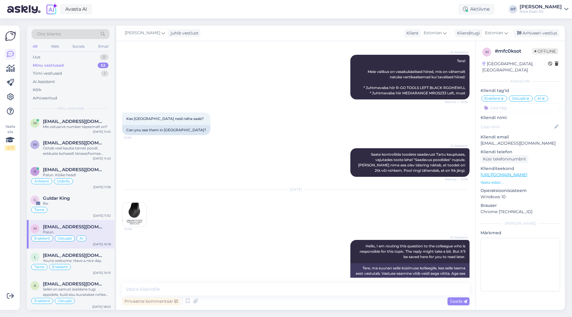
scroll to position [362, 0]
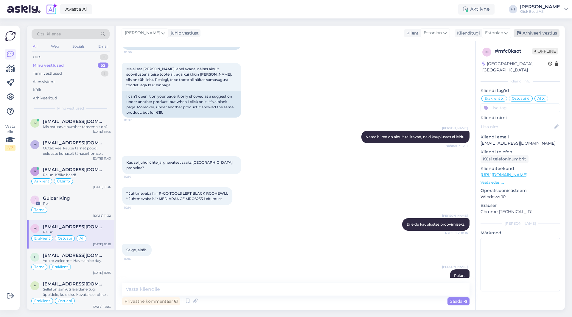
click at [543, 32] on div "Arhiveeri vestlus" at bounding box center [536, 33] width 46 height 8
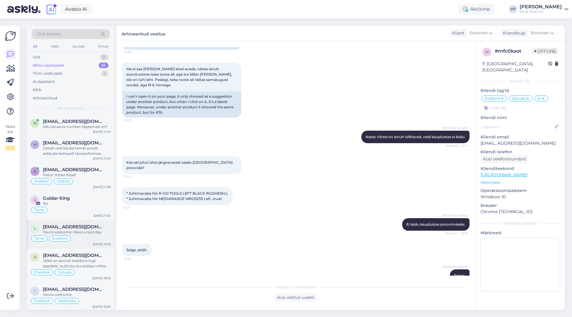
click at [99, 235] on div "Tarne Eraklient" at bounding box center [70, 238] width 80 height 7
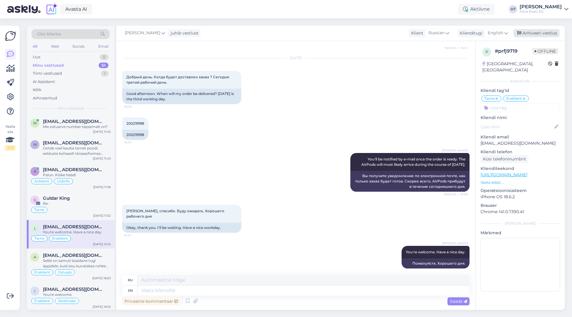
click at [531, 31] on div "Arhiveeri vestlus" at bounding box center [536, 33] width 46 height 8
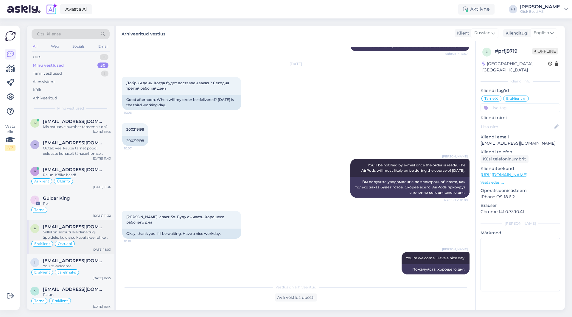
click at [92, 247] on div "a [EMAIL_ADDRESS][DOMAIN_NAME] Sellel on samuti laialdane tugi äppidele, kuid s…" at bounding box center [71, 237] width 88 height 34
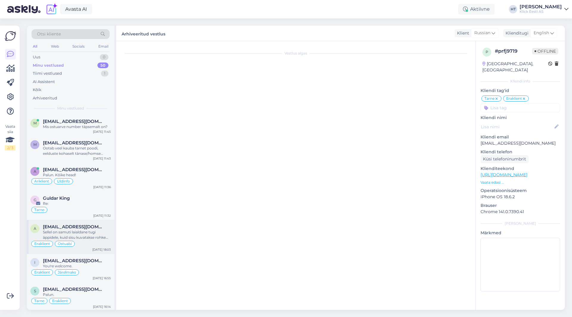
scroll to position [241, 0]
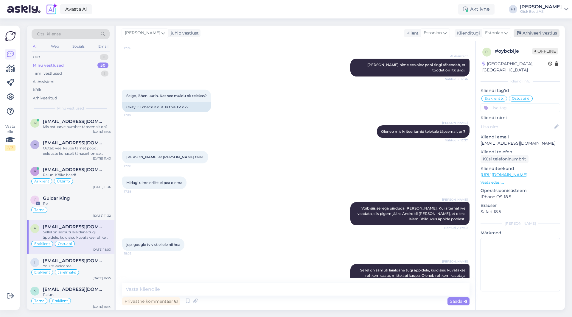
click at [532, 32] on div "Arhiveeri vestlus" at bounding box center [536, 33] width 46 height 8
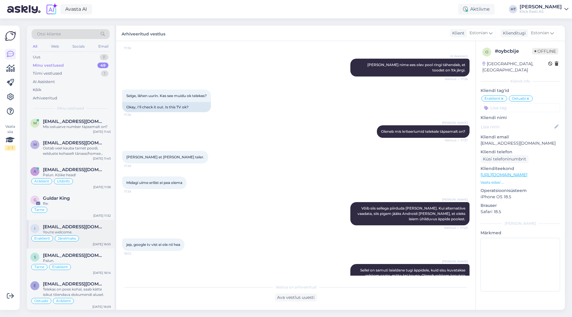
click at [95, 240] on div "Eraklient Järelmaks" at bounding box center [70, 238] width 80 height 7
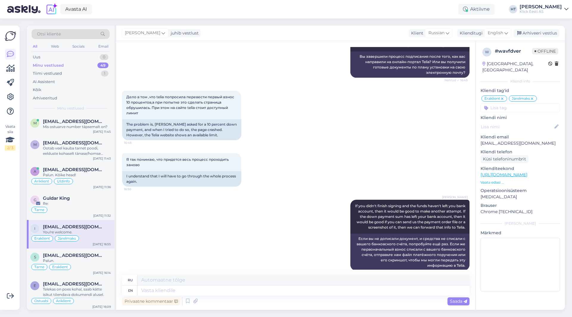
scroll to position [325, 0]
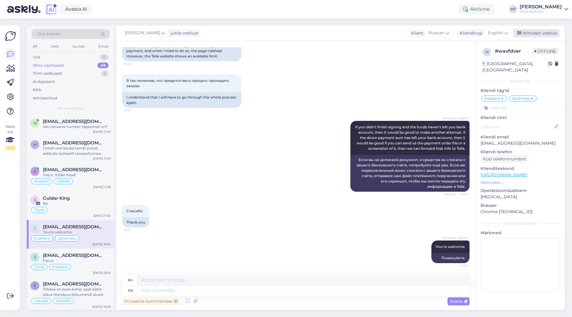
click at [543, 33] on div "Arhiveeri vestlus" at bounding box center [536, 33] width 46 height 8
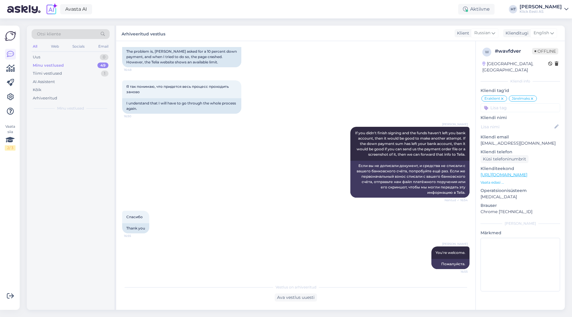
scroll to position [319, 0]
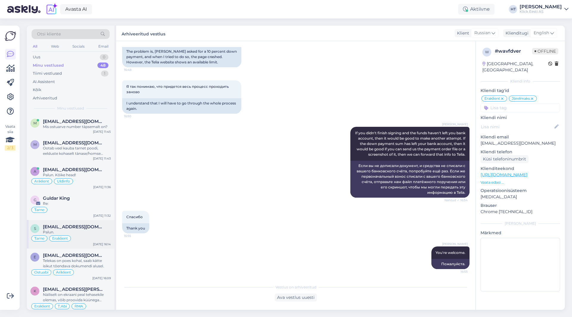
click at [90, 238] on div "Tarne Eraklient" at bounding box center [70, 238] width 80 height 7
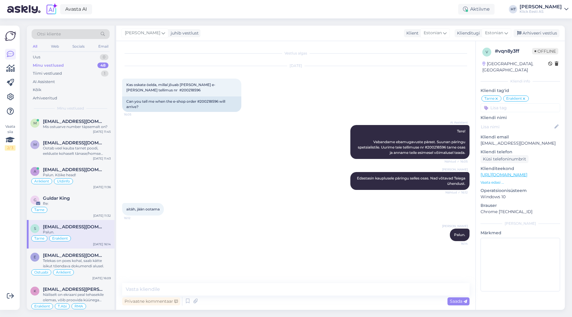
scroll to position [0, 0]
click at [531, 31] on div "Arhiveeri vestlus" at bounding box center [536, 33] width 46 height 8
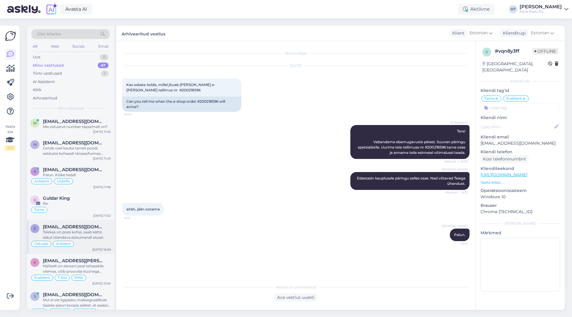
click at [94, 238] on div "Telekas on poes kohal, saab kätte isikut tõendava dokumendi alusel." at bounding box center [77, 235] width 68 height 11
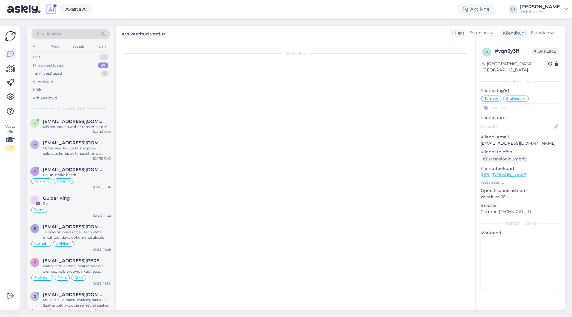
scroll to position [415, 0]
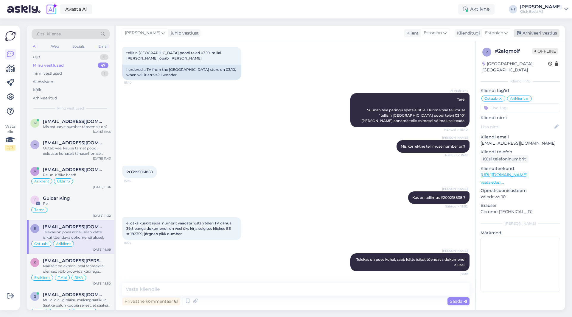
click at [527, 37] on div "Arhiveeri vestlus" at bounding box center [536, 33] width 46 height 8
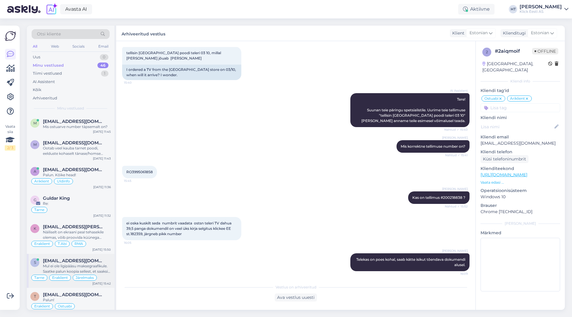
click at [94, 262] on span "[EMAIL_ADDRESS][DOMAIN_NAME]" at bounding box center [74, 260] width 62 height 5
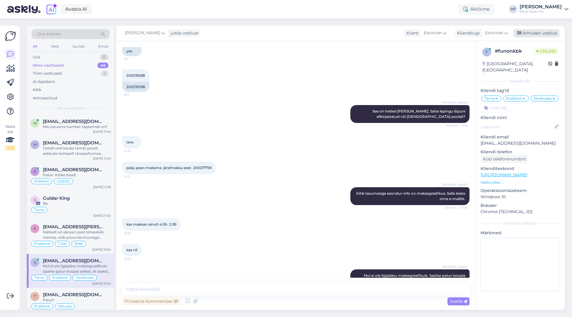
click at [541, 32] on div "Arhiveeri vestlus" at bounding box center [536, 33] width 46 height 8
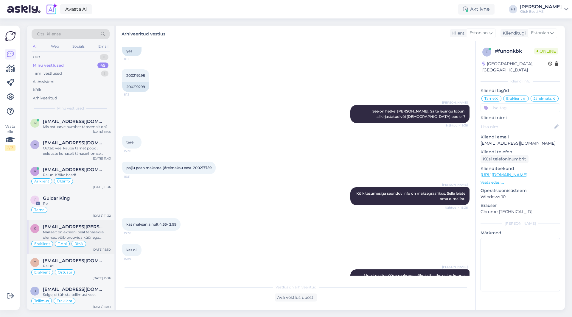
click at [112, 249] on div "K [EMAIL_ADDRESS][PERSON_NAME][DOMAIN_NAME] Näiliselt on ekraani peal tehasekil…" at bounding box center [71, 237] width 88 height 34
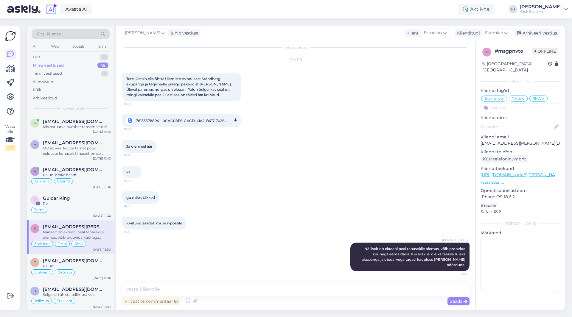
scroll to position [1, 0]
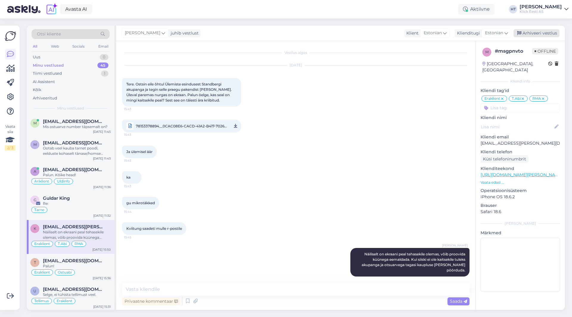
click at [546, 35] on div "Arhiveeri vestlus" at bounding box center [536, 33] width 46 height 8
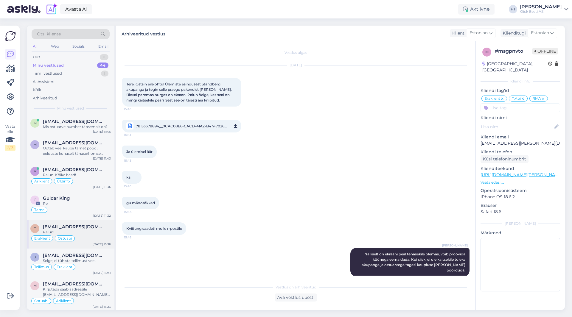
click at [97, 235] on div "Eraklient Ostuabi" at bounding box center [70, 238] width 80 height 7
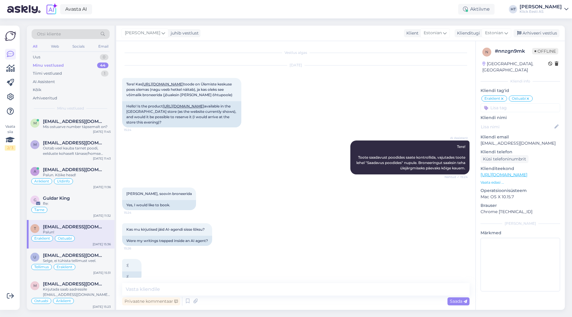
scroll to position [150, 0]
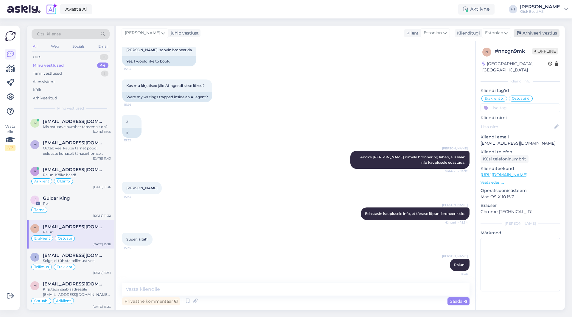
click at [545, 34] on div "Arhiveeri vestlus" at bounding box center [536, 33] width 46 height 8
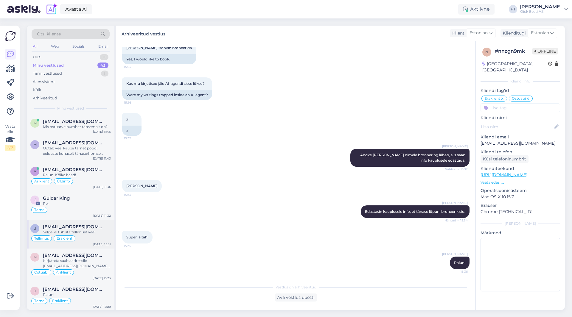
click at [102, 233] on div "Selge, ei tühista tellimust veel." at bounding box center [77, 232] width 68 height 5
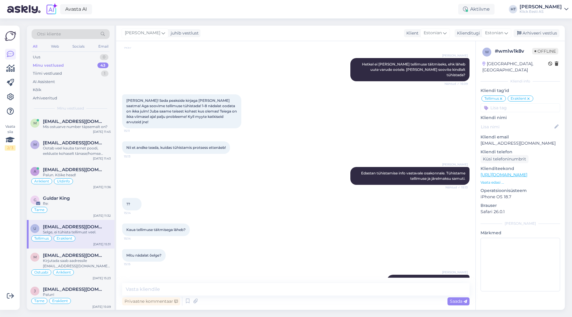
scroll to position [314, 0]
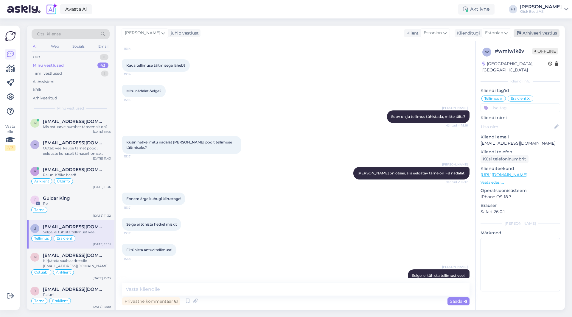
click at [547, 32] on div "Arhiveeri vestlus" at bounding box center [536, 33] width 46 height 8
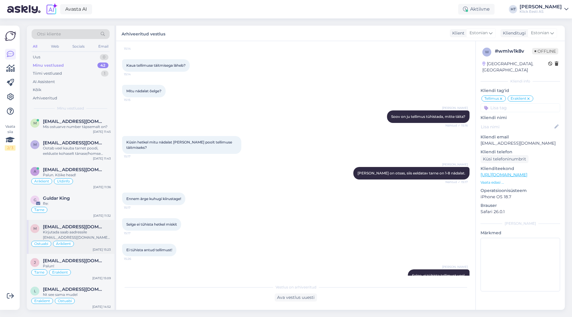
click at [112, 240] on div "m [EMAIL_ADDRESS][DOMAIN_NAME] Kirjutada saab aadressile [EMAIL_ADDRESS][DOMAIN…" at bounding box center [71, 237] width 88 height 34
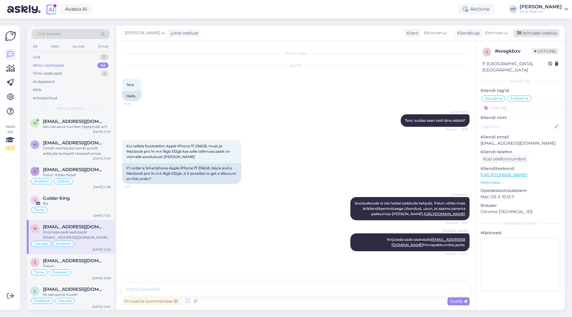
click at [546, 31] on div "Arhiveeri vestlus" at bounding box center [536, 33] width 46 height 8
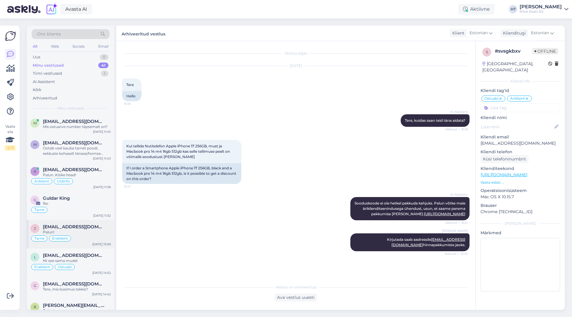
click at [108, 234] on div "Palun!" at bounding box center [77, 232] width 68 height 5
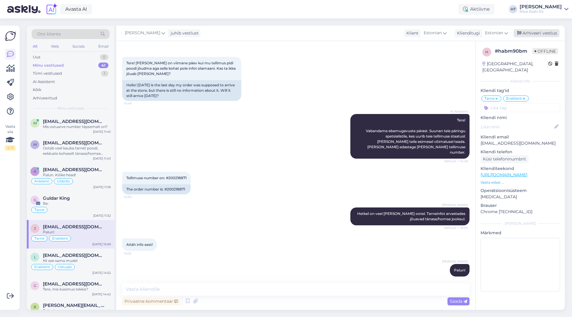
click at [536, 32] on div "Arhiveeri vestlus" at bounding box center [536, 33] width 46 height 8
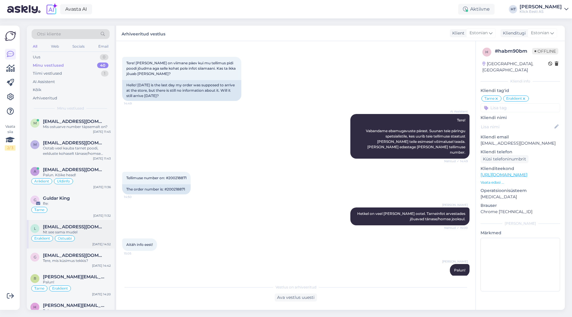
click at [94, 235] on div "Eraklient Ostuabi" at bounding box center [70, 238] width 80 height 7
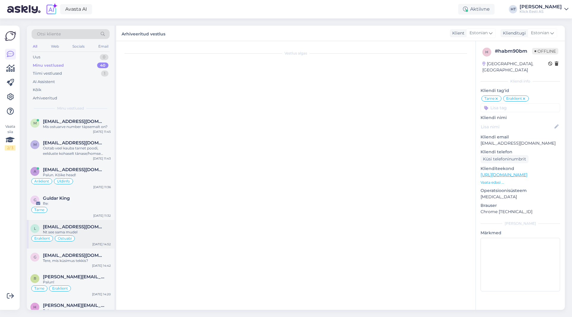
scroll to position [309, 0]
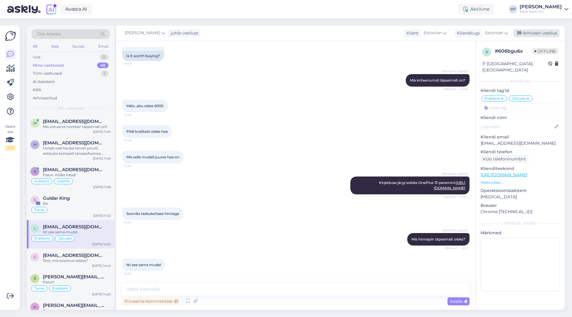
click at [538, 33] on div "Arhiveeri vestlus" at bounding box center [536, 33] width 46 height 8
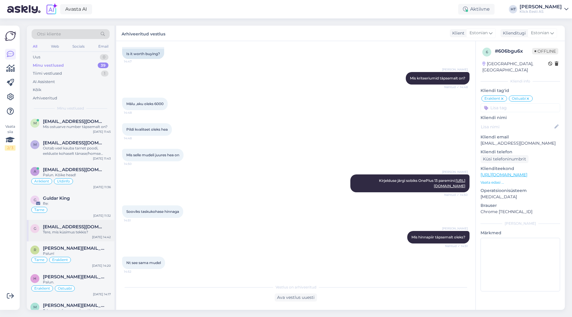
click at [96, 236] on div "[DATE] 14:42" at bounding box center [101, 237] width 19 height 4
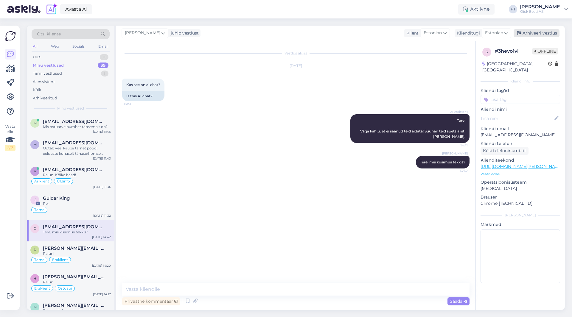
click at [531, 31] on div "Arhiveeri vestlus" at bounding box center [536, 33] width 46 height 8
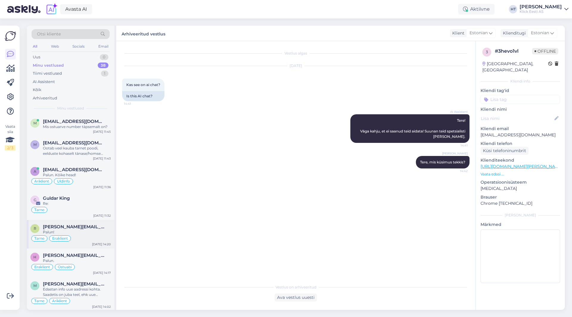
click at [99, 241] on div "Tarne Eraklient" at bounding box center [70, 238] width 80 height 7
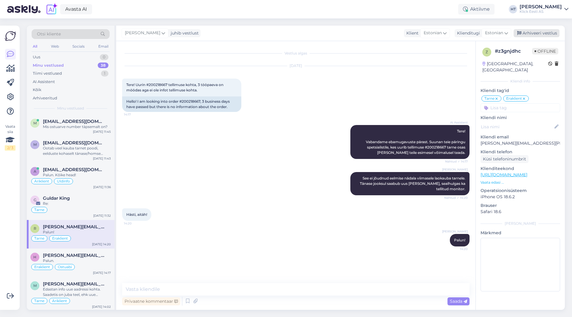
click at [534, 35] on div "Arhiveeri vestlus" at bounding box center [536, 33] width 46 height 8
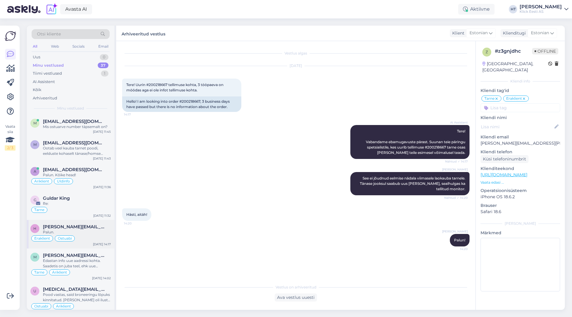
click at [88, 232] on div "Palun." at bounding box center [77, 232] width 68 height 5
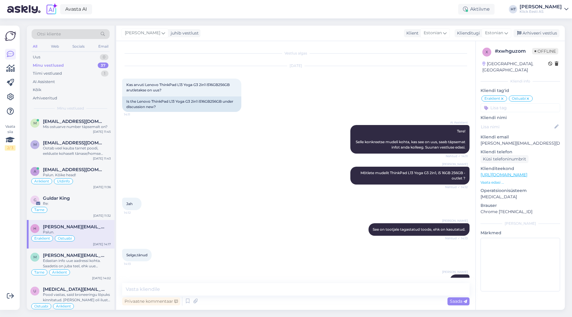
scroll to position [16, 0]
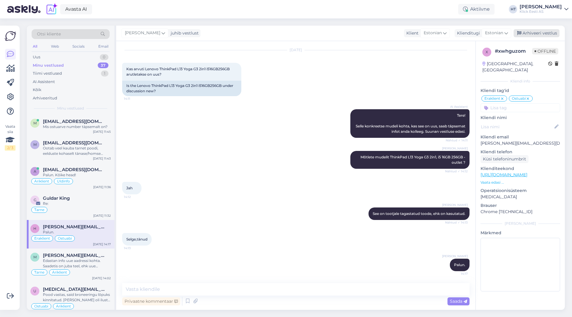
click at [535, 34] on div "Arhiveeri vestlus" at bounding box center [536, 33] width 46 height 8
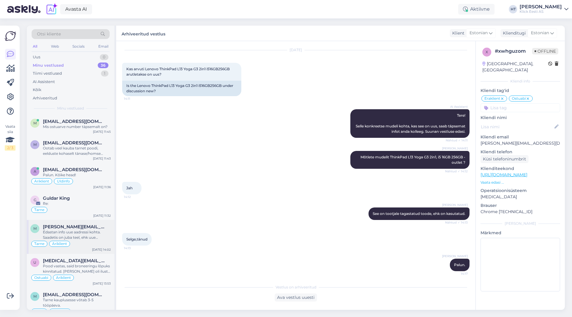
click at [90, 235] on div "Edastan info uue aadressi kohta. Saadetis on juba teel, ehk uue aadressi info e…" at bounding box center [77, 235] width 68 height 11
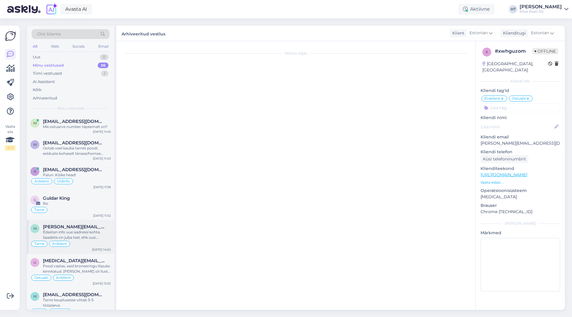
scroll to position [7, 0]
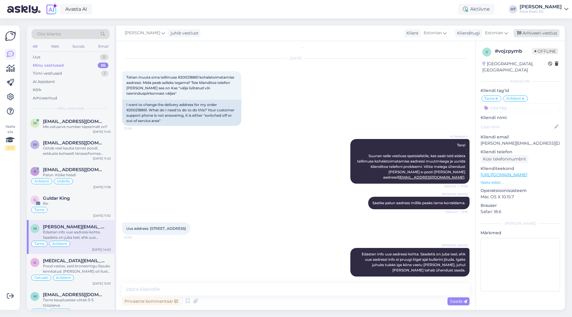
click at [539, 32] on div "Arhiveeri vestlus" at bounding box center [536, 33] width 46 height 8
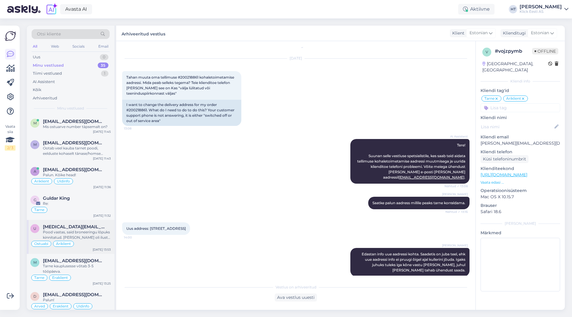
click at [79, 243] on div "Ostuabi Äriklient" at bounding box center [70, 243] width 80 height 7
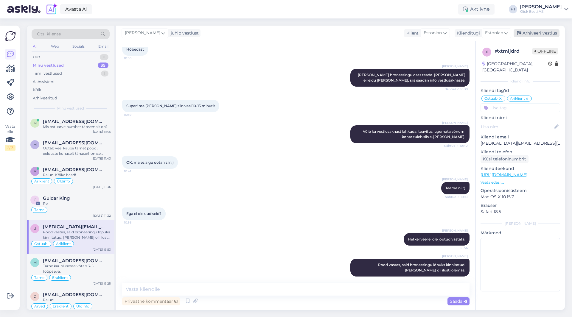
click at [529, 33] on div "Arhiveeri vestlus" at bounding box center [536, 33] width 46 height 8
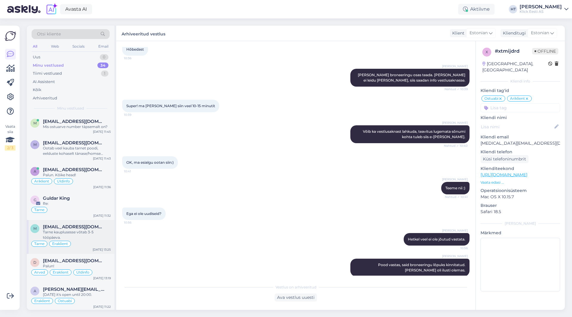
click at [110, 227] on div "m [EMAIL_ADDRESS][DOMAIN_NAME] Tarne kauplusesse võtab 3-5 tööpäeva. Tarne Erak…" at bounding box center [71, 237] width 88 height 34
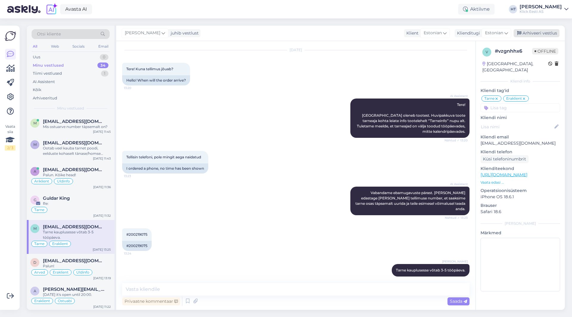
click at [536, 32] on div "Arhiveeri vestlus" at bounding box center [536, 33] width 46 height 8
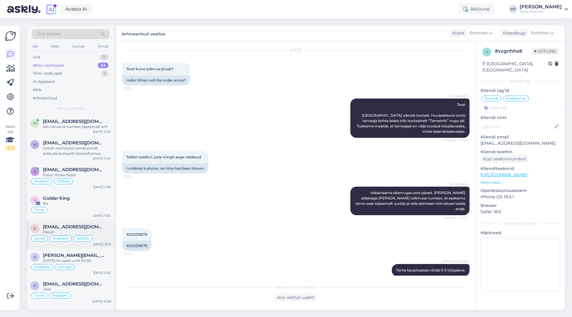
click at [94, 227] on span "[EMAIL_ADDRESS][DOMAIN_NAME]" at bounding box center [74, 226] width 62 height 5
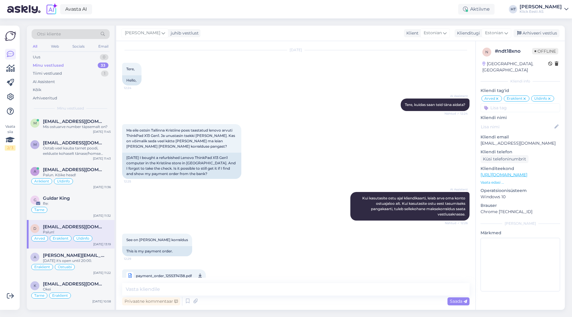
scroll to position [318, 0]
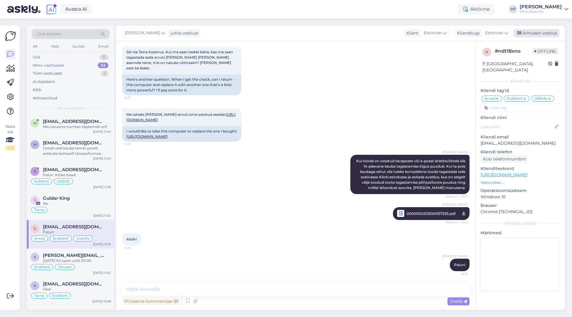
click at [532, 33] on div "Arhiveeri vestlus" at bounding box center [536, 33] width 46 height 8
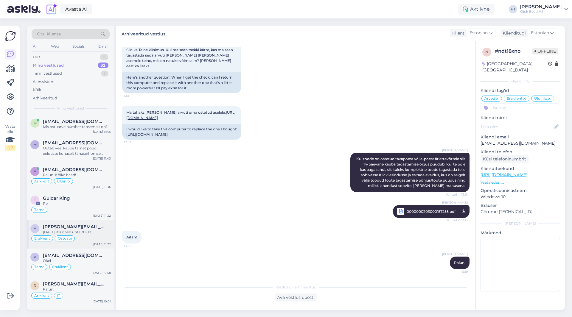
click at [105, 229] on div "[PERSON_NAME][EMAIL_ADDRESS][DOMAIN_NAME]" at bounding box center [77, 226] width 68 height 5
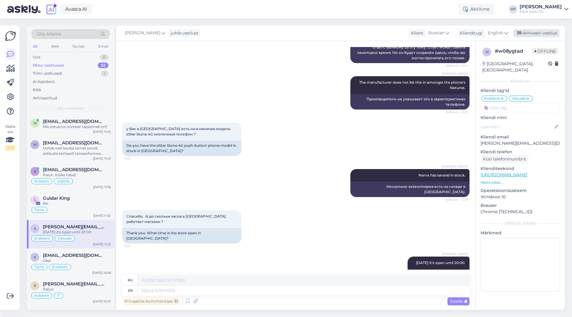
click at [538, 35] on div "Arhiveeri vestlus" at bounding box center [536, 33] width 46 height 8
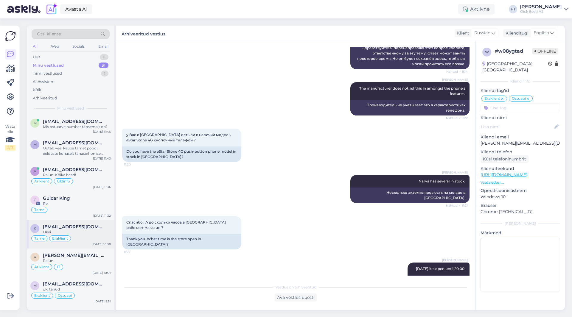
click at [111, 239] on div "k [EMAIL_ADDRESS][DOMAIN_NAME] Okei Tarne Eraklient [DATE] 10:58" at bounding box center [71, 234] width 88 height 29
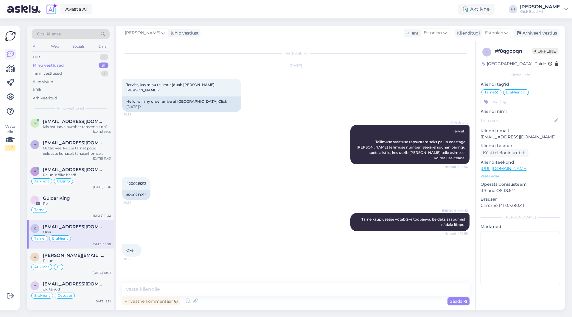
scroll to position [0, 0]
click at [542, 33] on div "Arhiveeri vestlus" at bounding box center [536, 33] width 46 height 8
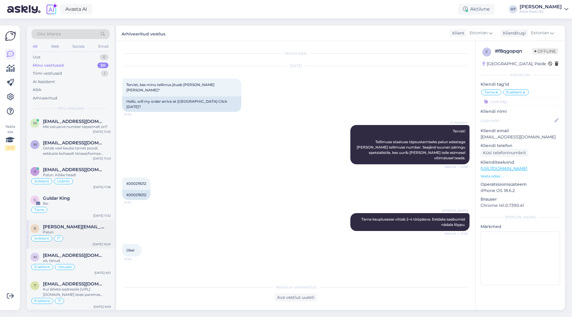
click at [74, 227] on span "[PERSON_NAME][EMAIL_ADDRESS][DOMAIN_NAME]" at bounding box center [74, 226] width 62 height 5
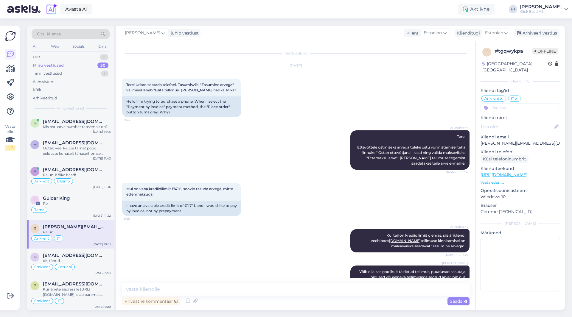
scroll to position [162, 0]
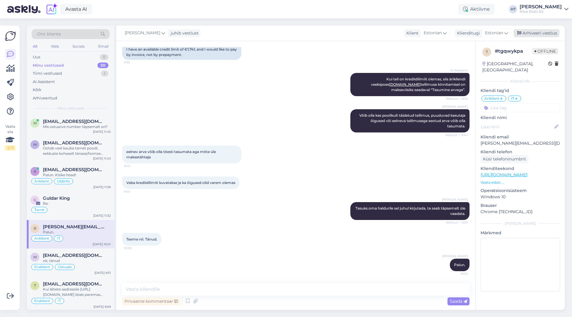
click at [532, 34] on div "Arhiveeri vestlus" at bounding box center [536, 33] width 46 height 8
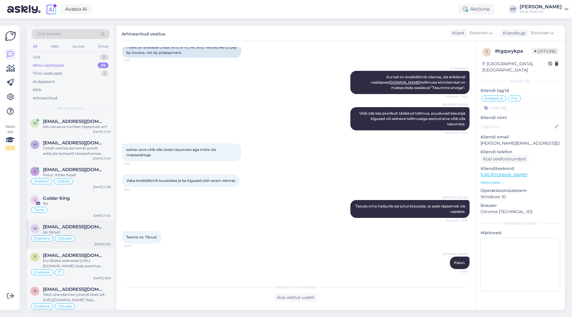
click at [96, 238] on div "Eraklient Ostuabi" at bounding box center [70, 238] width 80 height 7
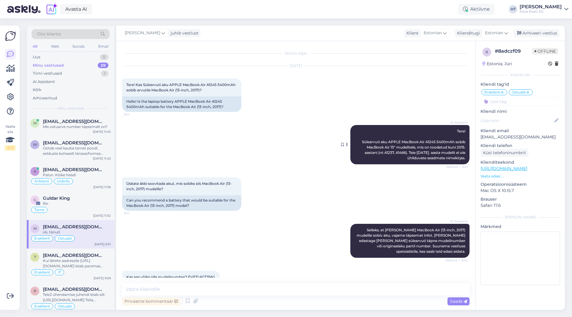
scroll to position [79, 0]
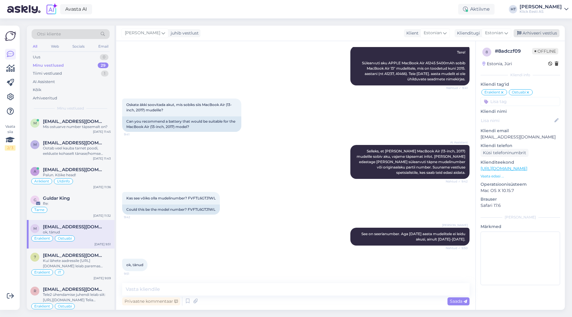
click at [541, 34] on div "Arhiveeri vestlus" at bounding box center [536, 33] width 46 height 8
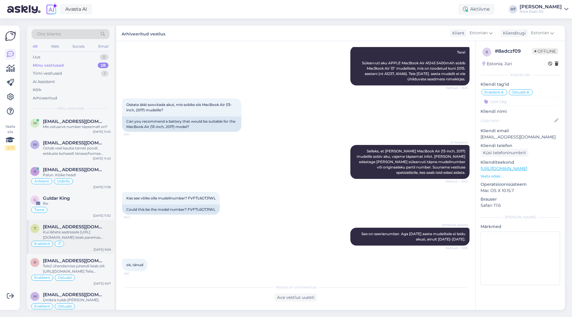
click at [95, 248] on div "7 [EMAIL_ADDRESS][DOMAIN_NAME] Kui lähete aadressile [URL][DOMAIN_NAME] leiab p…" at bounding box center [71, 237] width 88 height 34
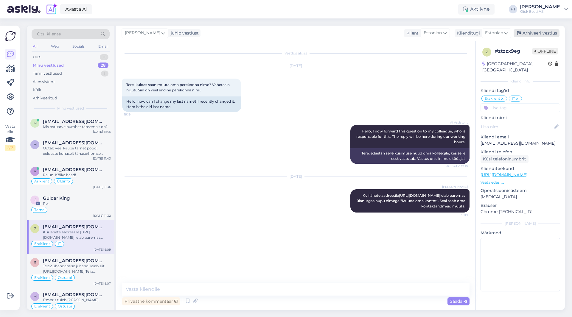
click at [540, 34] on div "Arhiveeri vestlus" at bounding box center [536, 33] width 46 height 8
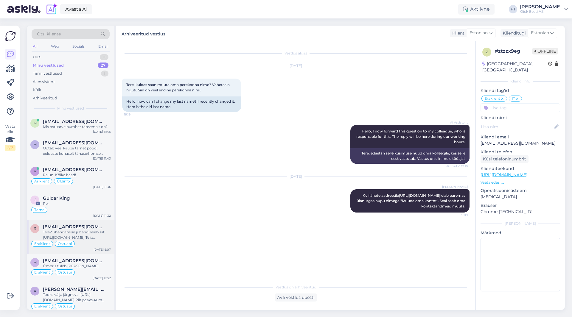
click at [100, 242] on div "Eraklient Ostuabi" at bounding box center [70, 243] width 80 height 7
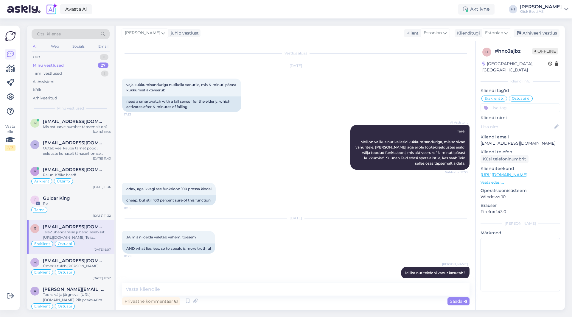
scroll to position [361, 0]
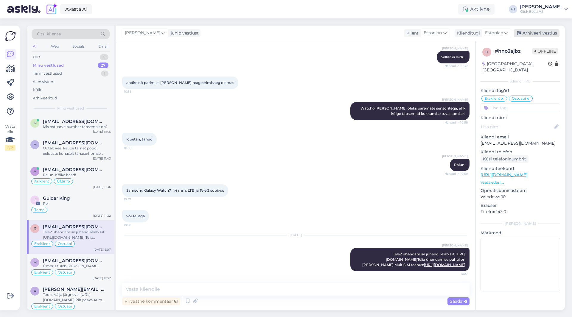
click at [542, 33] on div "Arhiveeri vestlus" at bounding box center [536, 33] width 46 height 8
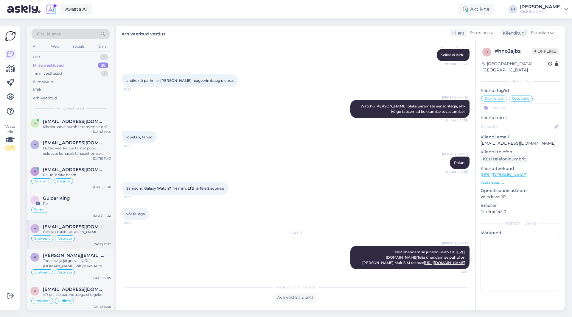
click at [103, 234] on div "Ümbris tuleb [PERSON_NAME]." at bounding box center [77, 232] width 68 height 5
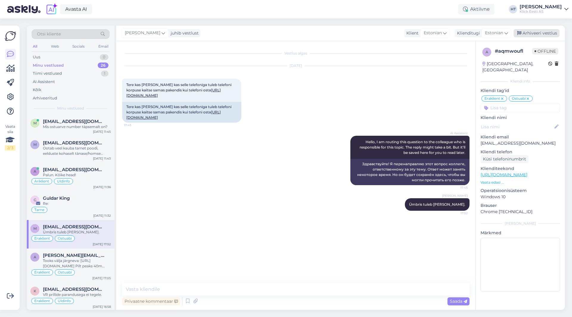
click at [533, 34] on div "Arhiveeri vestlus" at bounding box center [536, 33] width 46 height 8
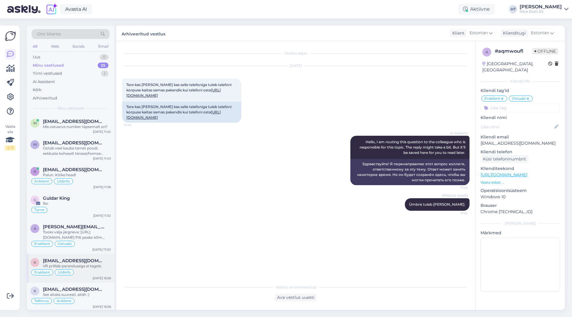
click at [88, 263] on span "[EMAIL_ADDRESS][DOMAIN_NAME]" at bounding box center [74, 260] width 62 height 5
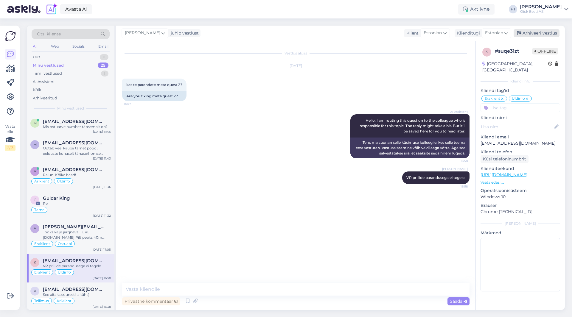
click at [534, 35] on div "Arhiveeri vestlus" at bounding box center [536, 33] width 46 height 8
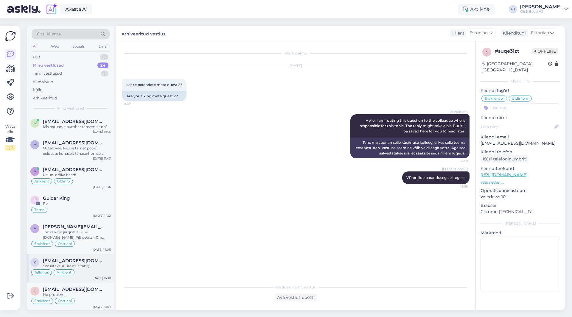
click at [77, 269] on div "Tellimus Äriklient" at bounding box center [70, 272] width 80 height 7
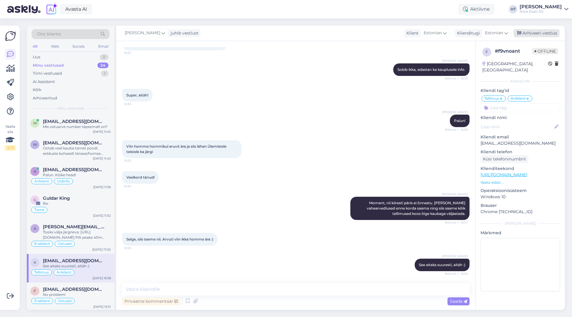
click at [543, 32] on div "Arhiveeri vestlus" at bounding box center [536, 33] width 46 height 8
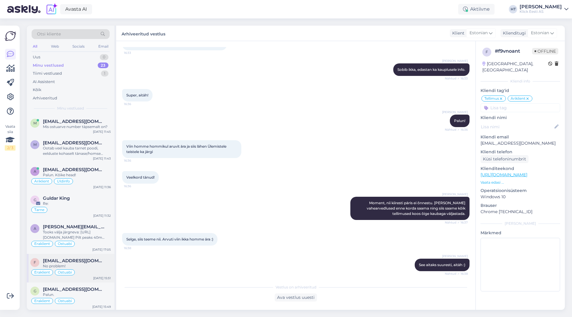
click at [103, 259] on div "[EMAIL_ADDRESS][DOMAIN_NAME]" at bounding box center [77, 260] width 68 height 5
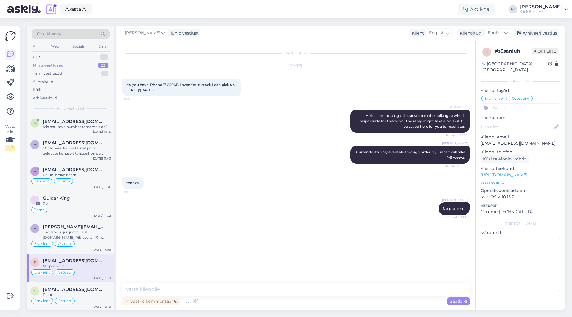
scroll to position [0, 0]
click at [537, 35] on div "Arhiveeri vestlus" at bounding box center [536, 33] width 46 height 8
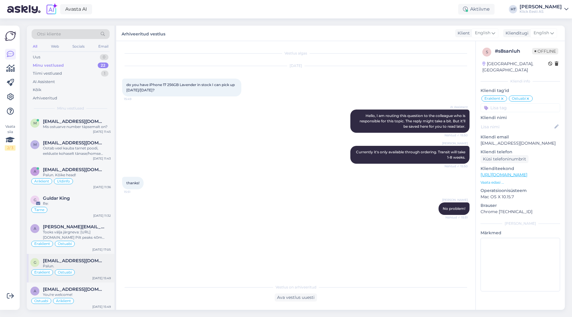
click at [91, 262] on span "[EMAIL_ADDRESS][DOMAIN_NAME]" at bounding box center [74, 260] width 62 height 5
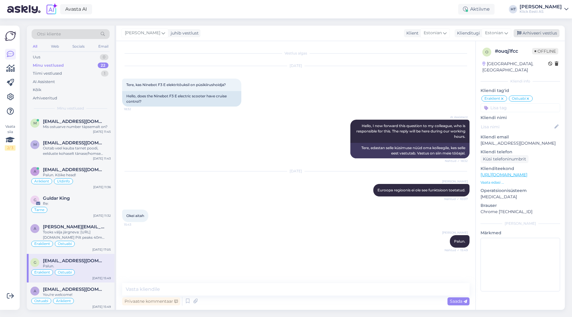
click at [541, 36] on div "Arhiveeri vestlus" at bounding box center [536, 33] width 46 height 8
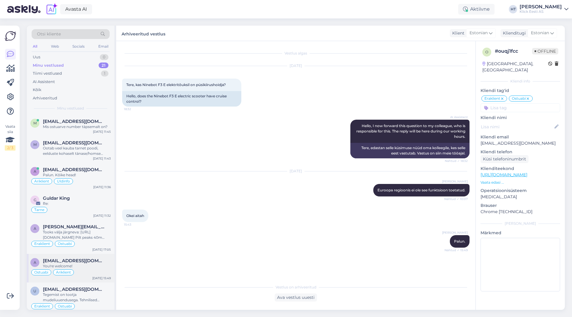
click at [103, 267] on div "You're welcome!" at bounding box center [77, 266] width 68 height 5
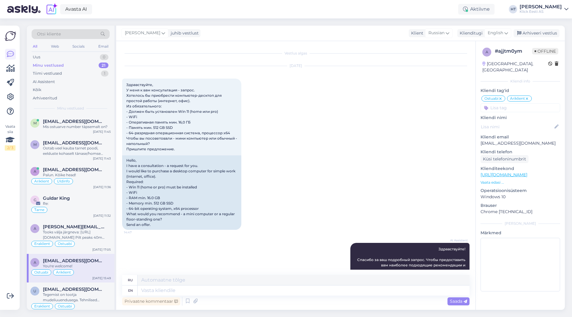
scroll to position [657, 0]
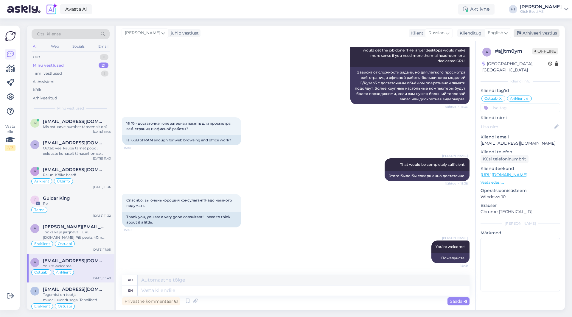
click at [534, 31] on div "Arhiveeri vestlus" at bounding box center [536, 33] width 46 height 8
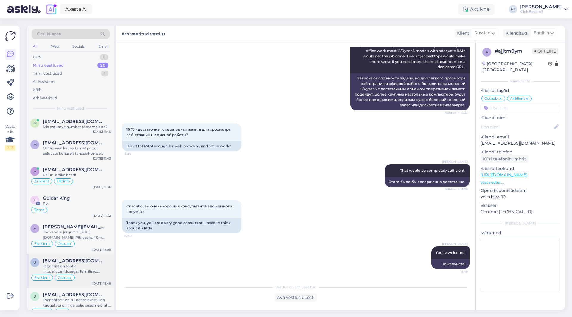
click at [106, 262] on div "[EMAIL_ADDRESS][DOMAIN_NAME]" at bounding box center [77, 260] width 68 height 5
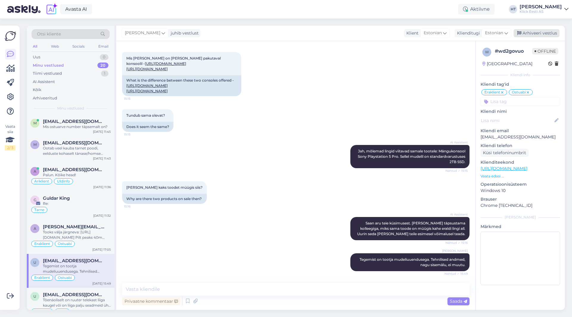
click at [544, 32] on div "Arhiveeri vestlus" at bounding box center [536, 33] width 46 height 8
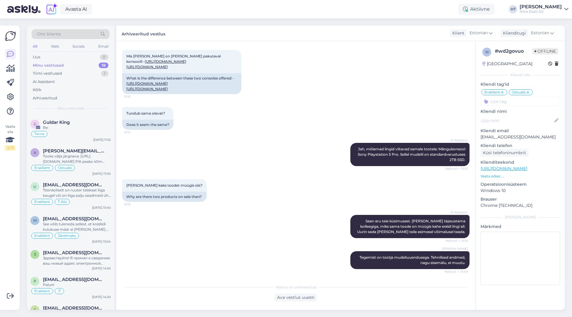
scroll to position [63, 0]
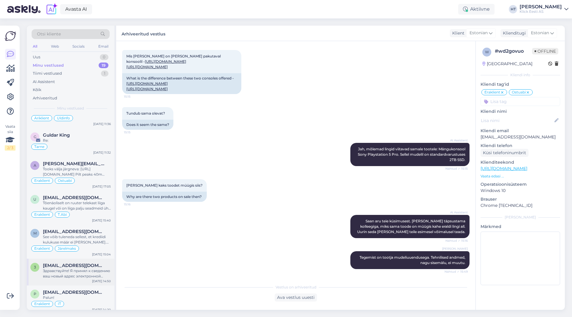
click at [81, 267] on span "[EMAIL_ADDRESS][DOMAIN_NAME]" at bounding box center [74, 265] width 62 height 5
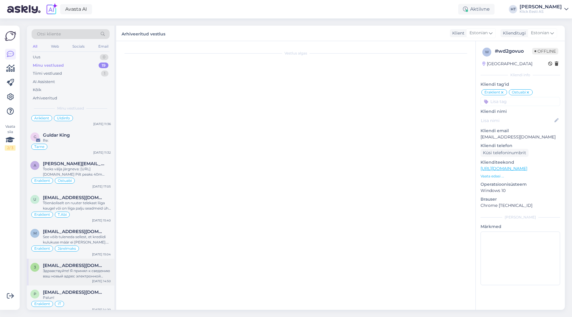
scroll to position [0, 0]
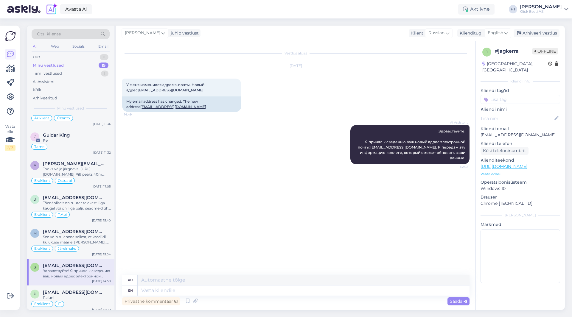
click at [520, 95] on input at bounding box center [520, 99] width 80 height 9
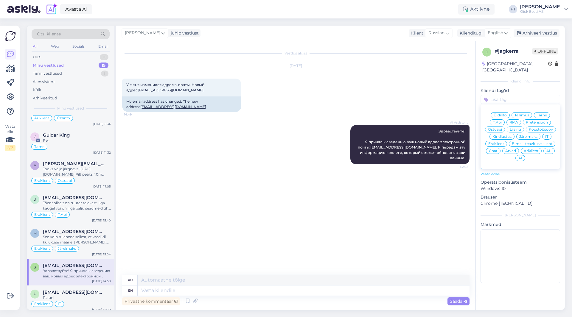
click at [546, 135] on span "IT" at bounding box center [546, 137] width 3 height 4
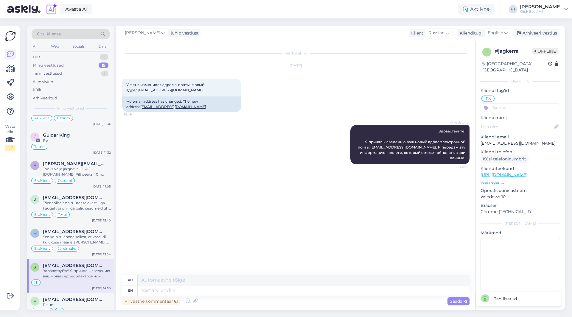
click at [490, 96] on icon at bounding box center [490, 98] width 4 height 5
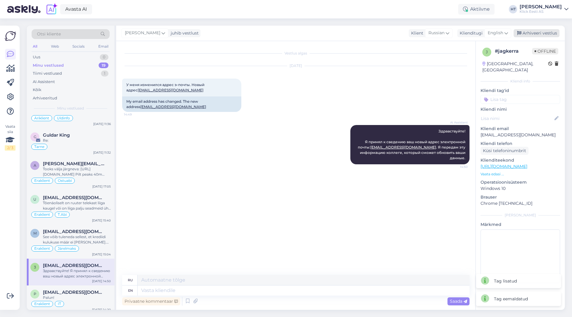
click at [540, 32] on div "Arhiveeri vestlus" at bounding box center [536, 33] width 46 height 8
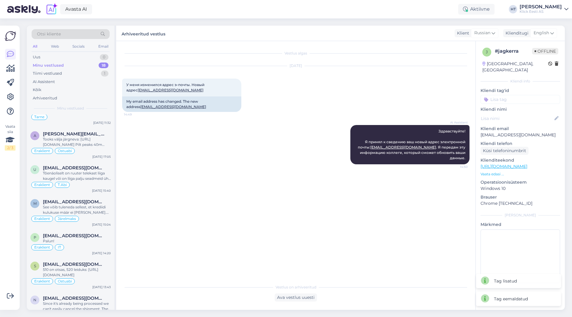
scroll to position [364, 0]
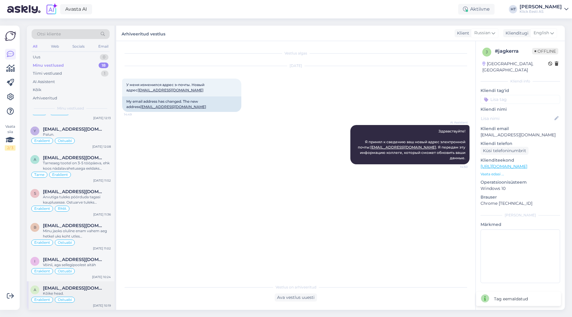
click at [90, 293] on div "Kõike head." at bounding box center [77, 293] width 68 height 5
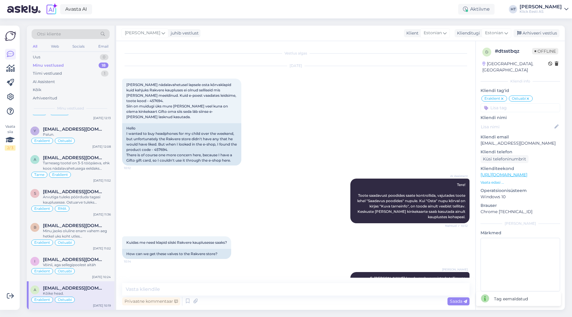
scroll to position [132, 0]
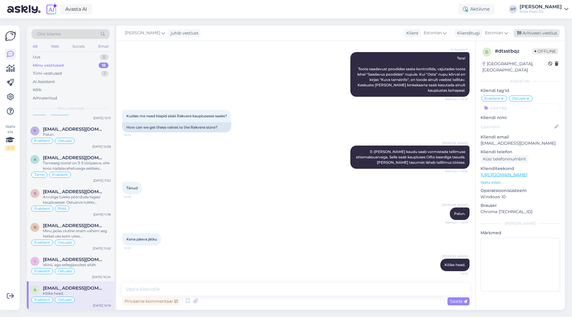
click at [539, 36] on div "Arhiveeri vestlus" at bounding box center [536, 33] width 46 height 8
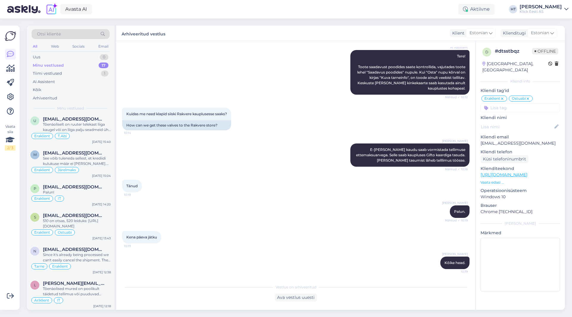
scroll to position [335, 0]
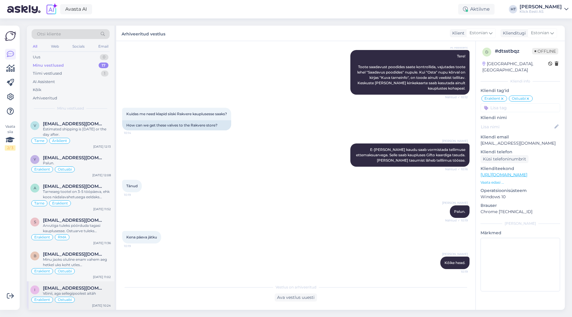
click at [86, 284] on div "i [EMAIL_ADDRESS][DOMAIN_NAME] Võinii, aga sellegipoolest aitäh Eraklient Ostua…" at bounding box center [71, 295] width 88 height 29
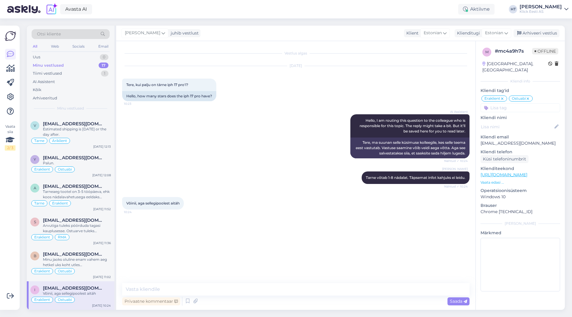
scroll to position [0, 0]
click at [541, 31] on div "Arhiveeri vestlus" at bounding box center [536, 33] width 46 height 8
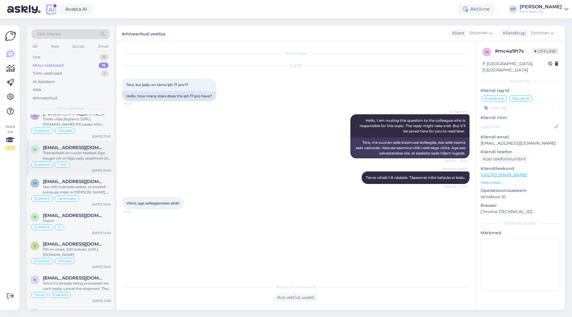
scroll to position [307, 0]
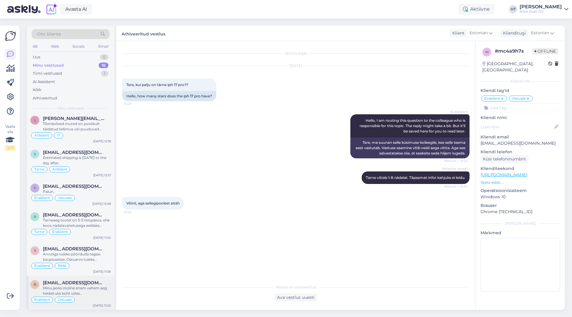
click at [91, 278] on div "B [EMAIL_ADDRESS][DOMAIN_NAME] [PERSON_NAME] jaoks oluline enam vahem aeg hetke…" at bounding box center [71, 293] width 88 height 34
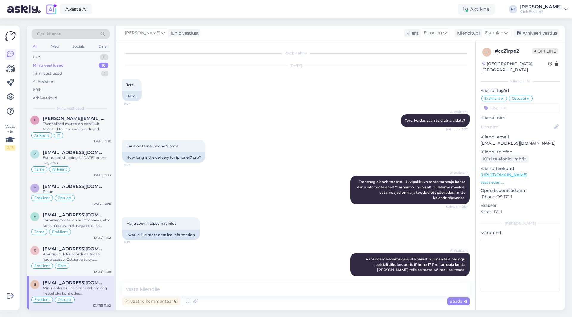
scroll to position [128, 0]
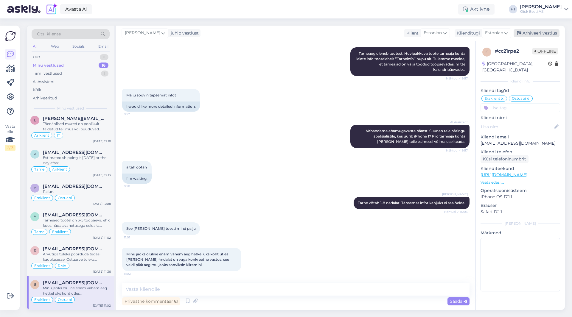
click at [535, 34] on div "Arhiveeri vestlus" at bounding box center [536, 33] width 46 height 8
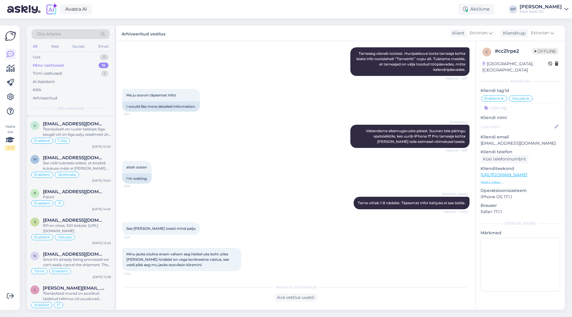
scroll to position [273, 0]
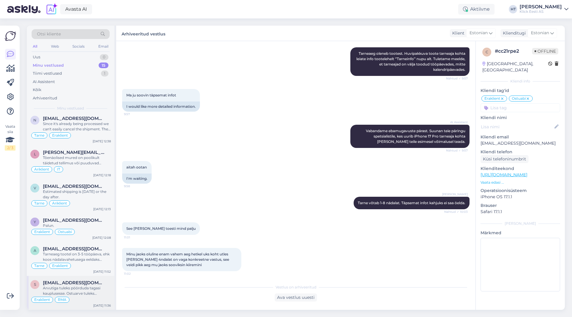
click at [76, 285] on span "[EMAIL_ADDRESS][DOMAIN_NAME]" at bounding box center [74, 282] width 62 height 5
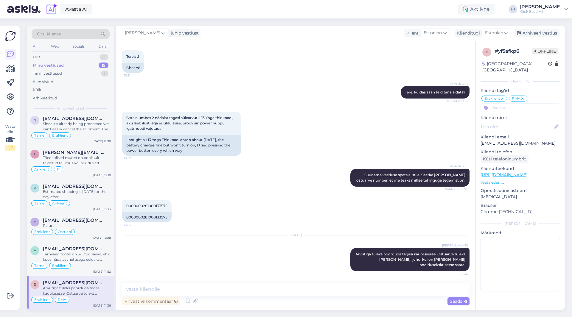
scroll to position [28, 0]
click at [536, 29] on div "Arhiveeri vestlus" at bounding box center [536, 33] width 46 height 8
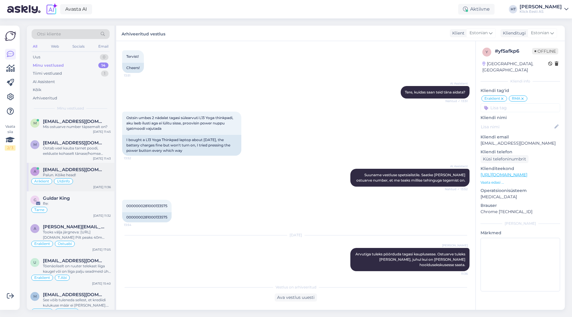
scroll to position [239, 0]
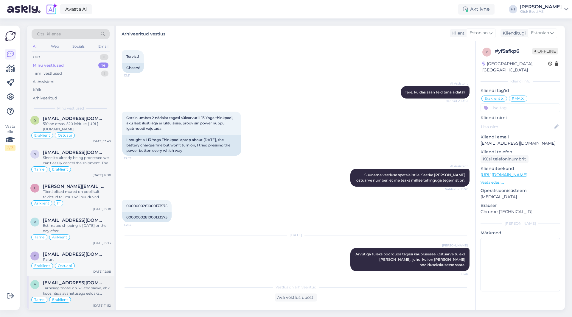
click at [84, 291] on div "Tarneaeg tootel on 3-5 tööpäeva, ehk koos nädalavahetusega eeldaks tarnet autom…" at bounding box center [77, 291] width 68 height 11
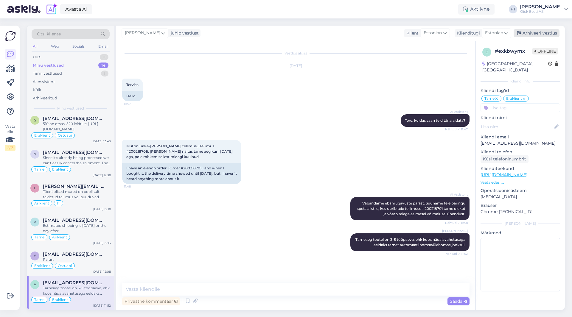
click at [539, 33] on div "Arhiveeri vestlus" at bounding box center [536, 33] width 46 height 8
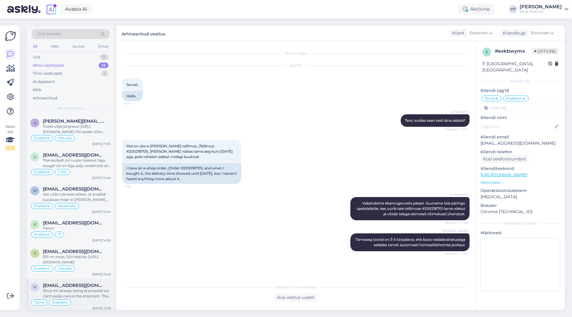
scroll to position [205, 0]
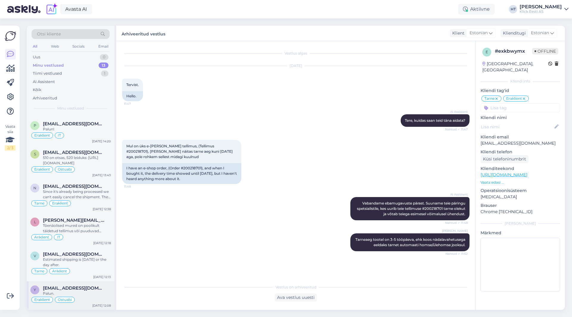
click at [88, 295] on div "Palun." at bounding box center [77, 293] width 68 height 5
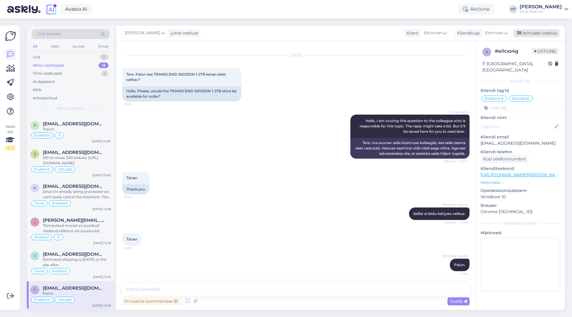
click at [541, 37] on div "Arhiveeri vestlus" at bounding box center [536, 33] width 46 height 8
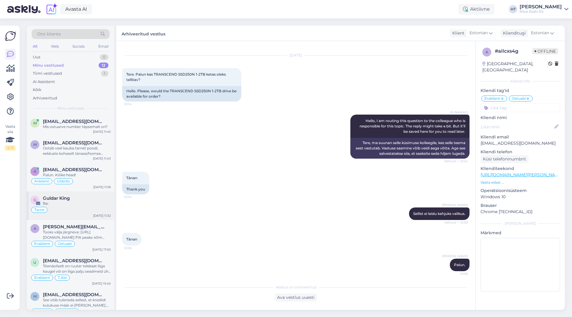
scroll to position [176, 0]
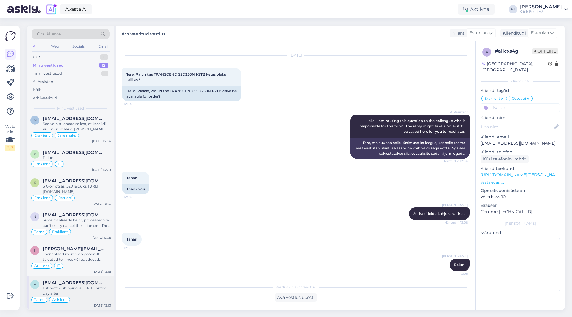
click at [84, 291] on div "Estimated shipping is [DATE] or the day after." at bounding box center [77, 291] width 68 height 11
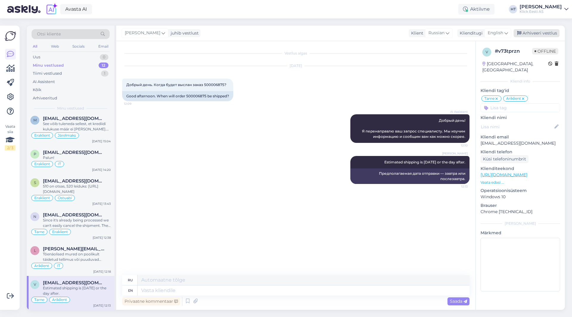
click at [545, 30] on div "Arhiveeri vestlus" at bounding box center [536, 33] width 46 height 8
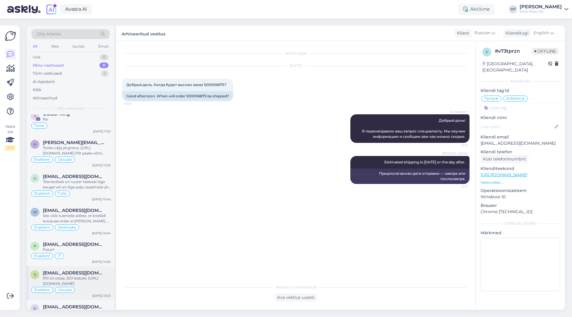
scroll to position [142, 0]
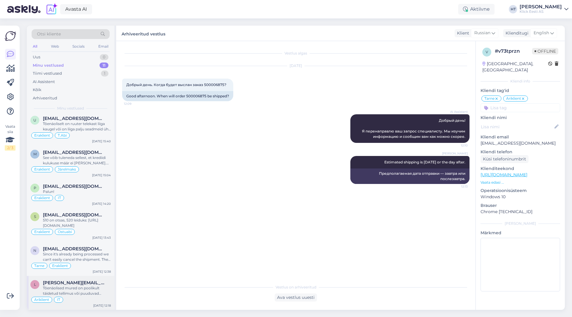
click at [82, 290] on div "Tõenäolised mured on poolikult täidetud tellimus või puuduvad õigused. Krediidi…" at bounding box center [77, 291] width 68 height 11
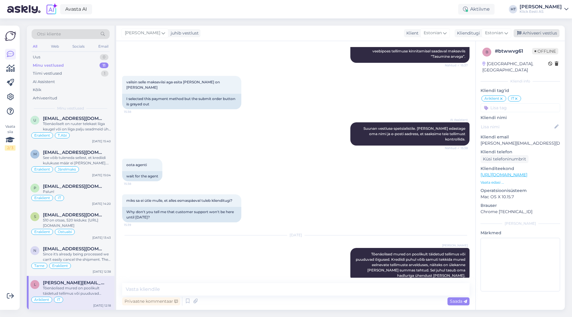
click at [536, 35] on div "Arhiveeri vestlus" at bounding box center [536, 33] width 46 height 8
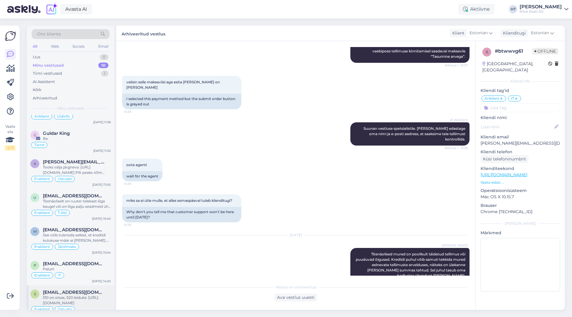
scroll to position [108, 0]
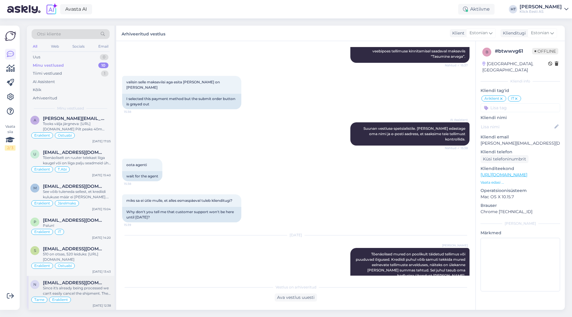
click at [87, 283] on div "[EMAIL_ADDRESS][DOMAIN_NAME]" at bounding box center [77, 282] width 68 height 5
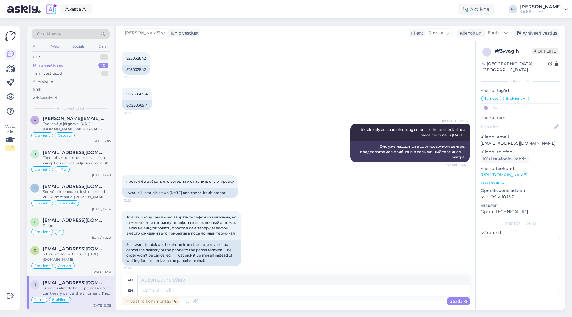
scroll to position [196, 0]
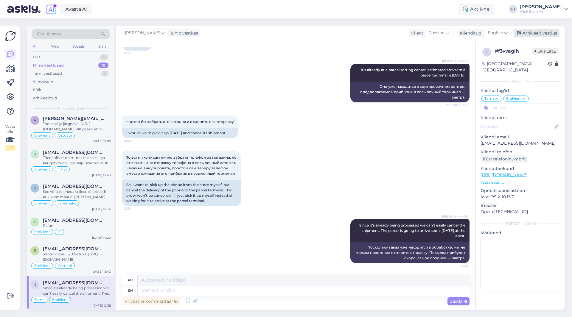
click at [537, 30] on div "Arhiveeri vestlus" at bounding box center [536, 33] width 46 height 8
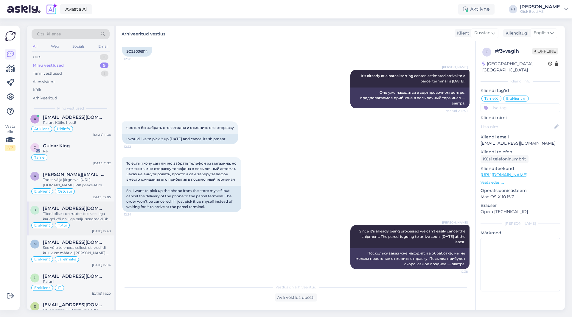
scroll to position [74, 0]
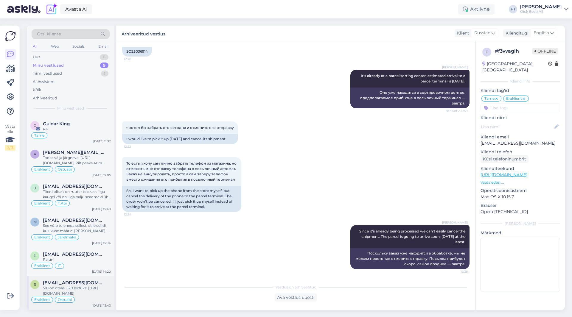
click at [86, 284] on span "[EMAIL_ADDRESS][DOMAIN_NAME]" at bounding box center [74, 282] width 62 height 5
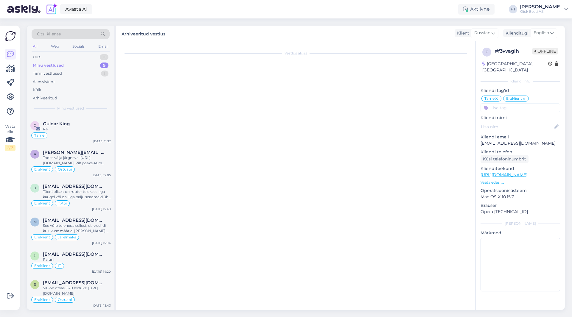
scroll to position [0, 0]
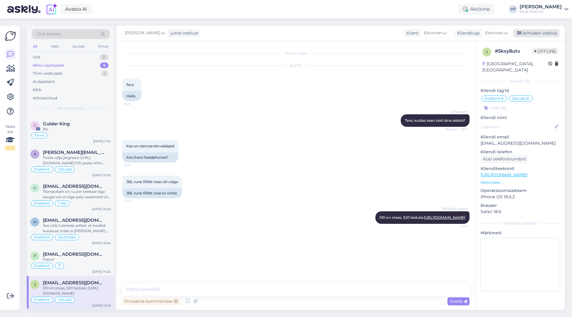
click at [534, 36] on div "Arhiveeri vestlus" at bounding box center [536, 33] width 46 height 8
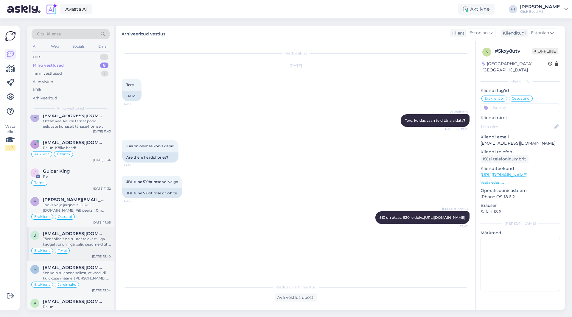
scroll to position [41, 0]
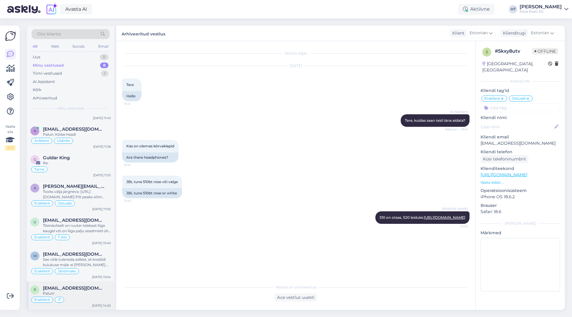
click at [89, 286] on span "[EMAIL_ADDRESS][DOMAIN_NAME]" at bounding box center [74, 288] width 62 height 5
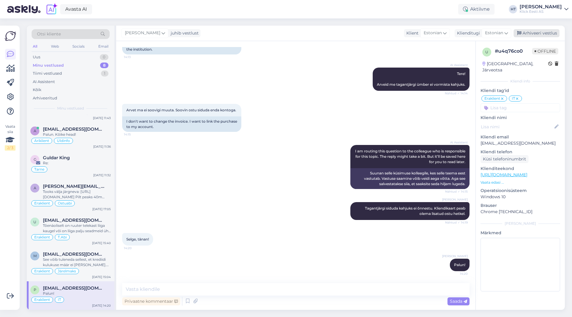
click at [543, 35] on div "Arhiveeri vestlus" at bounding box center [536, 33] width 46 height 8
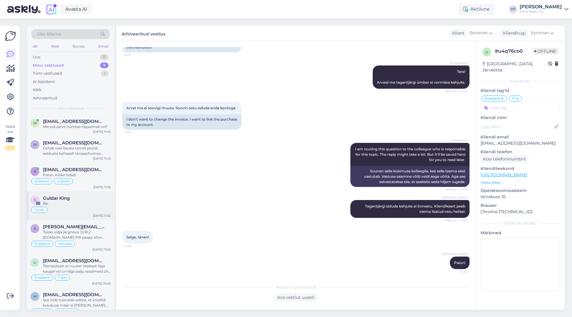
scroll to position [12, 0]
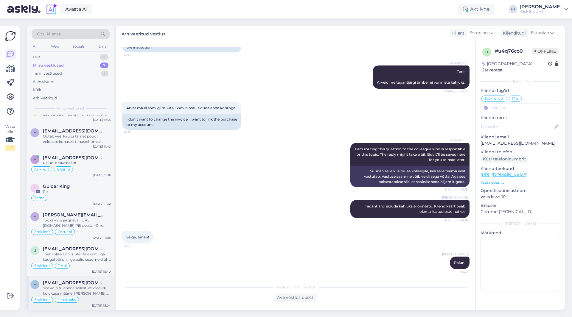
click at [81, 288] on div "See võib tuleneda sellest, et krediidi kulukuse määr ei [PERSON_NAME]. Seal pea…" at bounding box center [77, 291] width 68 height 11
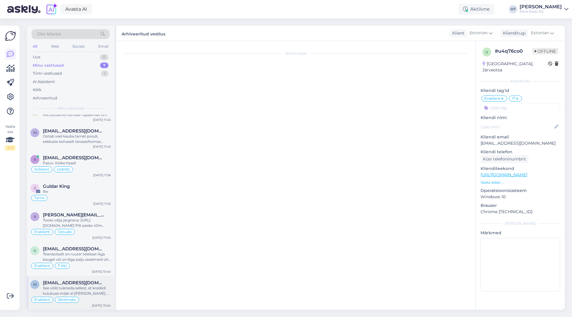
scroll to position [236, 0]
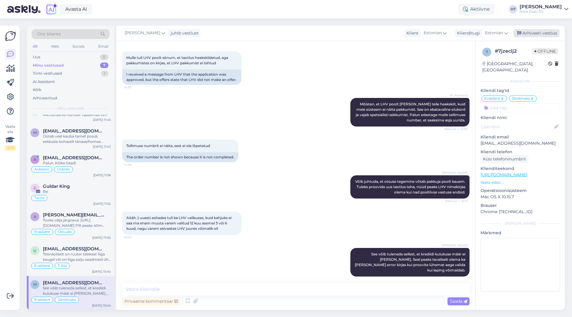
click at [542, 35] on div "Arhiveeri vestlus" at bounding box center [536, 33] width 46 height 8
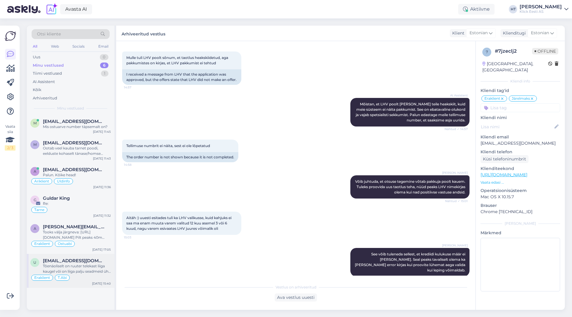
click at [76, 257] on div "U [EMAIL_ADDRESS][DOMAIN_NAME] Tõenäoliselt on ruuter telekast liiga kaugel või…" at bounding box center [71, 271] width 88 height 34
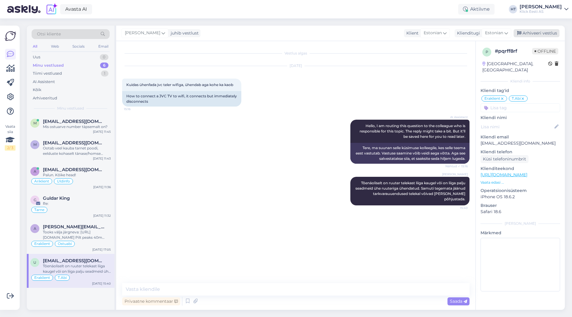
click at [524, 33] on div "Arhiveeri vestlus" at bounding box center [536, 33] width 46 height 8
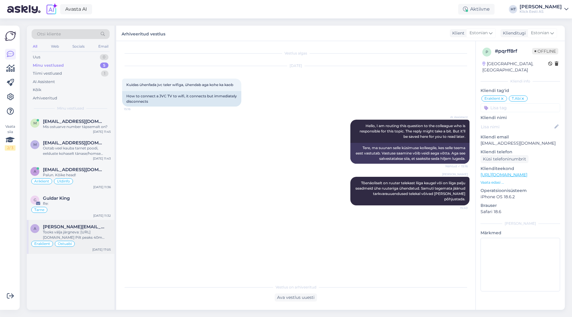
click at [73, 226] on span "[PERSON_NAME][EMAIL_ADDRESS][DOMAIN_NAME]" at bounding box center [74, 226] width 62 height 5
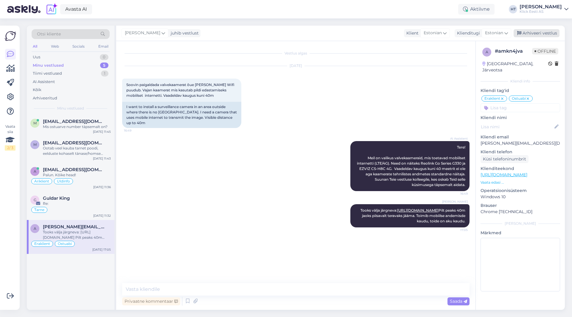
click at [546, 33] on div "Arhiveeri vestlus" at bounding box center [536, 33] width 46 height 8
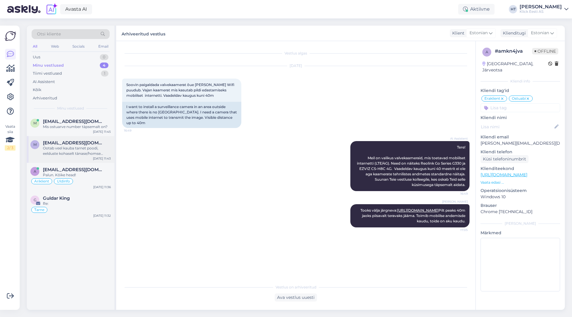
click at [96, 156] on div "Ootab veel kauba tarnet poodi, eelduste kohaselt tänase/homse jooksul saab valm…" at bounding box center [77, 151] width 68 height 11
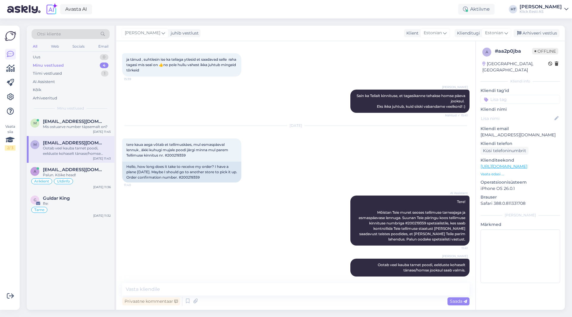
click at [524, 95] on input at bounding box center [520, 99] width 80 height 9
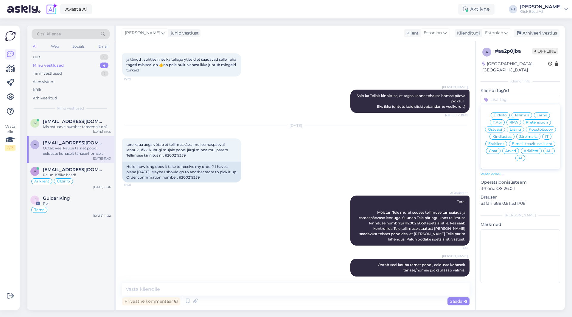
click at [543, 113] on span "Tarne" at bounding box center [542, 115] width 10 height 4
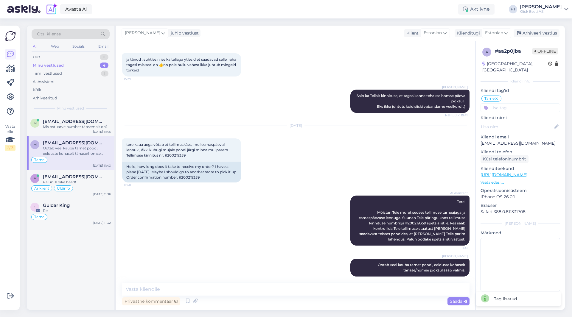
click at [530, 103] on input at bounding box center [520, 107] width 80 height 9
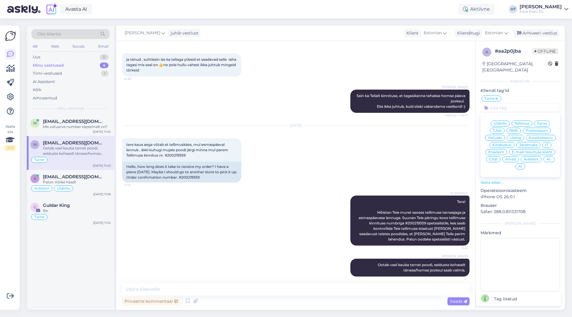
click at [499, 150] on span "Eraklient" at bounding box center [496, 152] width 16 height 4
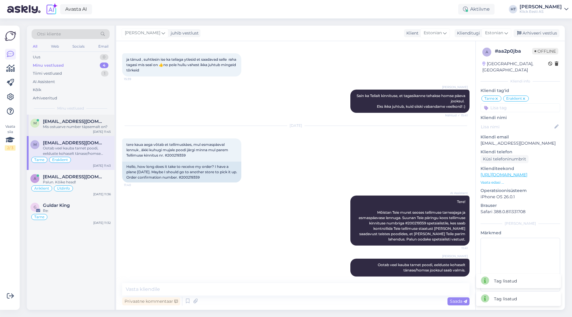
click at [91, 130] on div "m [EMAIL_ADDRESS][DOMAIN_NAME] Mis ostuarve number täpsemalt on? [DATE] 11:45" at bounding box center [71, 125] width 88 height 21
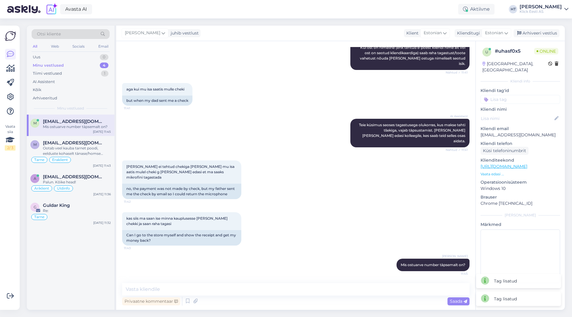
scroll to position [460, 0]
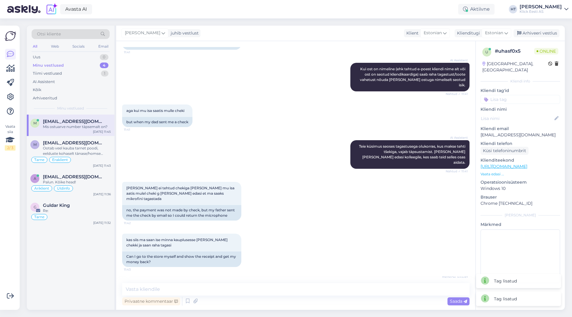
click at [520, 95] on input at bounding box center [520, 99] width 80 height 9
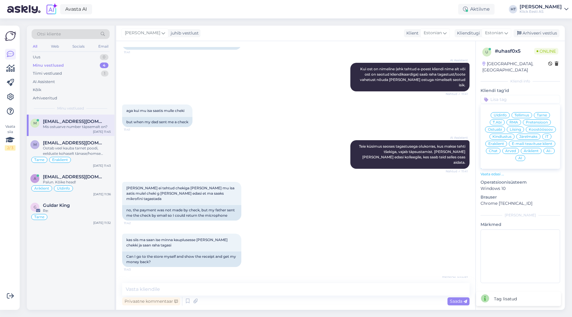
click at [504, 112] on div "Üldinfo" at bounding box center [499, 115] width 19 height 6
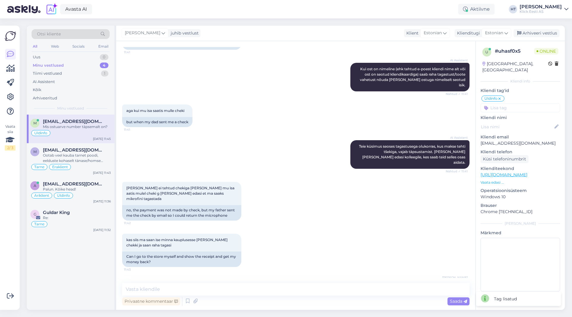
click at [516, 103] on input at bounding box center [520, 107] width 80 height 9
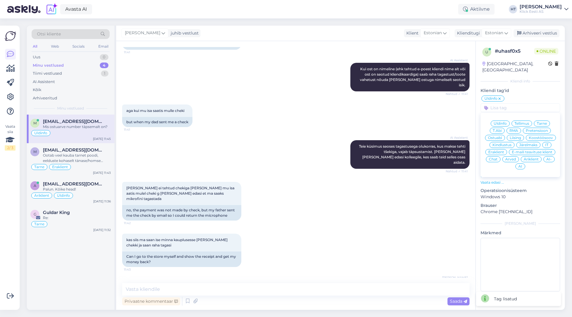
click at [498, 150] on span "Eraklient" at bounding box center [496, 152] width 16 height 4
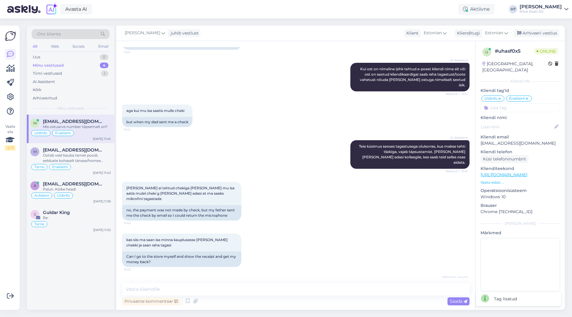
click at [348, 114] on div "aga kui mu isa saatis mulle cheki 11:41 but when my dad sent me a check" at bounding box center [295, 116] width 347 height 36
click at [94, 163] on div "Ootab veel kauba tarnet poodi, eelduste kohaselt tänase/homse jooksul saab valm…" at bounding box center [77, 158] width 68 height 11
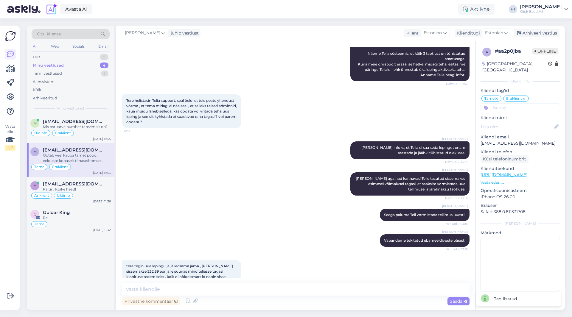
scroll to position [1038, 0]
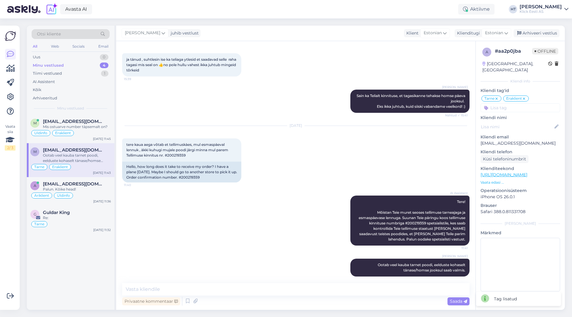
click at [71, 284] on div "m [EMAIL_ADDRESS][DOMAIN_NAME] Mis ostuarve number täpsemalt on? Üldinfo Erakli…" at bounding box center [71, 212] width 88 height 195
click at [78, 59] on div "Uus 0" at bounding box center [71, 57] width 78 height 8
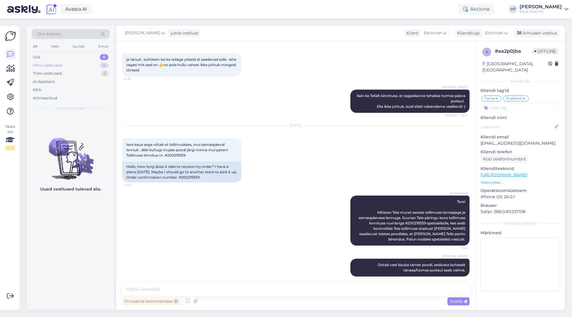
click at [66, 65] on div "Minu vestlused 4" at bounding box center [71, 65] width 78 height 8
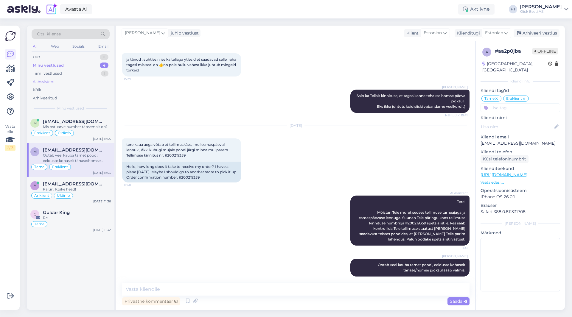
click at [70, 79] on div "AI Assistent" at bounding box center [71, 82] width 78 height 8
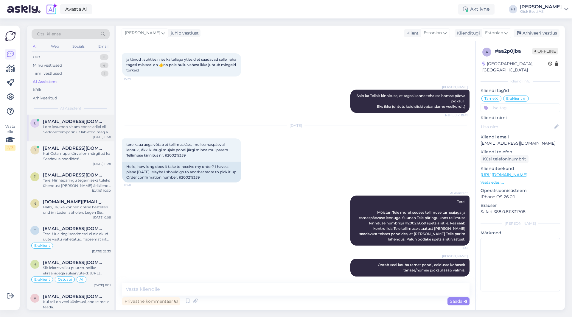
click at [77, 129] on div at bounding box center [77, 129] width 68 height 11
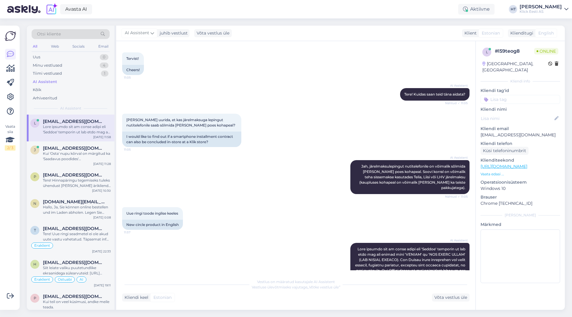
scroll to position [0, 0]
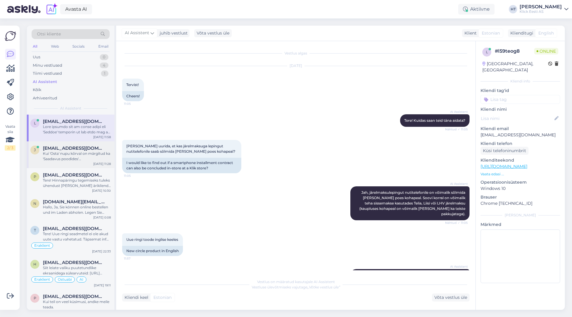
click at [68, 151] on div "Kui 'Osta' nupu kõrval on märgitud ka 'Saadavus poodides' [PERSON_NAME], siis v…" at bounding box center [77, 156] width 68 height 11
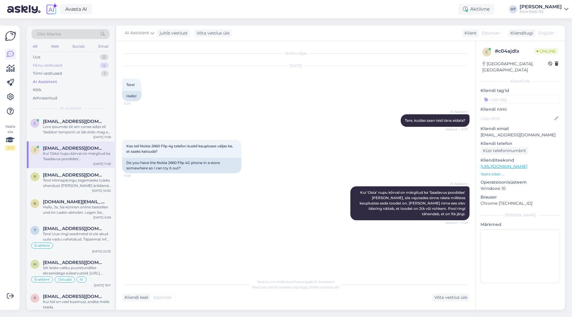
click at [94, 66] on div "Minu vestlused 4" at bounding box center [71, 65] width 78 height 8
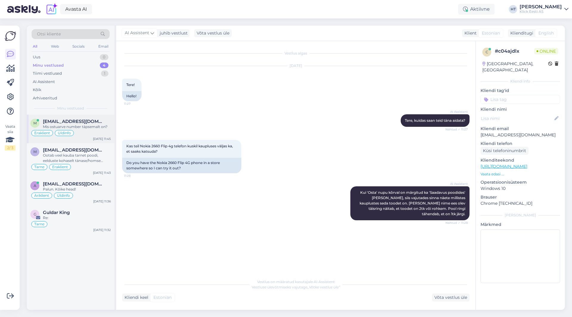
click at [84, 132] on div "Eraklient Üldinfo" at bounding box center [70, 133] width 80 height 7
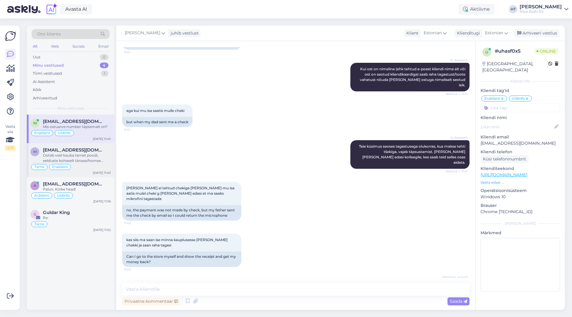
click at [93, 150] on span "[EMAIL_ADDRESS][DOMAIN_NAME]" at bounding box center [74, 149] width 62 height 5
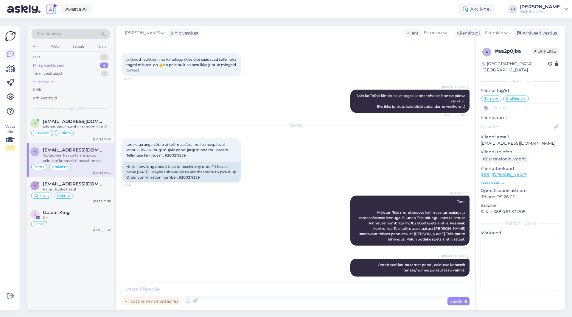
click at [63, 79] on div "AI Assistent" at bounding box center [71, 82] width 78 height 8
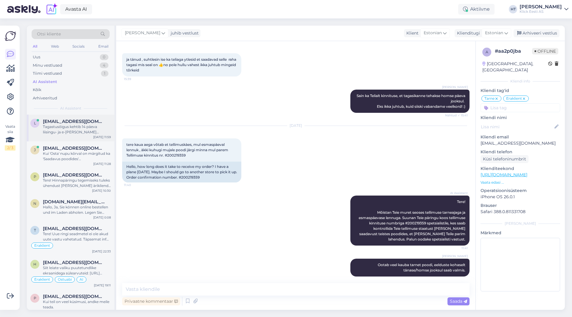
click at [73, 123] on span "[EMAIL_ADDRESS][DOMAIN_NAME]" at bounding box center [74, 121] width 62 height 5
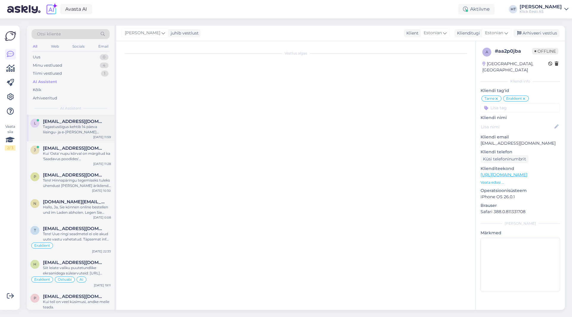
scroll to position [197, 0]
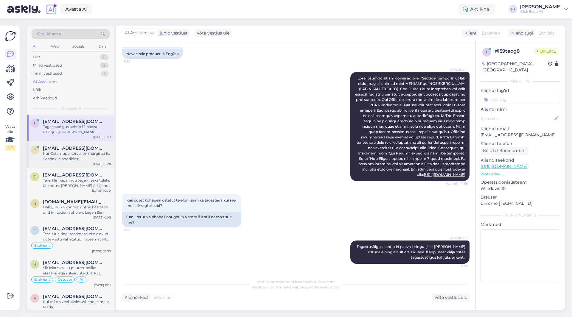
click at [90, 150] on span "[EMAIL_ADDRESS][DOMAIN_NAME]" at bounding box center [74, 148] width 62 height 5
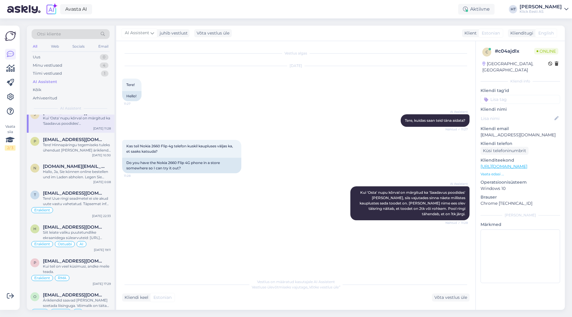
scroll to position [0, 0]
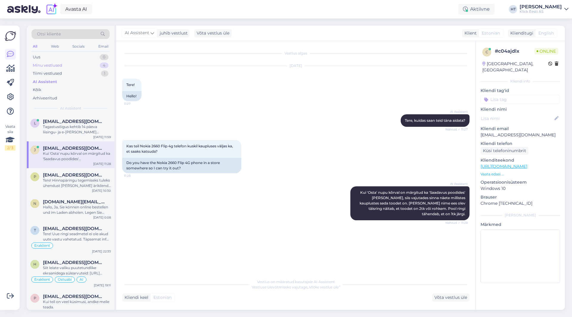
click at [99, 67] on div "Minu vestlused 4" at bounding box center [71, 65] width 78 height 8
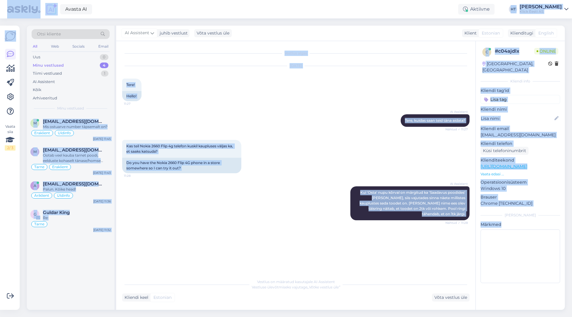
drag, startPoint x: 5, startPoint y: 8, endPoint x: 558, endPoint y: 315, distance: 632.7
click at [558, 315] on div "Avasta AI Aktiivne HT [PERSON_NAME] [PERSON_NAME] Eesti AS Vaata siia 2 / 3 Või…" at bounding box center [286, 158] width 572 height 317
click at [261, 238] on div "Vestlus algas [DATE] Tere! 11:27 Hello! AI Assistent [PERSON_NAME], kuidas saan…" at bounding box center [298, 158] width 353 height 223
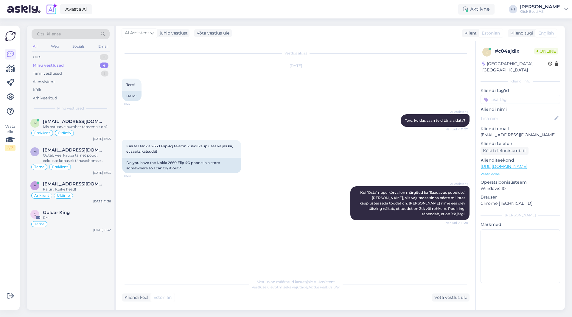
click at [95, 66] on div "Minu vestlused 4" at bounding box center [71, 65] width 78 height 8
click at [494, 11] on div "Aktiivne" at bounding box center [476, 9] width 36 height 11
click at [445, 45] on button "1 tund" at bounding box center [436, 46] width 17 height 7
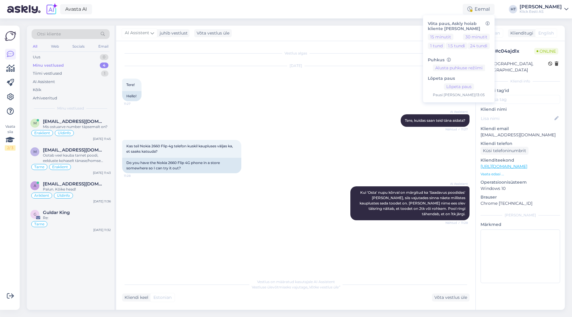
click at [364, 12] on div "Avasta AI Eemal Võta paus, Askly hoiab kliente [PERSON_NAME] 15 minutit 30 minu…" at bounding box center [286, 9] width 572 height 18
